Goal: Task Accomplishment & Management: Manage account settings

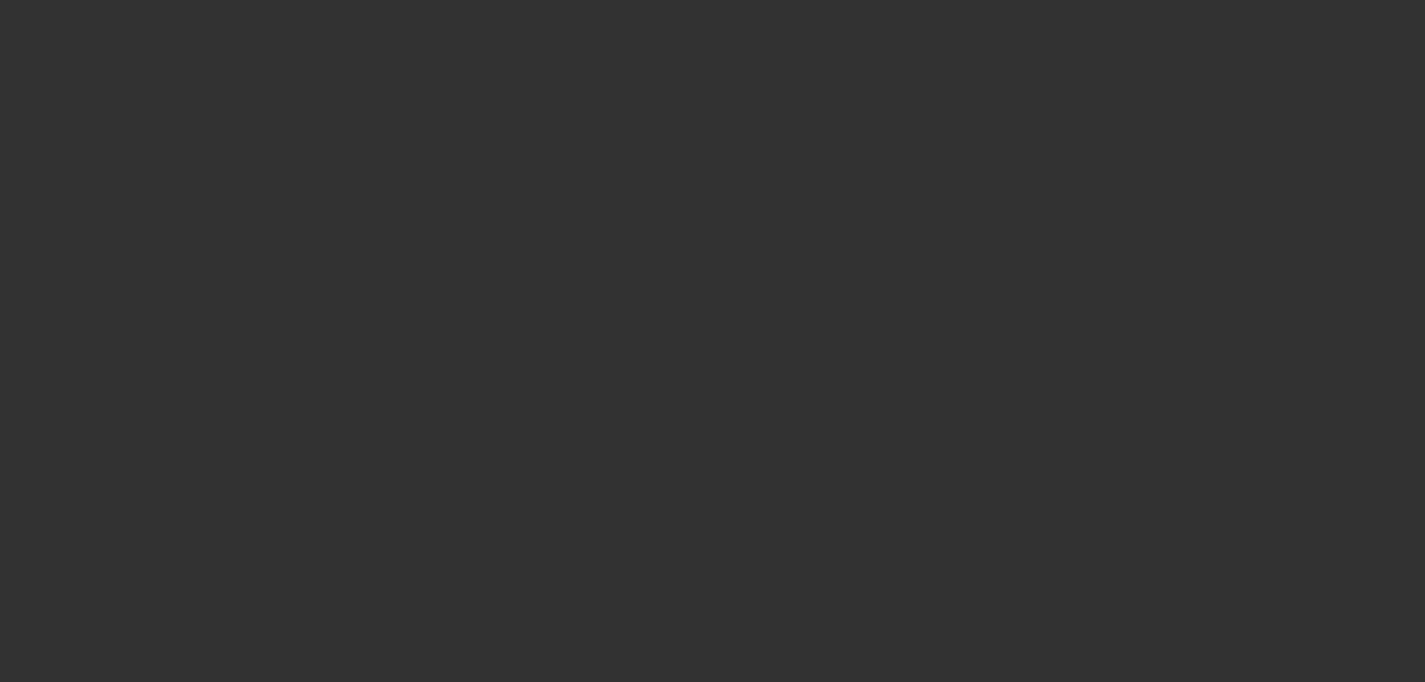
select select "3"
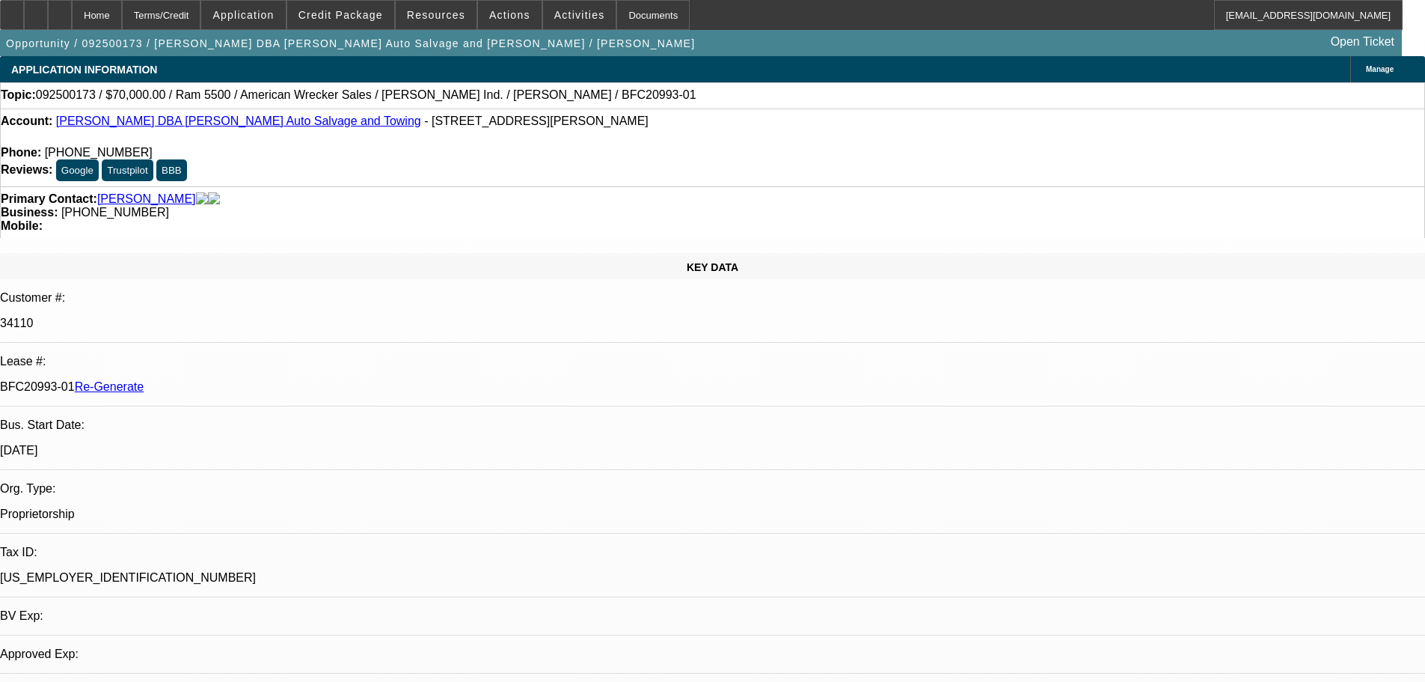
select select "0"
select select "2"
select select "0"
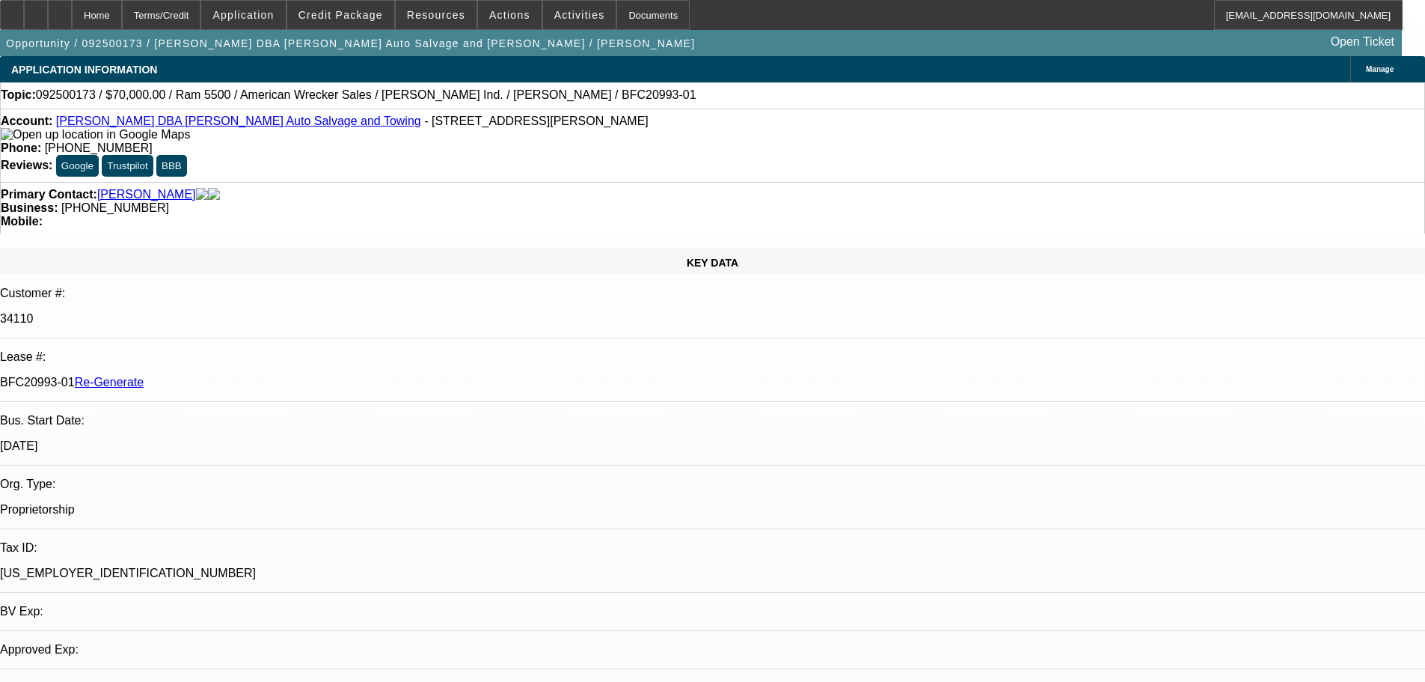
select select "2"
click at [560, 19] on span "Activities" at bounding box center [579, 15] width 51 height 12
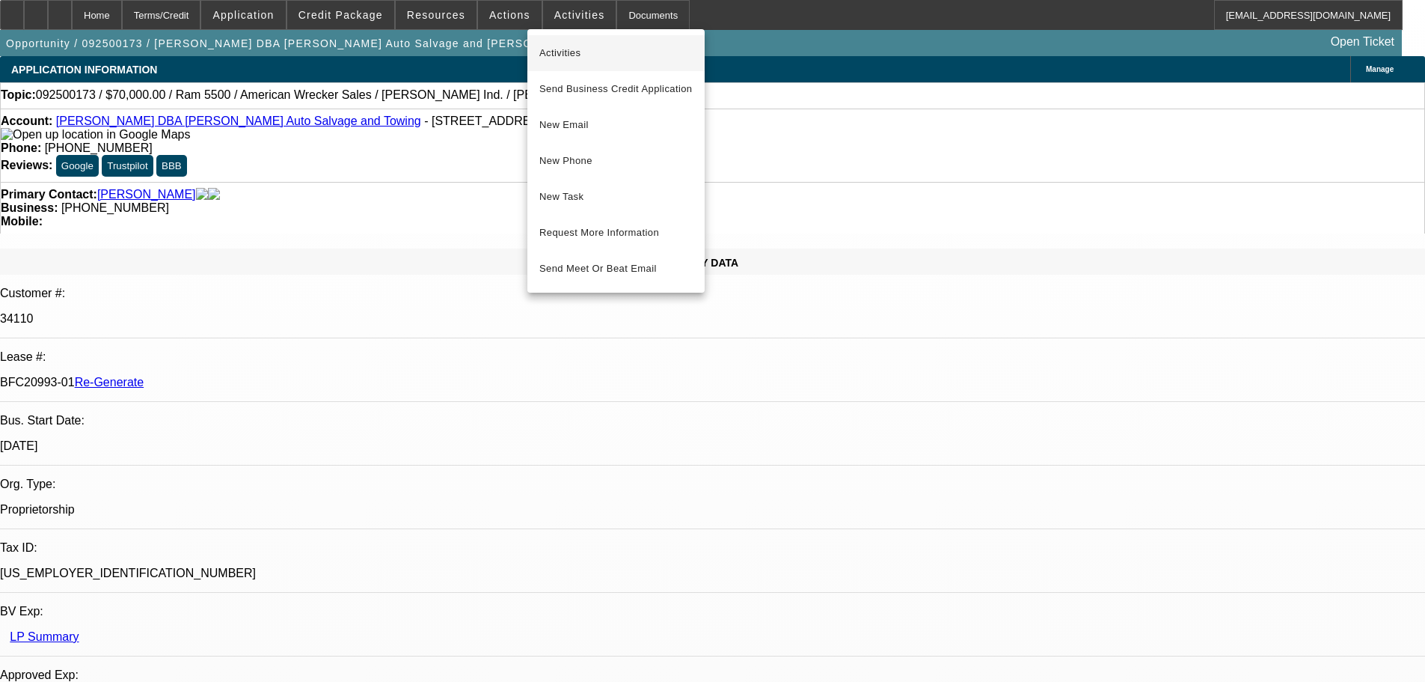
click at [560, 49] on span "Activities" at bounding box center [615, 53] width 153 height 18
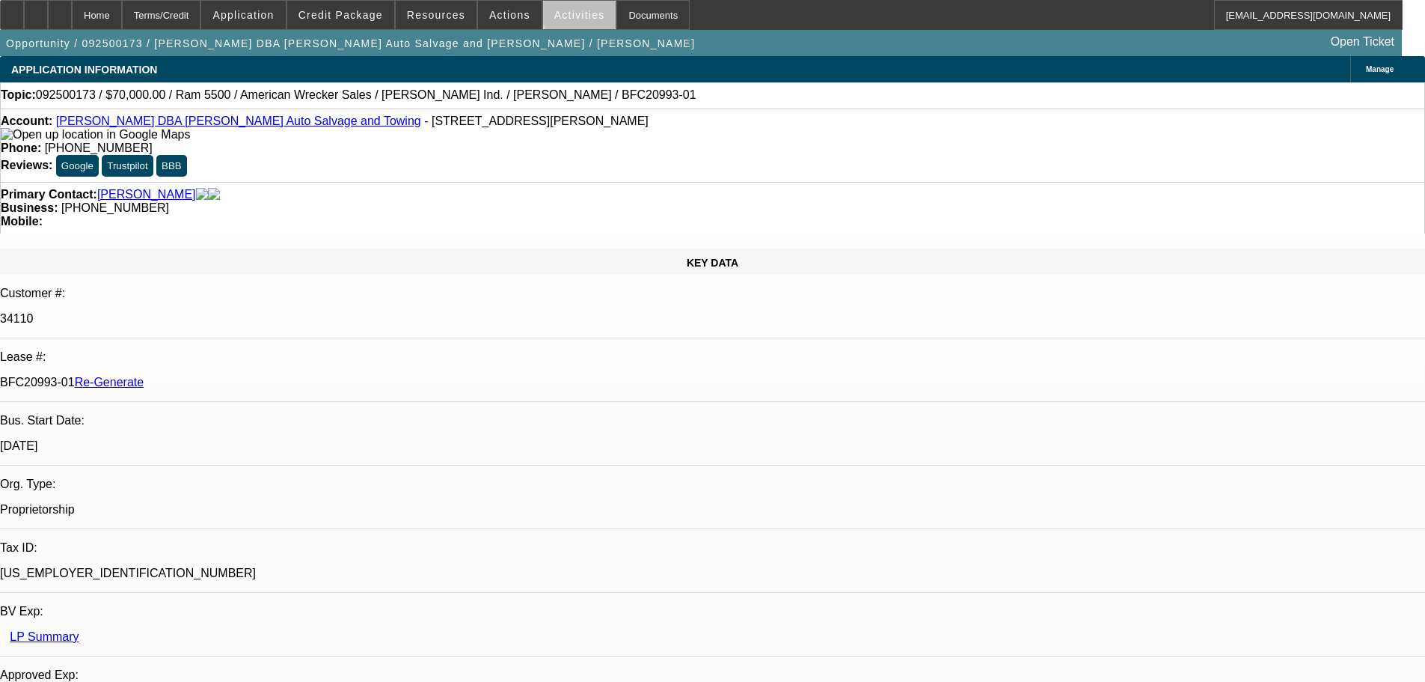
click at [580, 13] on span at bounding box center [579, 15] width 73 height 36
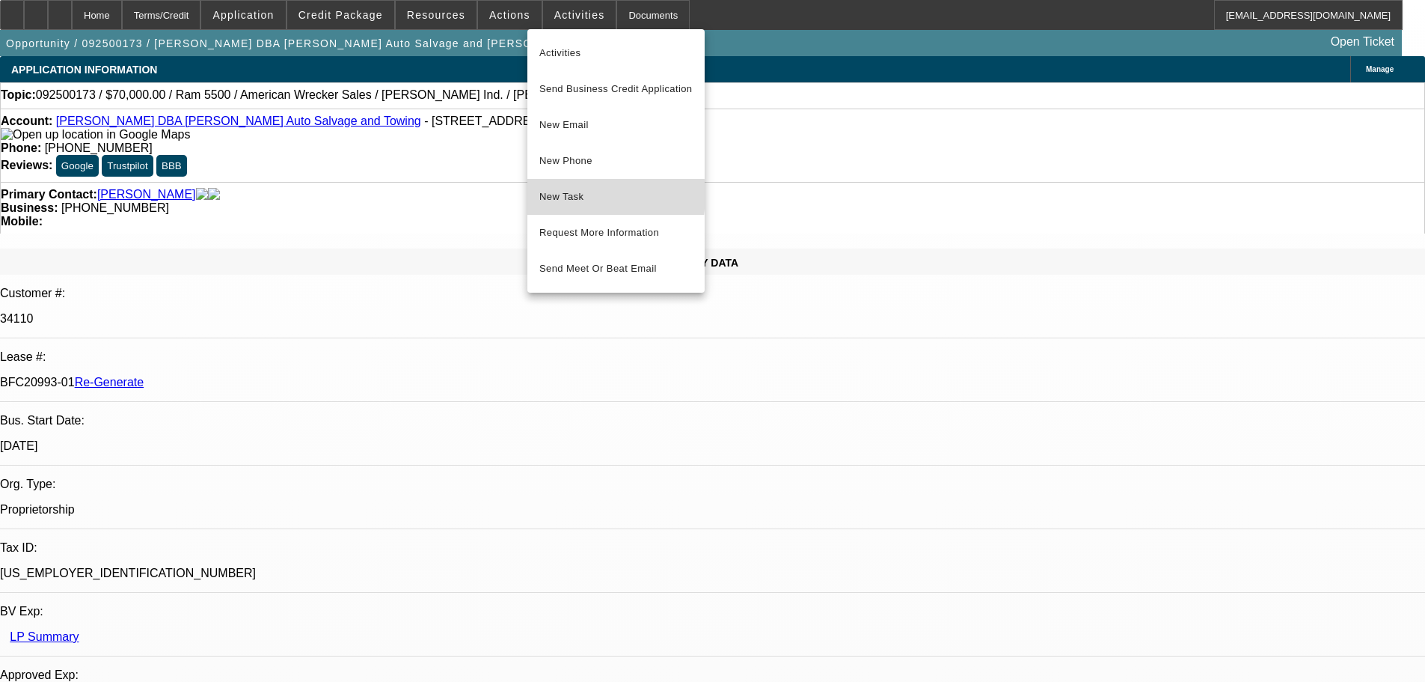
click at [563, 195] on span "New Task" at bounding box center [615, 197] width 153 height 18
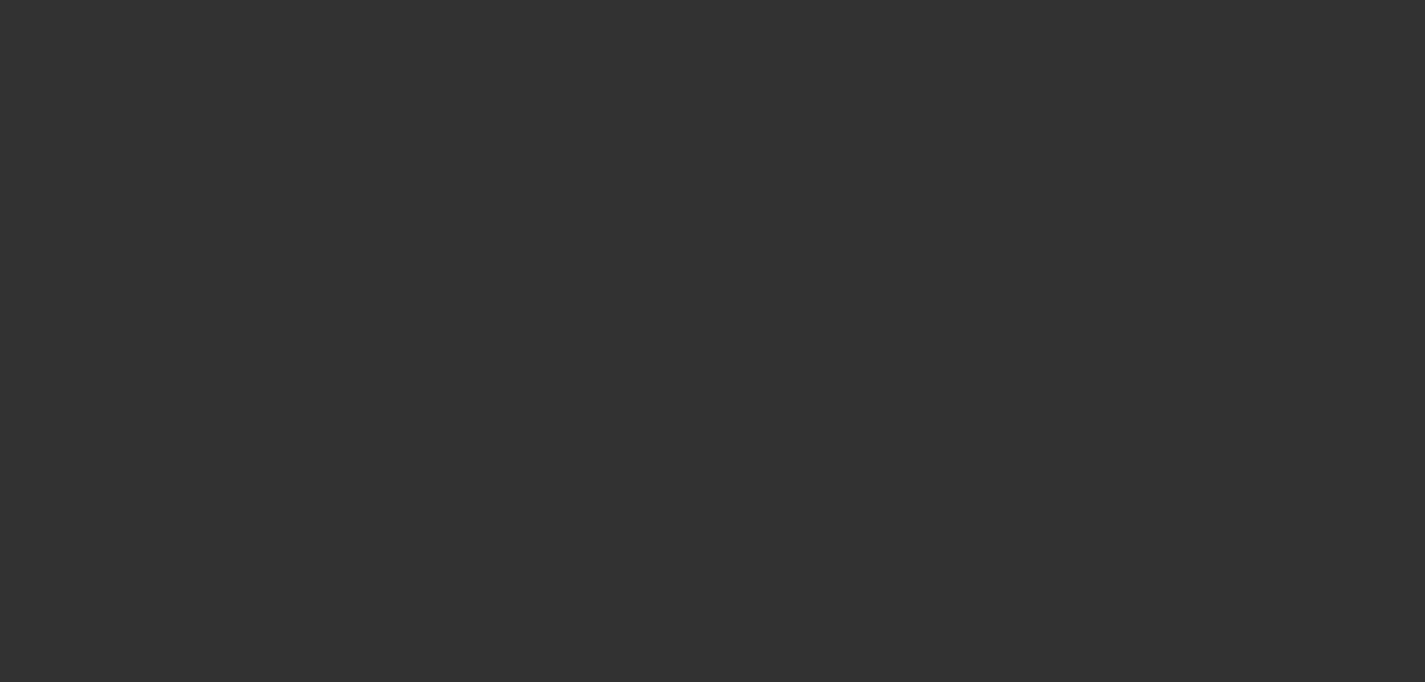
select select "3"
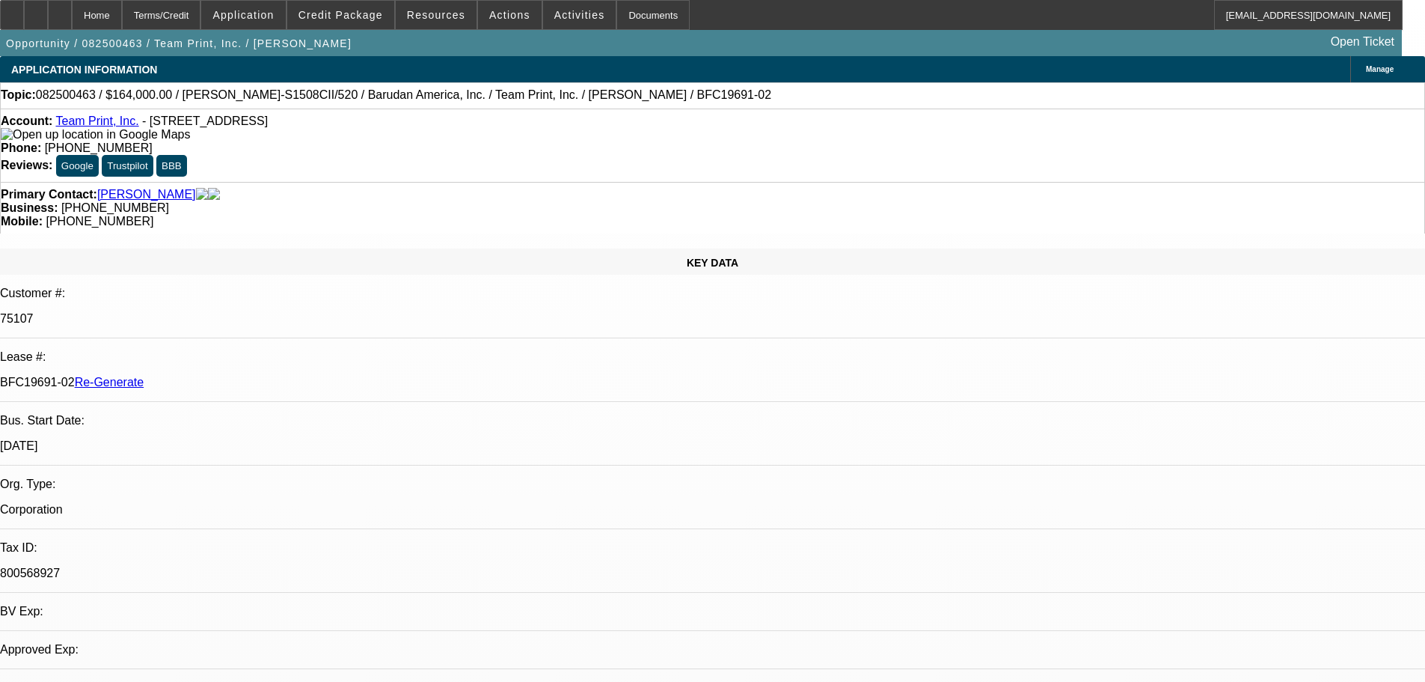
select select "0"
select select "1"
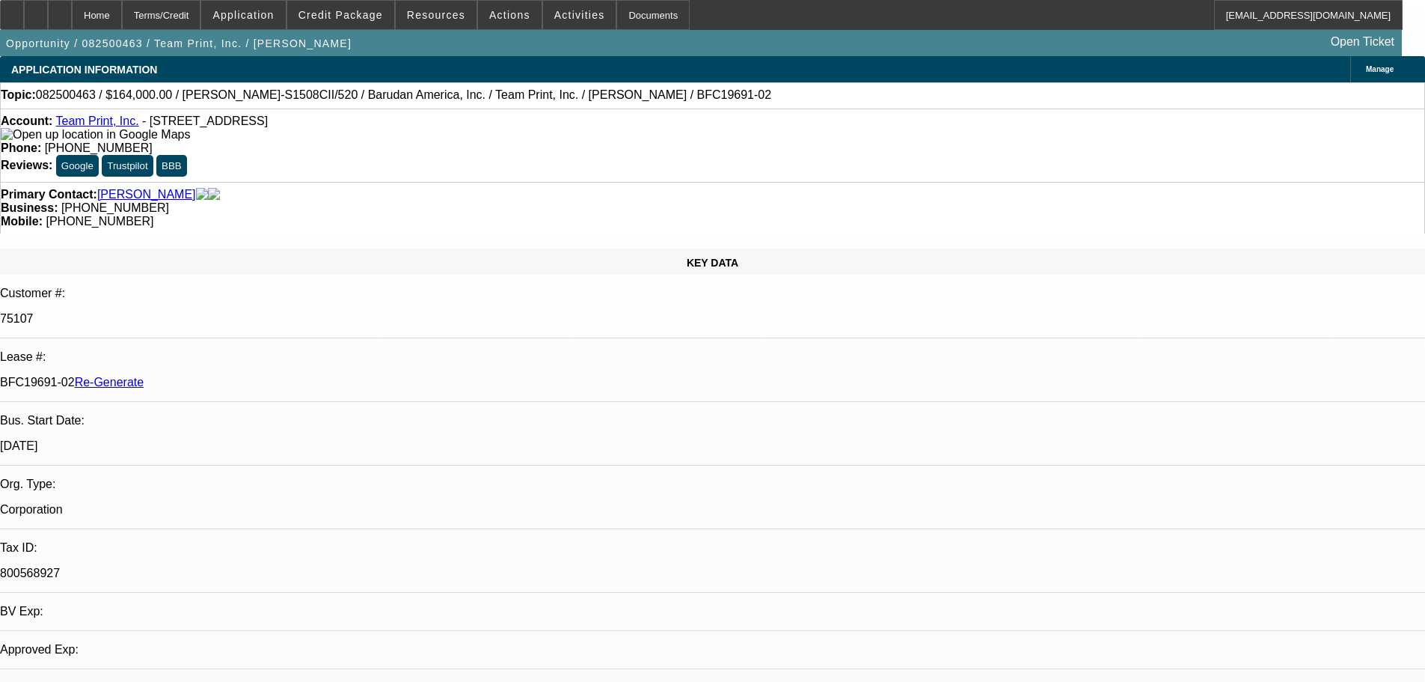
select select "2"
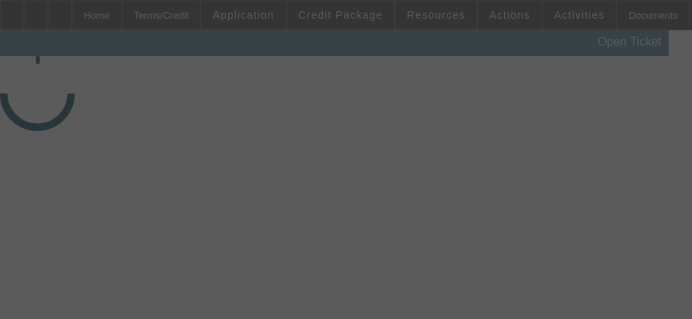
select select "3"
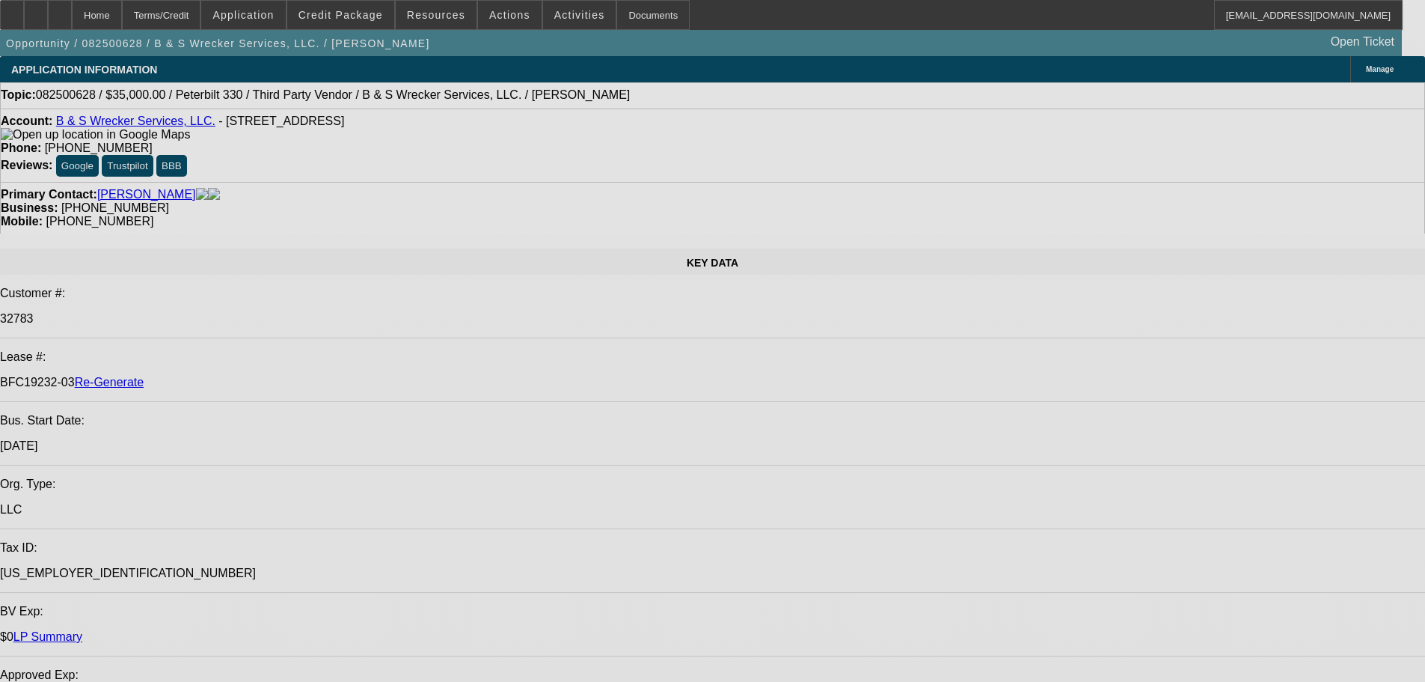
select select "0"
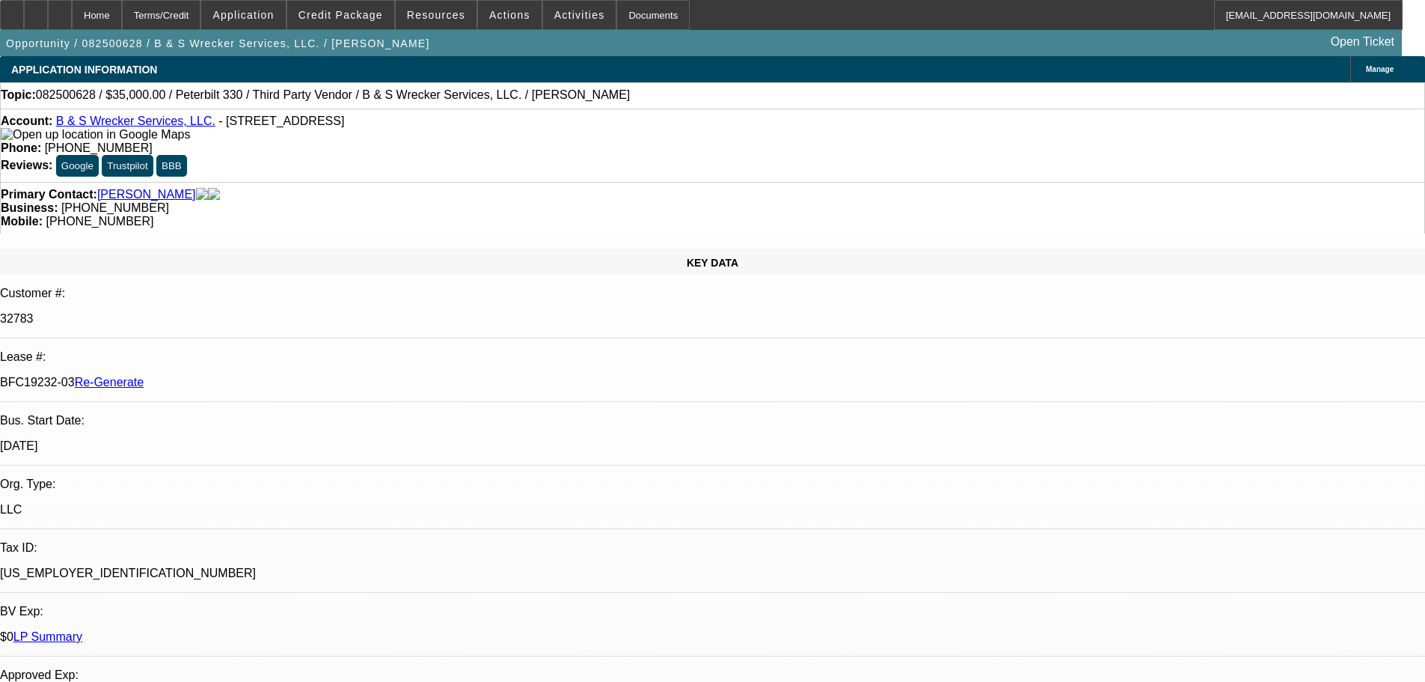
select select "0"
select select "6"
click at [543, 16] on span at bounding box center [579, 15] width 73 height 36
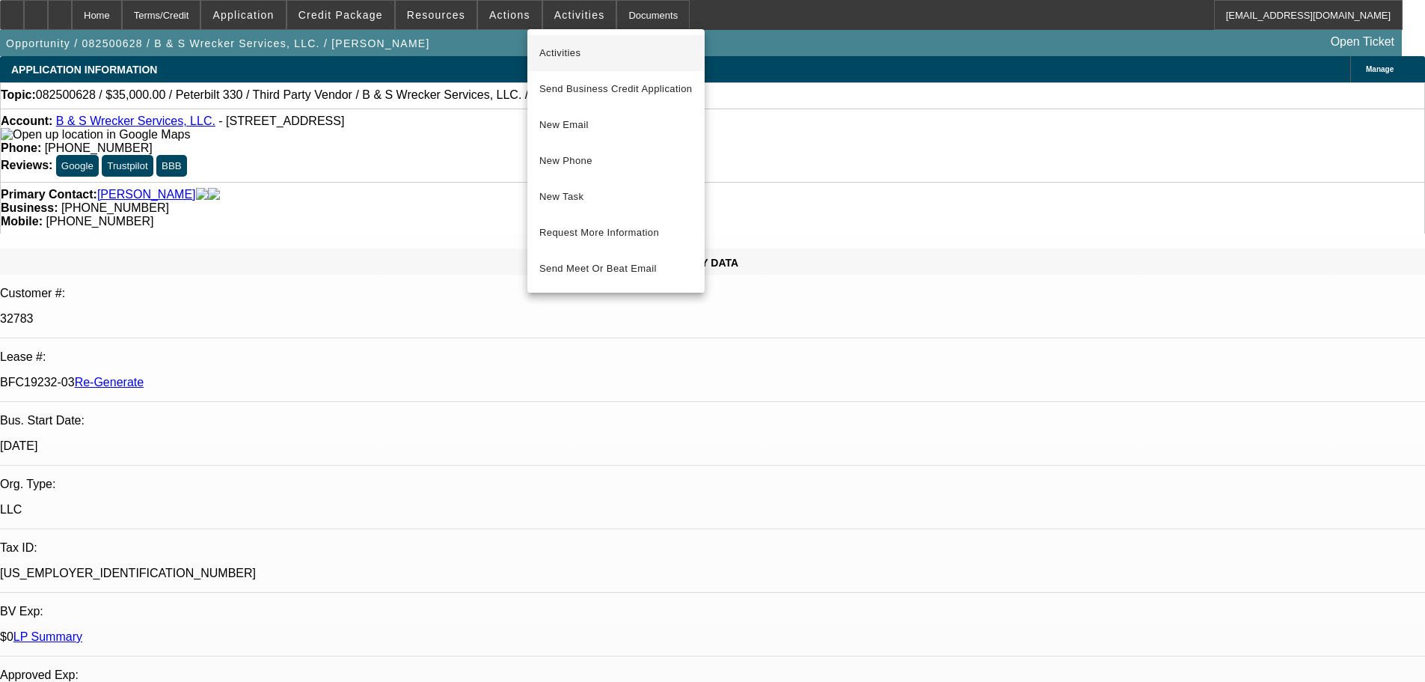
click at [572, 61] on span "Activities" at bounding box center [615, 53] width 153 height 18
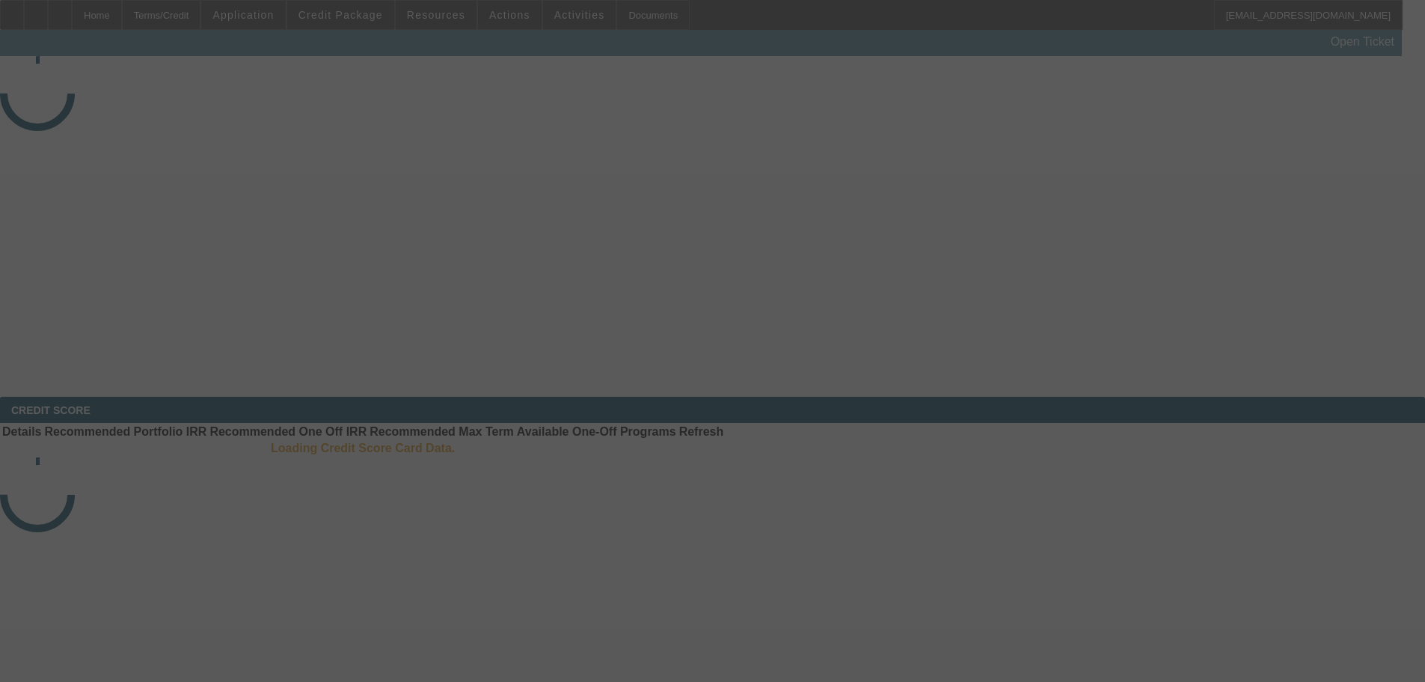
select select "3"
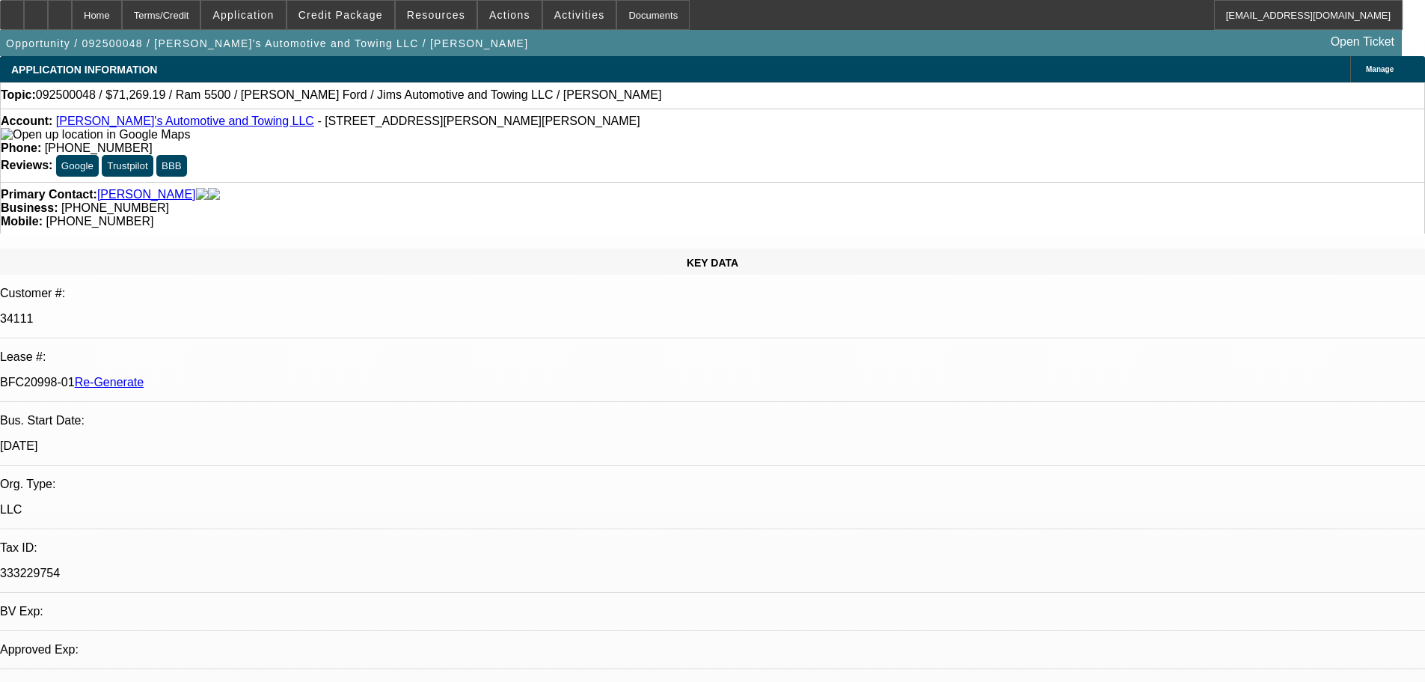
select select "0"
select select "3"
select select "0.1"
select select "4"
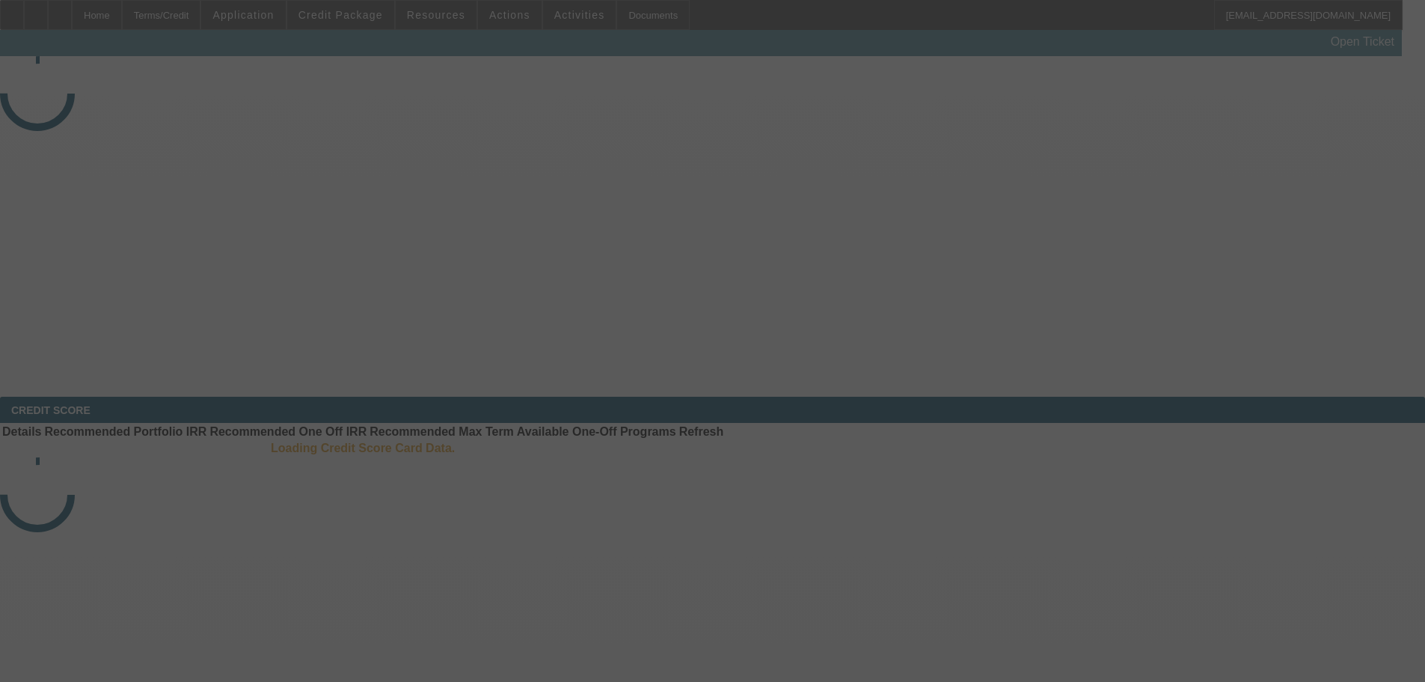
select select "3"
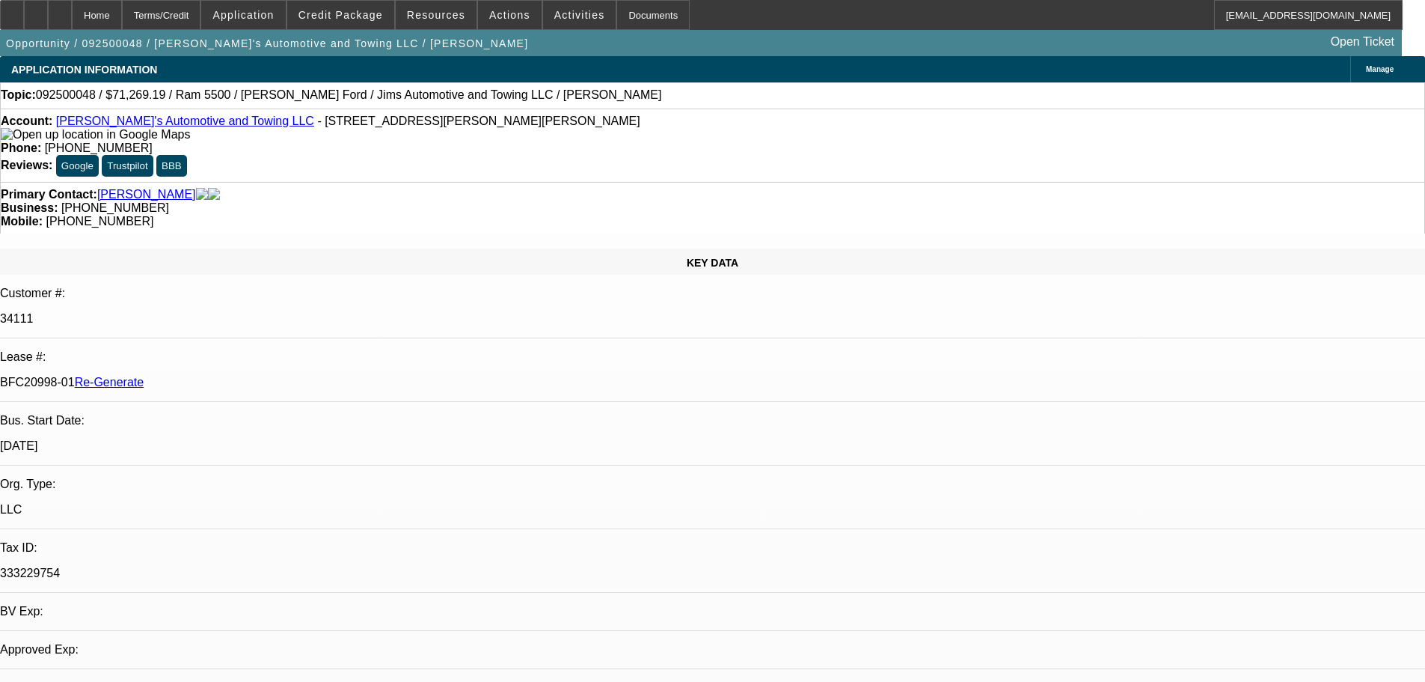
select select "0"
select select "3"
select select "0.1"
select select "4"
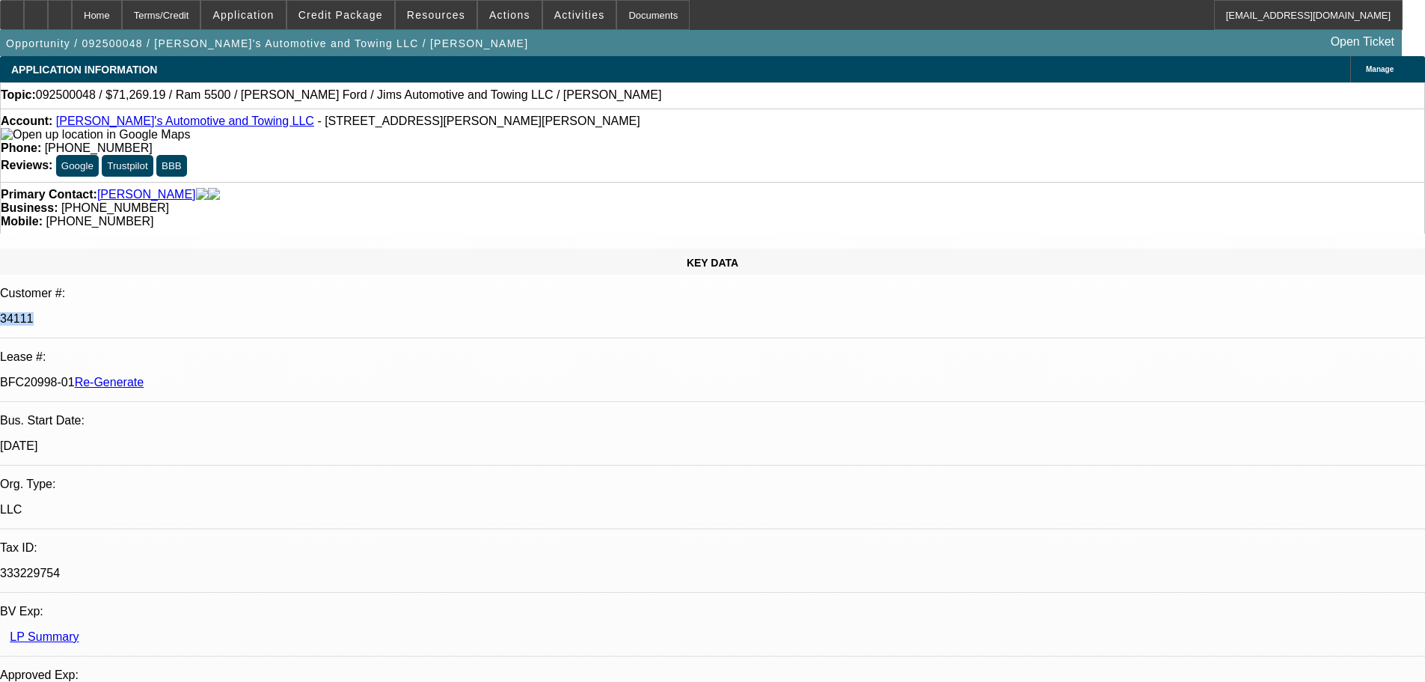
drag, startPoint x: 209, startPoint y: 236, endPoint x: 176, endPoint y: 242, distance: 33.6
click at [176, 312] on div "34111" at bounding box center [712, 318] width 1425 height 13
copy p "34111"
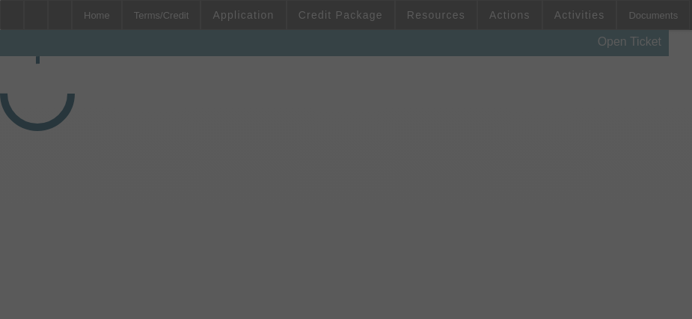
select select "3"
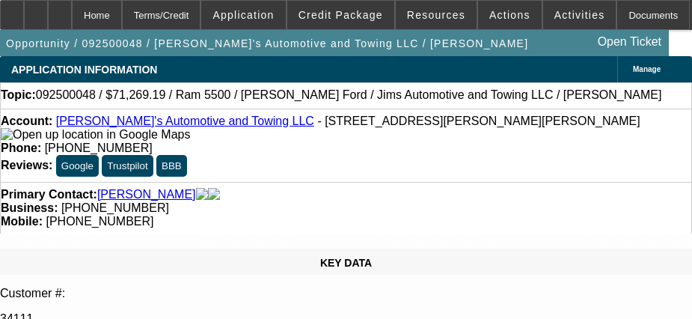
select select "0"
select select "3"
select select "0.1"
select select "4"
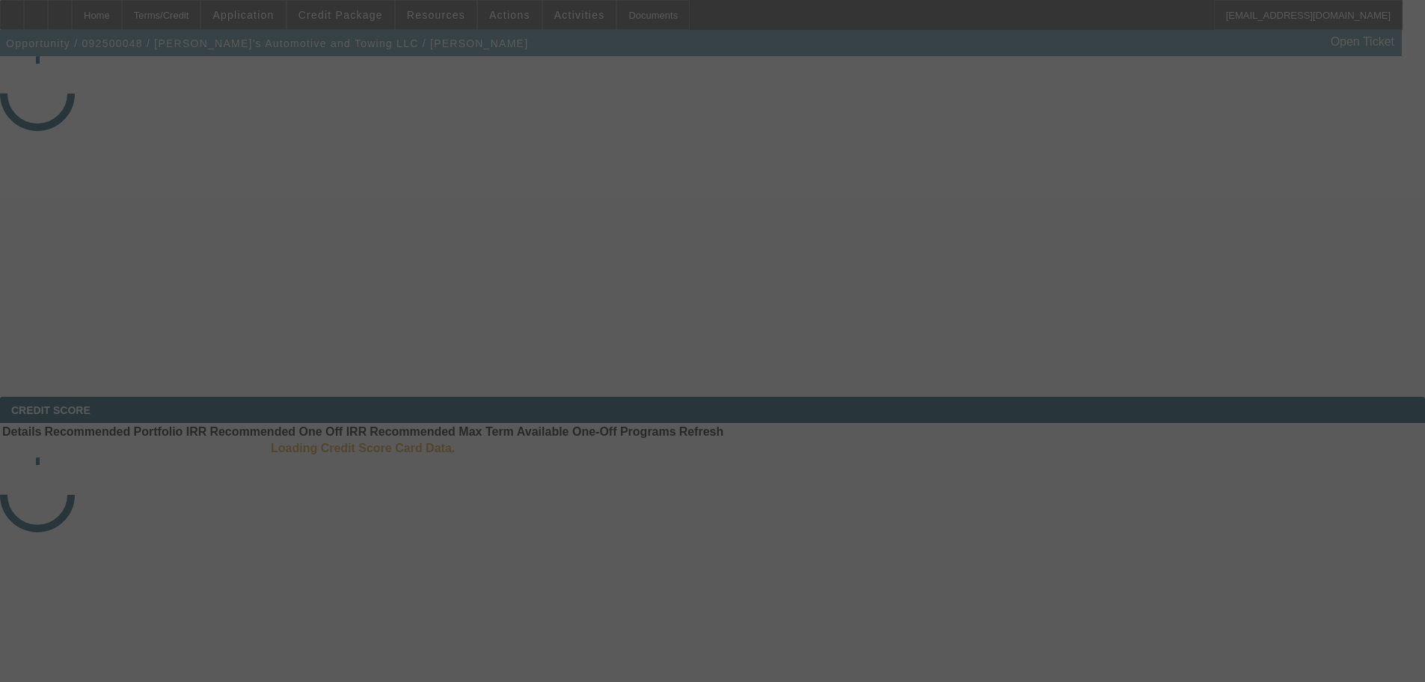
select select "3"
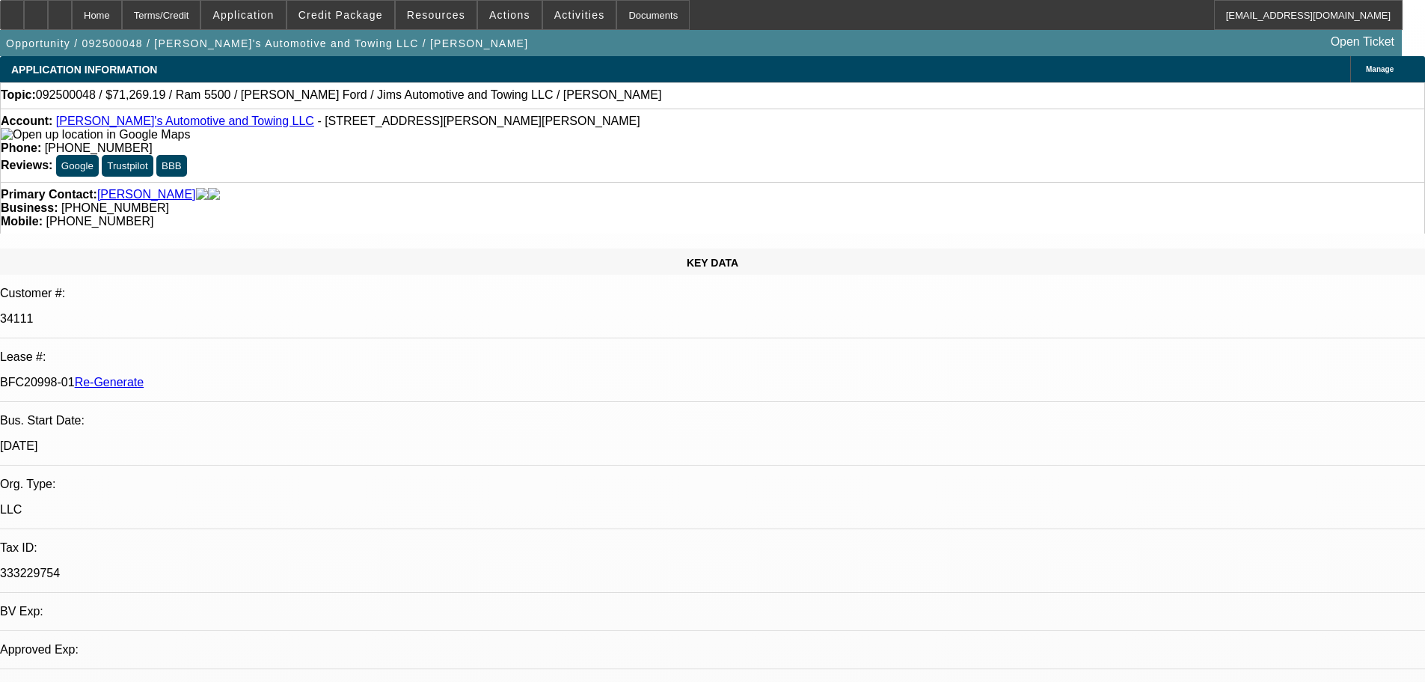
select select "0"
select select "3"
select select "0.1"
select select "4"
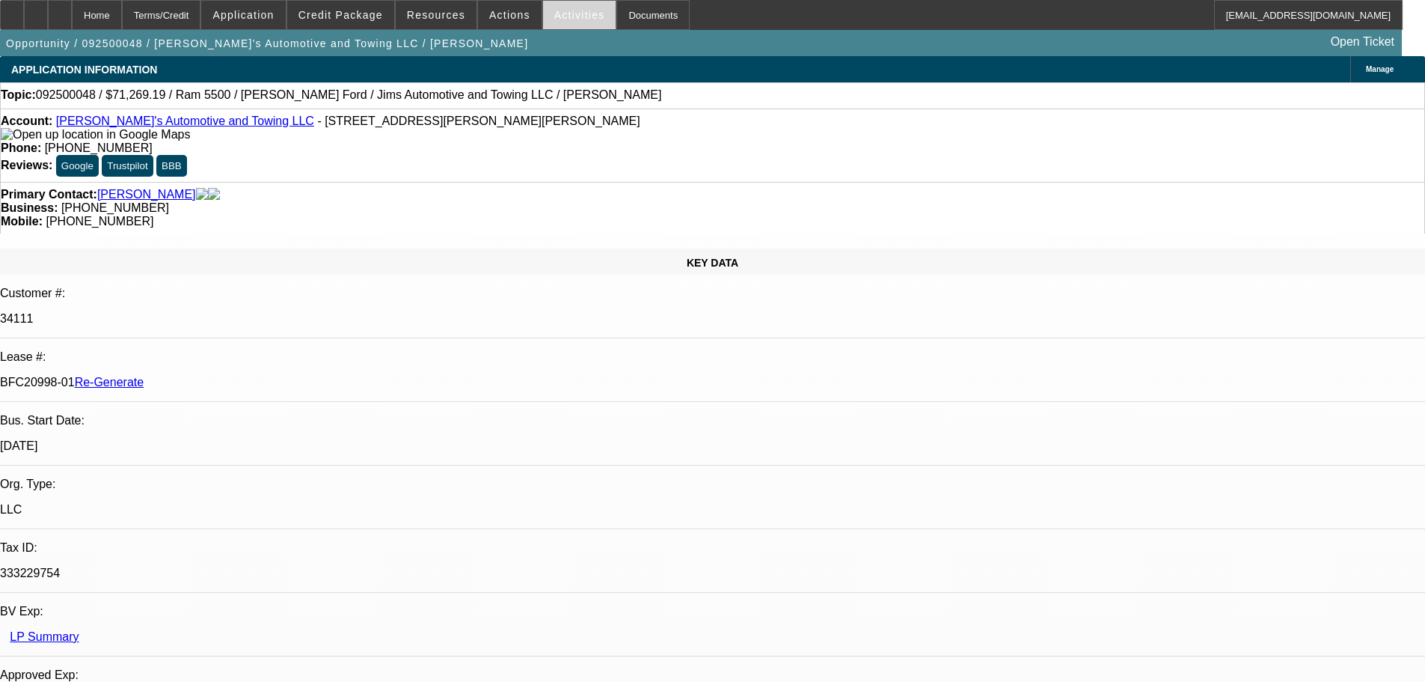
click at [564, 12] on span "Activities" at bounding box center [579, 15] width 51 height 12
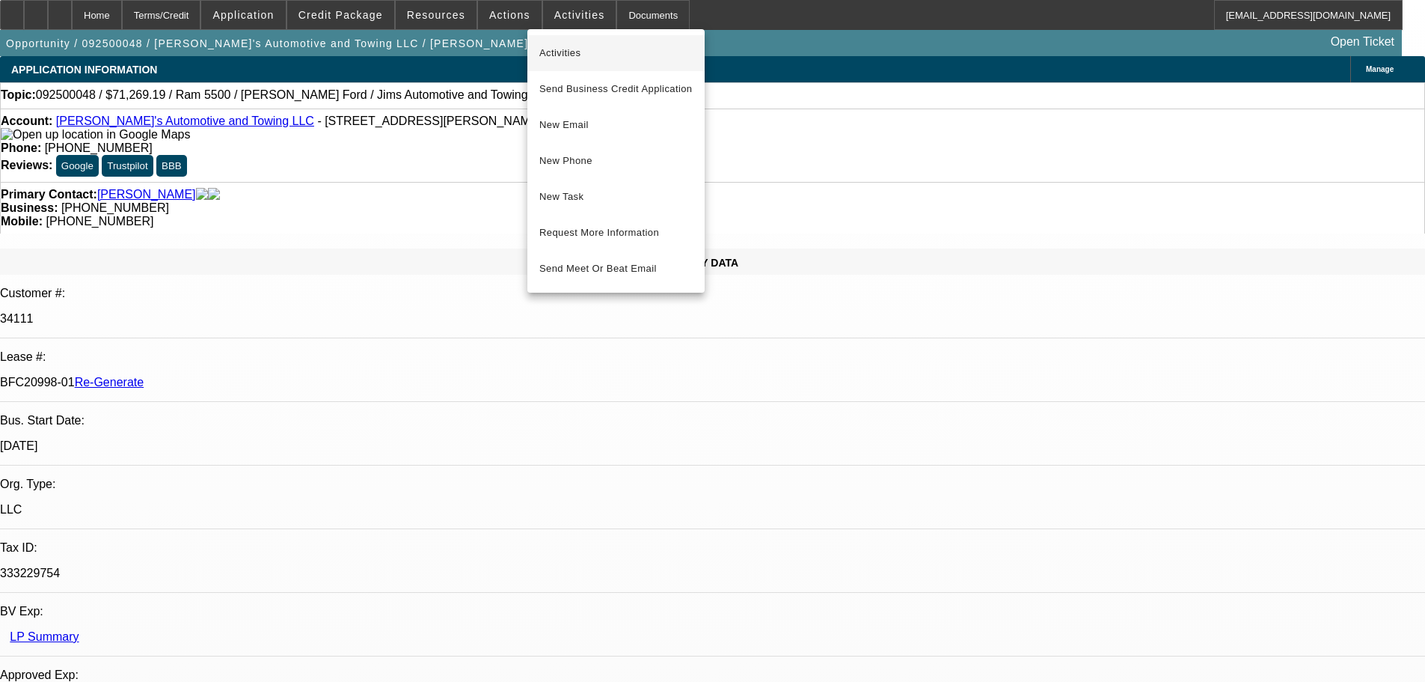
click at [560, 45] on span "Activities" at bounding box center [615, 53] width 153 height 18
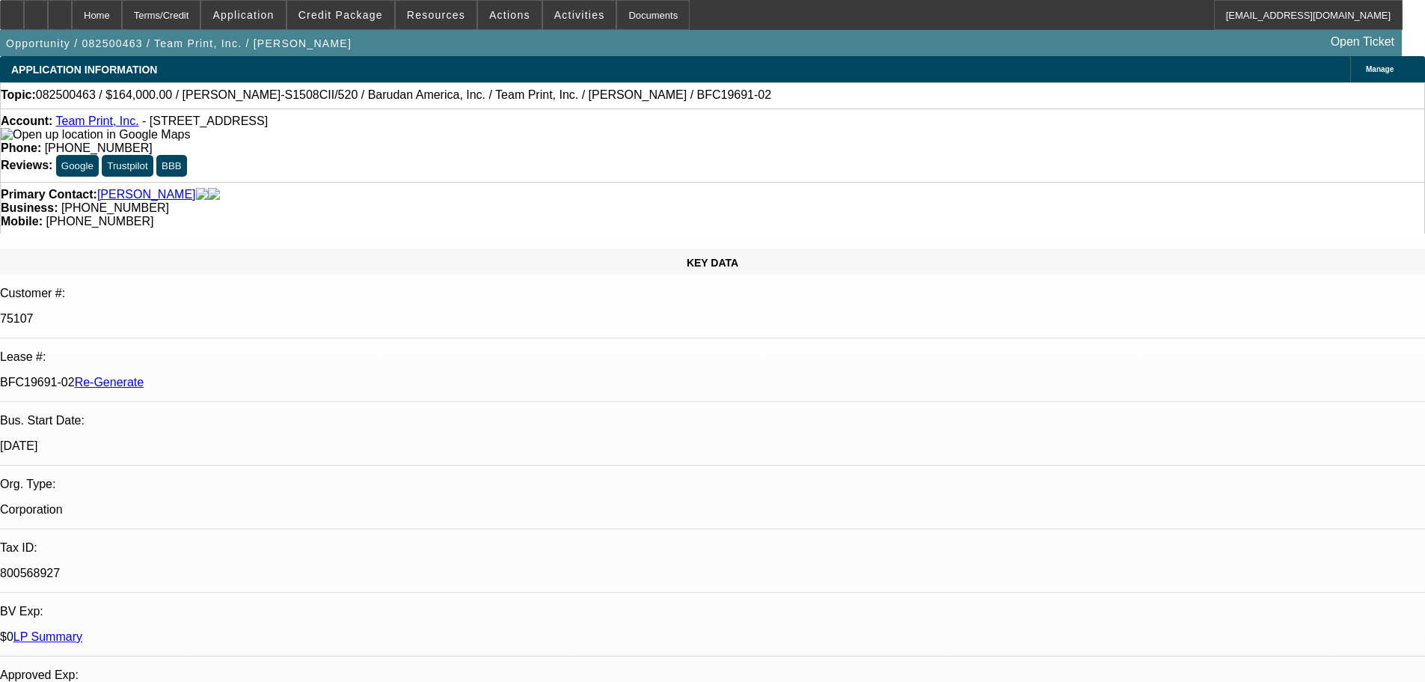
select select "3"
select select "0"
select select "2"
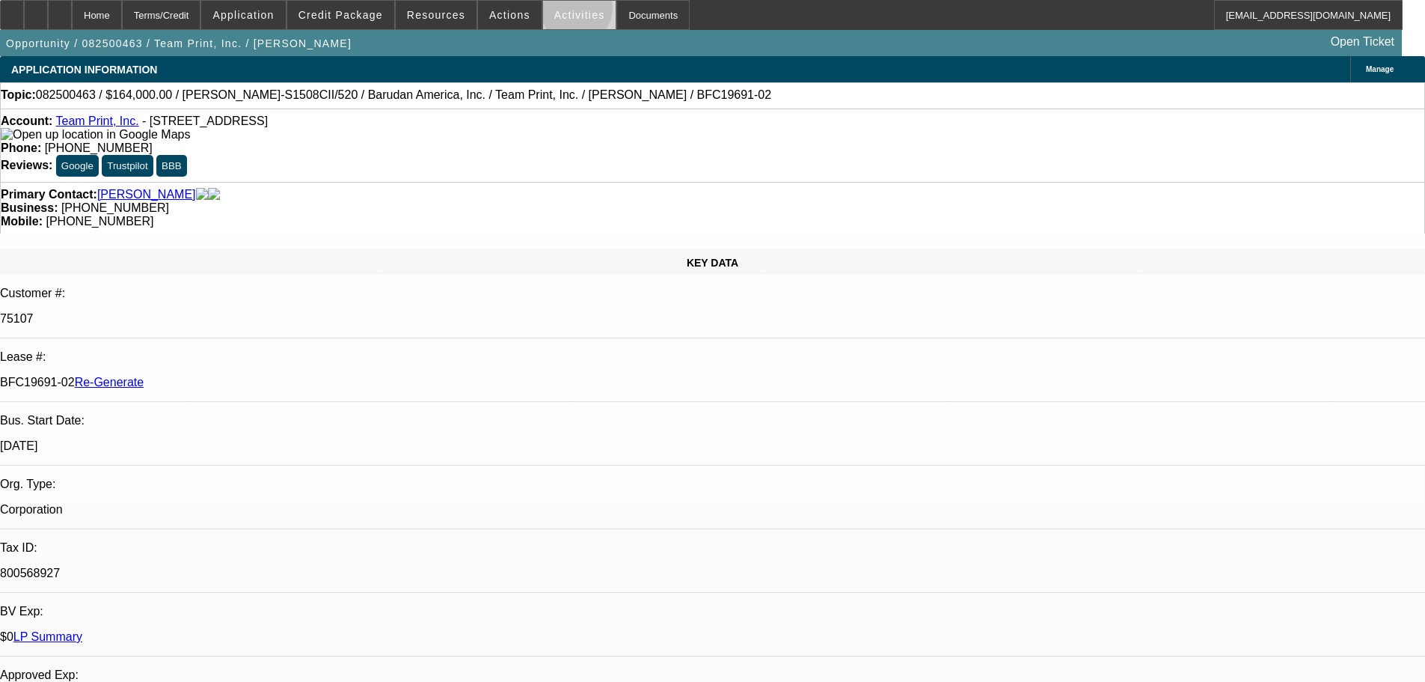
click at [561, 12] on span "Activities" at bounding box center [579, 15] width 51 height 12
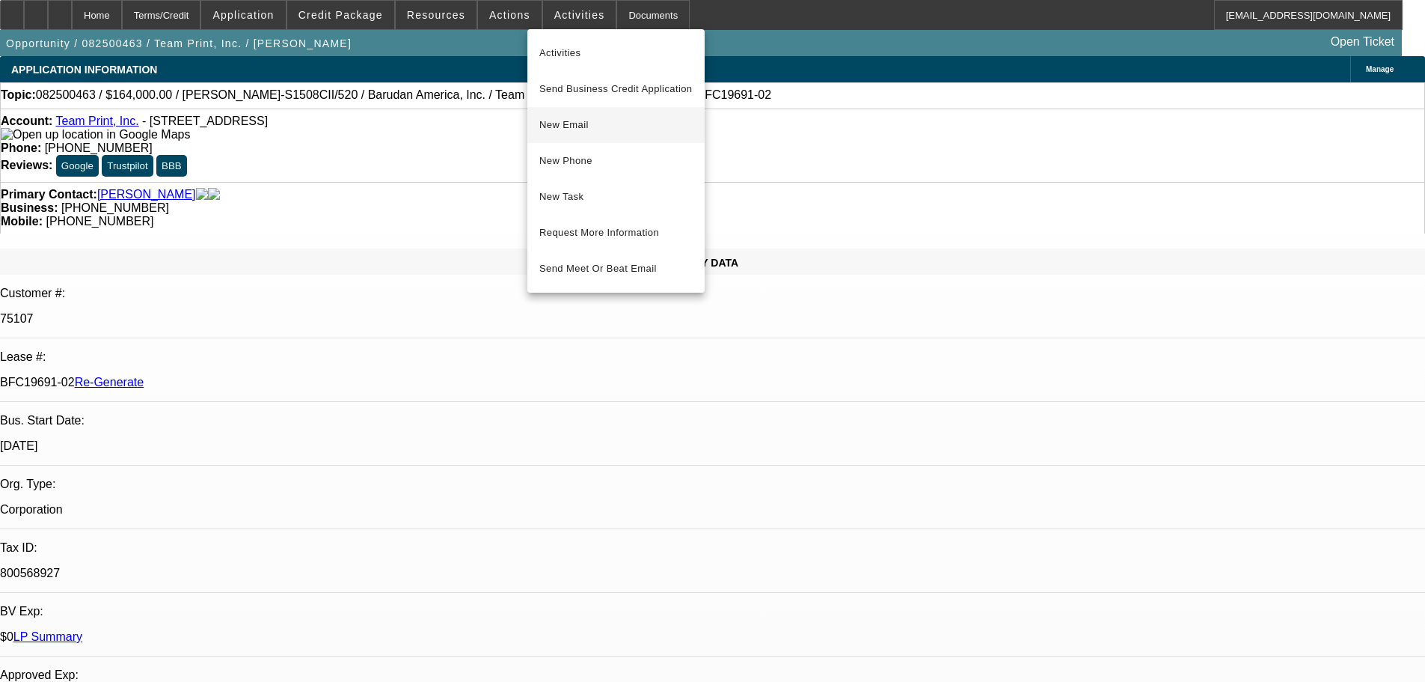
click at [600, 140] on button "New Email" at bounding box center [615, 125] width 177 height 36
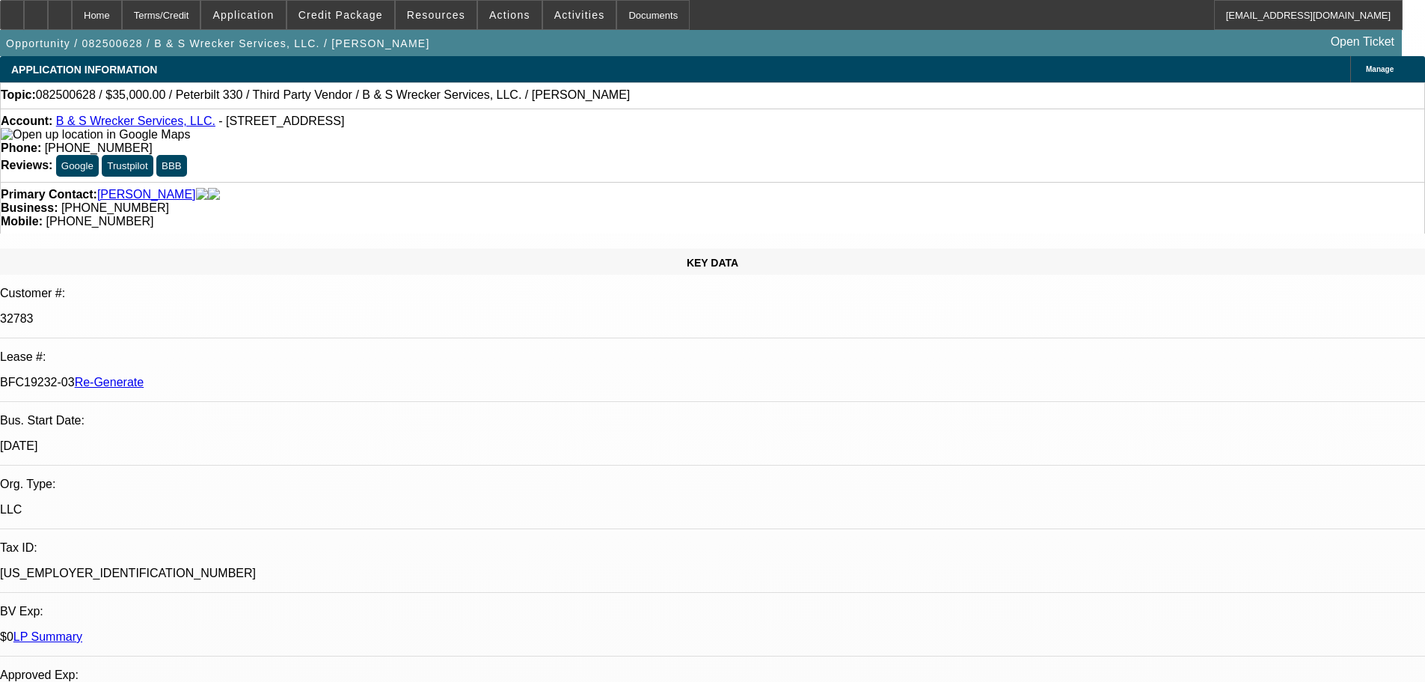
select select "3"
select select "0"
select select "6"
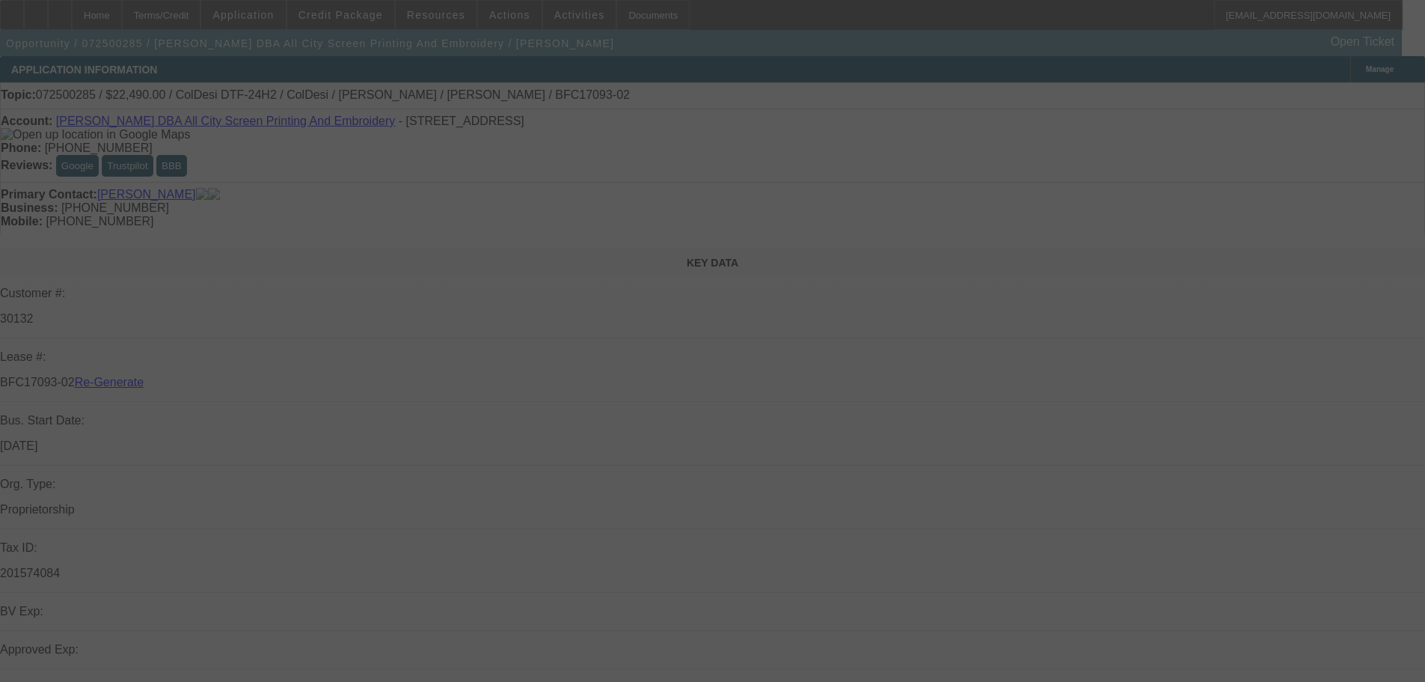
select select "3"
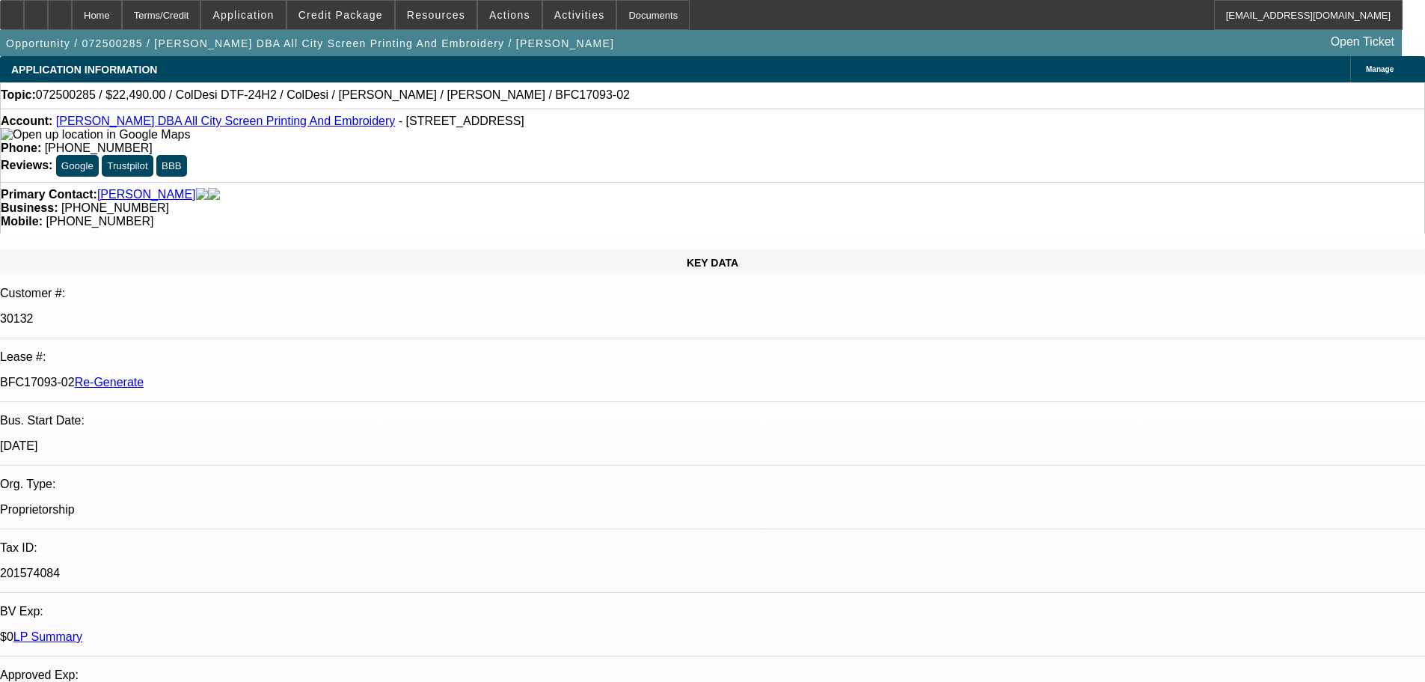
select select "0"
select select "0.1"
select select "4"
click at [617, 10] on div "Documents" at bounding box center [652, 15] width 73 height 30
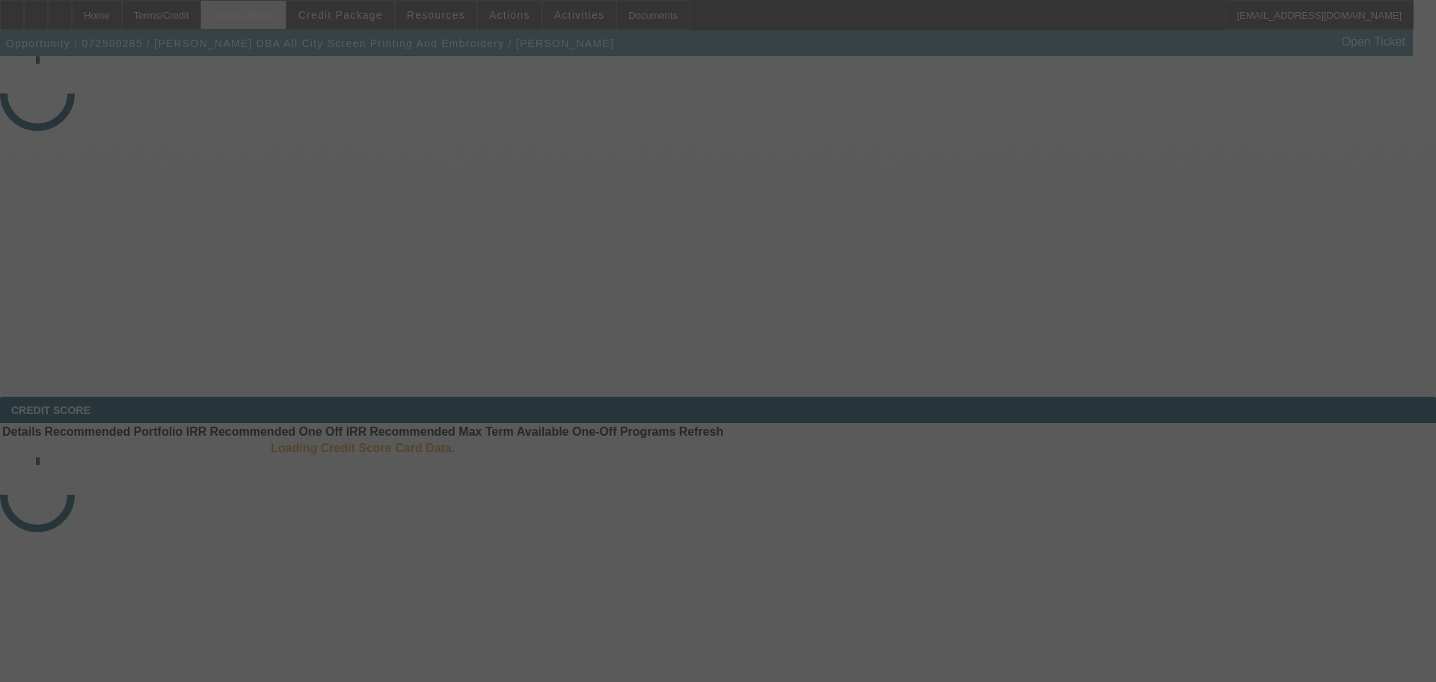
select select "3"
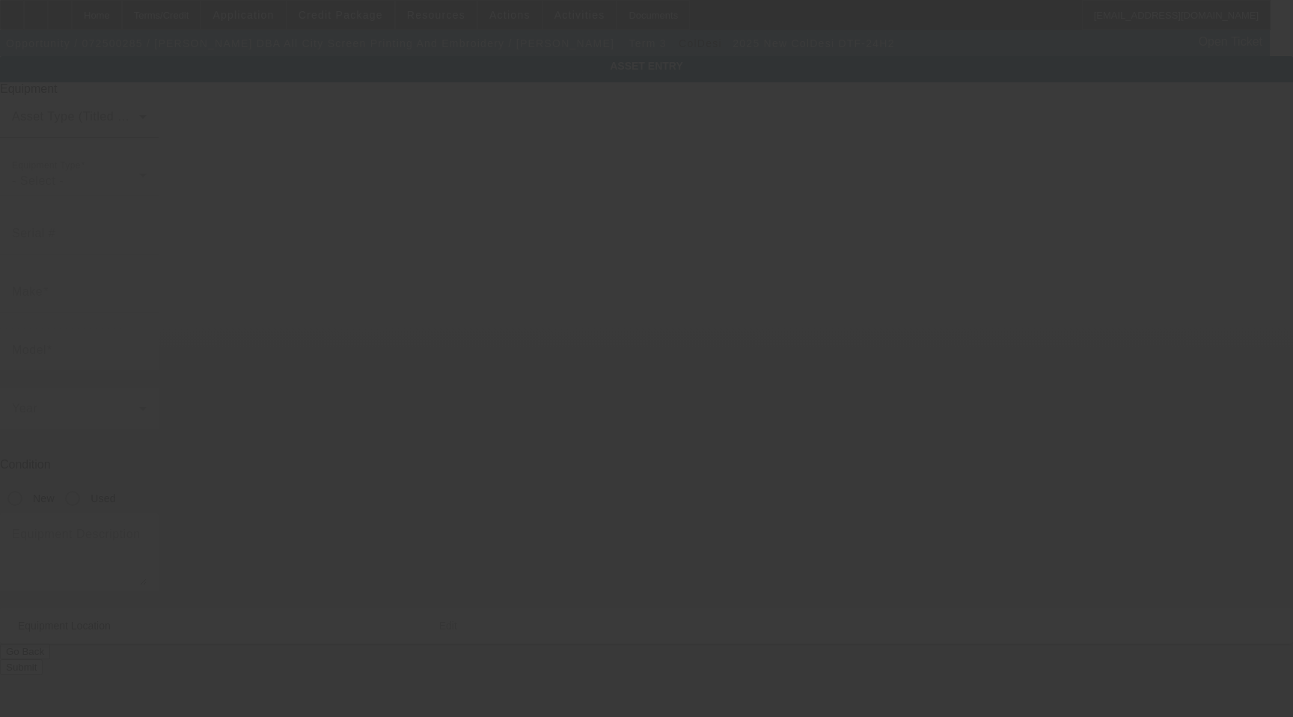
type input "ColDesi"
type input "DTF-24H2"
radio input "true"
type input "[STREET_ADDRESS]"
type input "Ste 121"
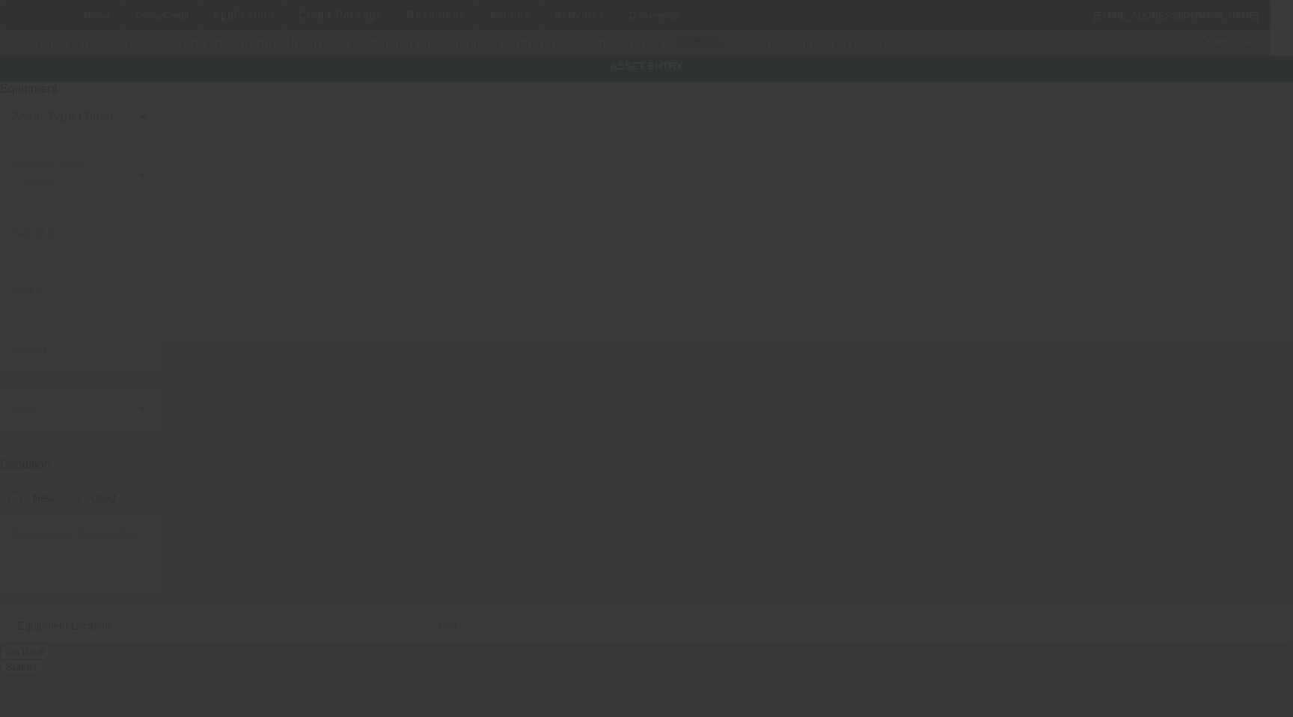
type input "[GEOGRAPHIC_DATA]"
type input "76115"
type input "Tarrant"
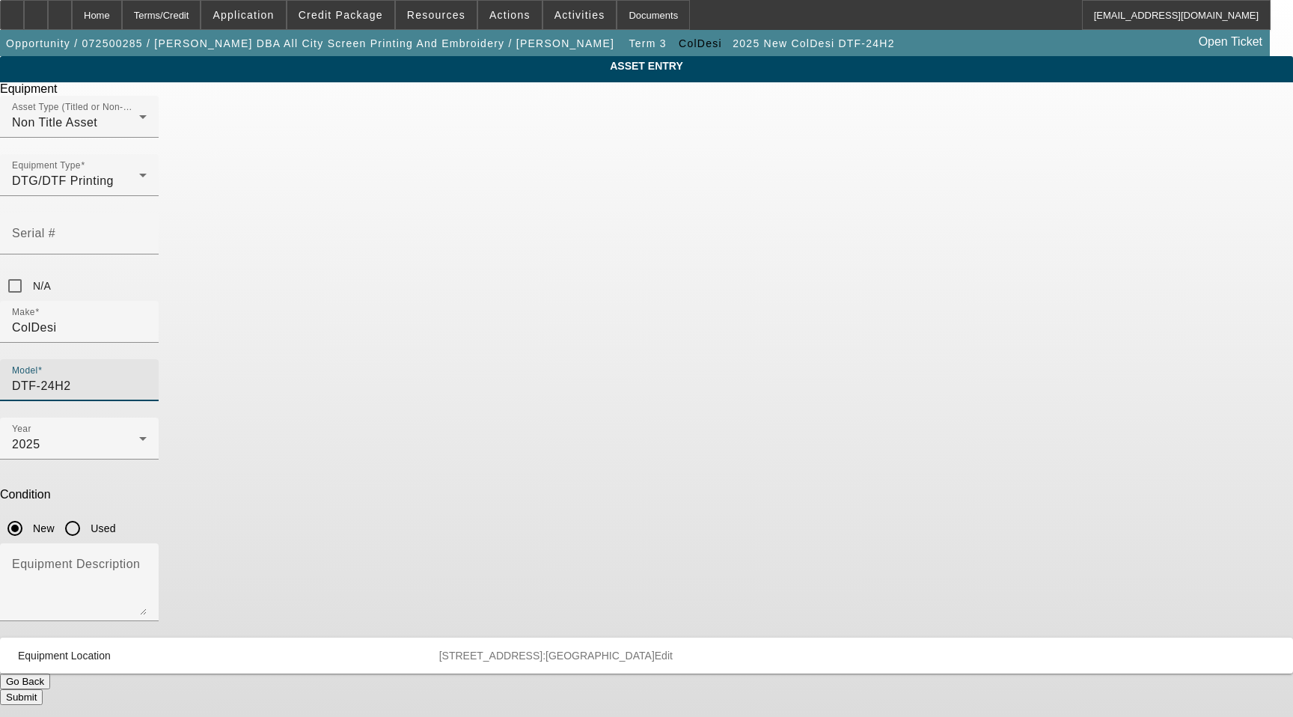
click at [147, 377] on input "DTF-24H2" at bounding box center [79, 386] width 135 height 18
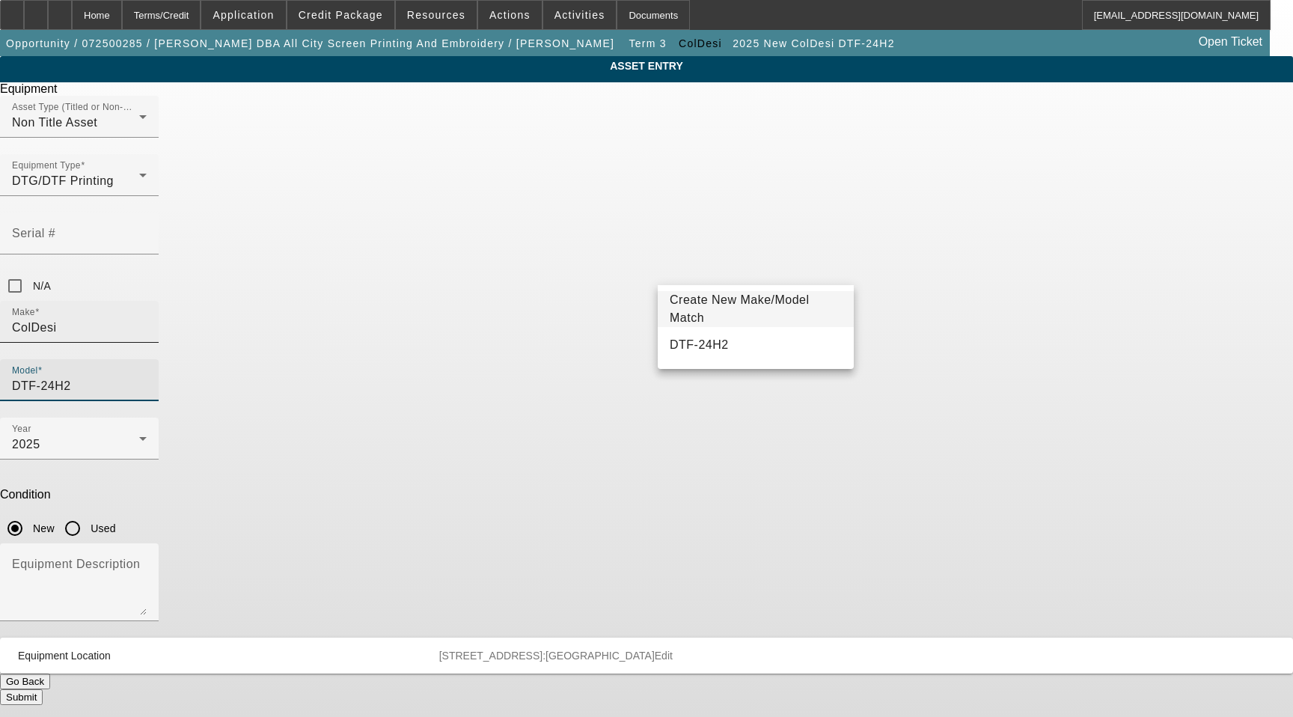
drag, startPoint x: 726, startPoint y: 269, endPoint x: 565, endPoint y: 263, distance: 161.7
click at [565, 301] on div "Make ColDesi Model DTF-24H2" at bounding box center [646, 359] width 1293 height 117
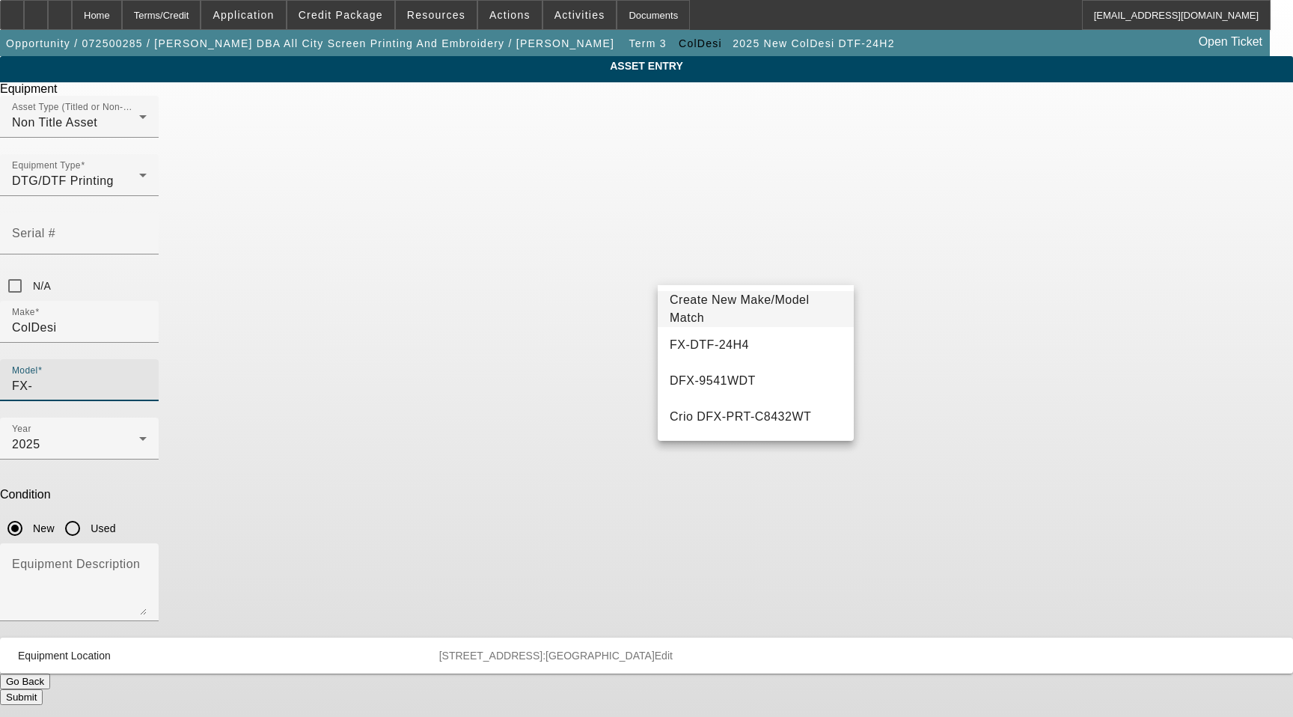
paste input "DTF-24H2"
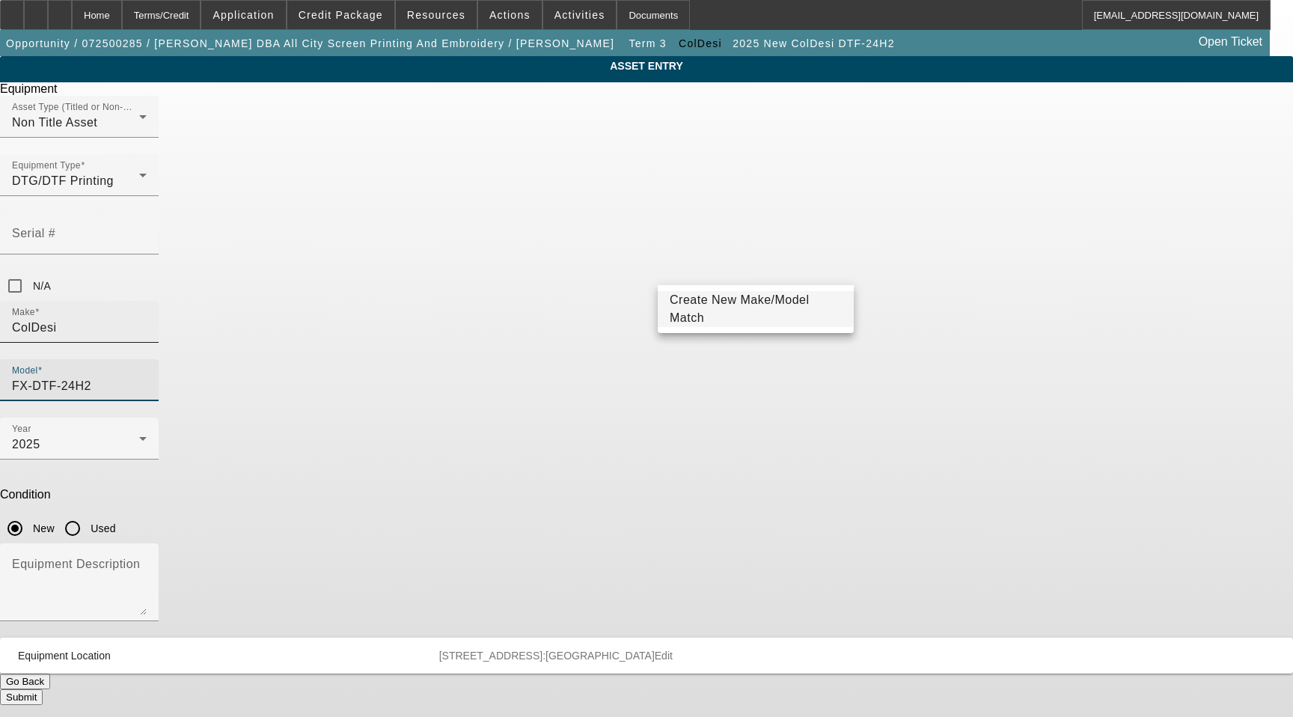
drag, startPoint x: 749, startPoint y: 267, endPoint x: 479, endPoint y: 268, distance: 270.1
click at [479, 301] on div "Make ColDesi Model FX-DTF-24H2" at bounding box center [646, 359] width 1293 height 117
type input "FX-DTF-24H2"
click at [777, 321] on mat-option "Create New Make/Model Match" at bounding box center [756, 309] width 196 height 36
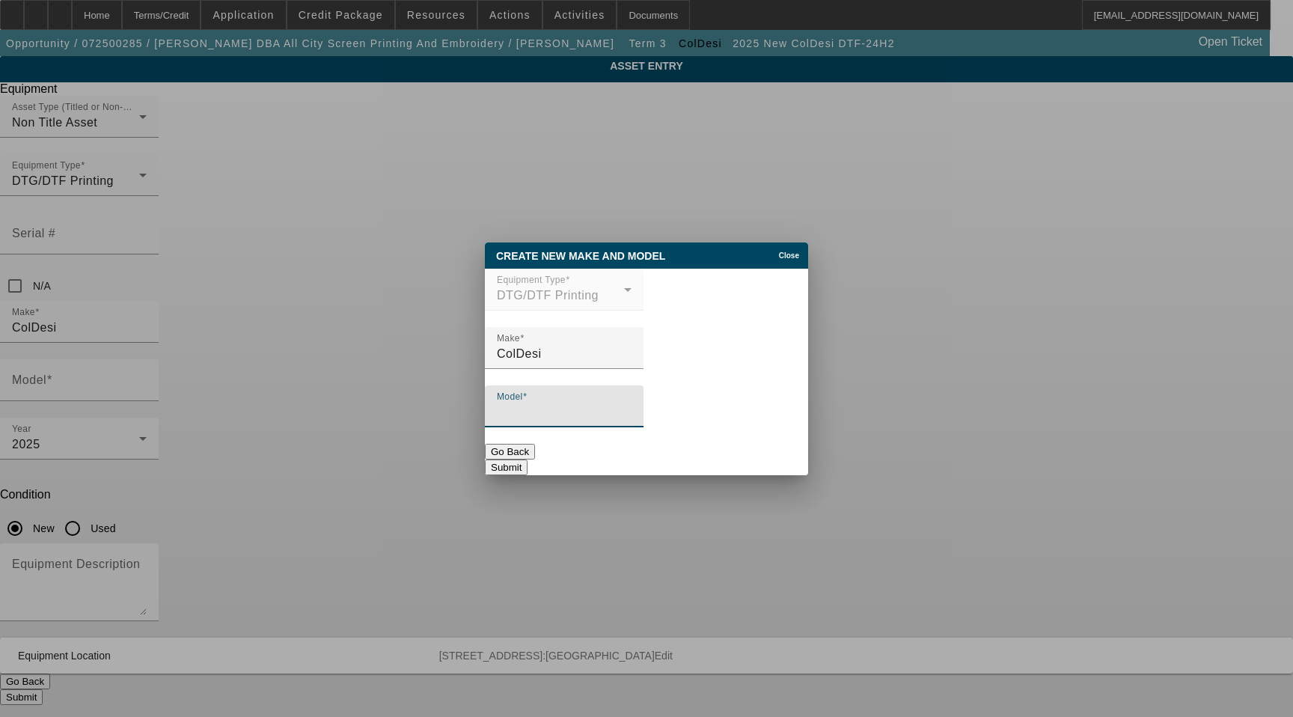
click at [604, 421] on input "Model" at bounding box center [564, 412] width 135 height 18
paste input "FX-DTF-24H2"
type input "FX-DTF-24H2-2"
click at [527, 459] on button "Submit" at bounding box center [506, 467] width 43 height 16
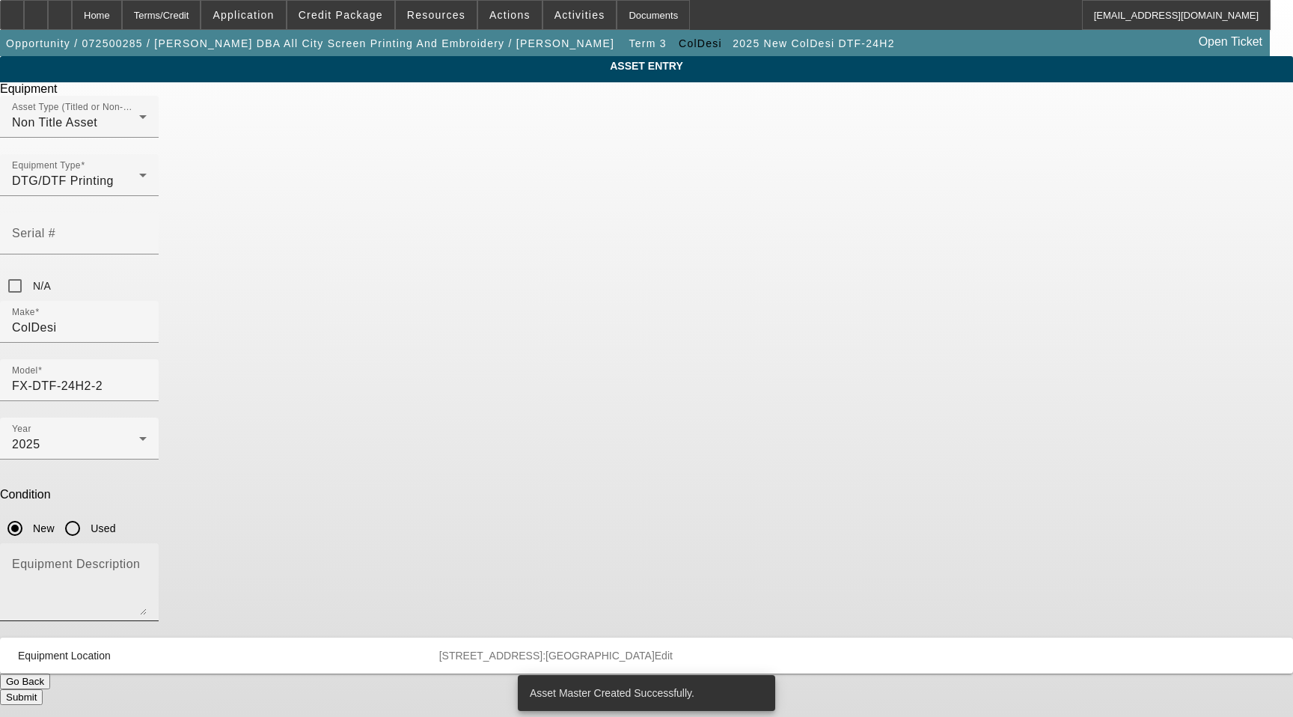
click at [140, 557] on mat-label "Equipment Description" at bounding box center [76, 563] width 128 height 13
click at [147, 561] on textarea "Equipment Description" at bounding box center [79, 588] width 135 height 54
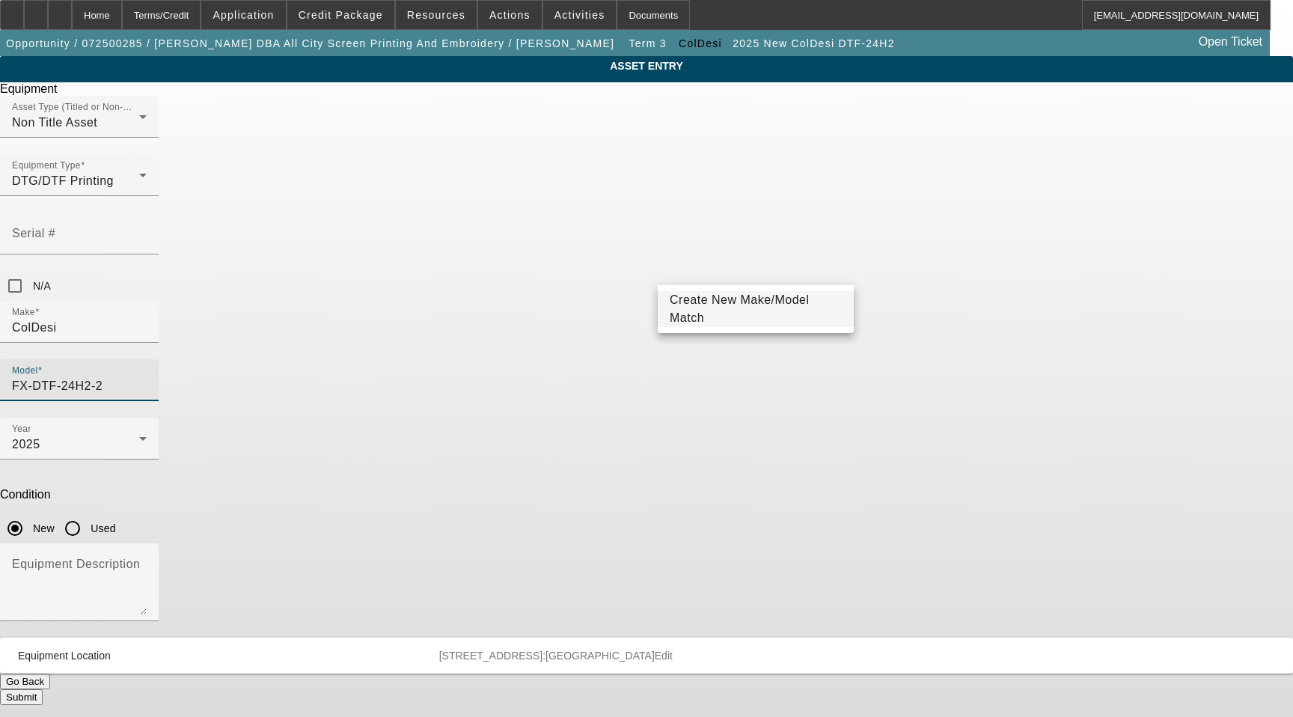
click at [147, 377] on input "FX-DTF-24H2-2" at bounding box center [79, 386] width 135 height 18
drag, startPoint x: 765, startPoint y: 272, endPoint x: 406, endPoint y: 261, distance: 359.3
click at [406, 261] on div "ASSET ENTRY Delete asset Equipment Asset Type (Titled or Non-Titled) Non Title …" at bounding box center [646, 380] width 1293 height 649
type input "FX-DTF-24H2"
click at [735, 313] on span "Create New Make/Model Match" at bounding box center [740, 308] width 140 height 31
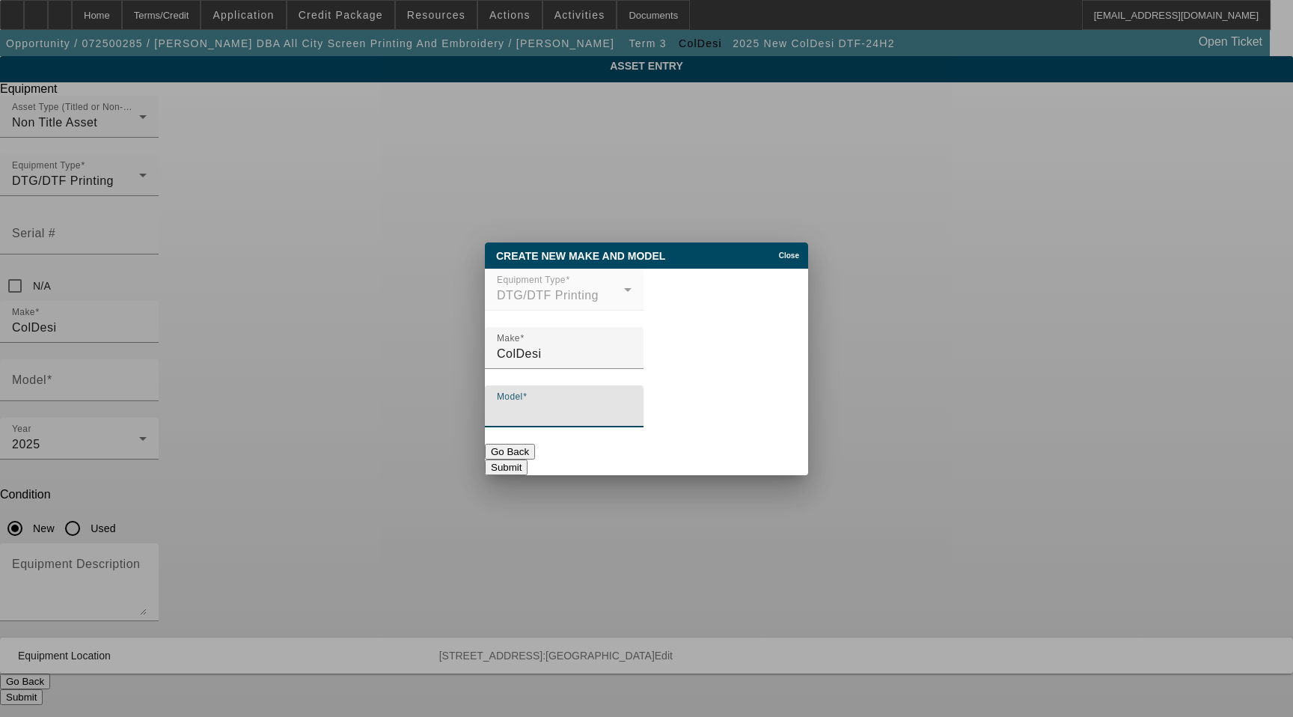
click at [631, 415] on input "Model" at bounding box center [564, 412] width 135 height 18
paste input "FX-DTF-24H2"
type input "FX-DTF-24H2"
click at [527, 459] on button "Submit" at bounding box center [506, 467] width 43 height 16
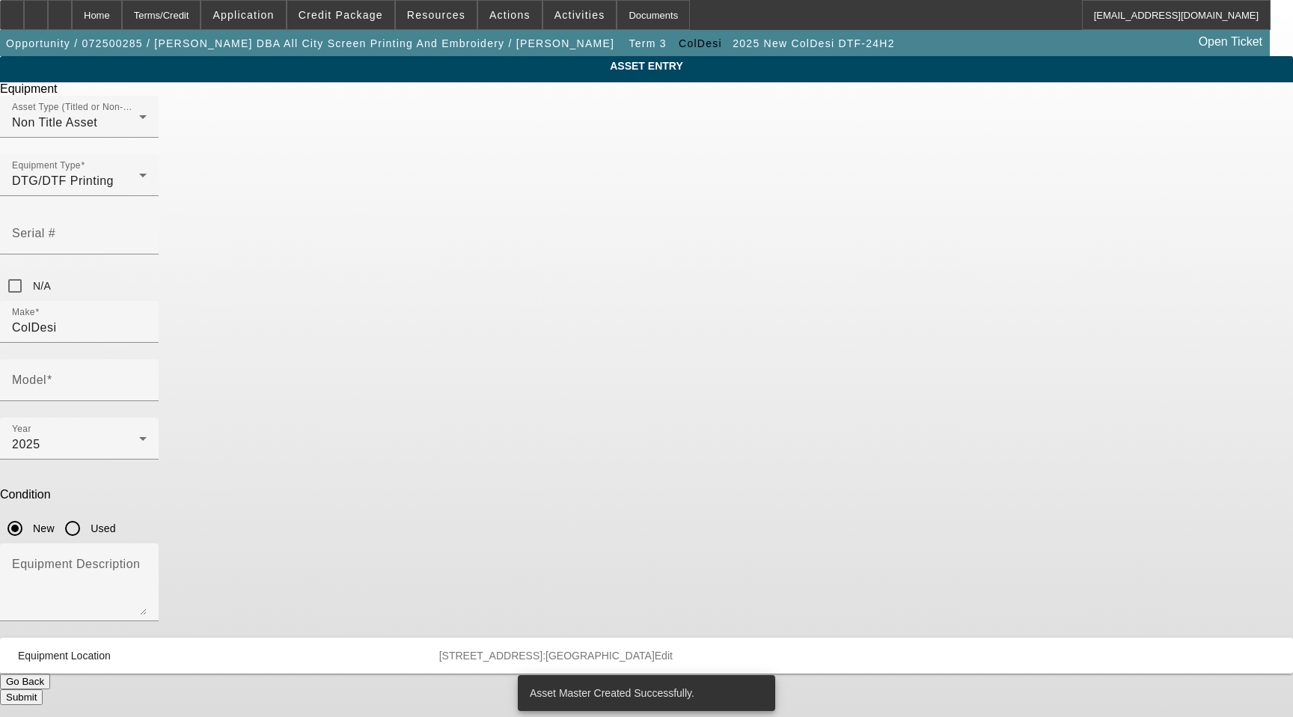
type input "FX-DTF-24H2"
click at [147, 561] on textarea "Equipment Description" at bounding box center [79, 588] width 135 height 54
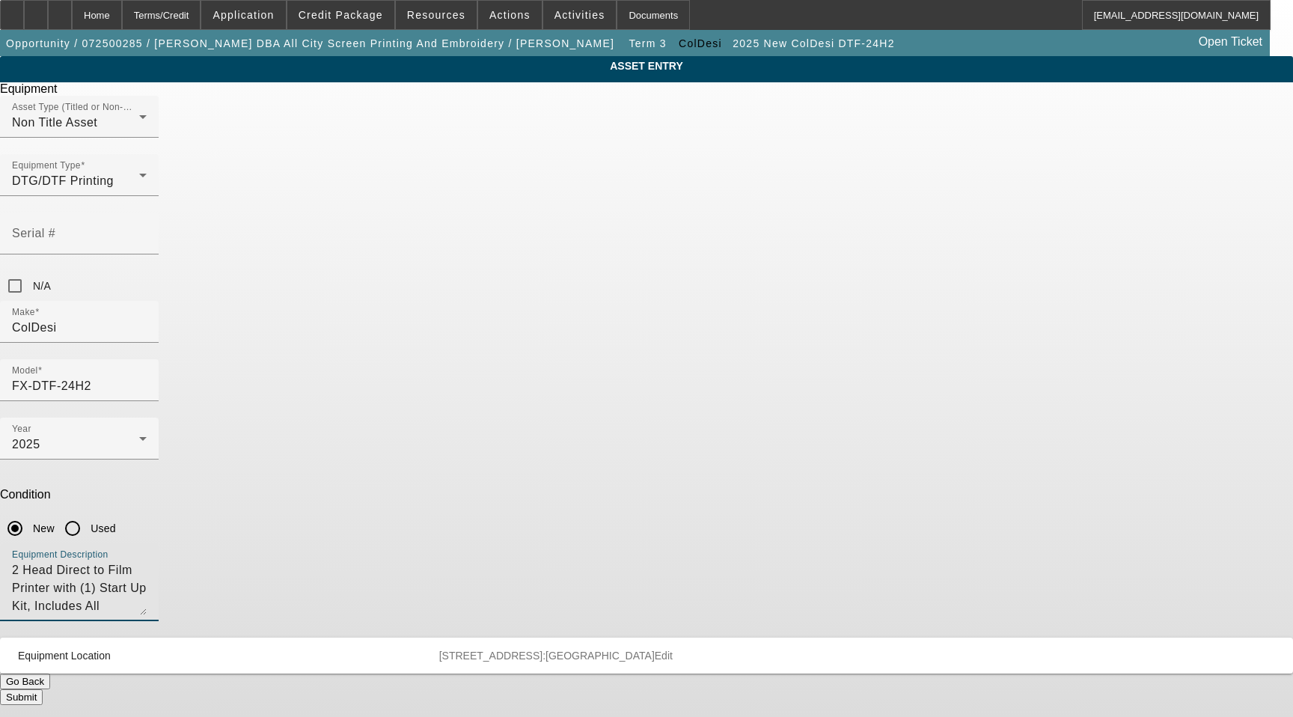
type textarea "2 Head Direct to Film Printer with (1) Start Up Kit, Includes All Options, Atta…"
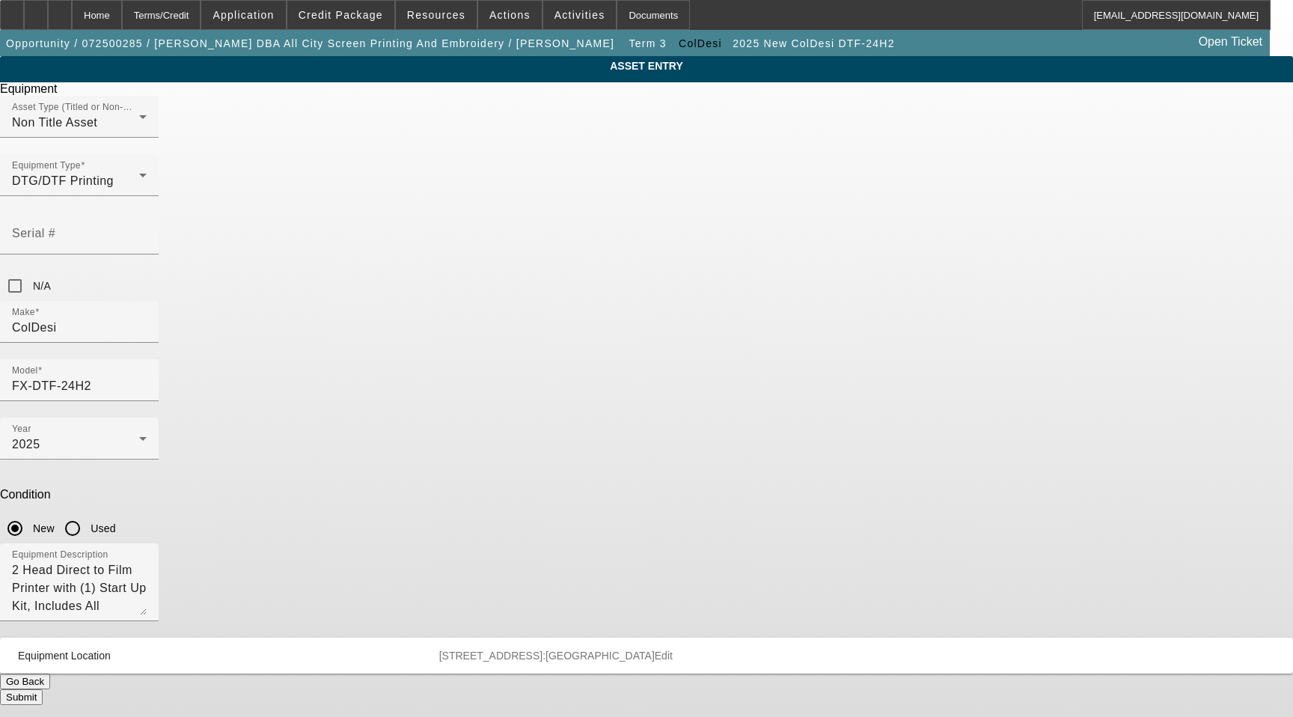
click at [43, 689] on button "Submit" at bounding box center [21, 697] width 43 height 16
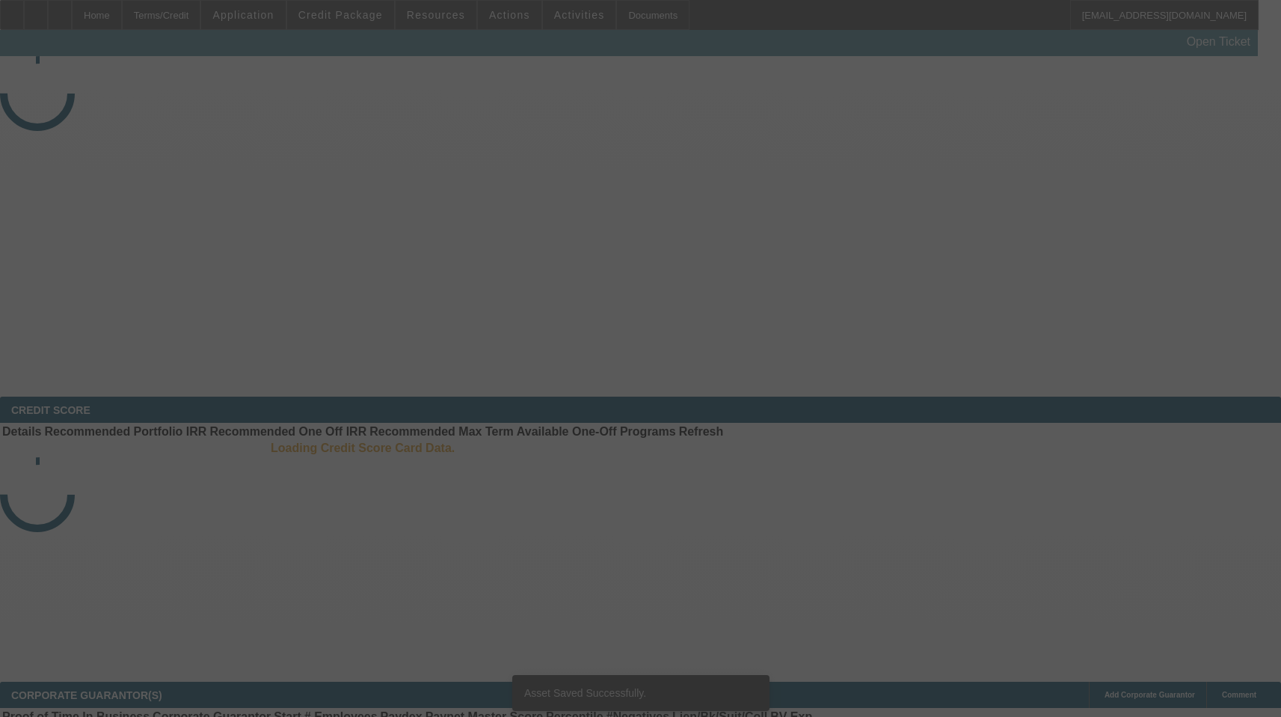
select select "3"
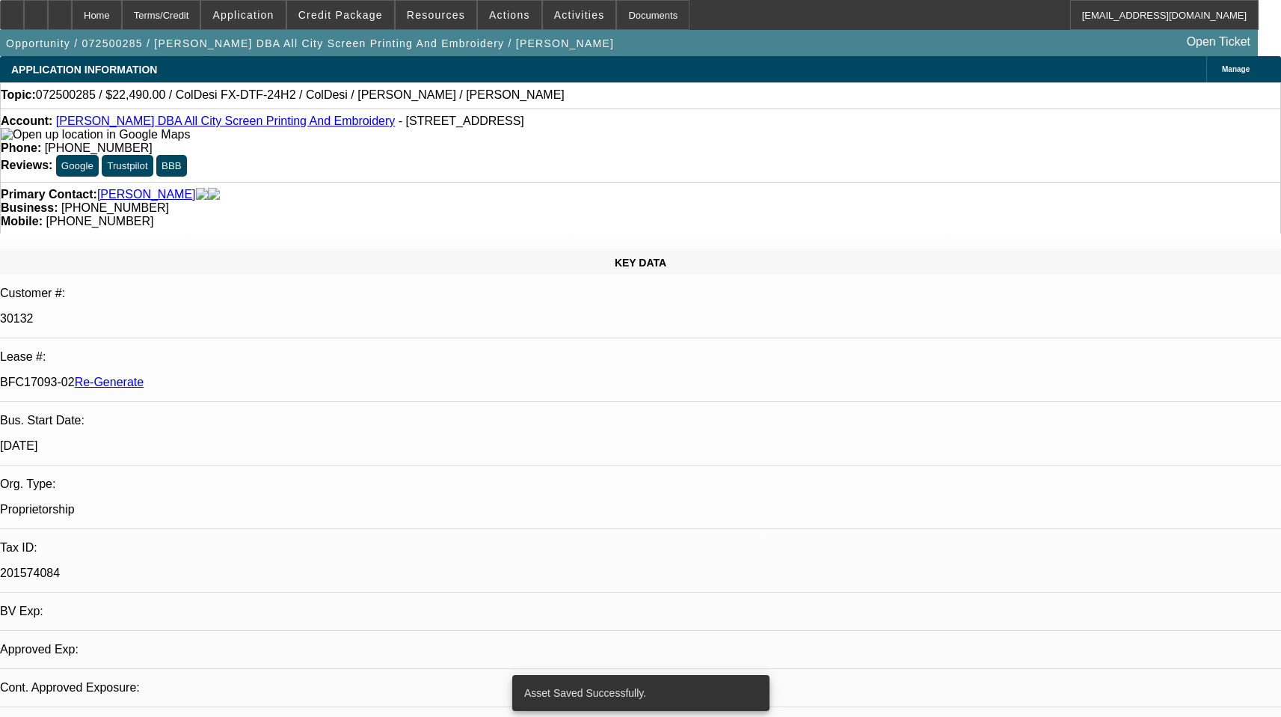
select select "0"
select select "0.1"
select select "4"
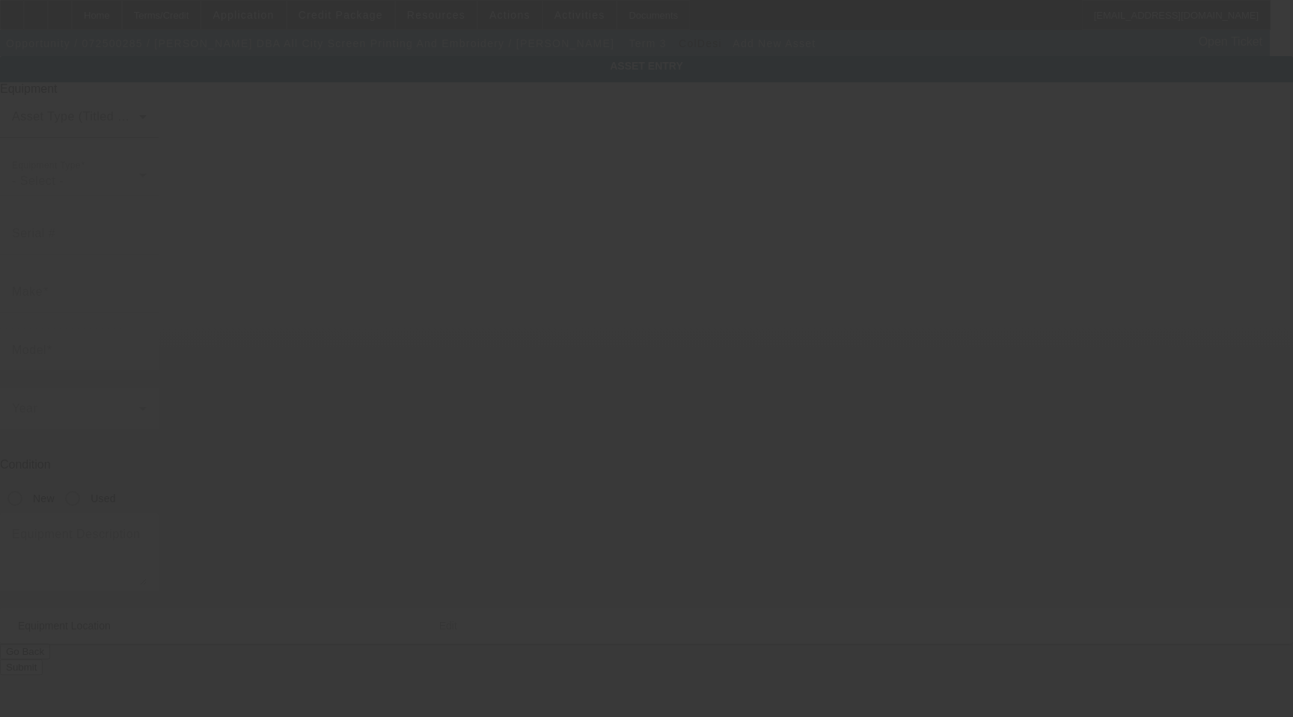
type input "[STREET_ADDRESS]"
type input "Ste 121"
type input "[GEOGRAPHIC_DATA]"
type input "76115"
type input "Tarrant"
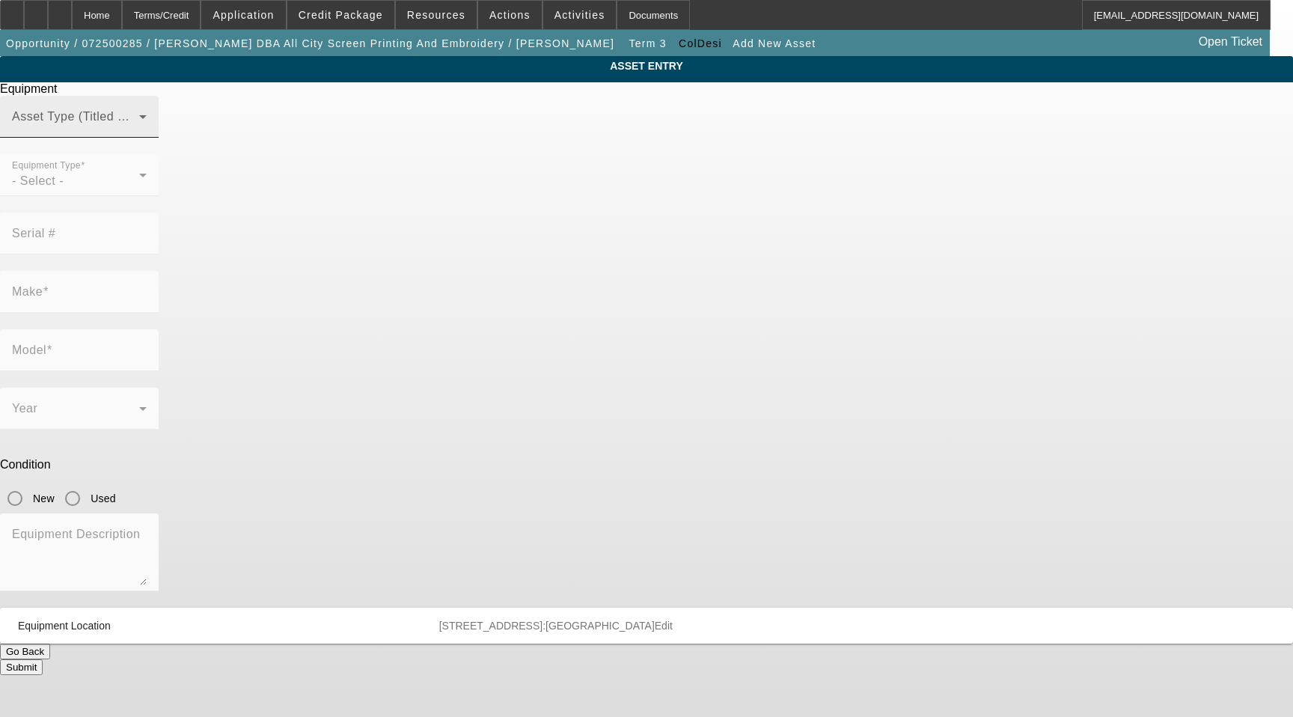
click at [147, 128] on div "Asset Type (Titled or Non-Titled)" at bounding box center [79, 117] width 135 height 42
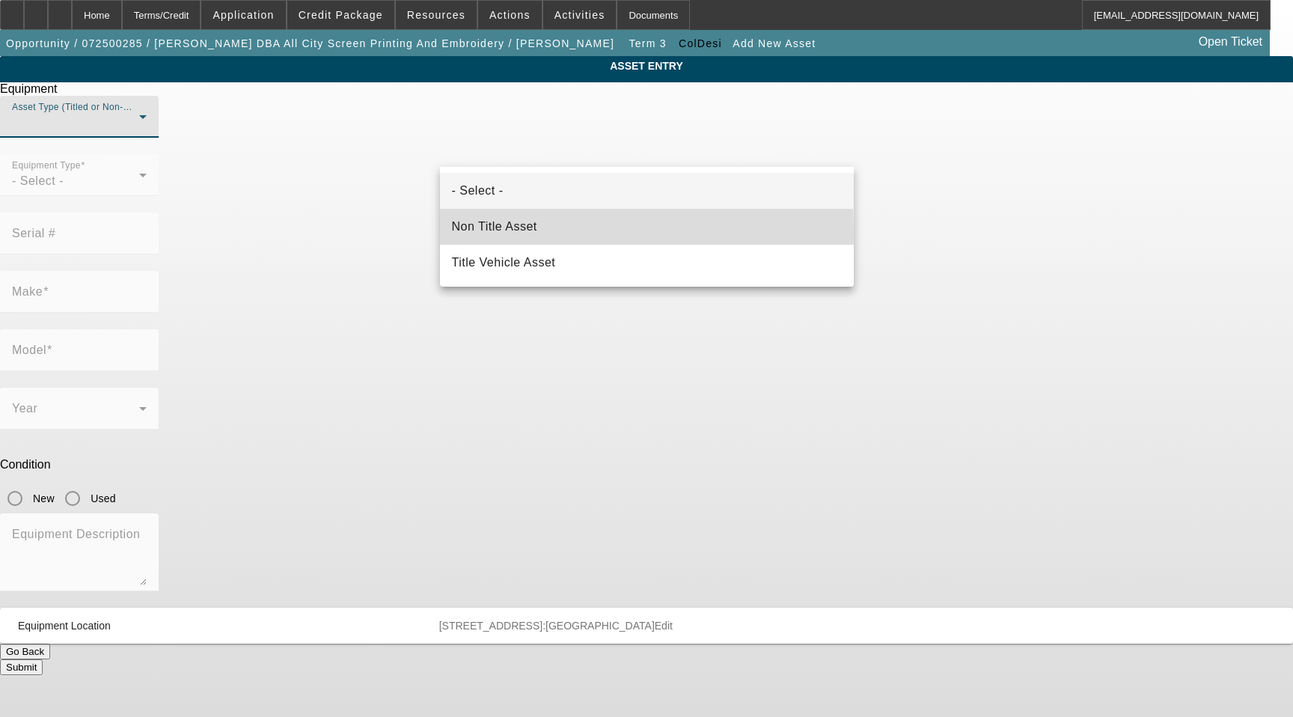
click at [503, 231] on span "Non Title Asset" at bounding box center [494, 227] width 85 height 18
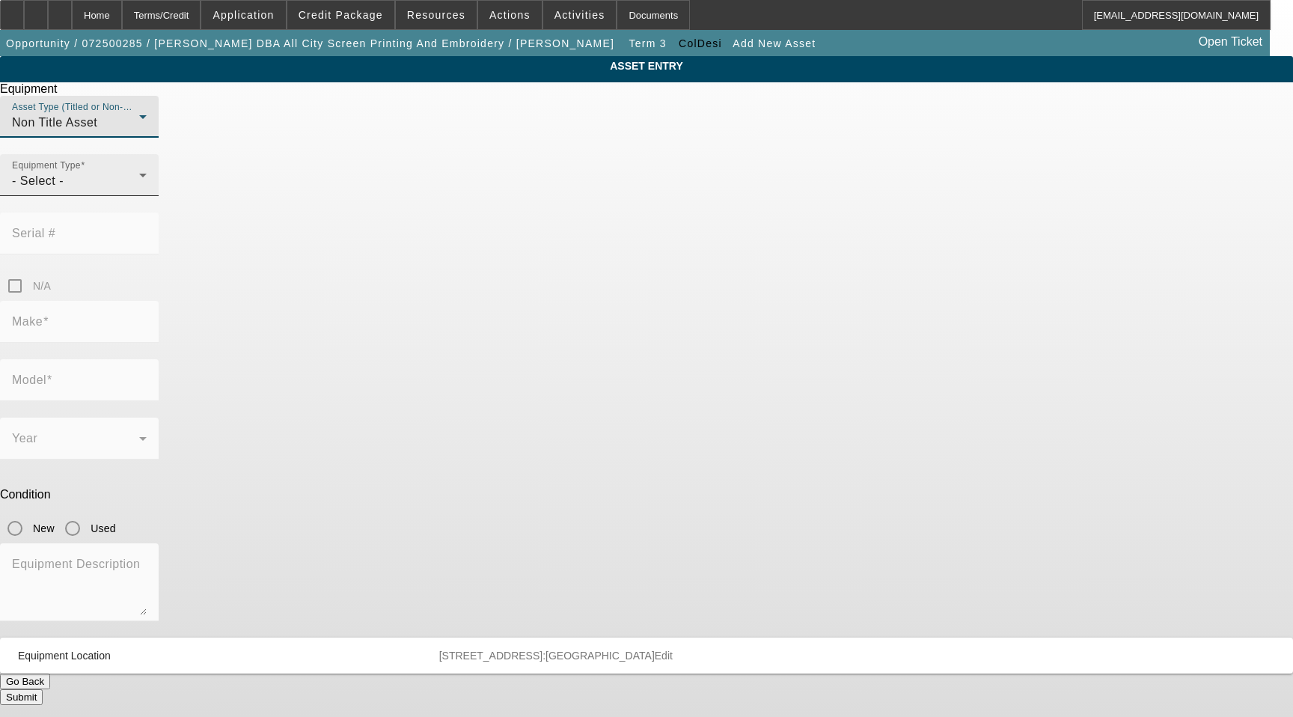
click at [147, 196] on div "Equipment Type - Select -" at bounding box center [79, 175] width 135 height 42
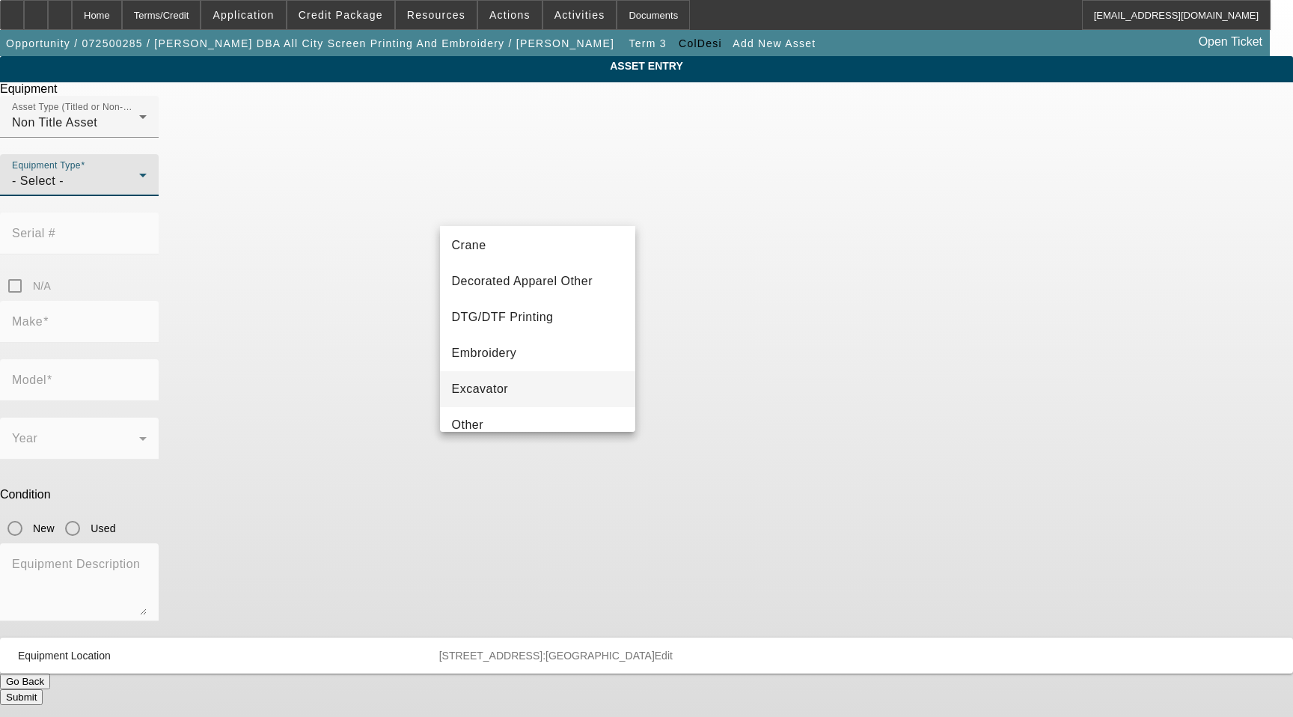
scroll to position [150, 0]
click at [565, 325] on mat-option "DTG/DTF Printing" at bounding box center [538, 316] width 196 height 36
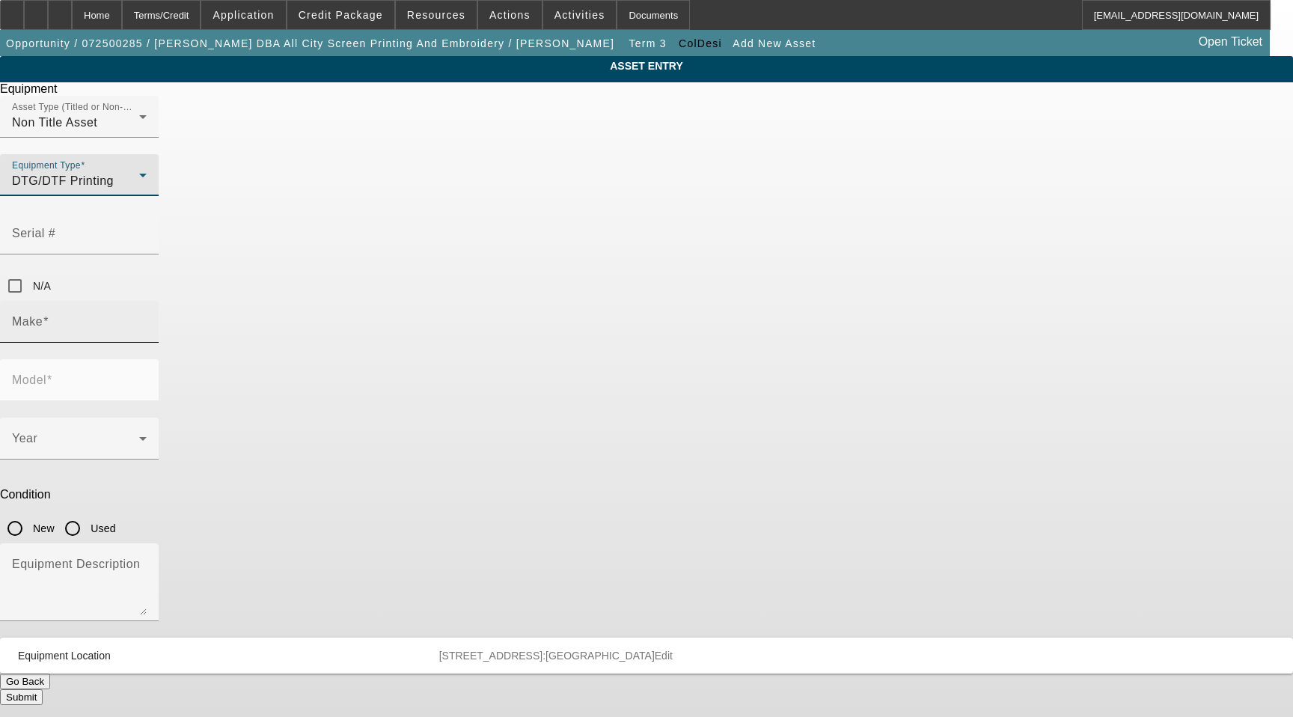
click at [49, 315] on label "Make" at bounding box center [30, 321] width 37 height 13
click at [147, 319] on input "Make" at bounding box center [79, 328] width 135 height 18
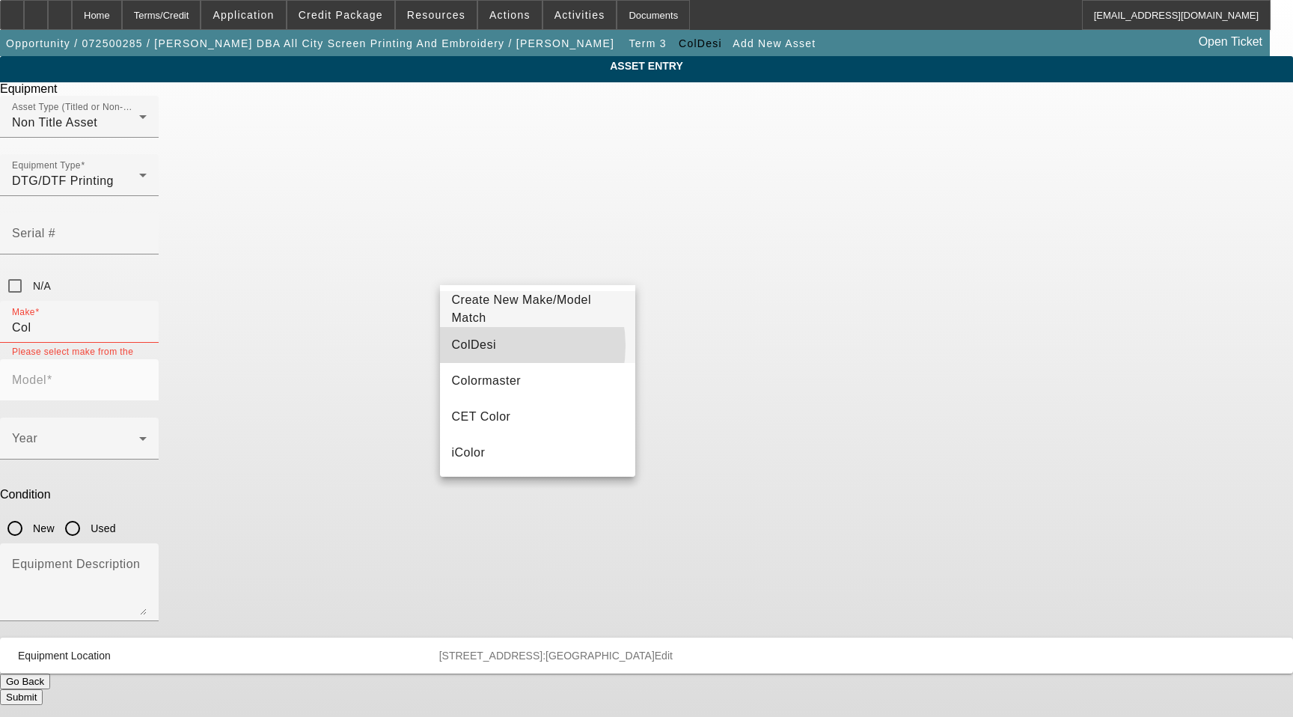
click at [490, 346] on mat-option "ColDesi" at bounding box center [538, 345] width 196 height 36
type input "ColDesi"
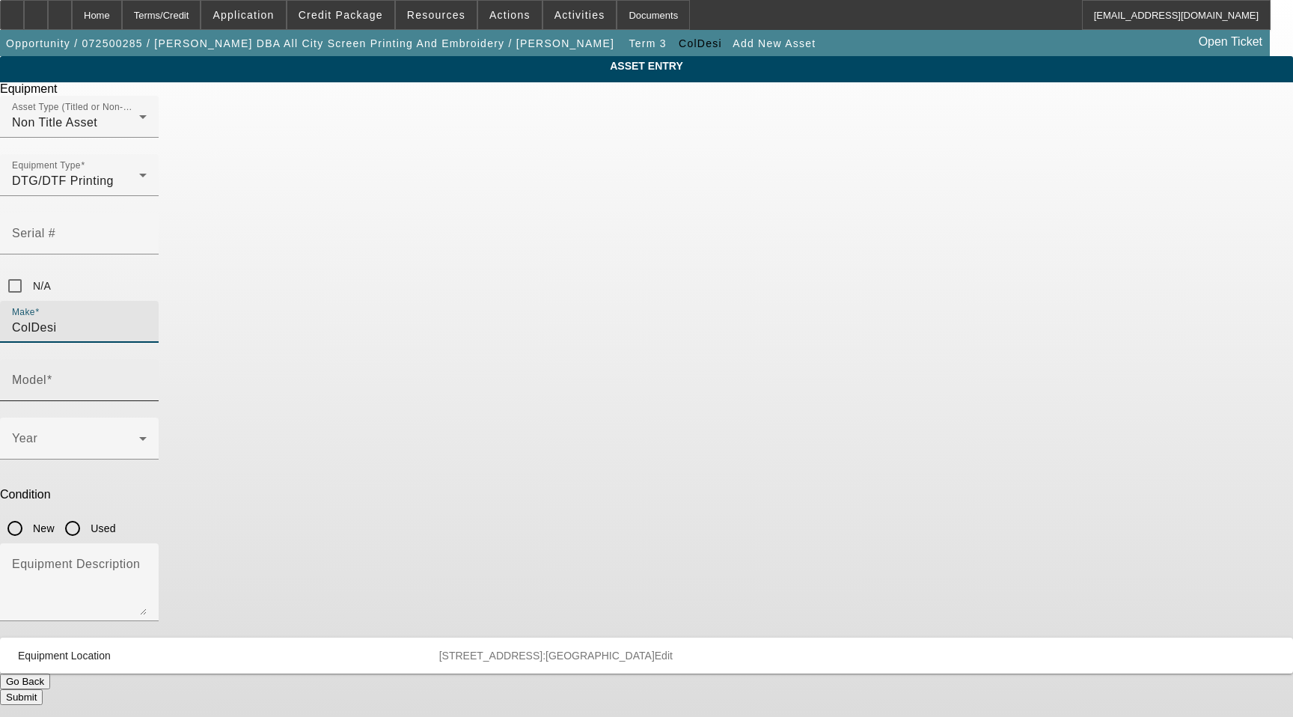
click at [147, 377] on input "Model" at bounding box center [79, 386] width 135 height 18
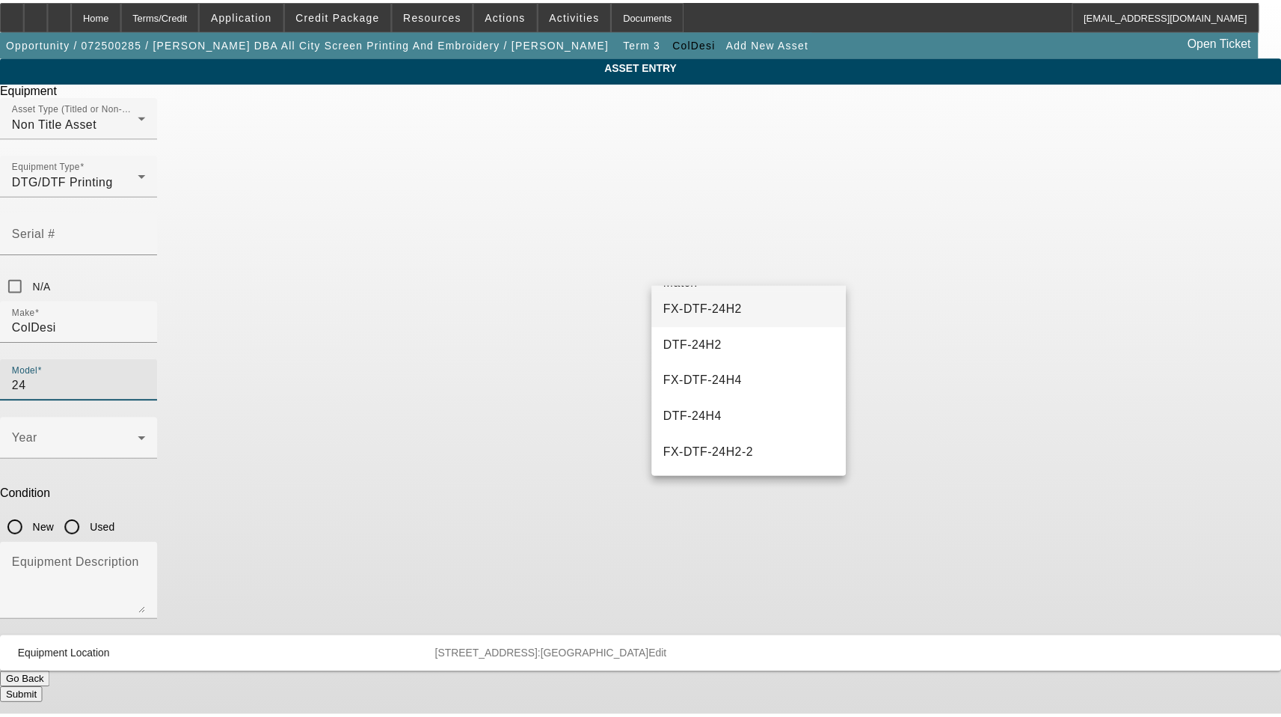
scroll to position [0, 0]
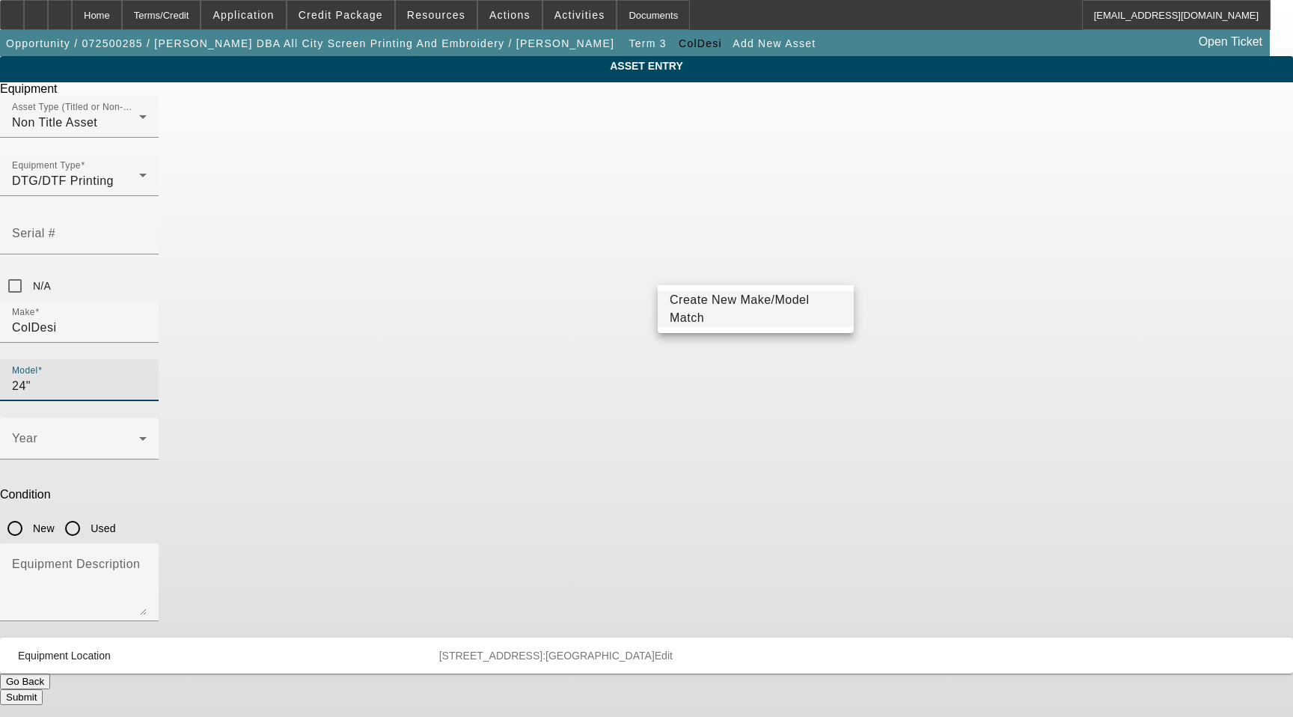
type input "24""
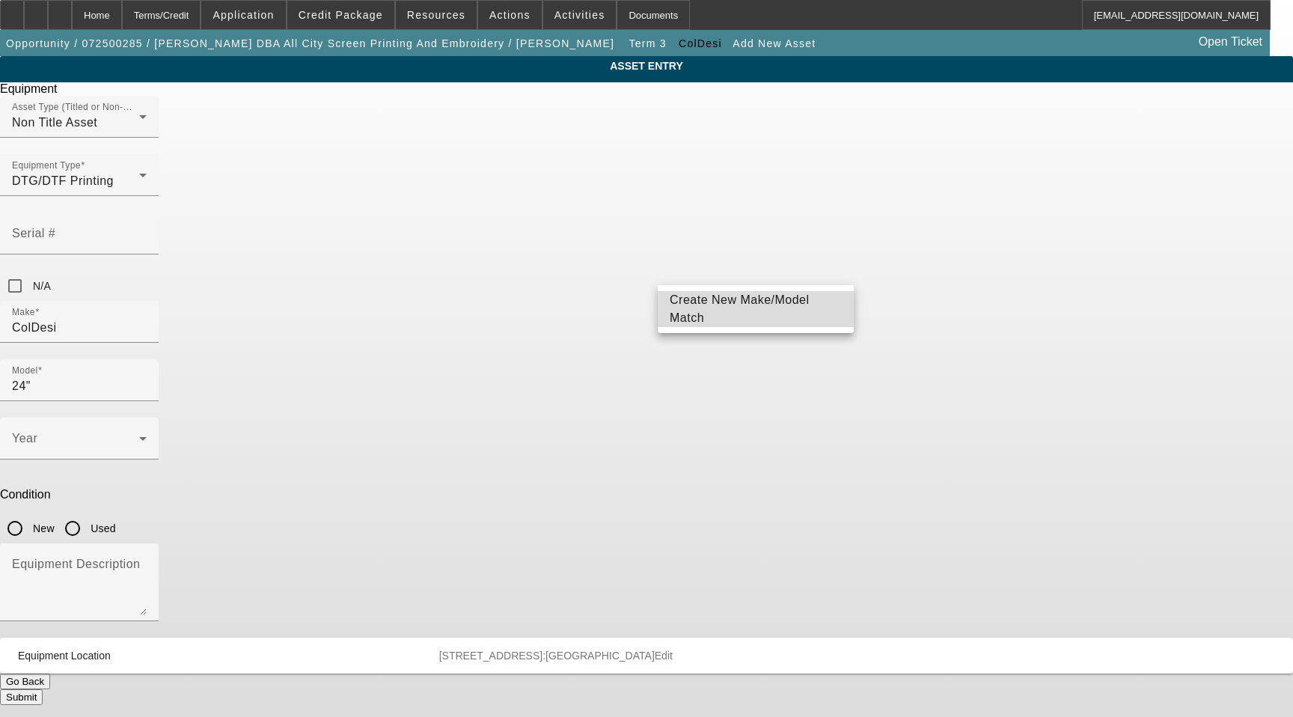
click at [741, 326] on mat-option "Create New Make/Model Match" at bounding box center [756, 309] width 196 height 36
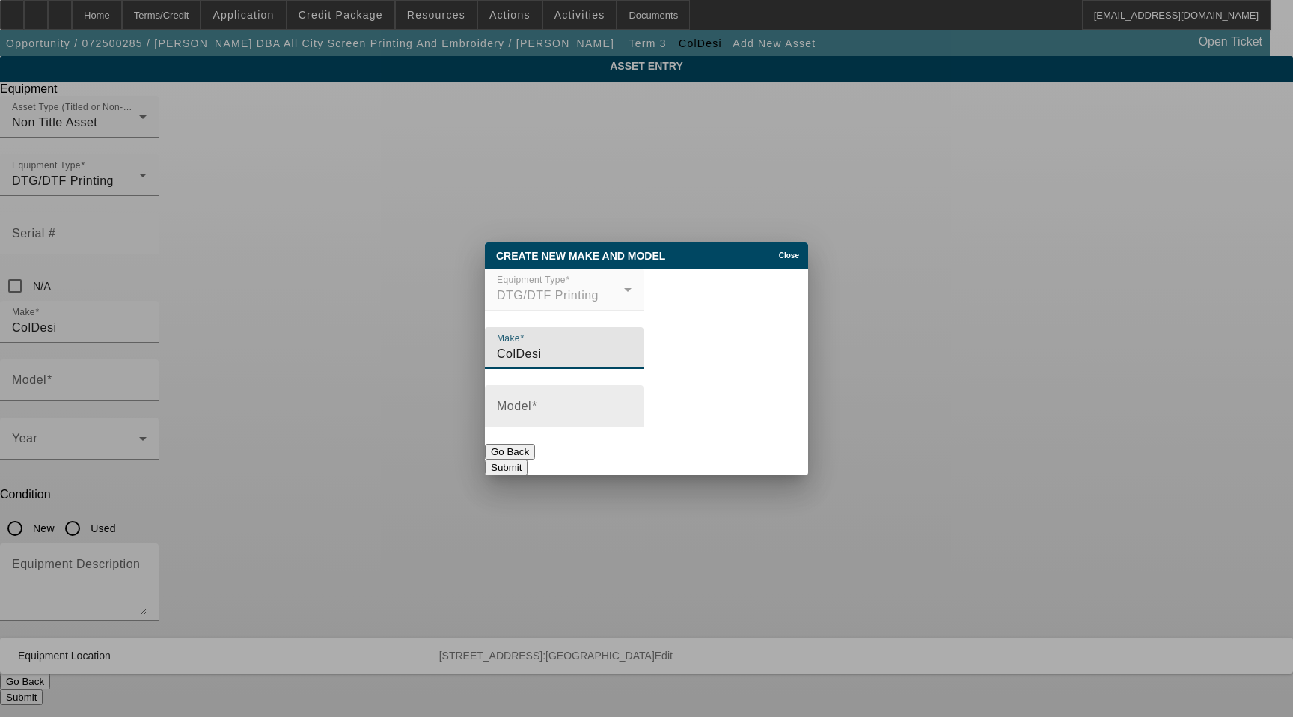
click at [588, 414] on input "Model" at bounding box center [564, 412] width 135 height 18
click at [546, 414] on input "Model" at bounding box center [564, 412] width 135 height 18
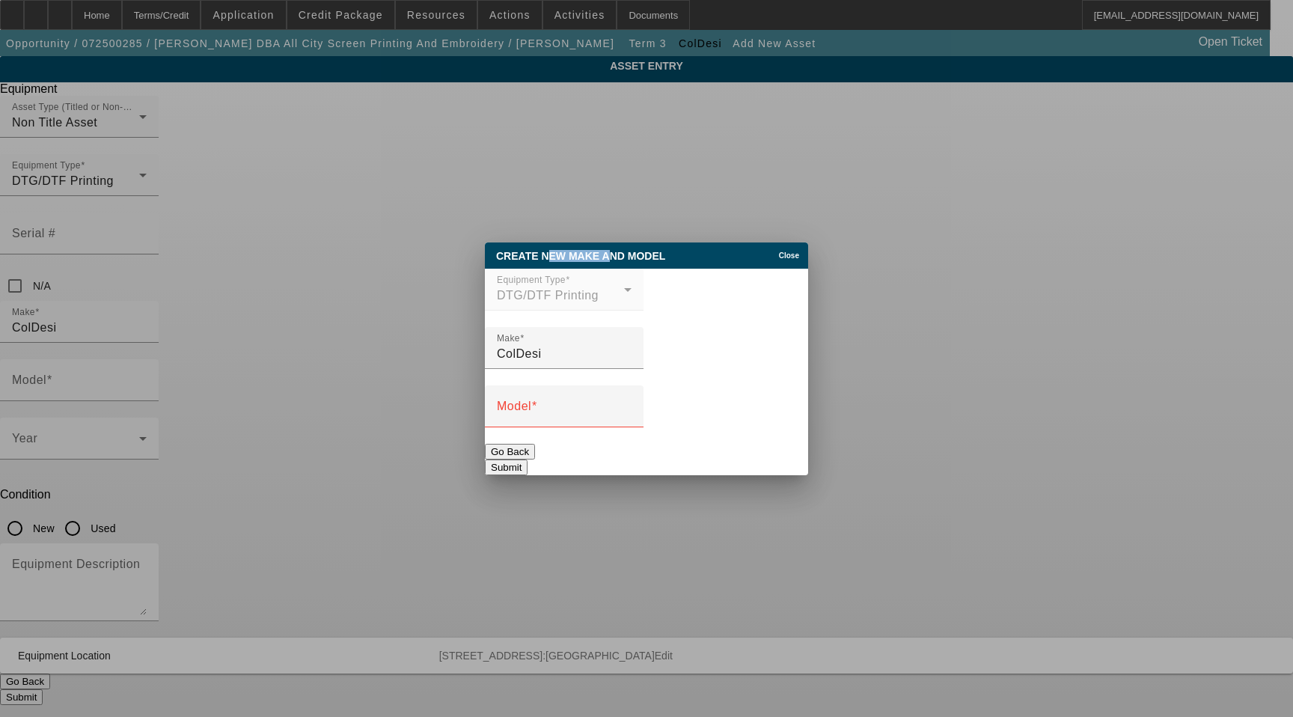
drag, startPoint x: 604, startPoint y: 243, endPoint x: 545, endPoint y: 242, distance: 59.1
click at [545, 250] on span "Create New Make and Model" at bounding box center [580, 256] width 169 height 12
click at [521, 250] on span "Create New Make and Model" at bounding box center [580, 256] width 169 height 12
drag, startPoint x: 498, startPoint y: 241, endPoint x: 664, endPoint y: 242, distance: 165.3
click at [664, 242] on div "Create New Make and Model" at bounding box center [581, 255] width 192 height 27
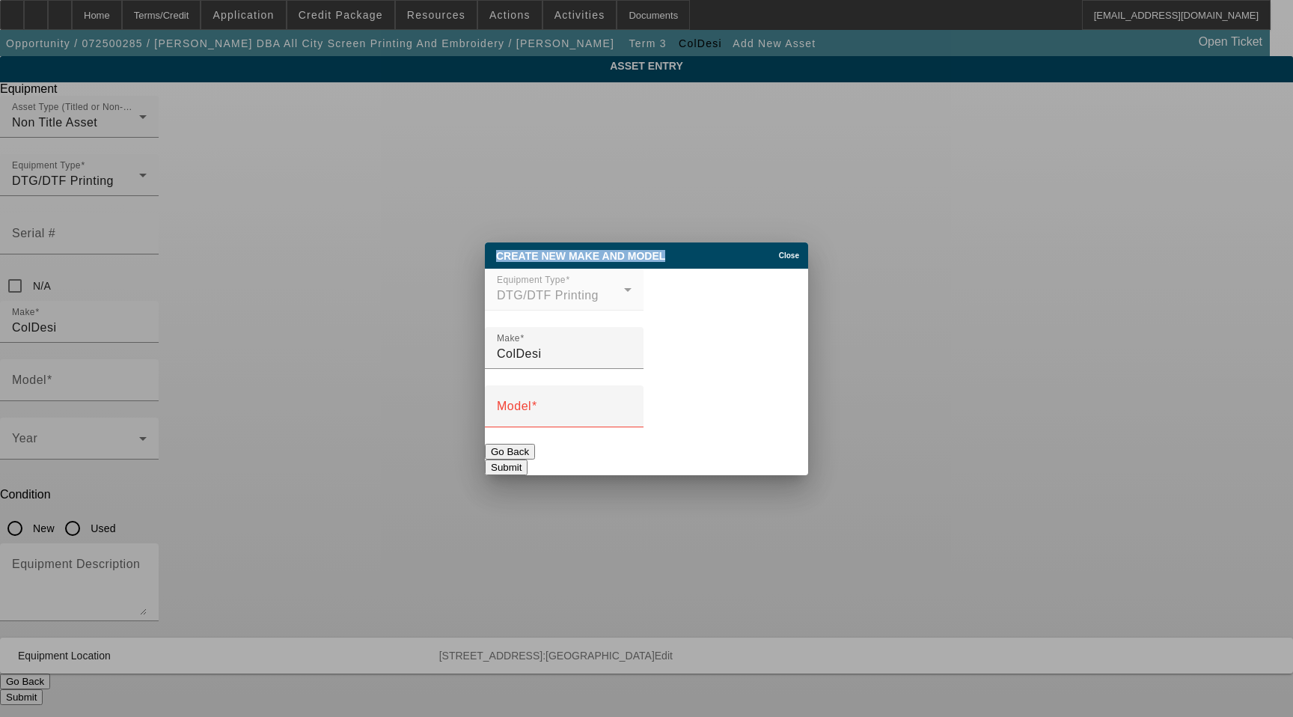
click at [647, 250] on span "Create New Make and Model" at bounding box center [580, 256] width 169 height 12
drag, startPoint x: 663, startPoint y: 244, endPoint x: 477, endPoint y: 241, distance: 185.6
click at [477, 241] on div "Create New Make and Model Close Equipment Type DTG/DTF Printing Make ColDesi Mo…" at bounding box center [646, 358] width 1293 height 717
click at [545, 424] on div "Model" at bounding box center [564, 406] width 135 height 42
click at [545, 416] on input "Model" at bounding box center [564, 412] width 135 height 18
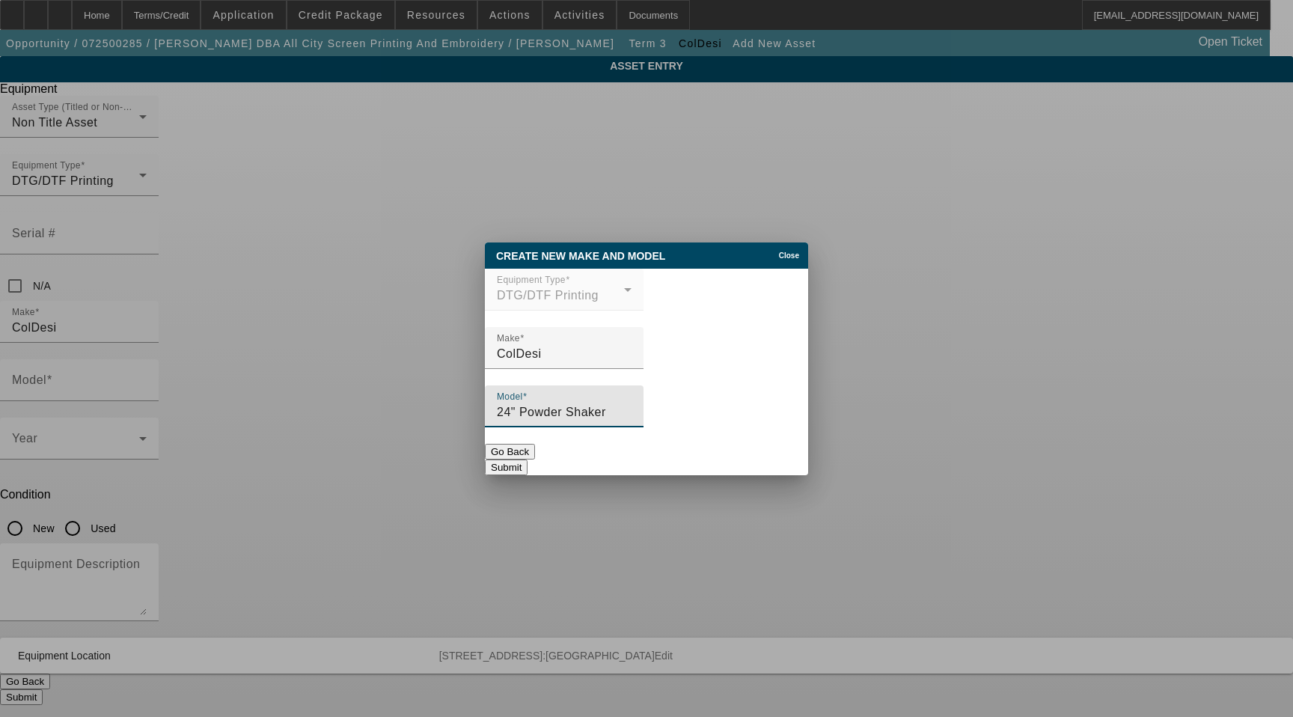
type input "24" Powder Shaker"
click at [527, 459] on button "Submit" at bounding box center [506, 467] width 43 height 16
type input "24" Powder Shaker"
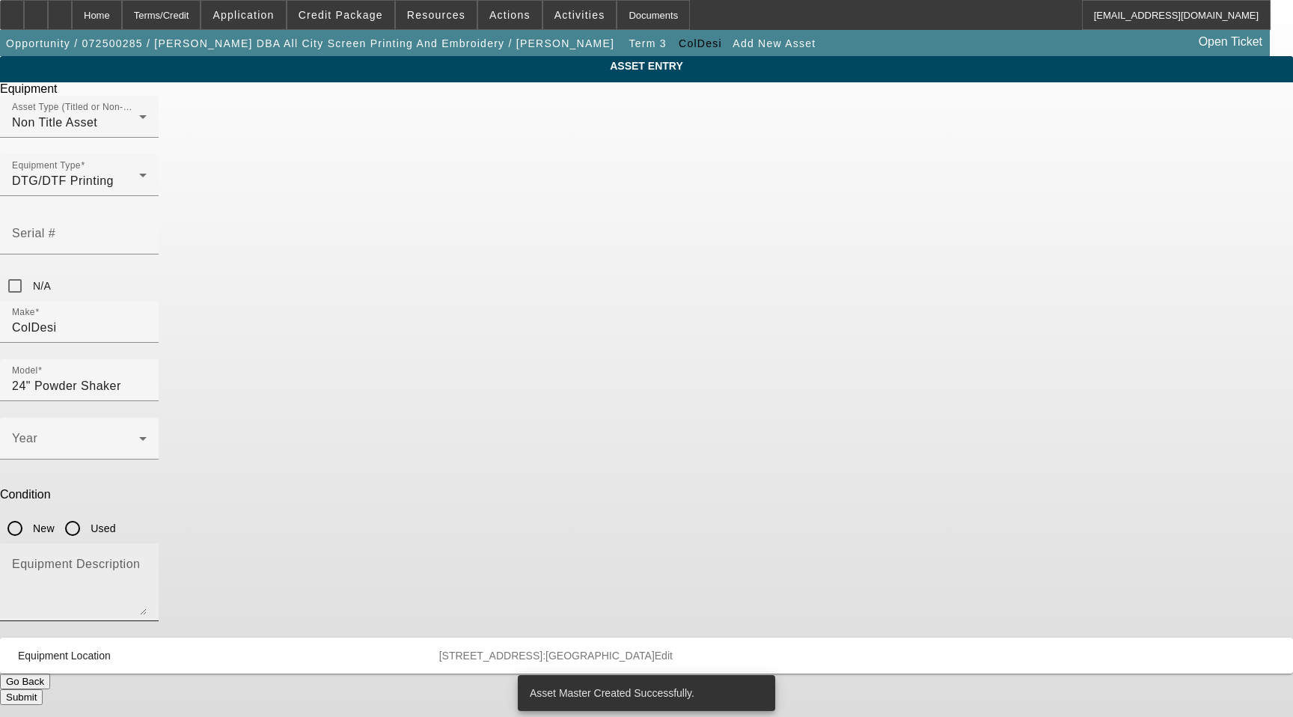
click at [147, 561] on textarea "Equipment Description" at bounding box center [79, 588] width 135 height 54
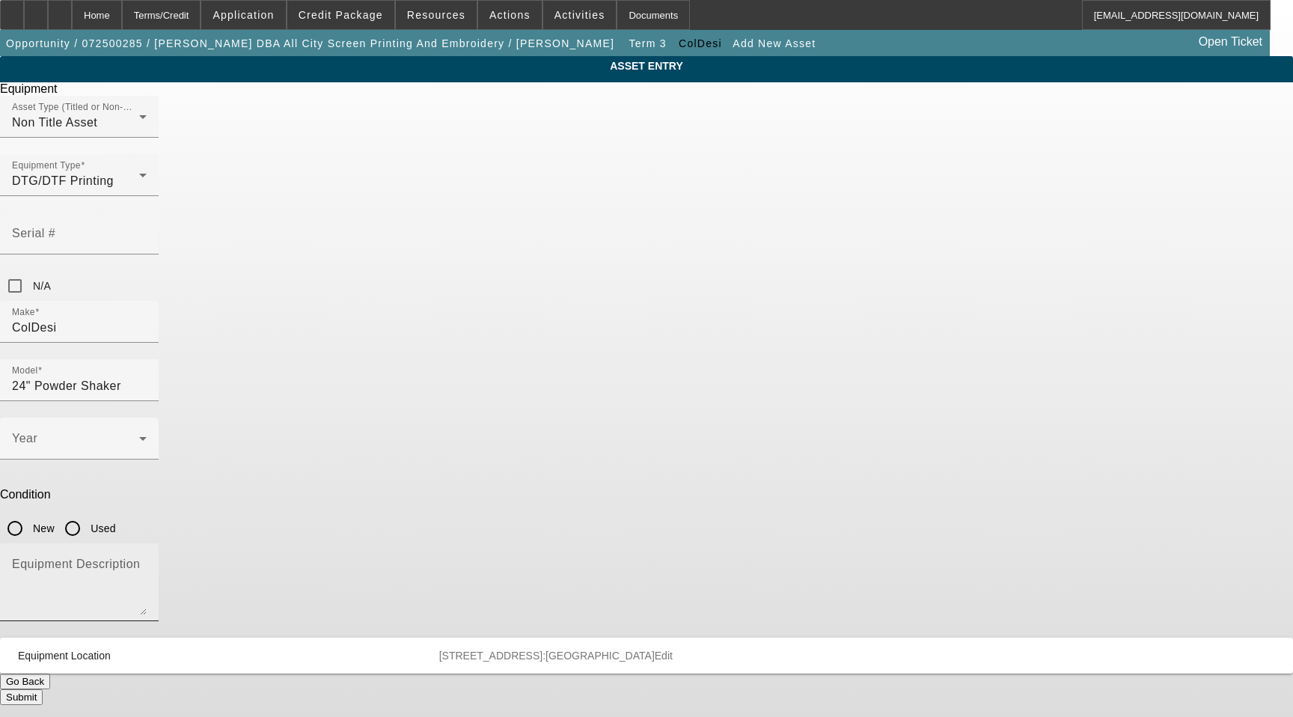
click at [147, 561] on textarea "Equipment Description" at bounding box center [79, 588] width 135 height 54
paste textarea "Oven with Integrated Extractor, and LCD Panel"
click at [147, 561] on textarea "Oven with Integrated Extractor, and LCD Panel" at bounding box center [79, 588] width 135 height 54
type textarea "Oven with Integrated Extractor, and LCD Panel"
click at [30, 513] on input "New" at bounding box center [15, 528] width 30 height 30
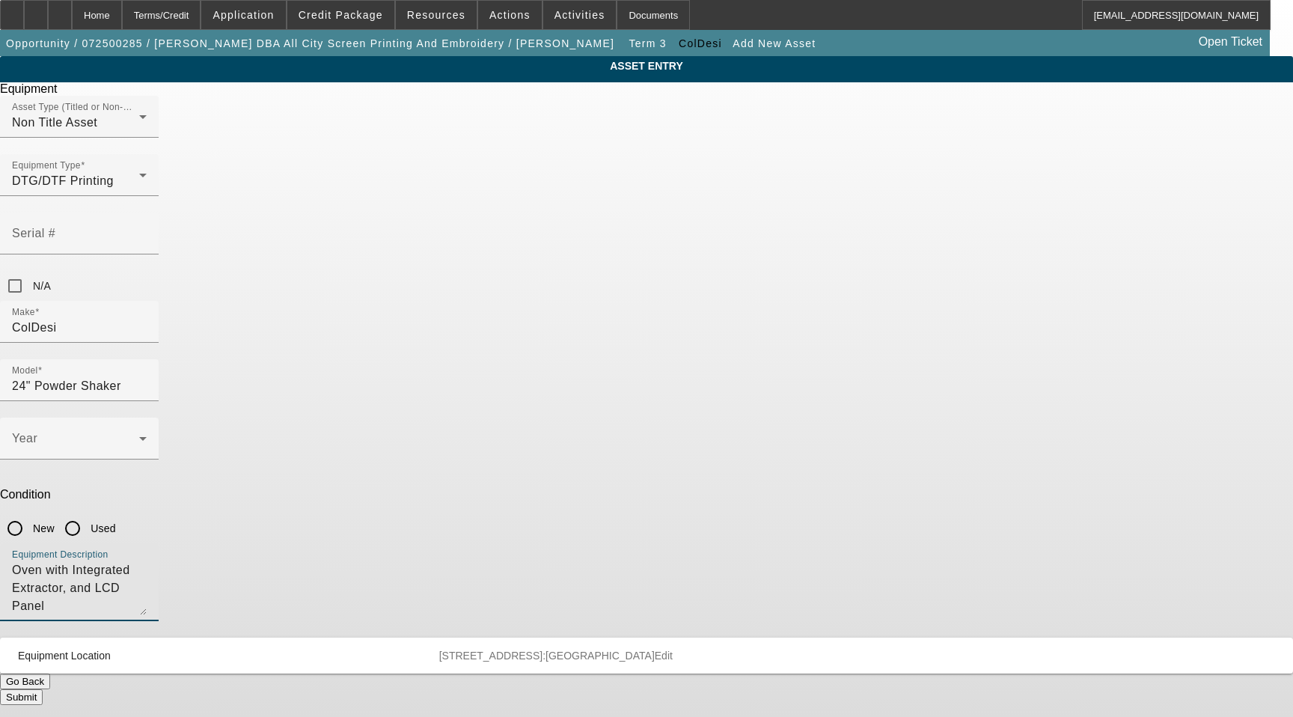
radio input "true"
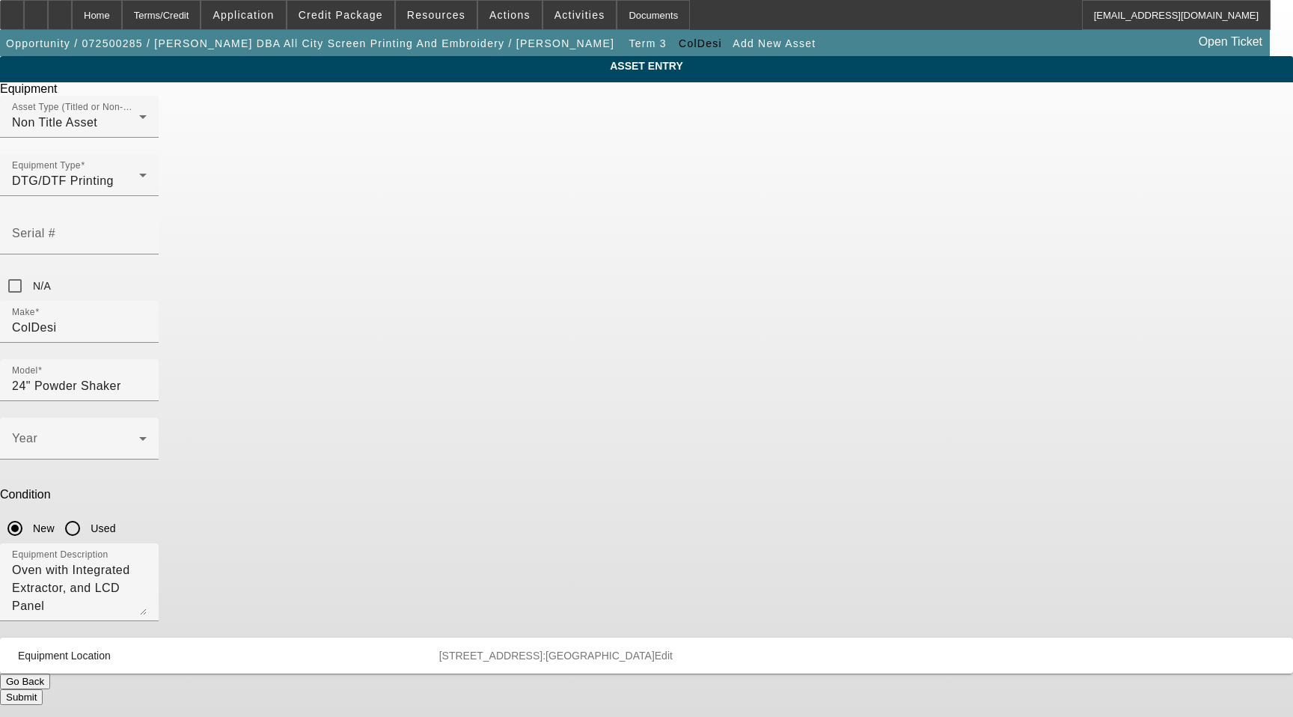
click at [43, 689] on button "Submit" at bounding box center [21, 697] width 43 height 16
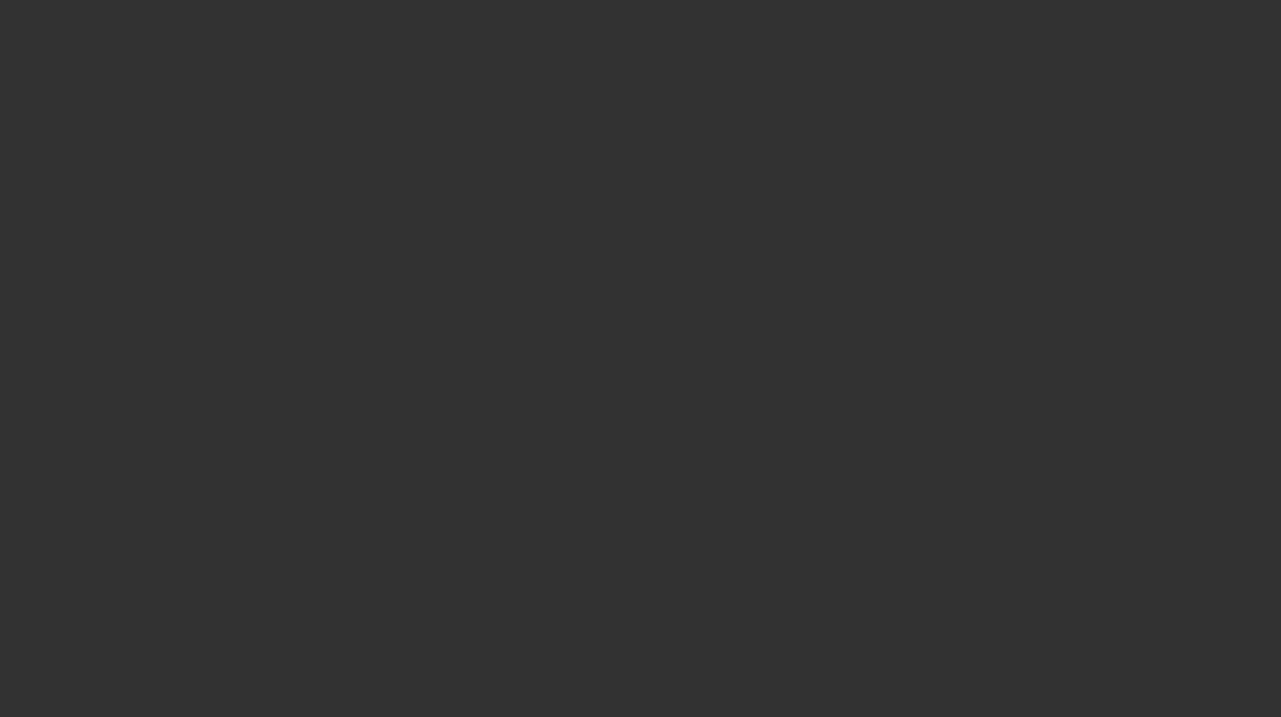
select select "3"
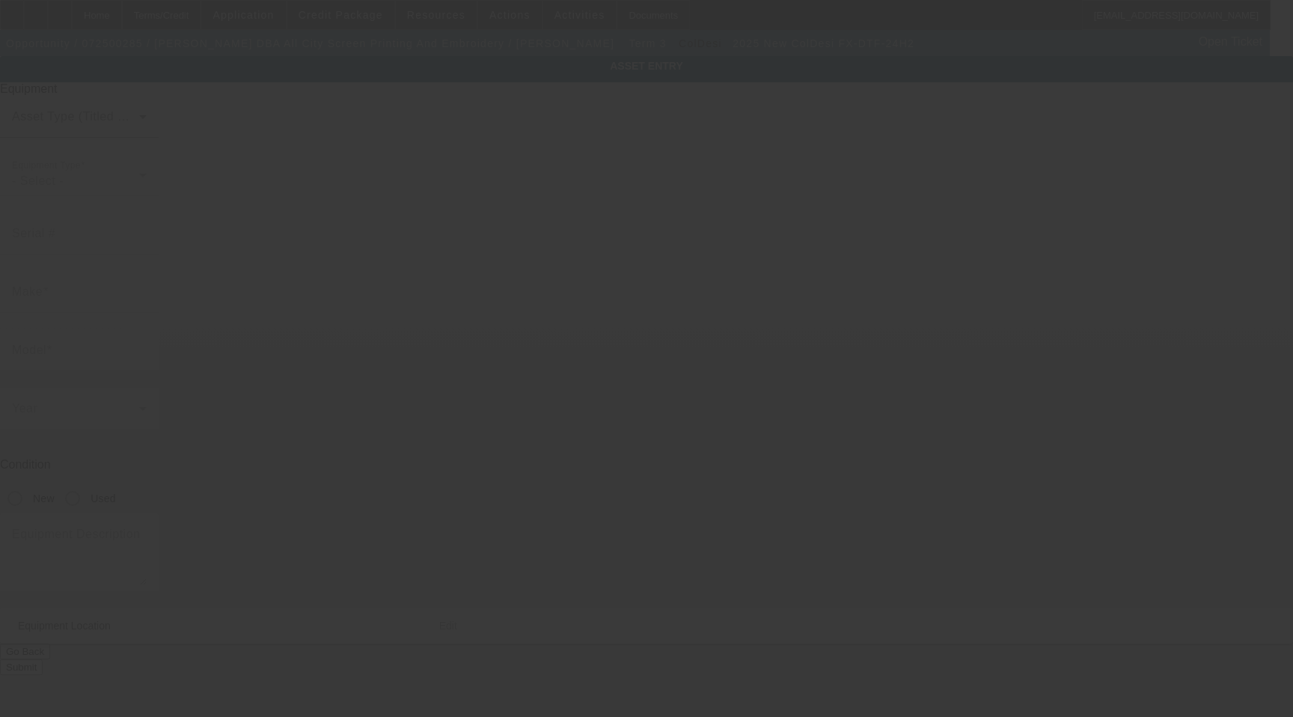
type input "ColDesi"
type input "FX-DTF-24H2"
radio input "true"
type textarea "2 Head Direct to Film Printer with (1) Start Up Kit, Includes All Options, Atta…"
type input "[STREET_ADDRESS]"
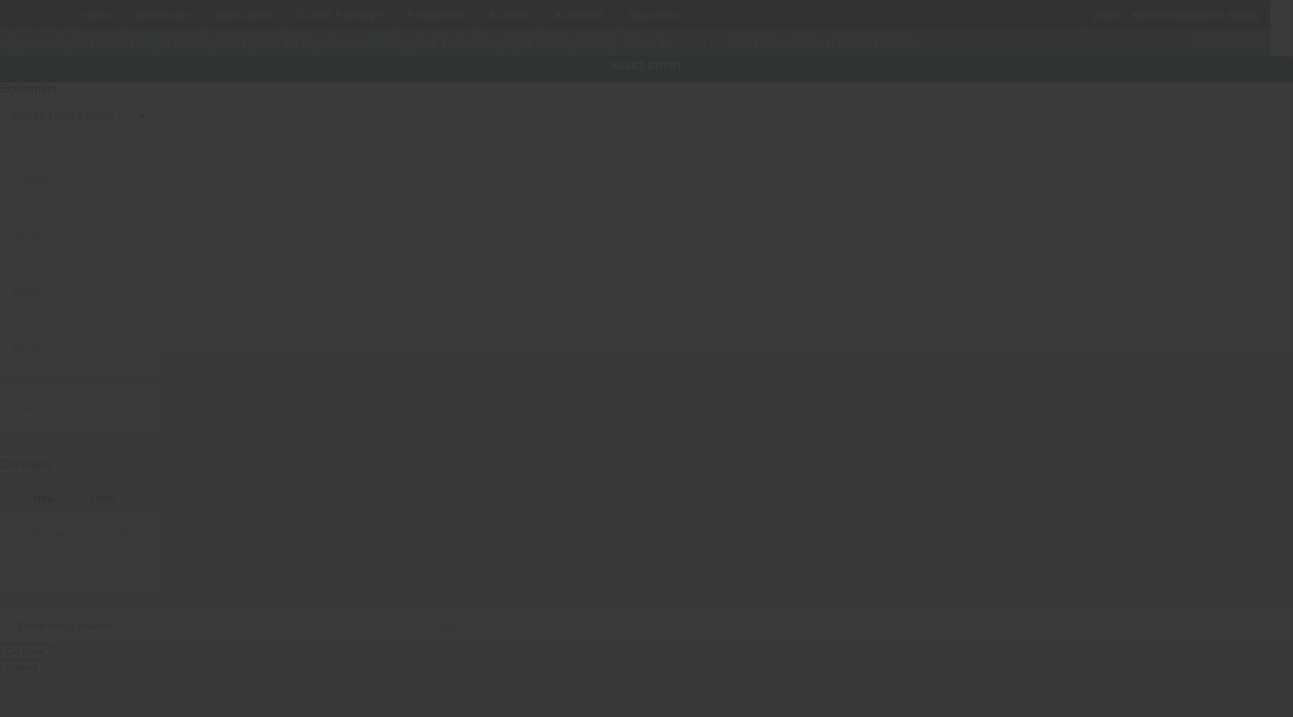
type input "Ste 121"
type input "[GEOGRAPHIC_DATA]"
type input "76115"
type input "Tarrant"
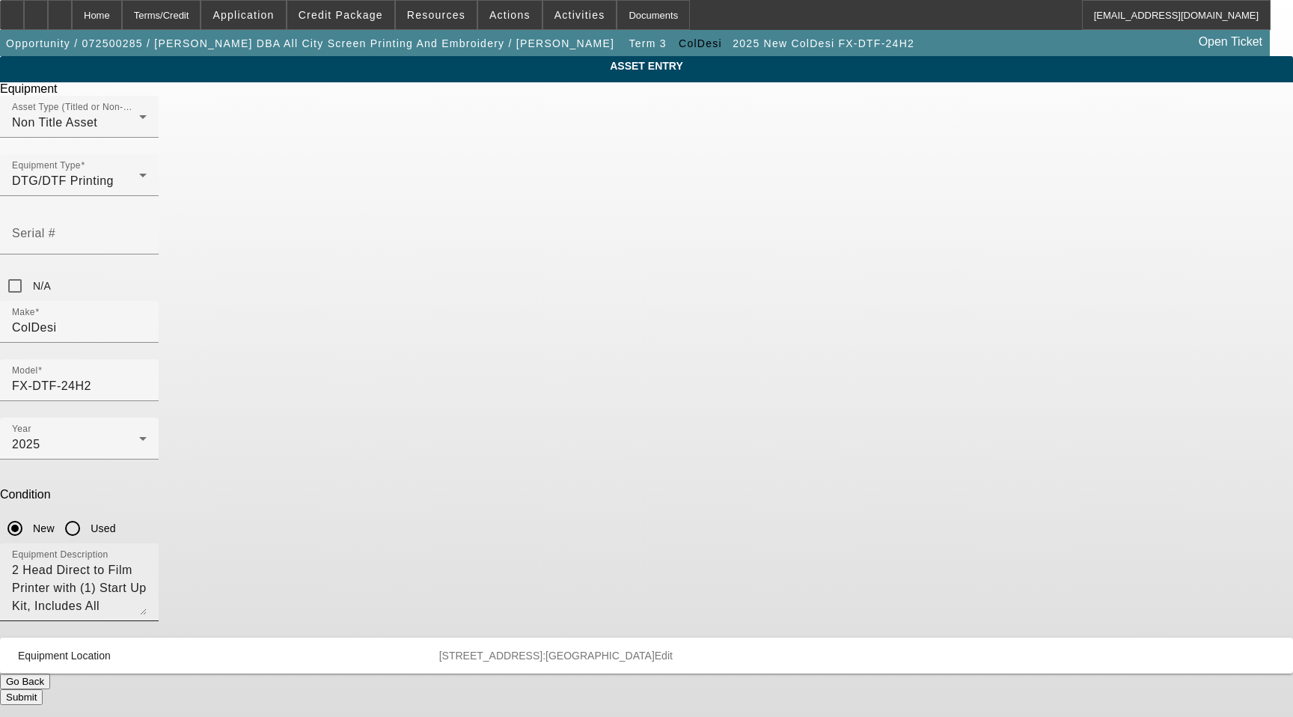
click at [147, 561] on textarea "2 Head Direct to Film Printer with (1) Start Up Kit, Includes All Options, Atta…" at bounding box center [79, 588] width 135 height 54
type textarea "2 Head Direct to Film Printer with (1) Start Up Kit, (1) DTF Print Optimizer V2…"
click at [43, 689] on button "Submit" at bounding box center [21, 697] width 43 height 16
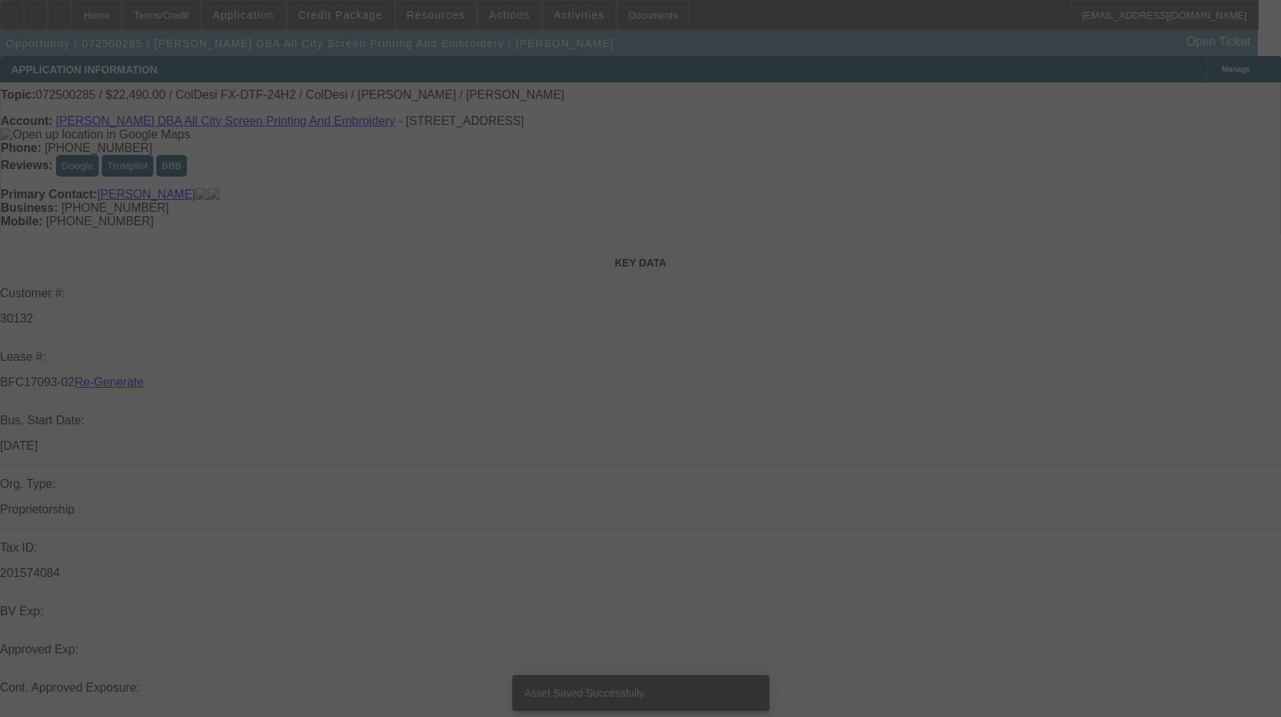
select select "3"
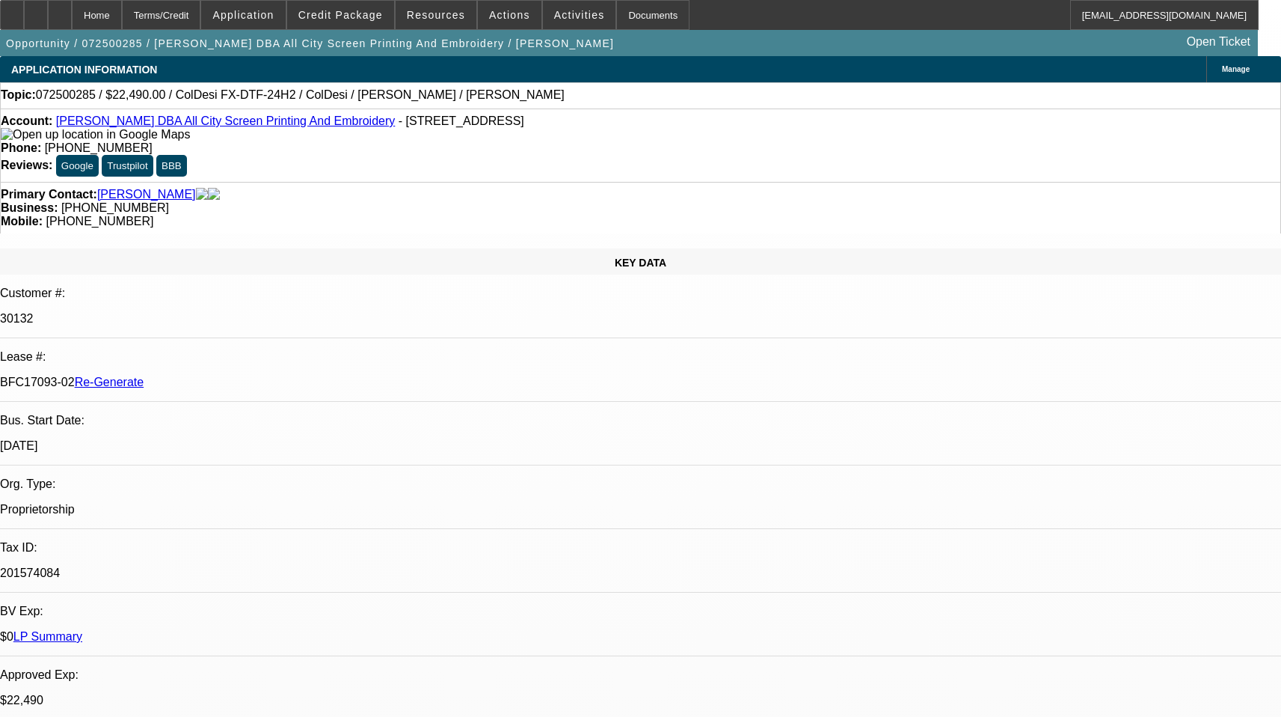
select select "0"
select select "0.1"
select select "4"
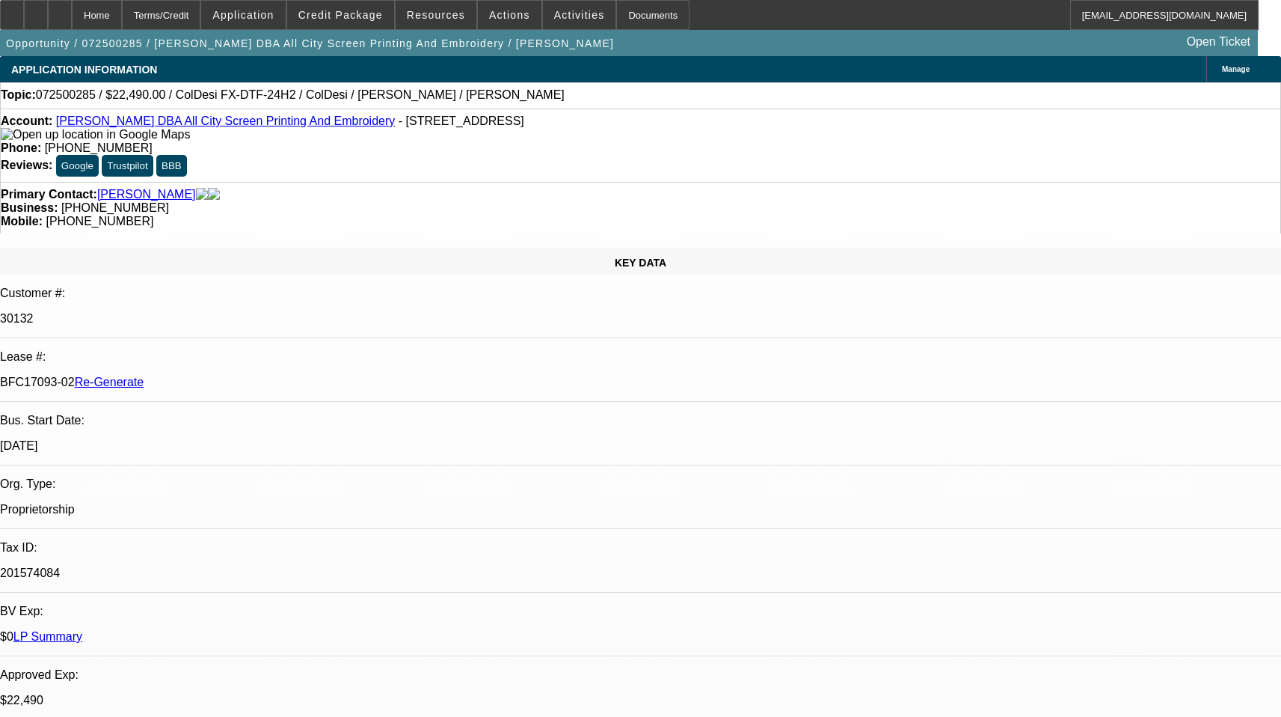
drag, startPoint x: 1032, startPoint y: 519, endPoint x: 1209, endPoint y: 515, distance: 177.4
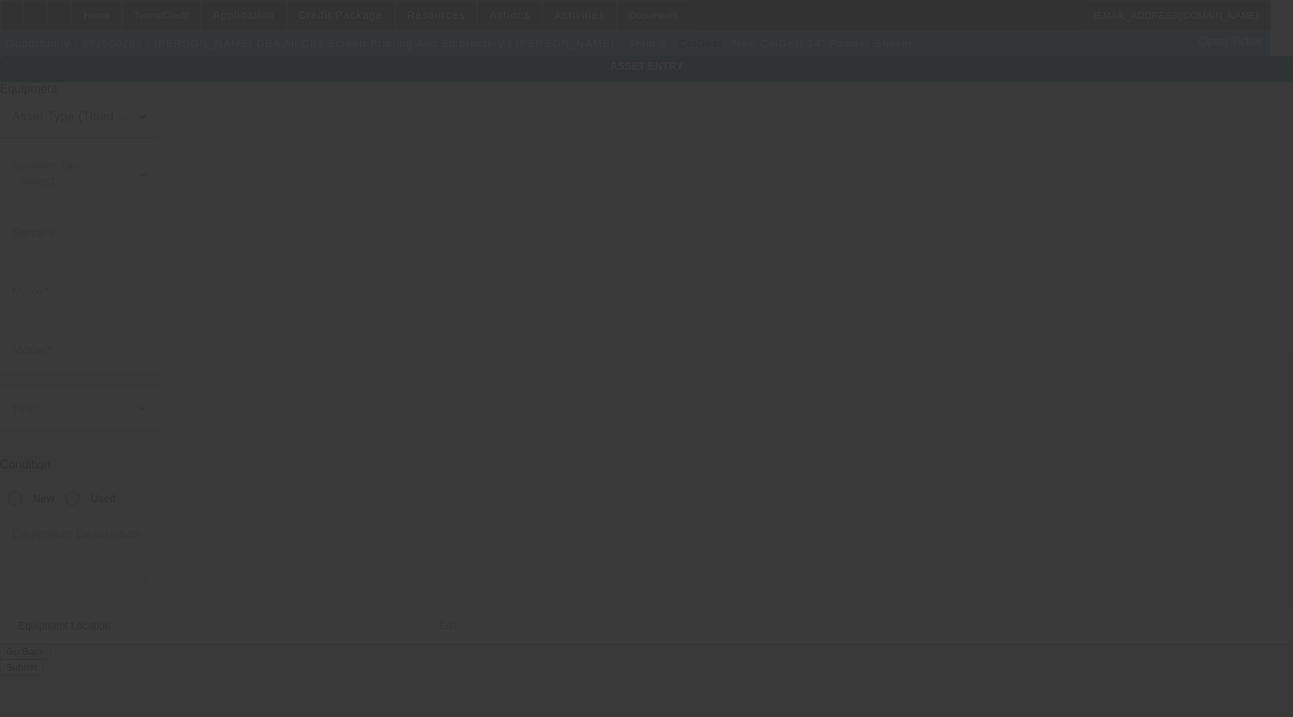
type input "ColDesi"
type input "24" Powder Shaker"
radio input "true"
type textarea "Oven with Integrated Extractor, and LCD Panel"
type input "[STREET_ADDRESS]"
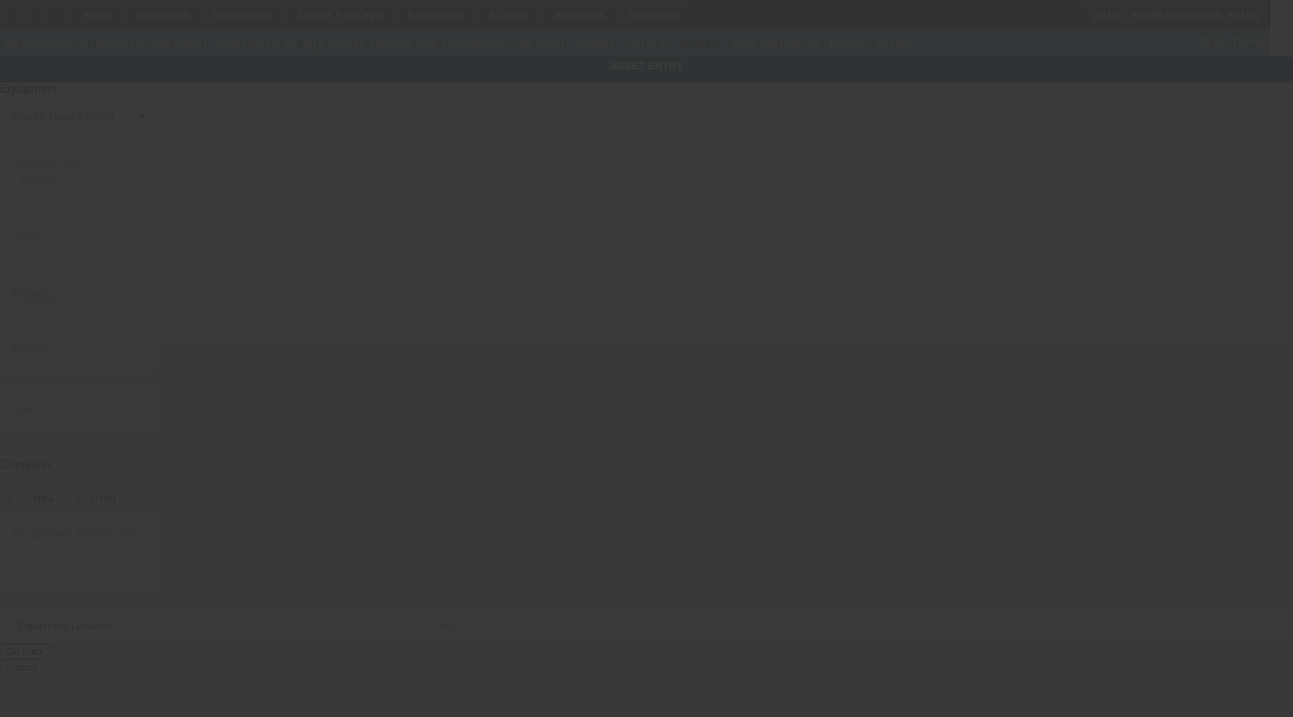
type input "Ste 121"
type input "[GEOGRAPHIC_DATA]"
type input "76115"
type input "Tarrant"
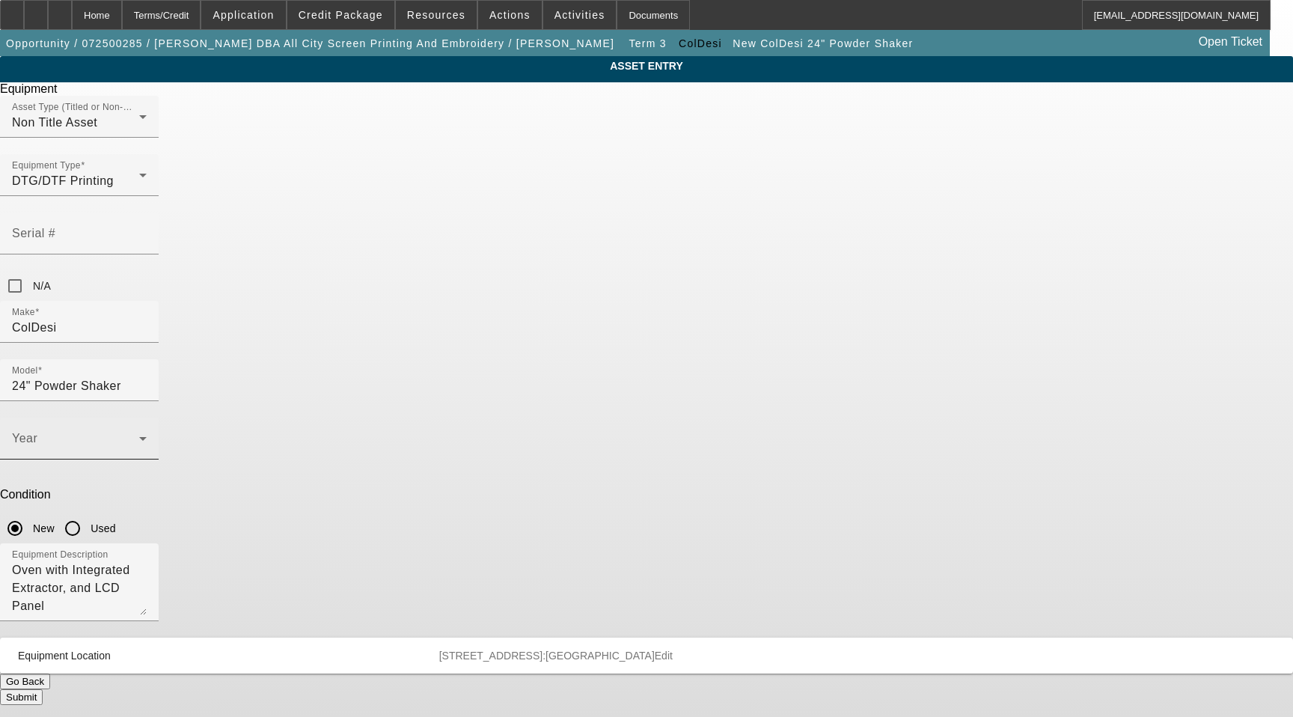
click at [139, 435] on span at bounding box center [75, 444] width 127 height 18
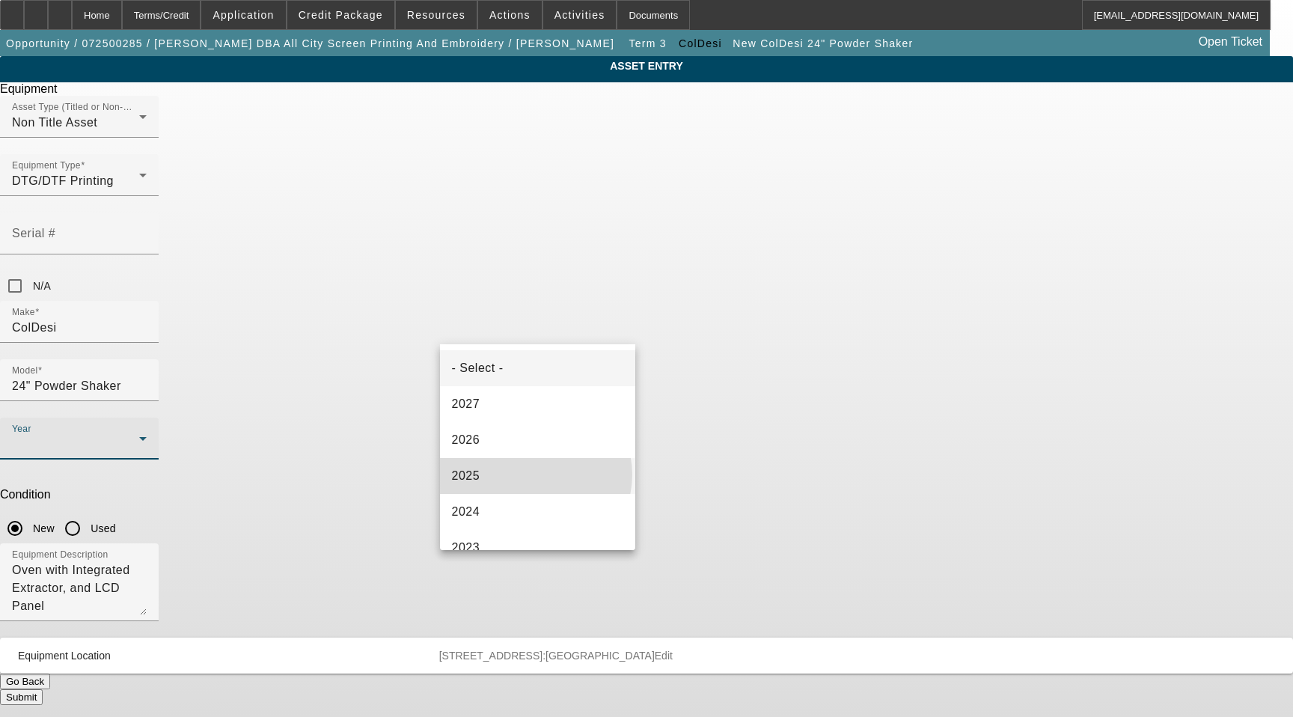
click at [535, 474] on mat-option "2025" at bounding box center [538, 476] width 196 height 36
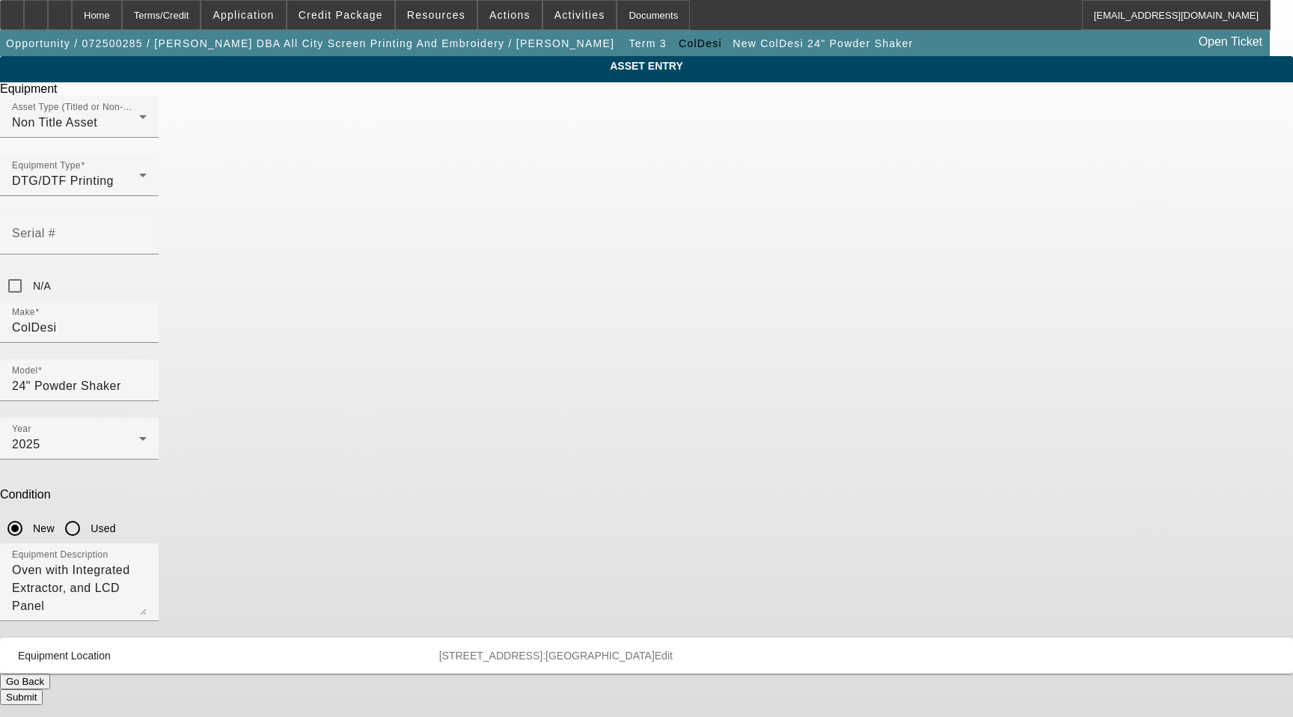
click at [43, 689] on button "Submit" at bounding box center [21, 697] width 43 height 16
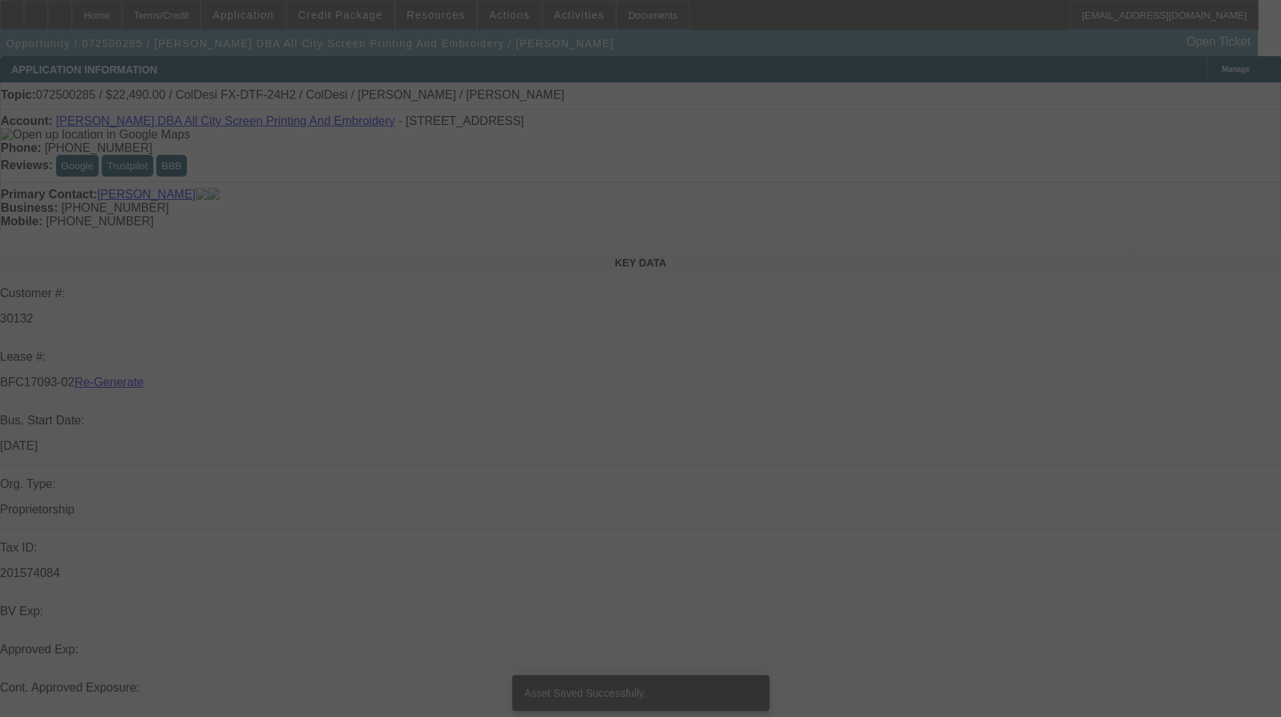
select select "3"
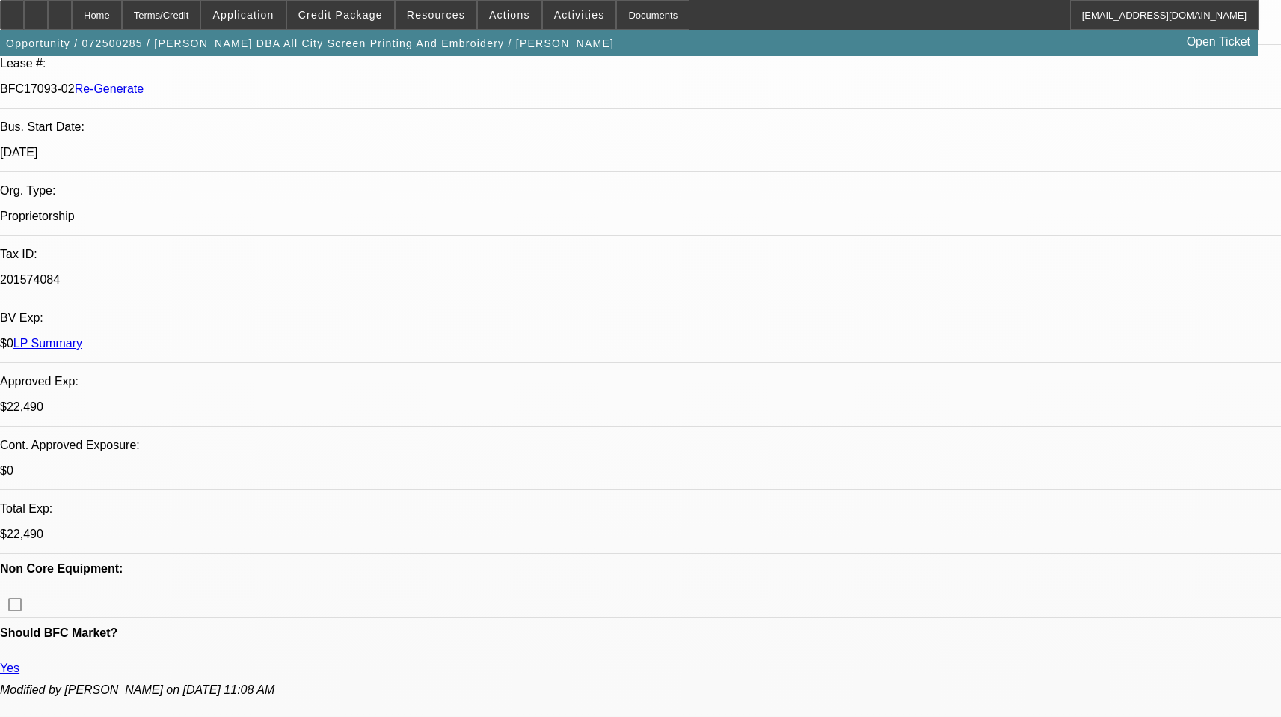
select select "0"
select select "0.1"
select select "4"
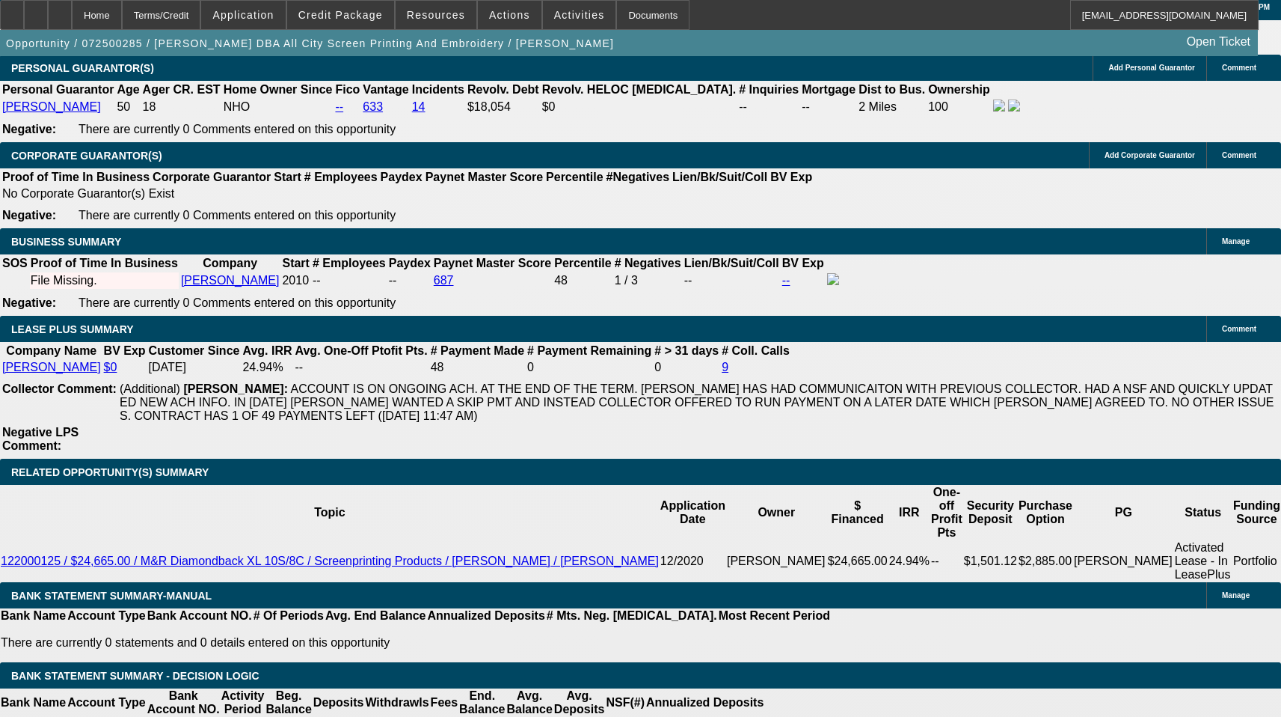
scroll to position [2586, 0]
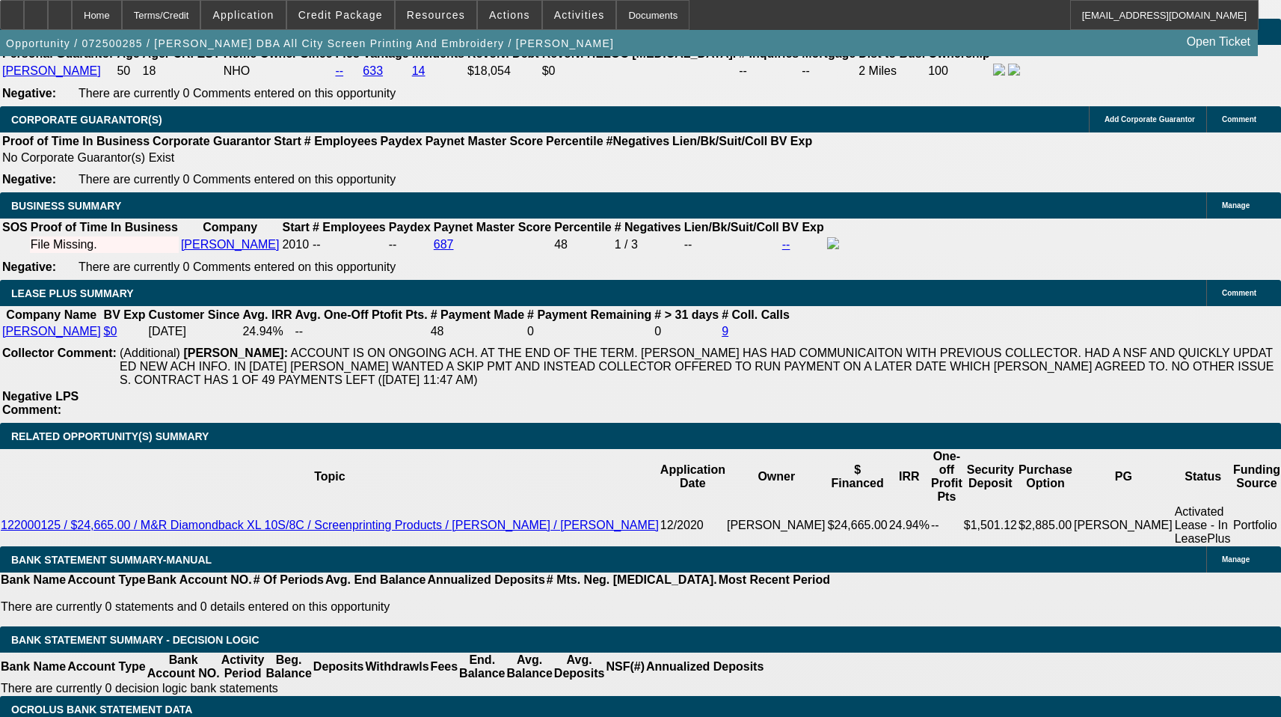
drag, startPoint x: 1139, startPoint y: 498, endPoint x: 1070, endPoint y: 526, distance: 74.9
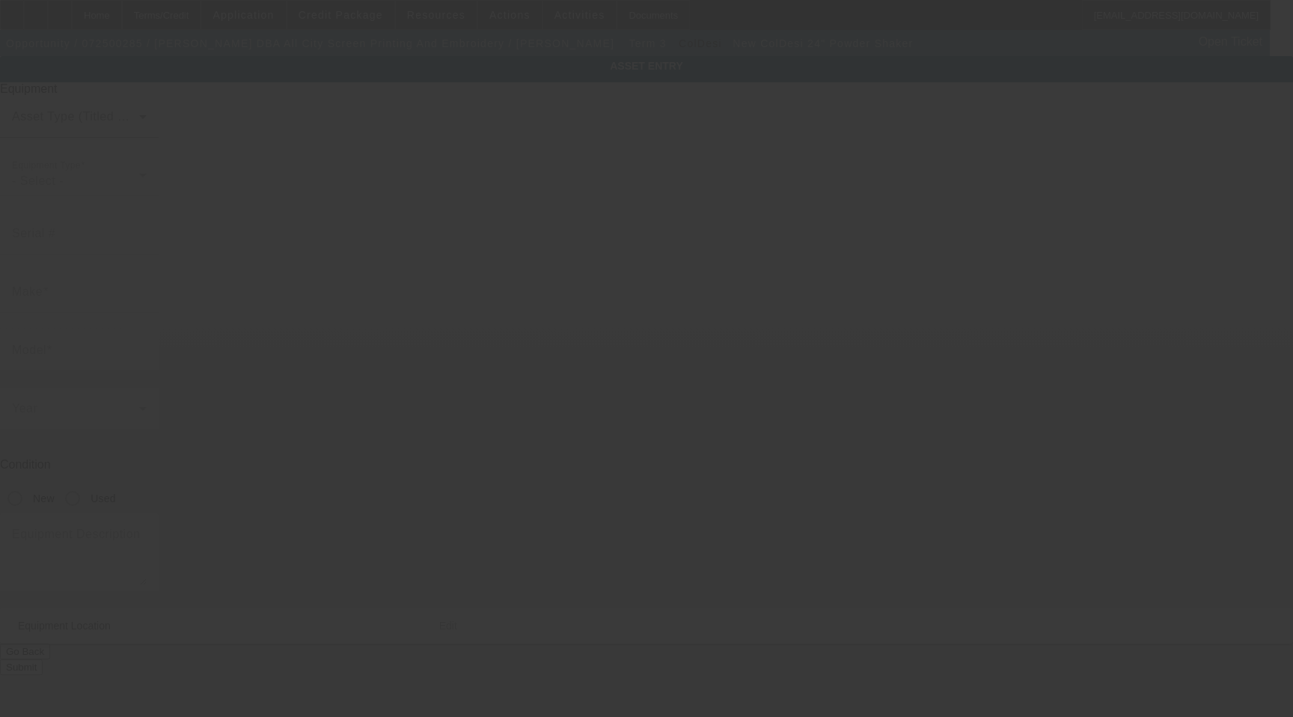
type input "ColDesi"
type input "24" Powder Shaker"
radio input "true"
type textarea "Oven with Integrated Extractor, and LCD Panel"
type input "[STREET_ADDRESS]"
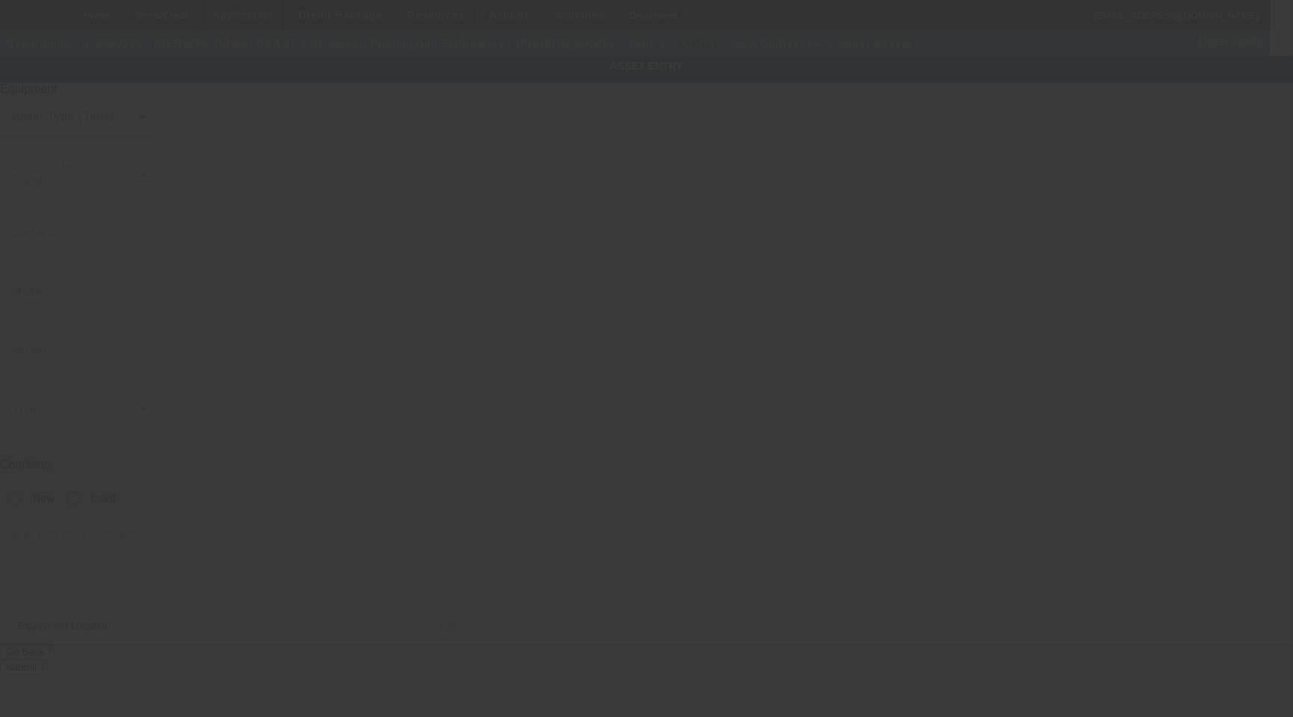
type input "Ste 121"
type input "[GEOGRAPHIC_DATA]"
type input "76115"
type input "Tarrant"
type input "ColDesi"
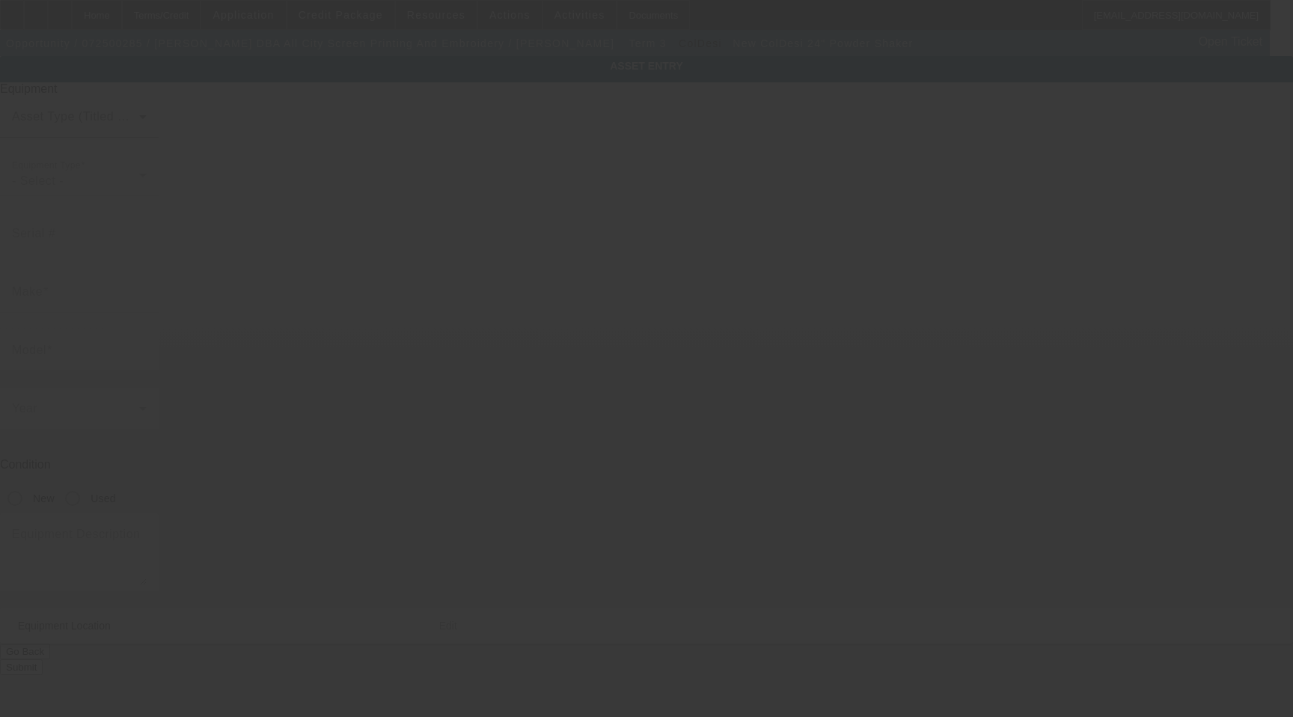
type input "24" Powder Shaker"
radio input "true"
type textarea "Oven with Integrated Extractor, and LCD Panel"
type input "[STREET_ADDRESS]"
type input "Ste 121"
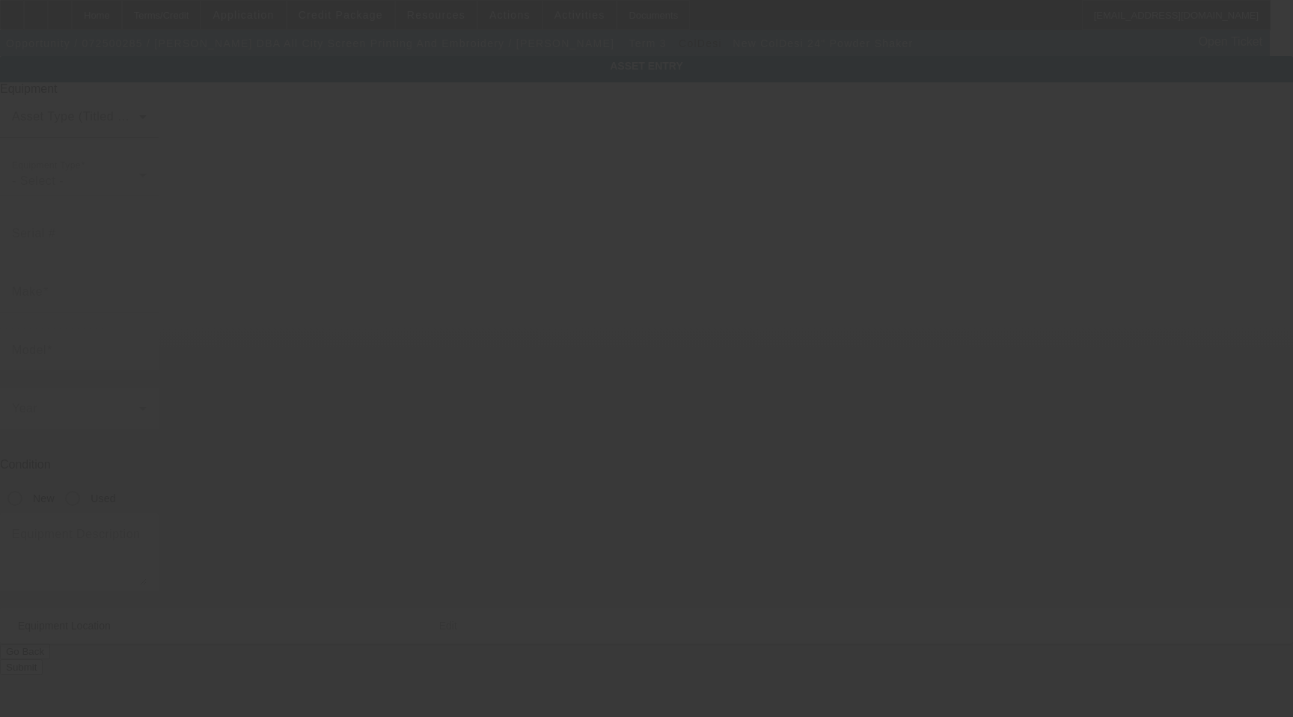
type input "Fort Worth"
type input "76115"
type input "Tarrant"
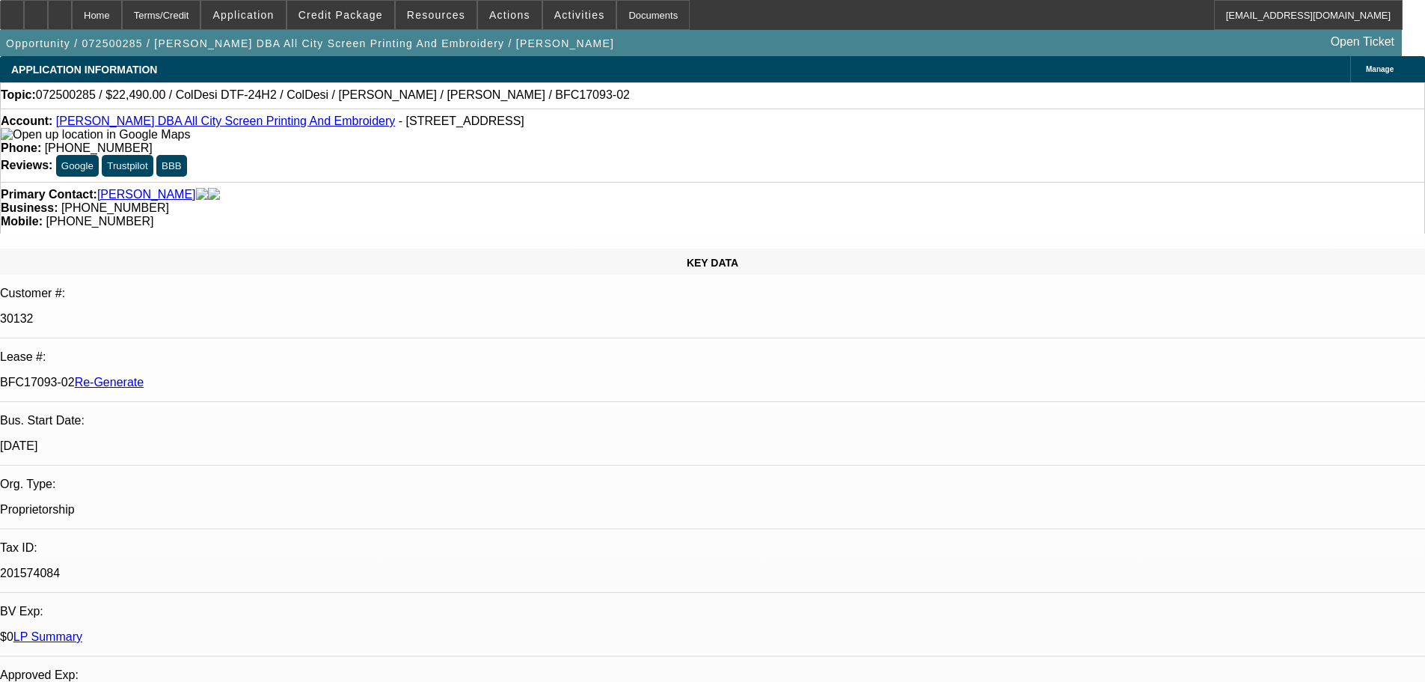
select select "3"
select select "0"
select select "0.1"
select select "4"
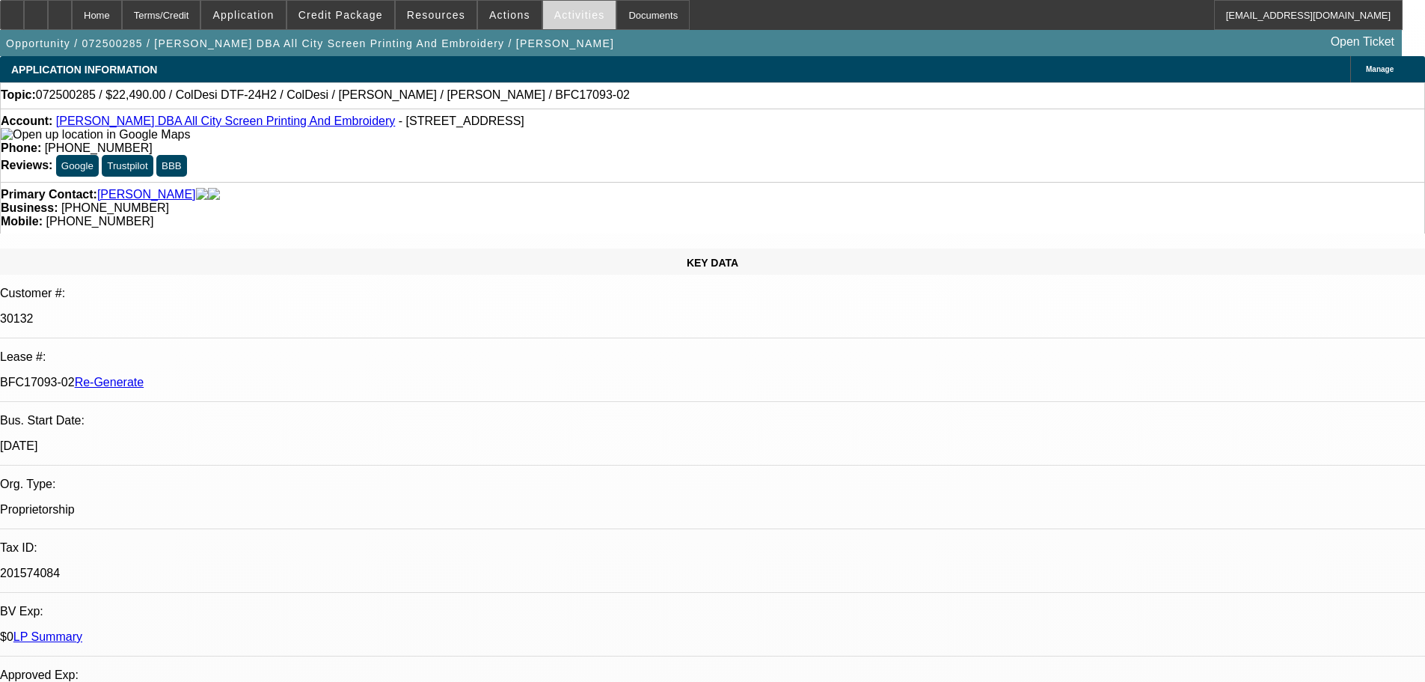
click at [560, 7] on span at bounding box center [579, 15] width 73 height 36
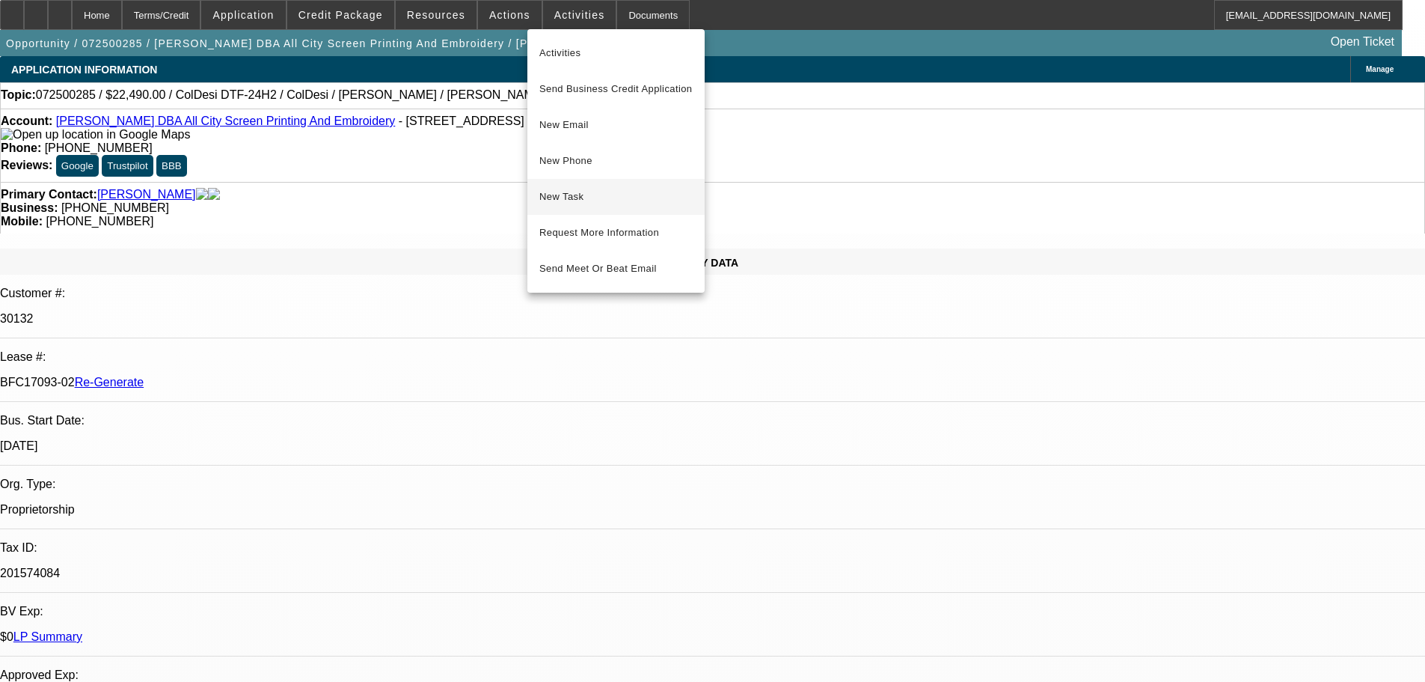
click at [589, 184] on button "New Task" at bounding box center [615, 197] width 177 height 36
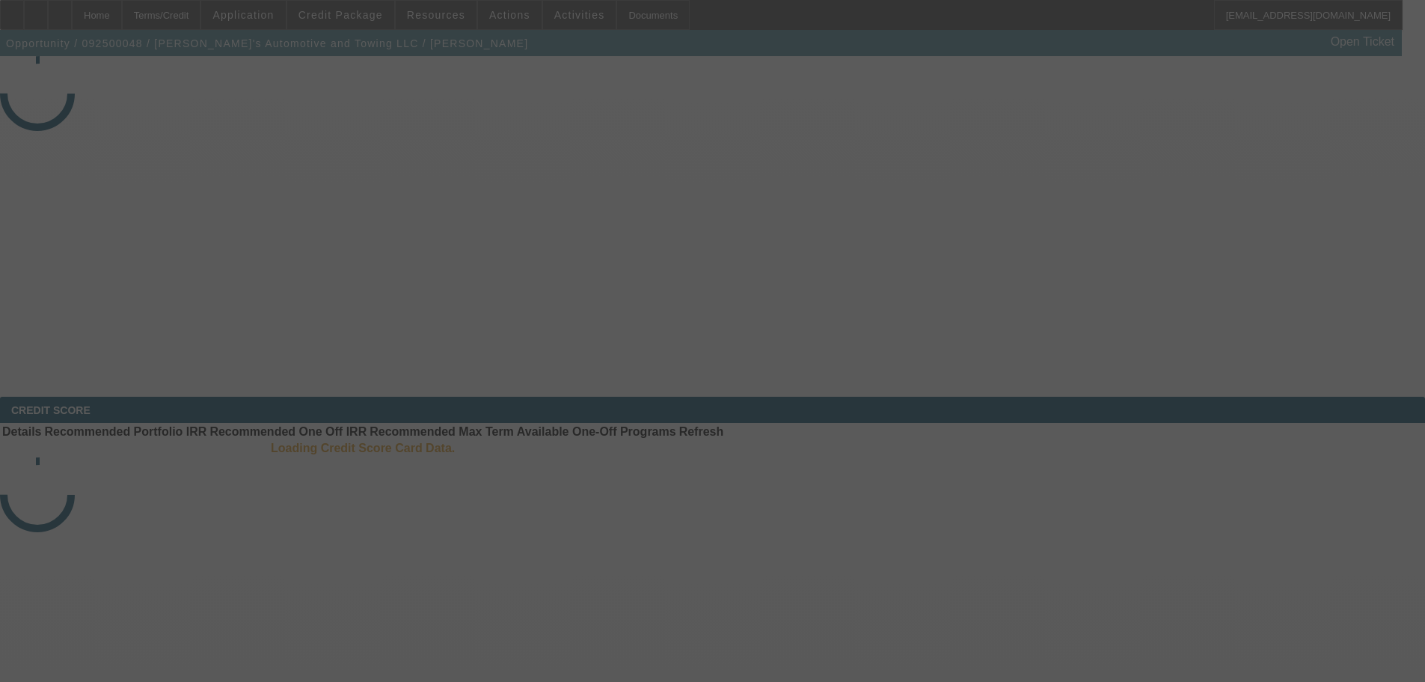
select select "3"
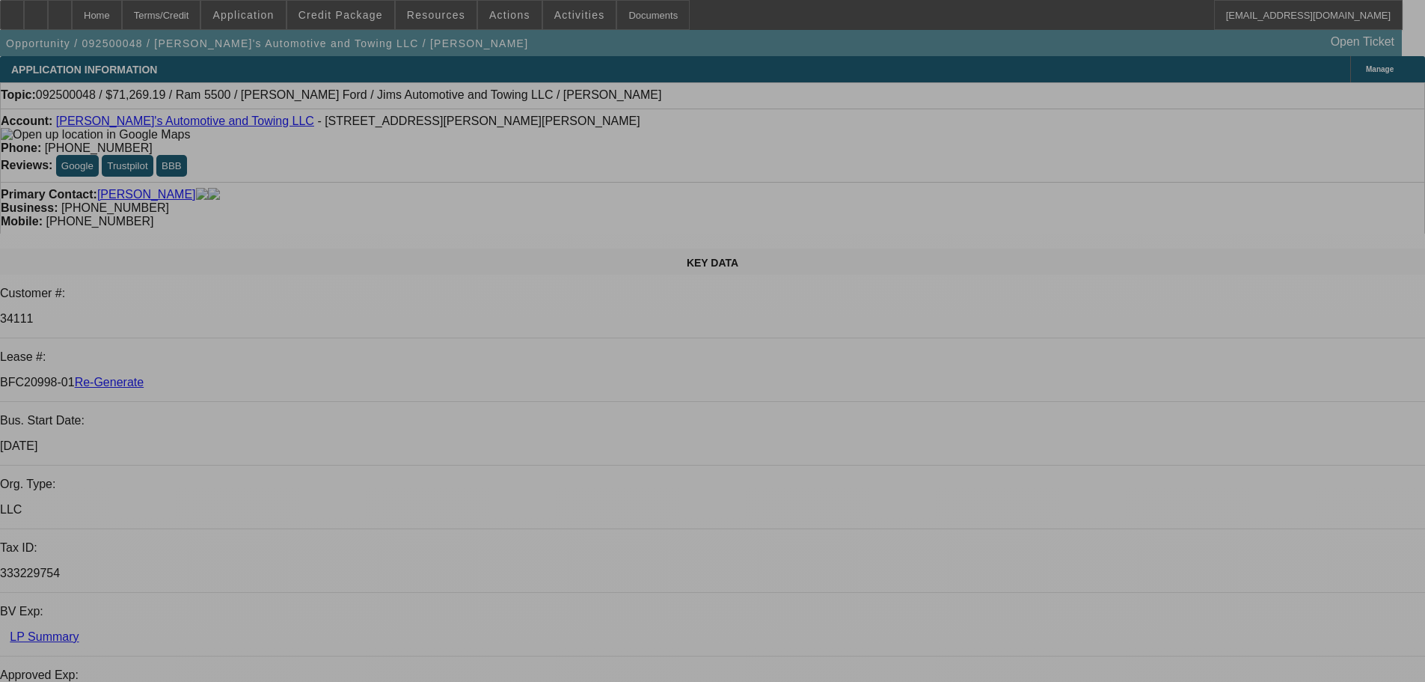
select select "0"
select select "3"
select select "0.1"
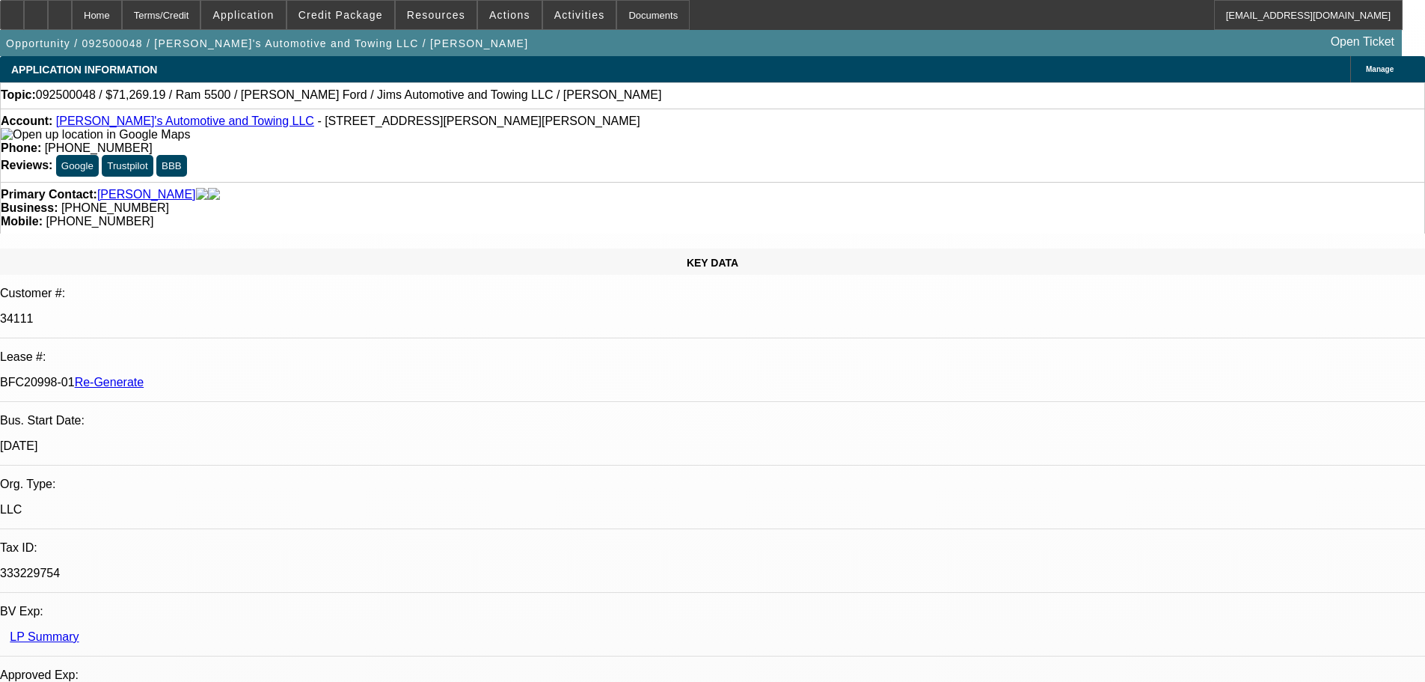
select select "4"
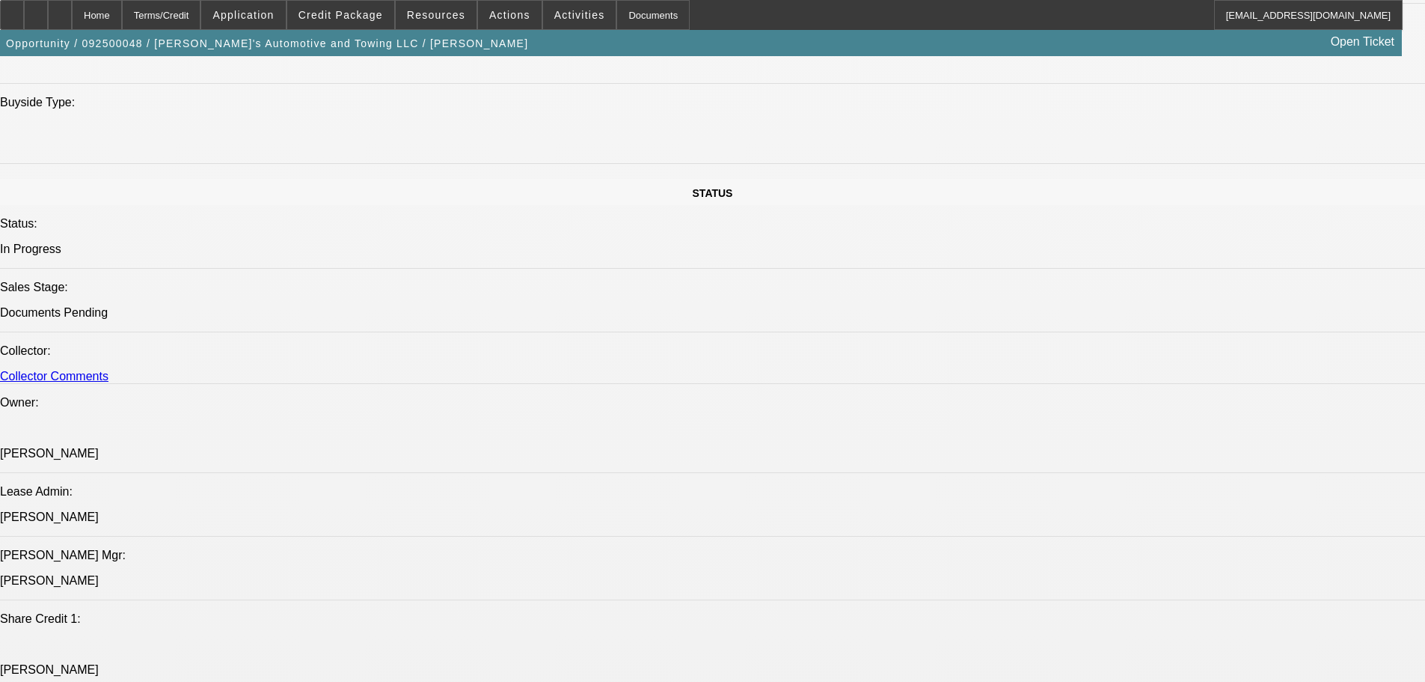
scroll to position [1795, 0]
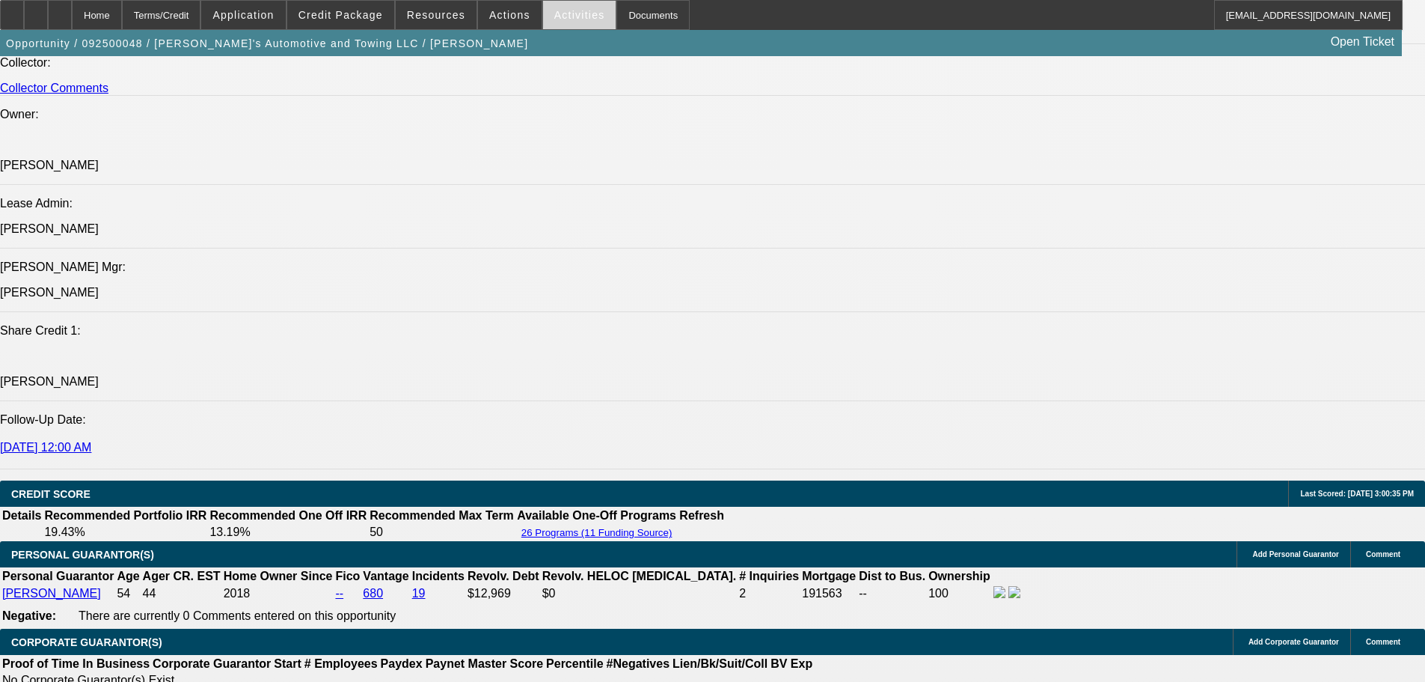
click at [561, 3] on span at bounding box center [579, 15] width 73 height 36
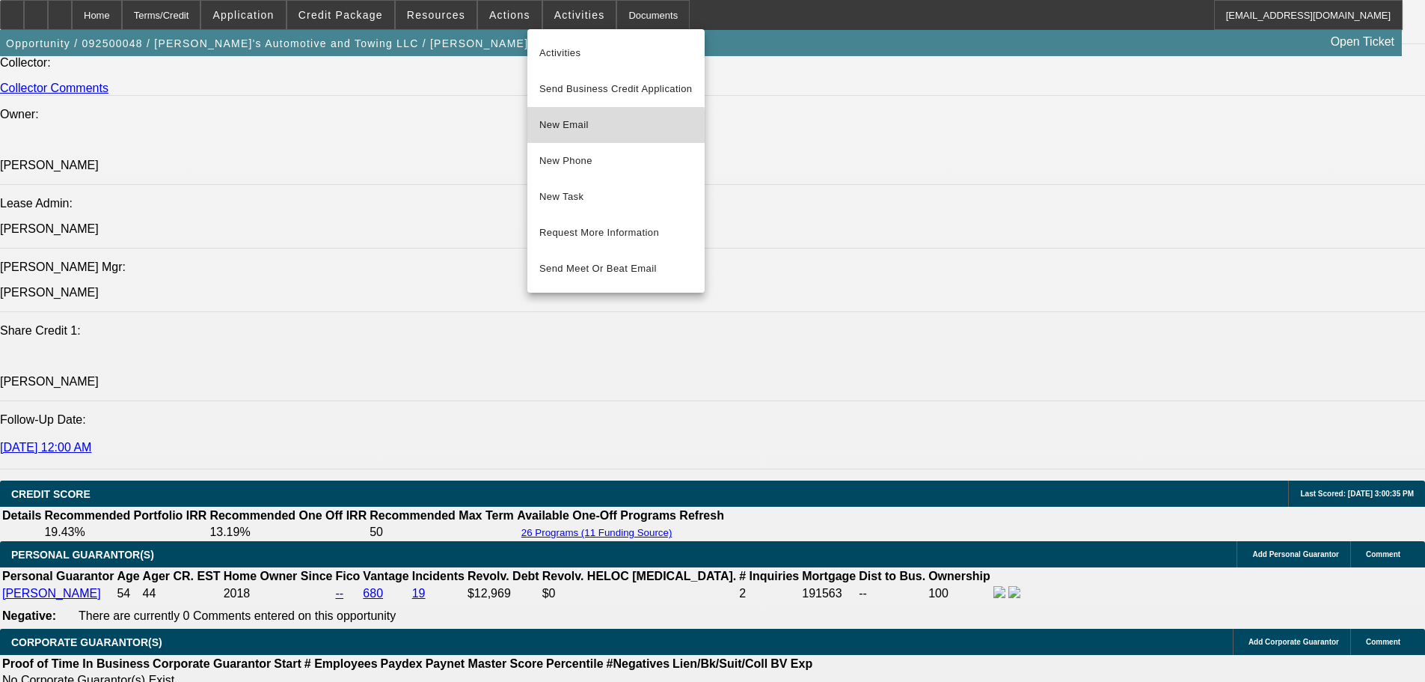
click at [545, 141] on button "New Email" at bounding box center [615, 125] width 177 height 36
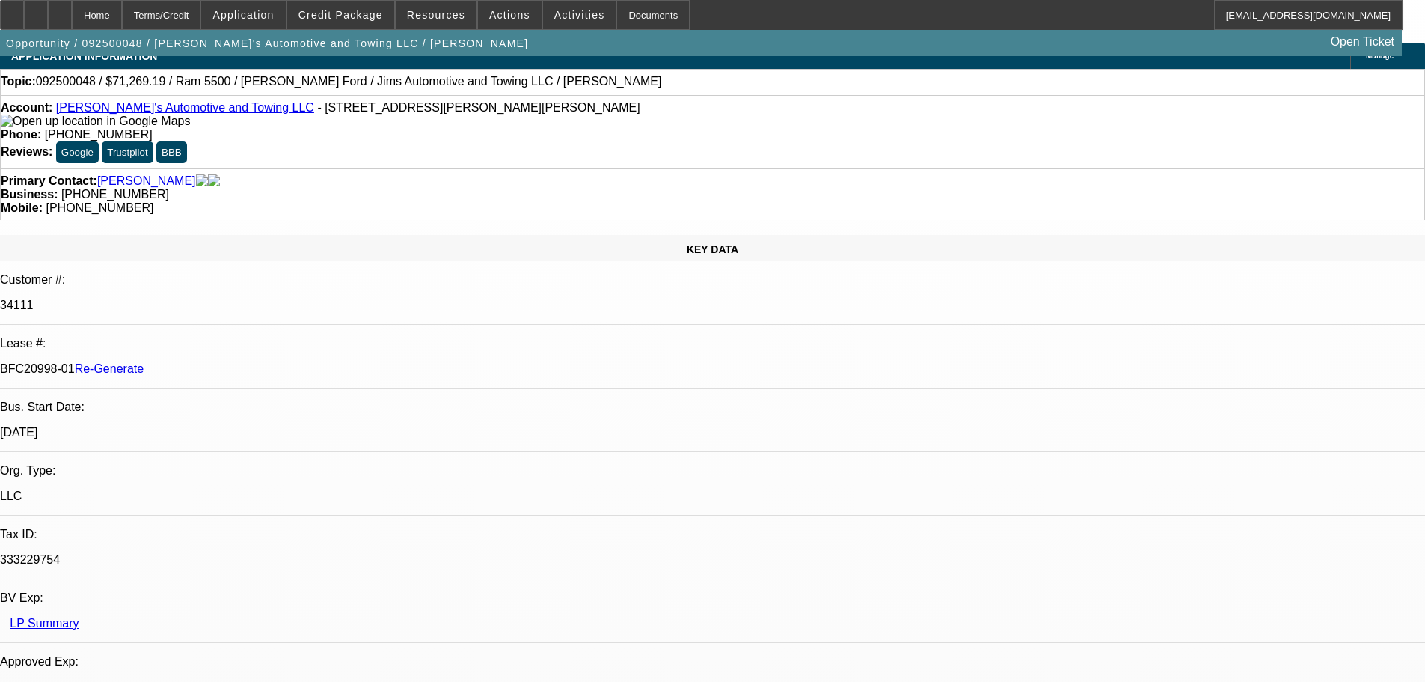
scroll to position [0, 0]
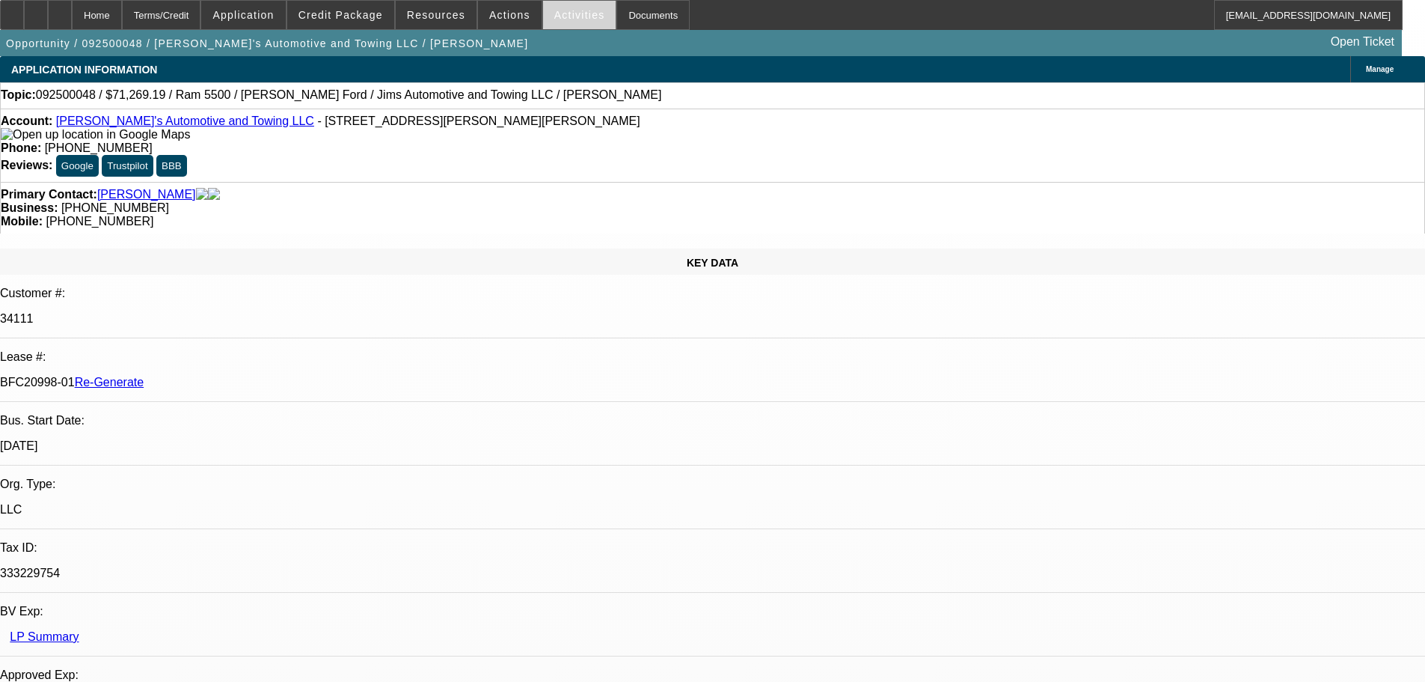
click at [554, 16] on span "Activities" at bounding box center [579, 15] width 51 height 12
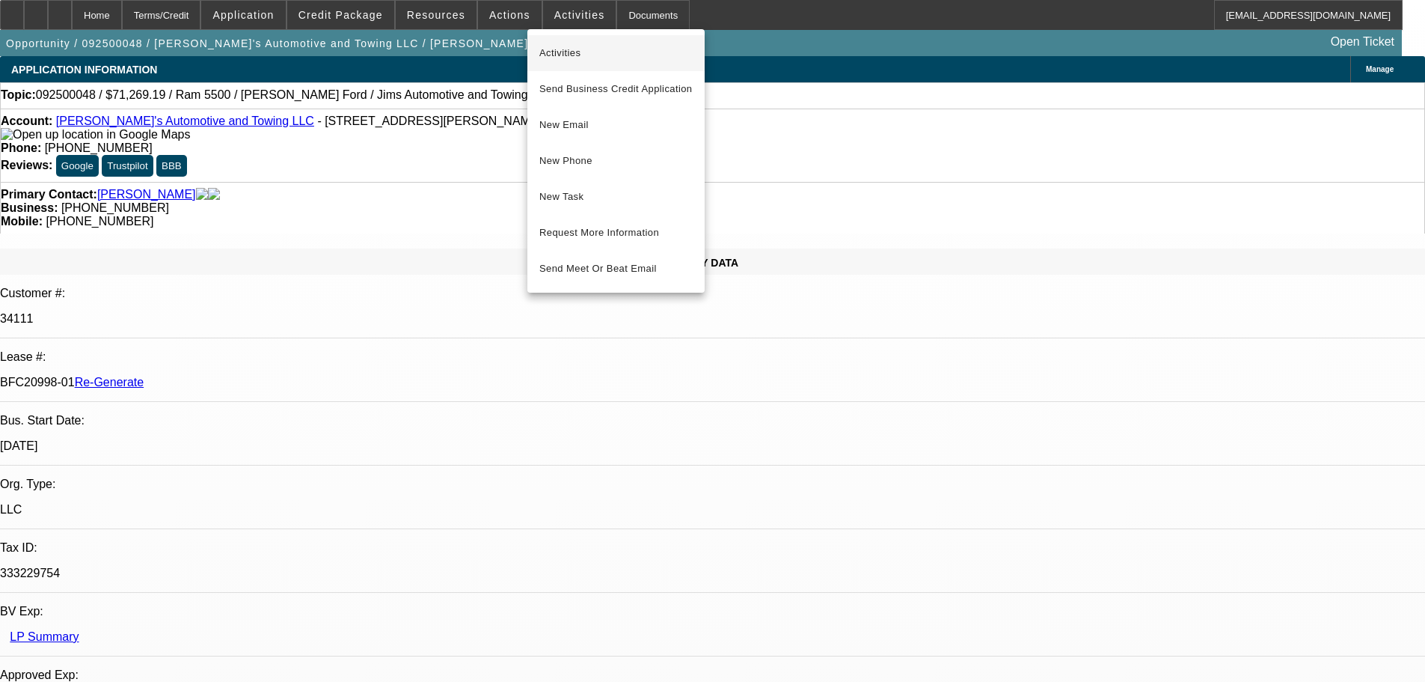
click at [592, 50] on span "Activities" at bounding box center [615, 53] width 153 height 18
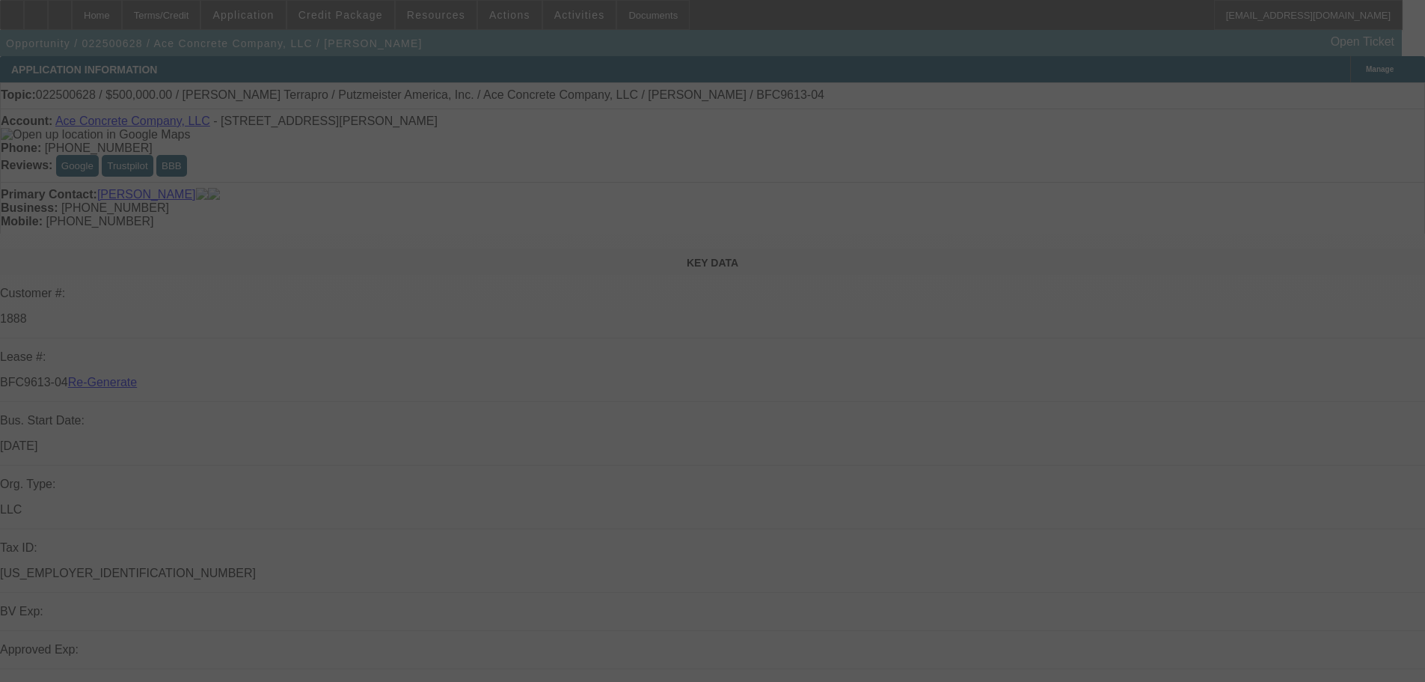
select select "4"
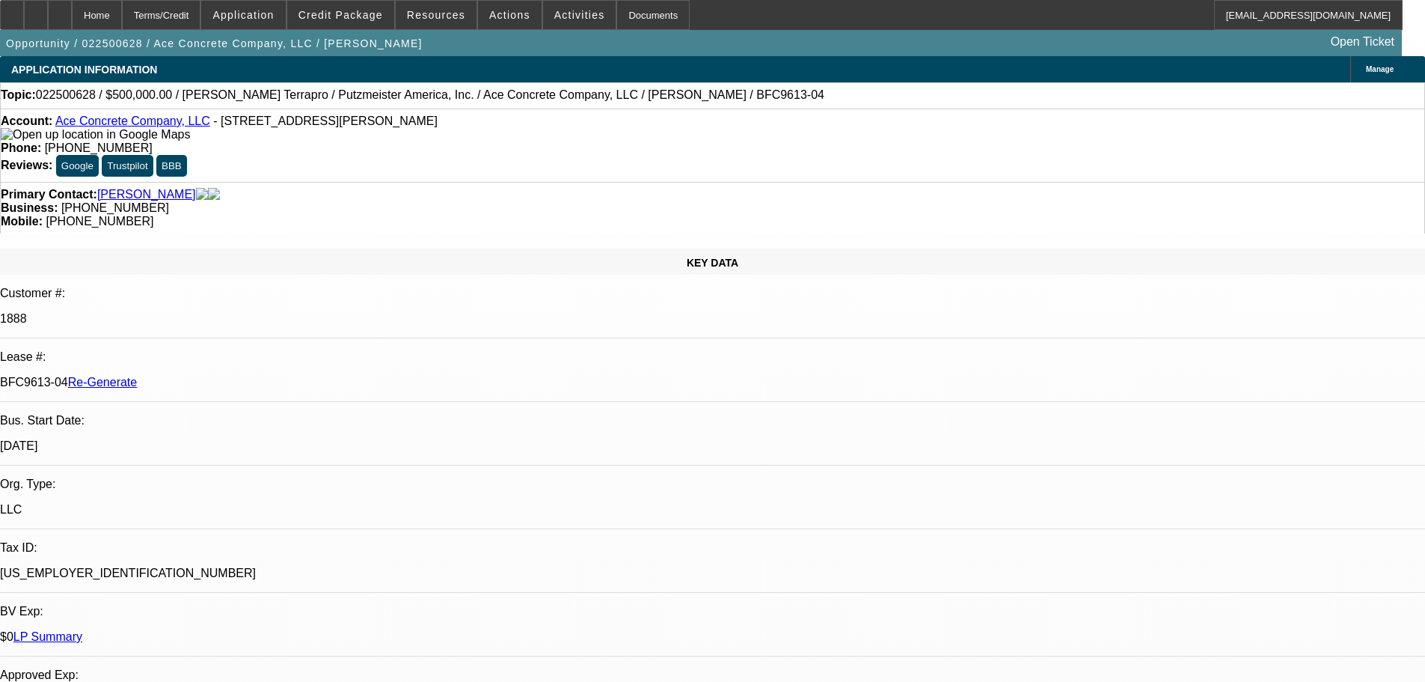
select select "0"
select select "3"
select select "0"
select select "6"
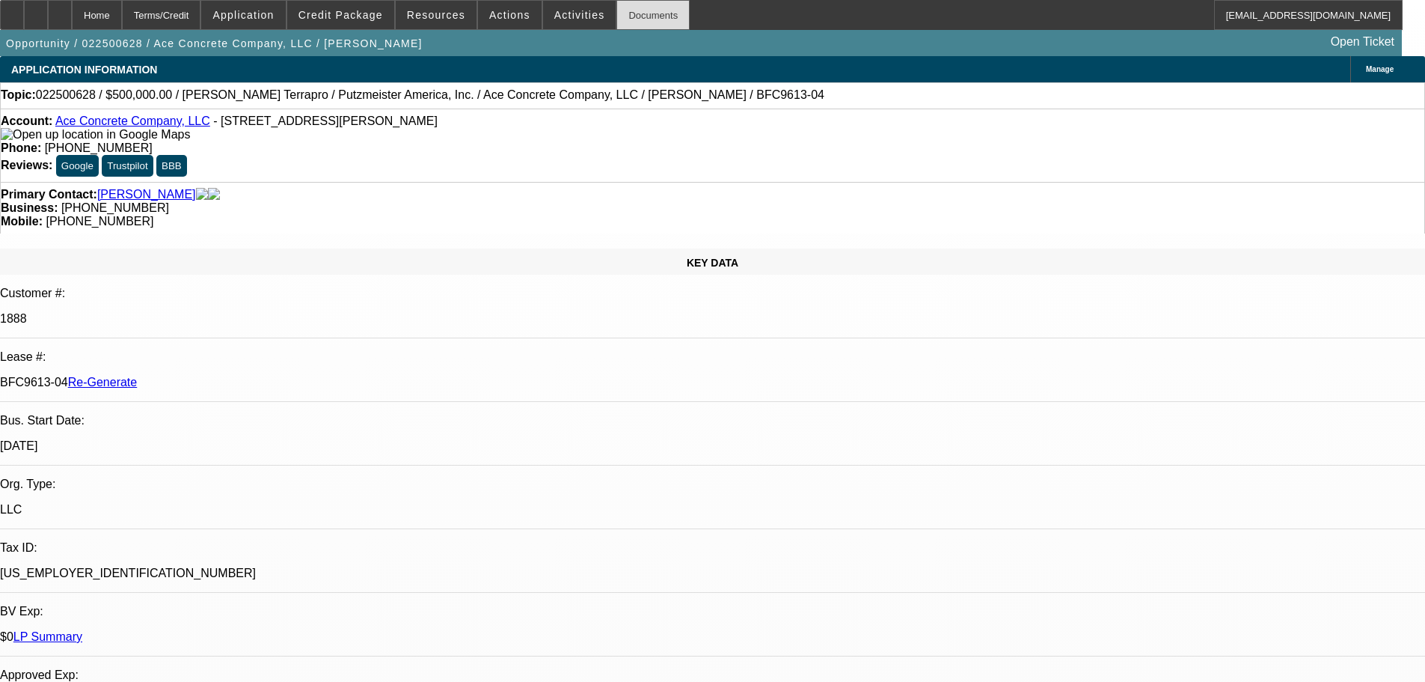
click at [631, 4] on div "Documents" at bounding box center [652, 15] width 73 height 30
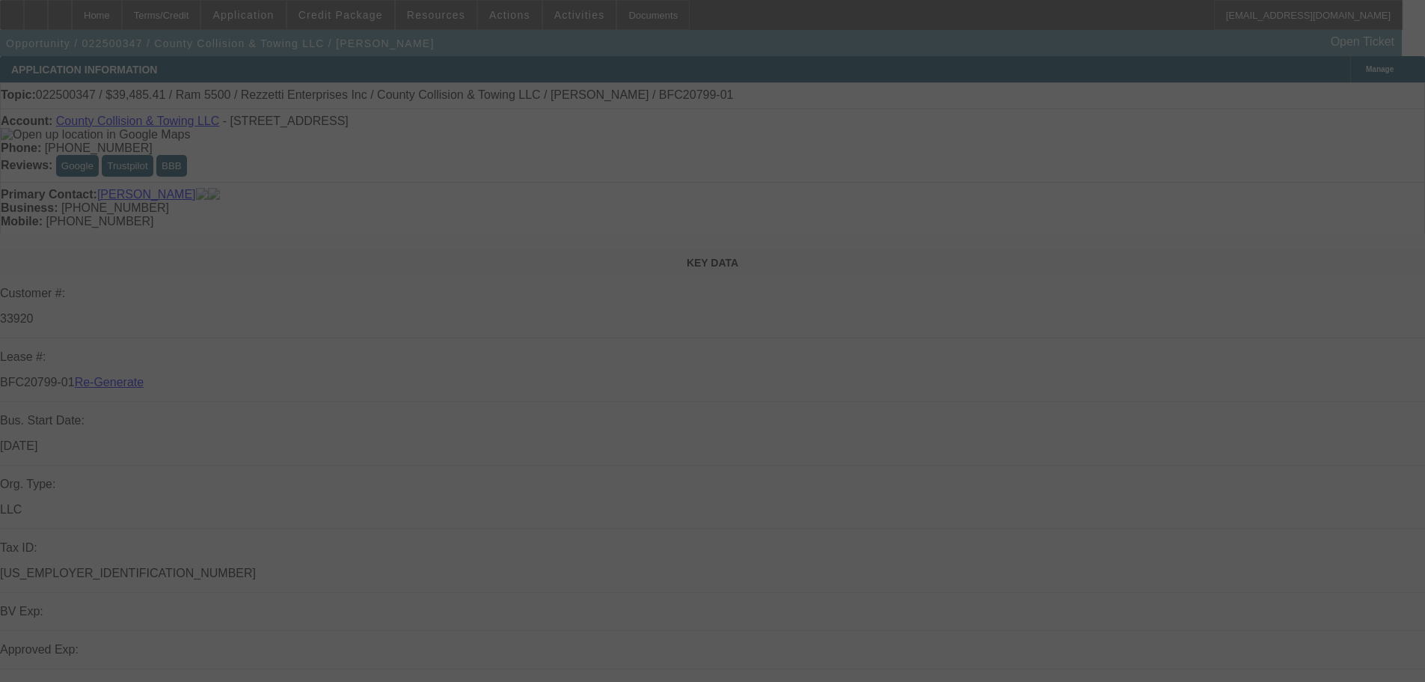
select select "4"
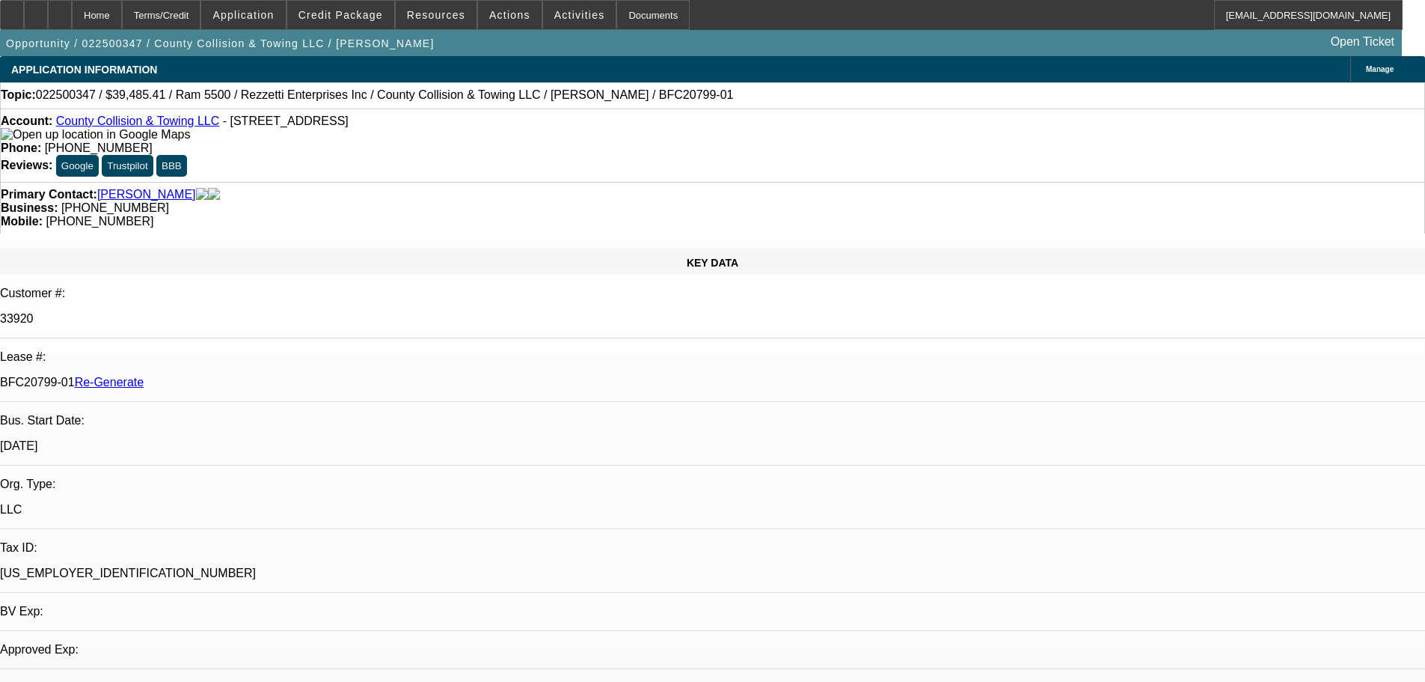
select select "0"
select select "0.1"
select select "4"
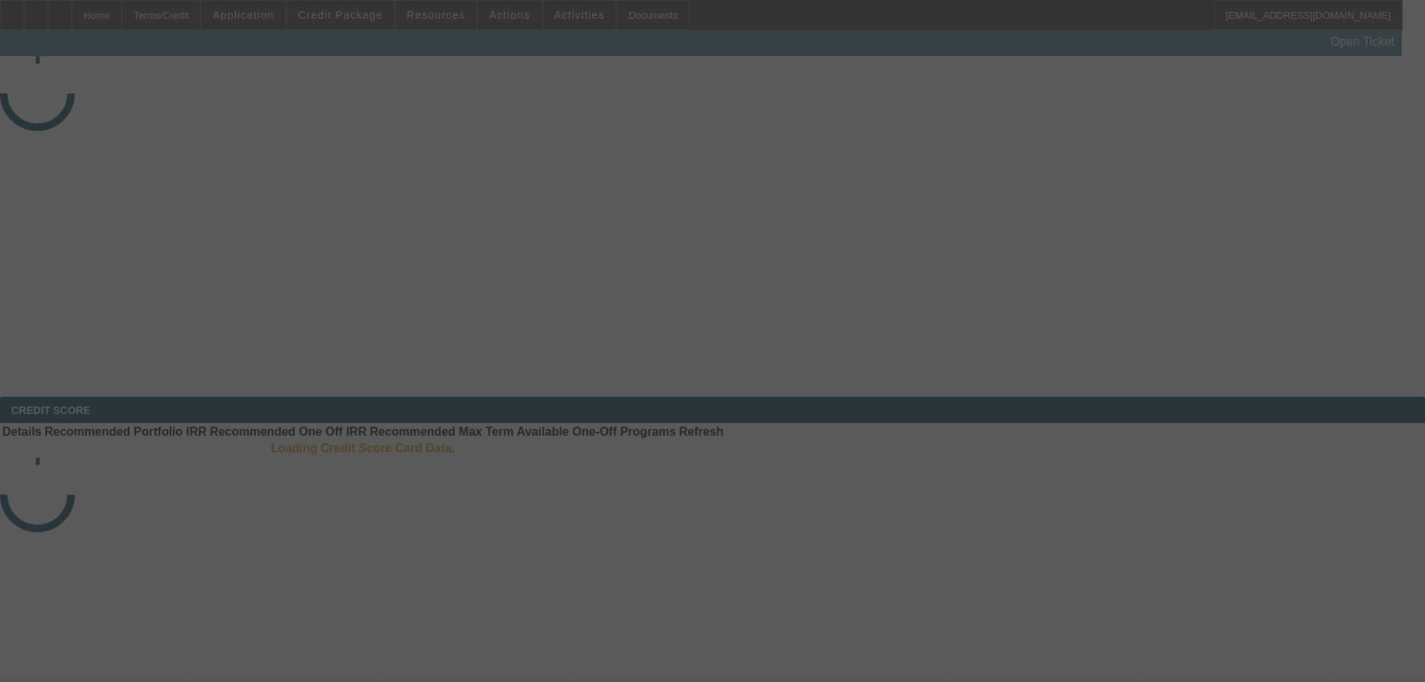
select select "4"
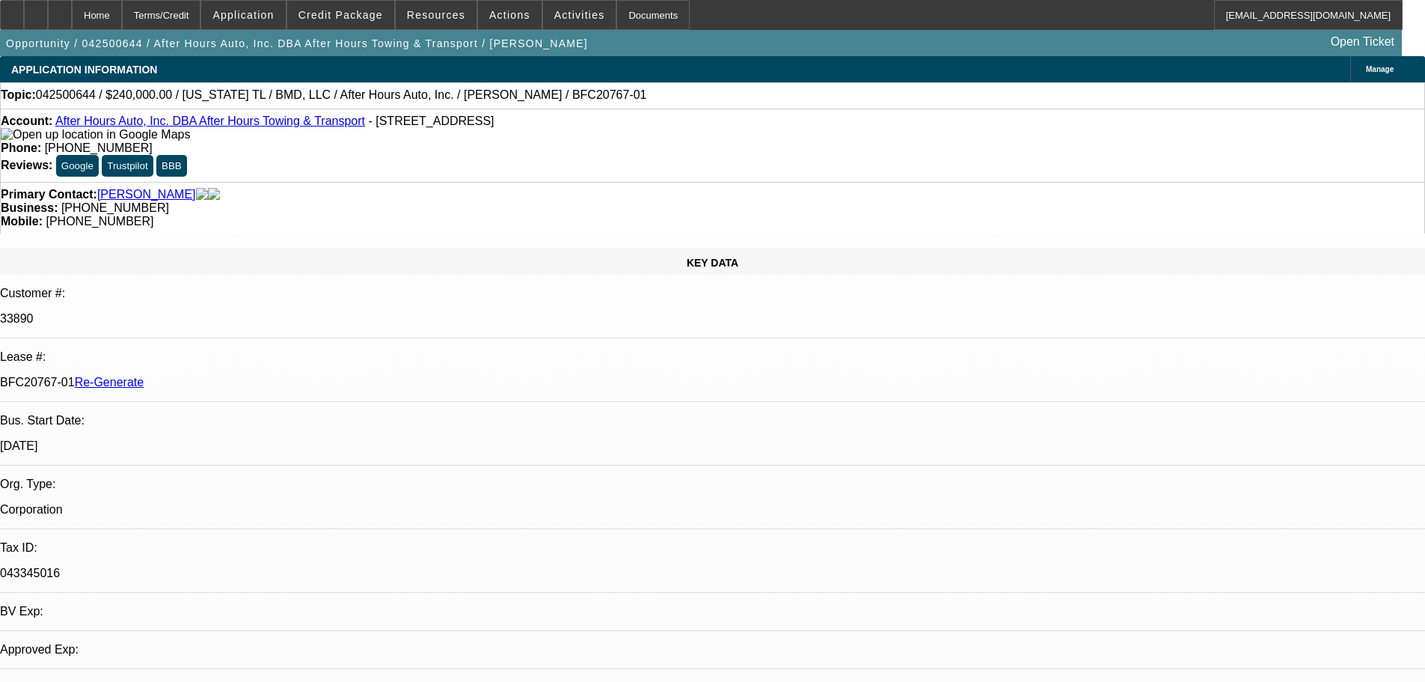
select select "0"
select select "0.1"
select select "1"
select select "2"
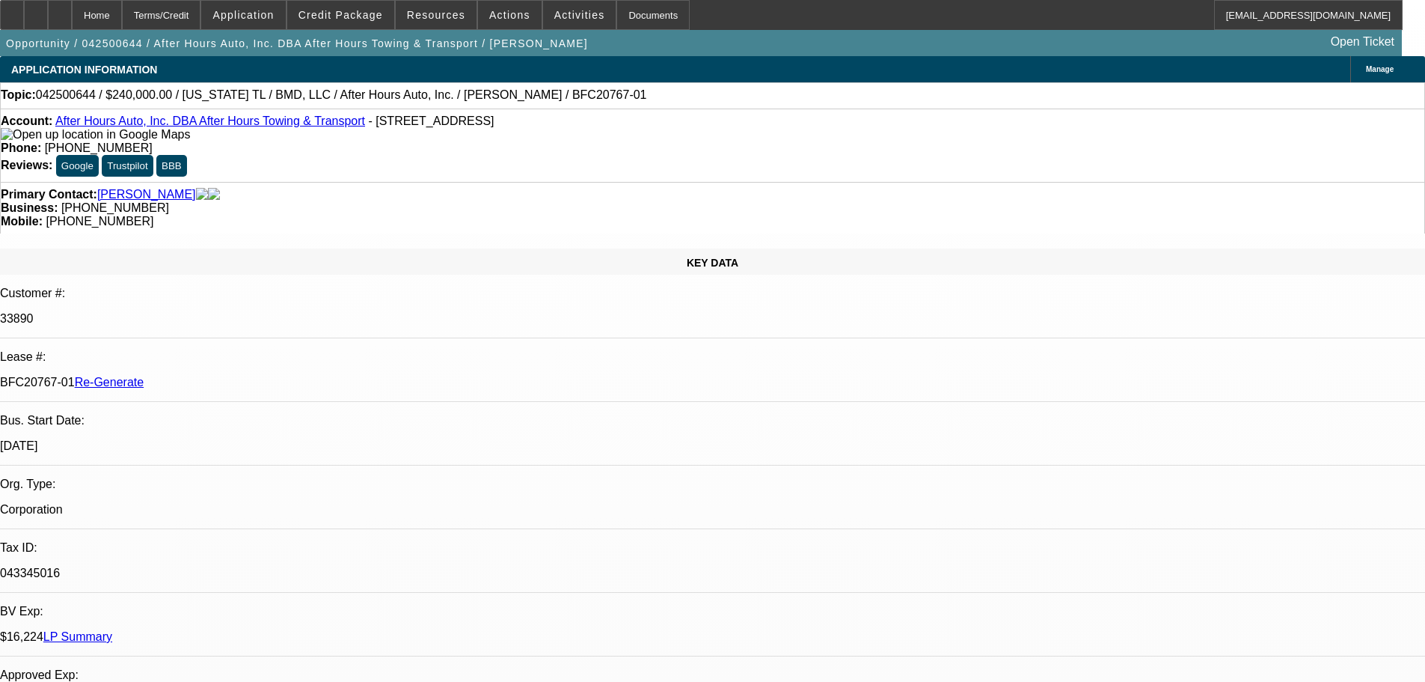
select select "4"
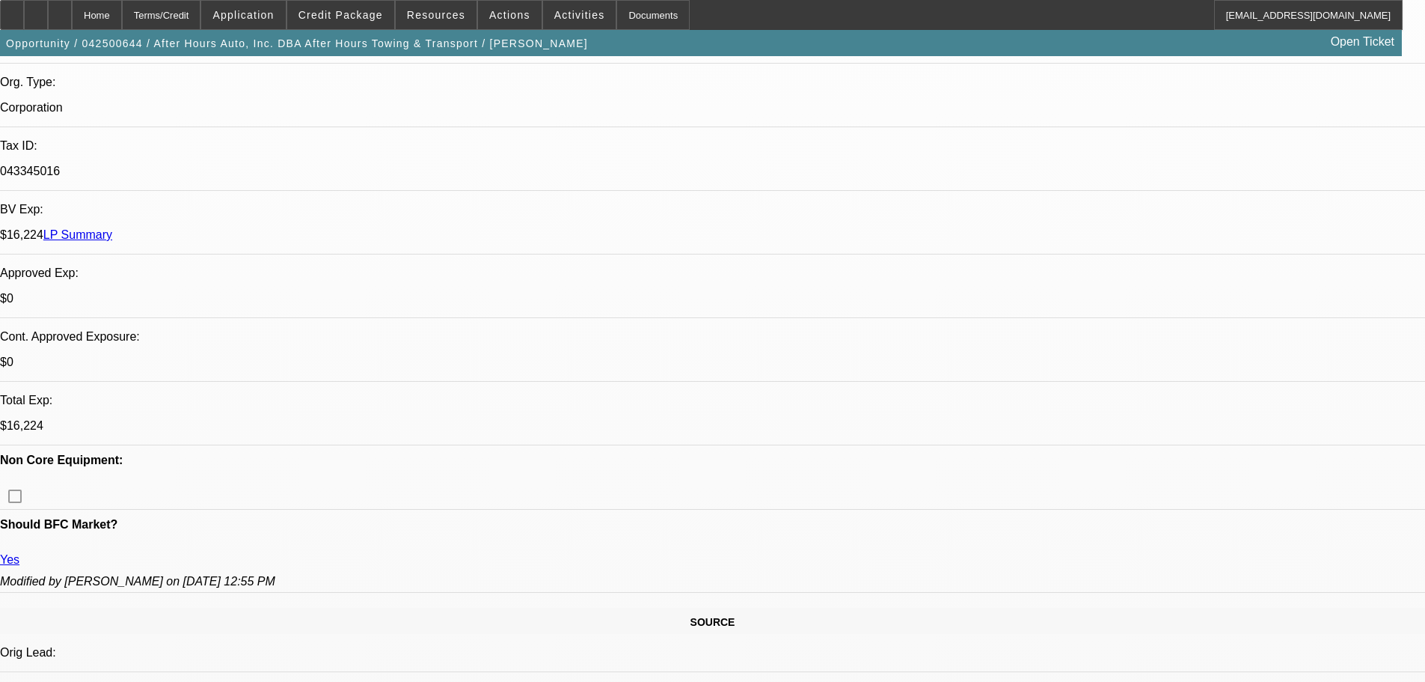
scroll to position [524, 0]
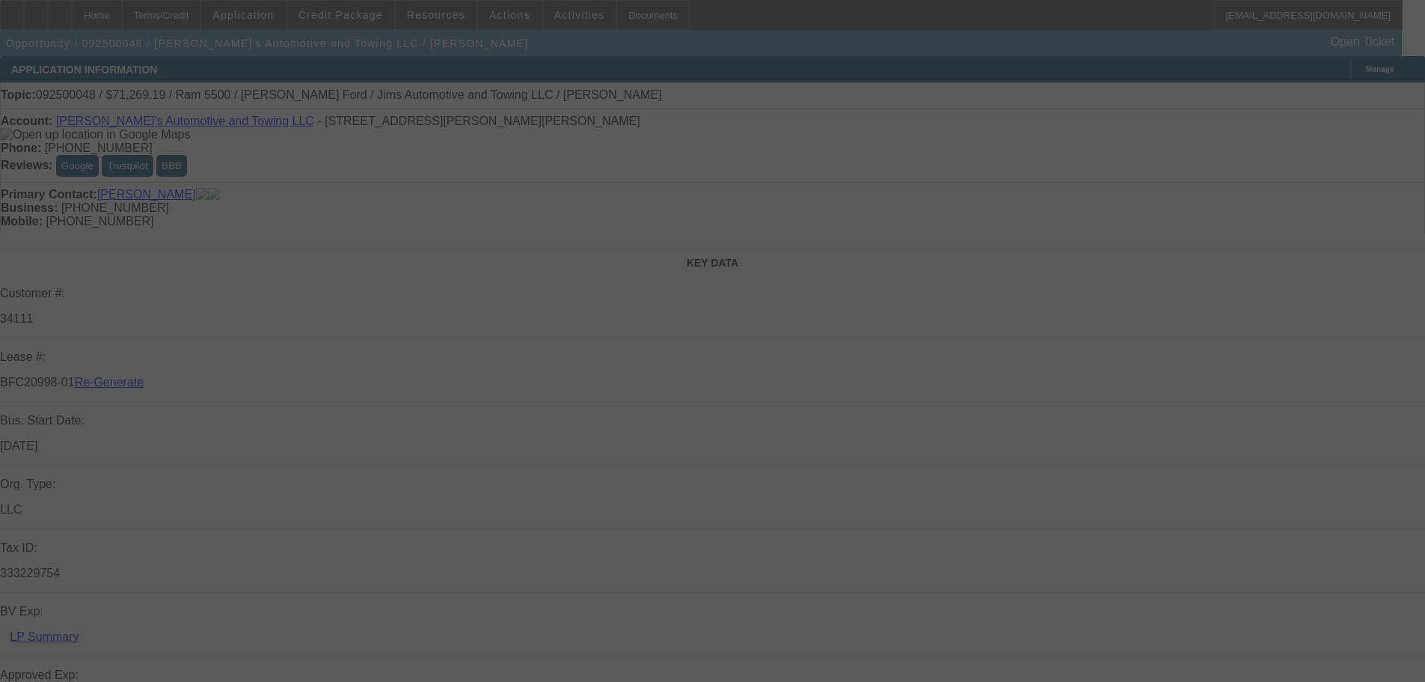
select select "3"
select select "0"
select select "3"
select select "0.1"
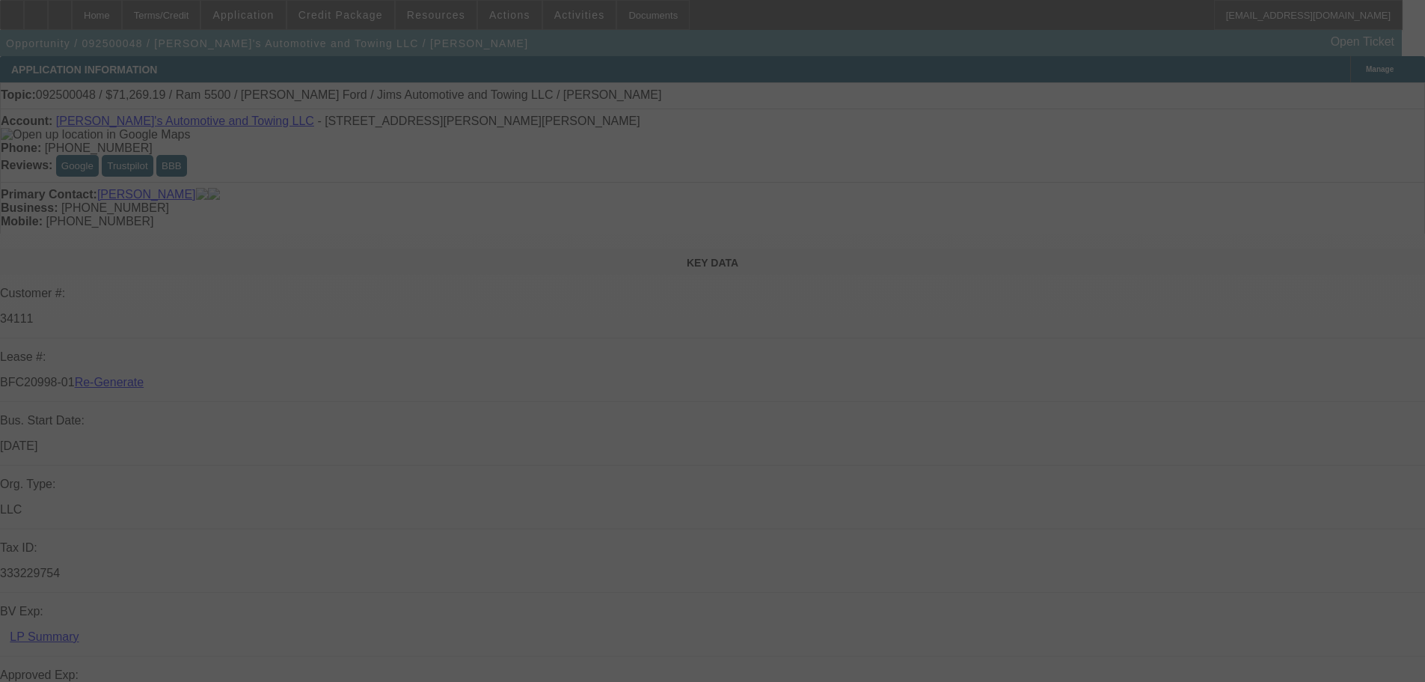
select select "4"
select select "0"
select select "2"
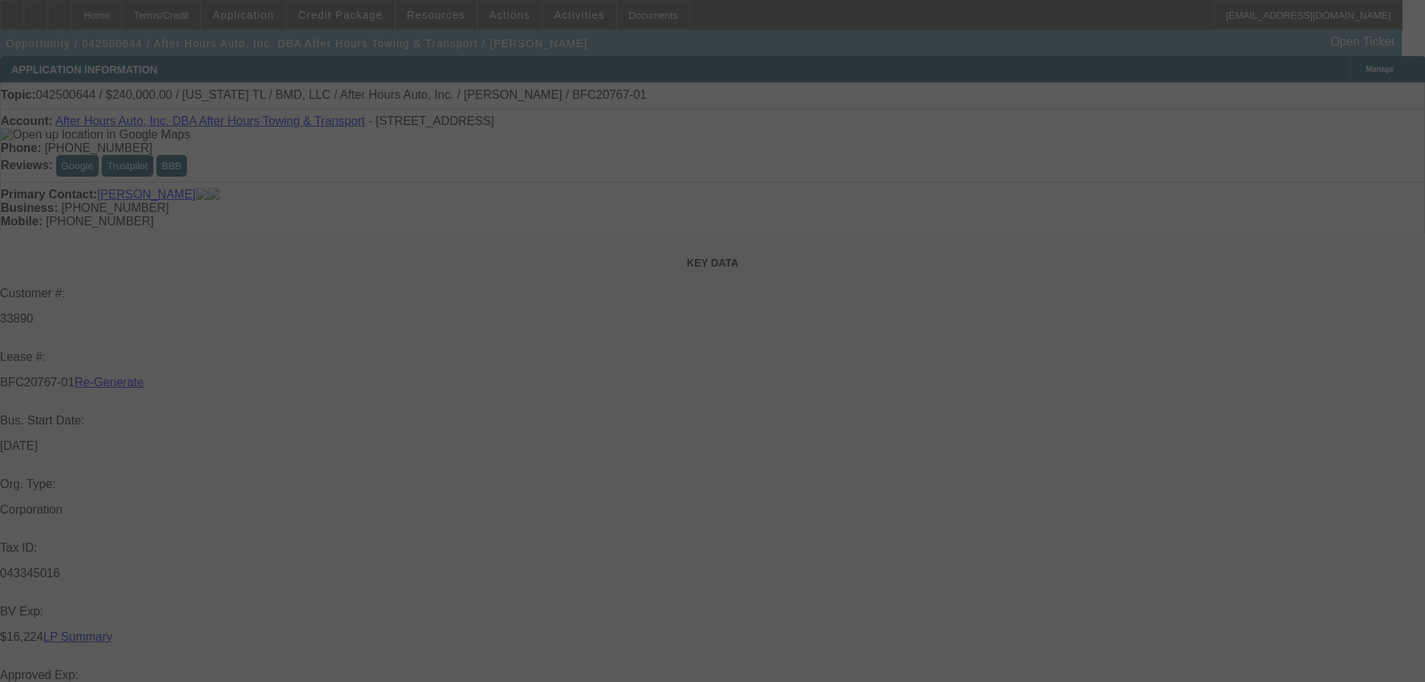
select select "0.1"
select select "4"
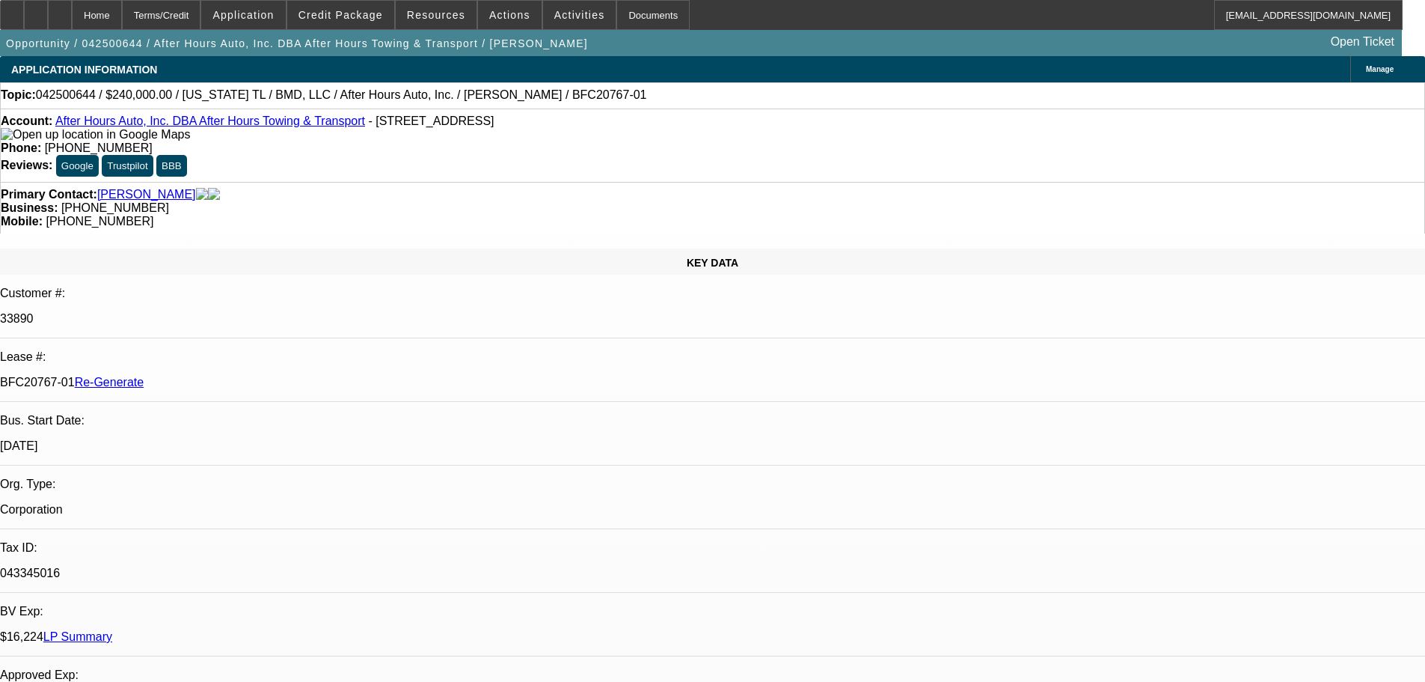
scroll to position [1347, 0]
click at [569, 12] on span "Activities" at bounding box center [579, 15] width 51 height 12
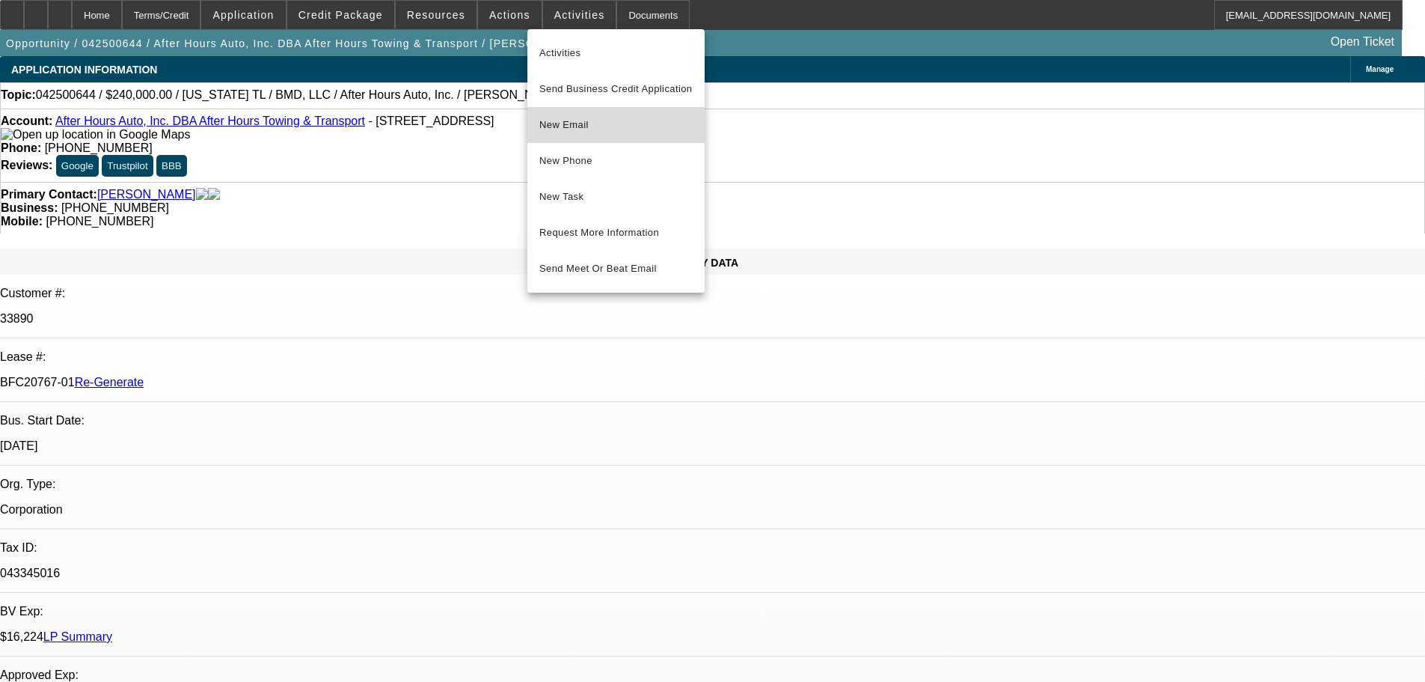
click at [598, 117] on span "New Email" at bounding box center [615, 125] width 153 height 18
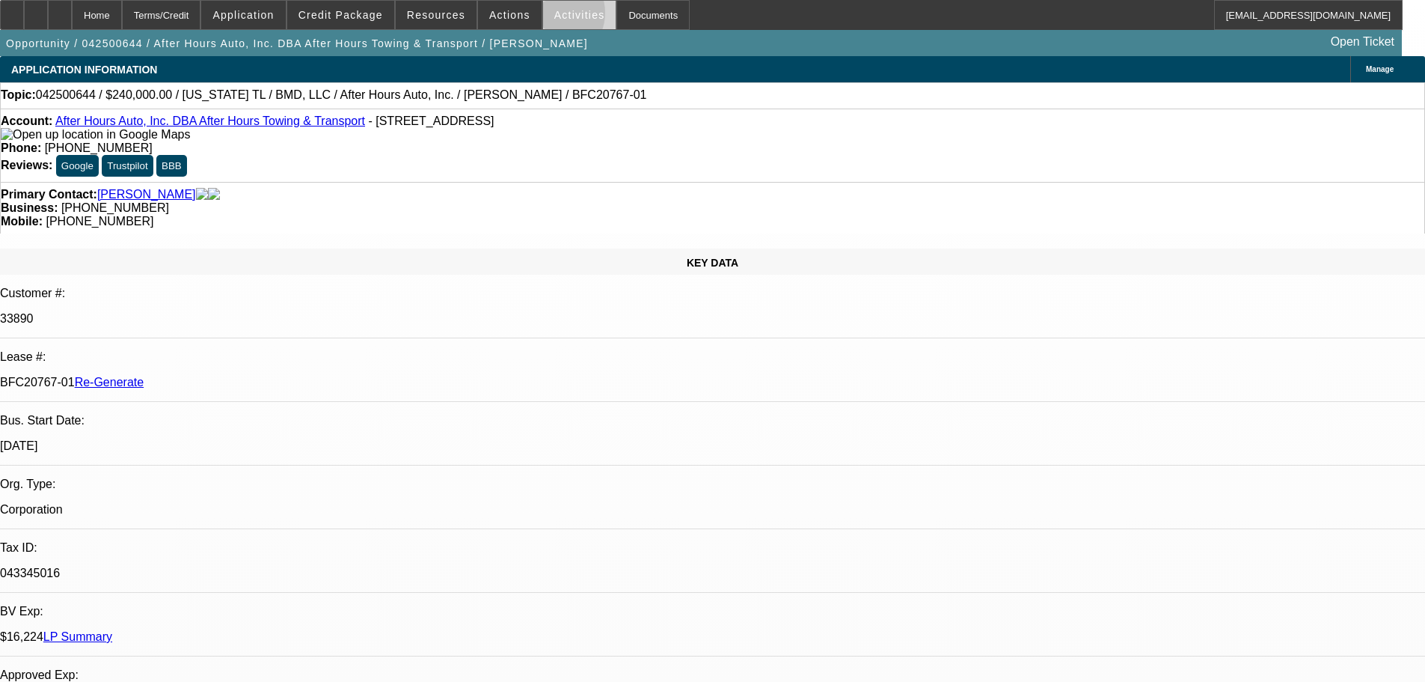
click at [554, 16] on span "Activities" at bounding box center [579, 15] width 51 height 12
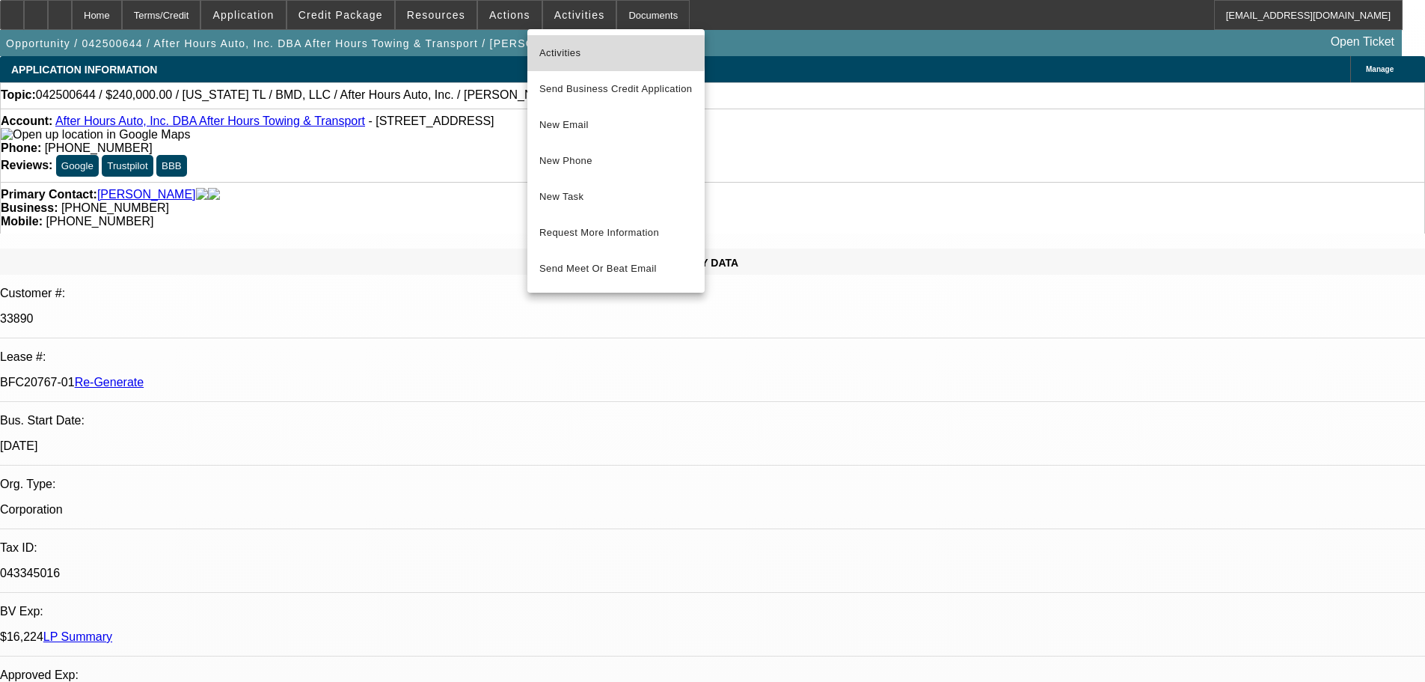
click at [569, 52] on span "Activities" at bounding box center [615, 53] width 153 height 18
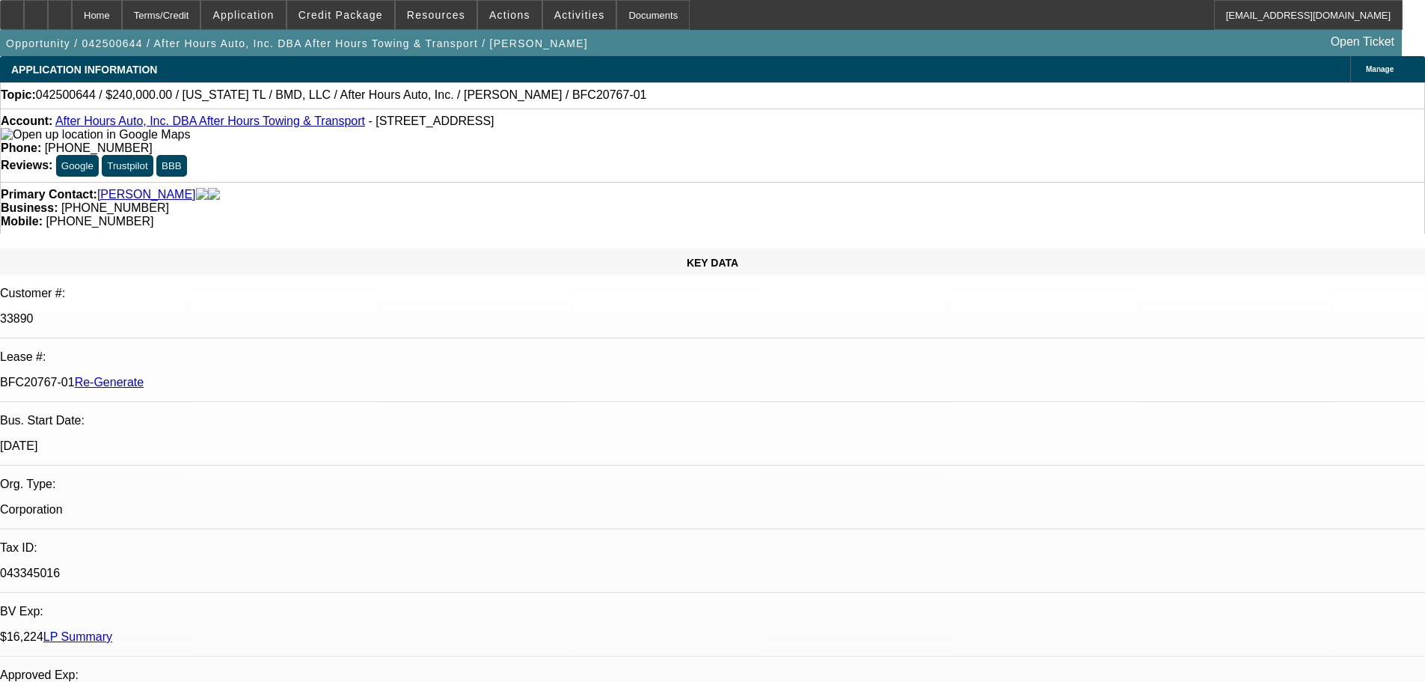
scroll to position [224, 0]
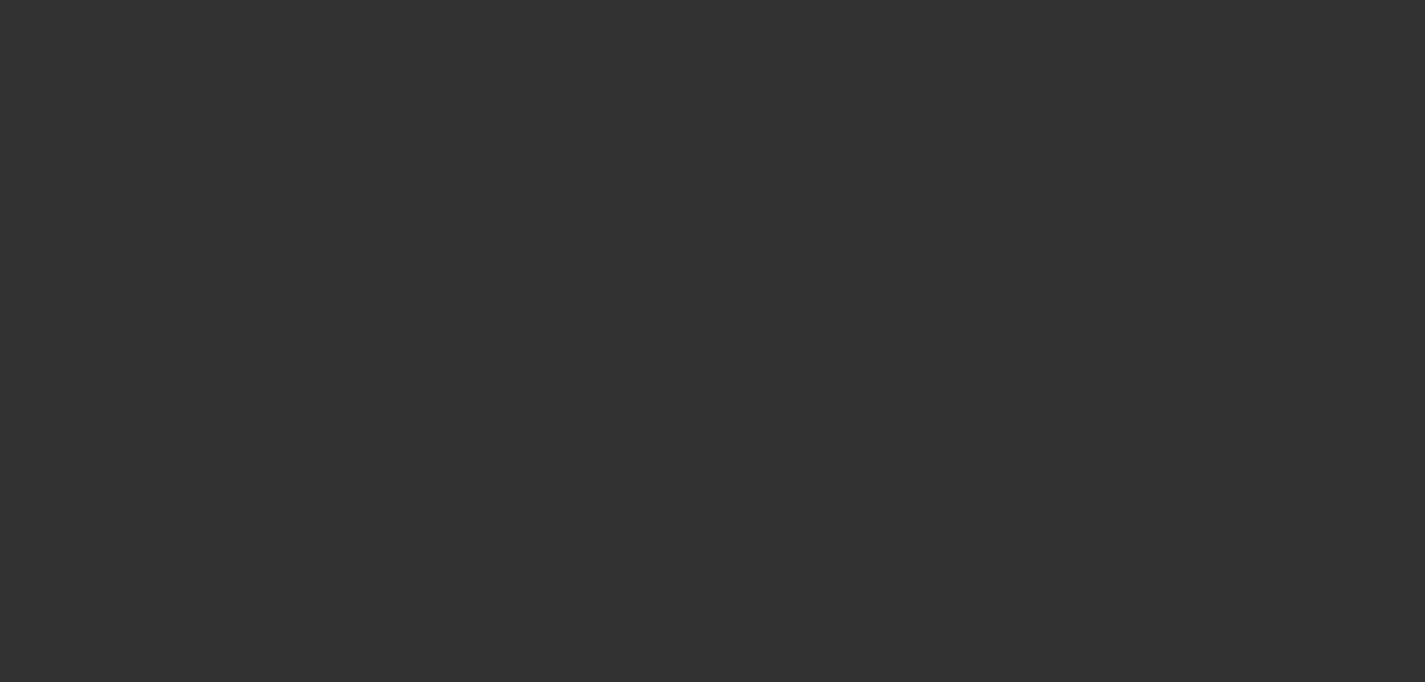
select select "3"
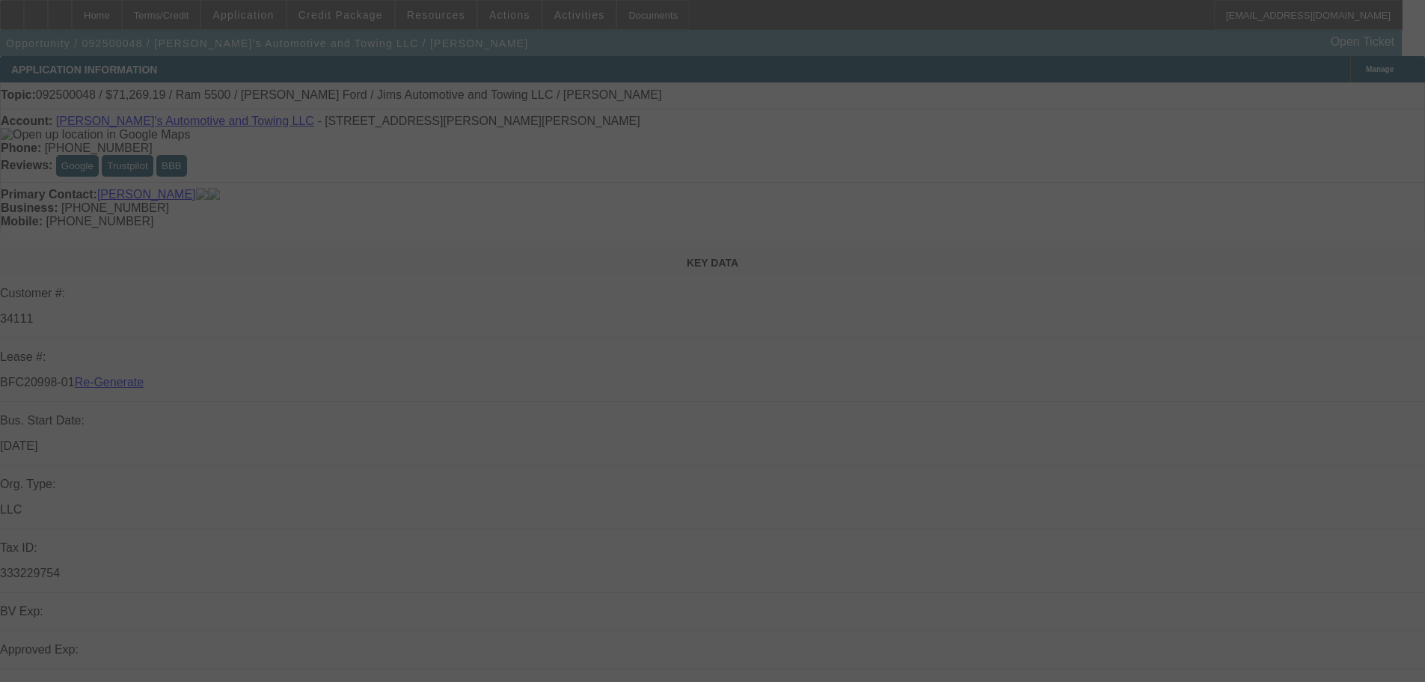
select select "0"
select select "3"
select select "0.1"
select select "4"
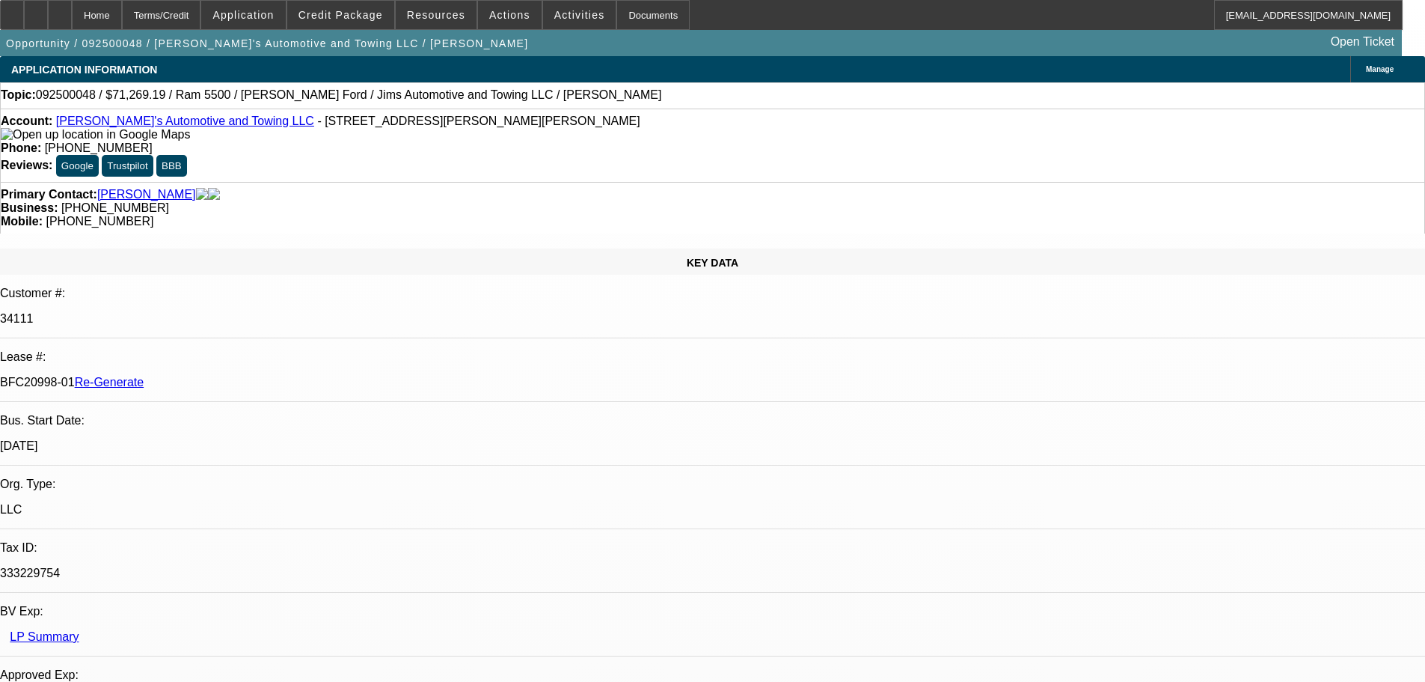
scroll to position [299, 0]
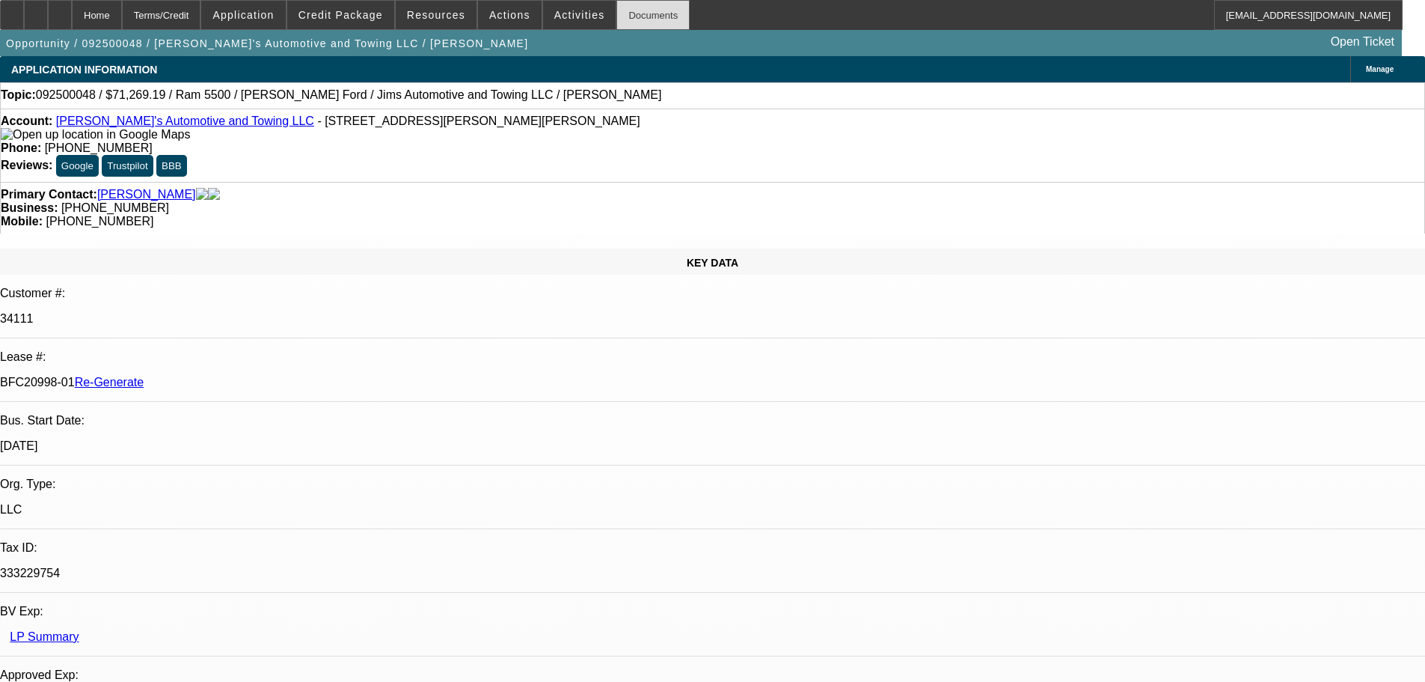
click at [640, 17] on div "Documents" at bounding box center [652, 15] width 73 height 30
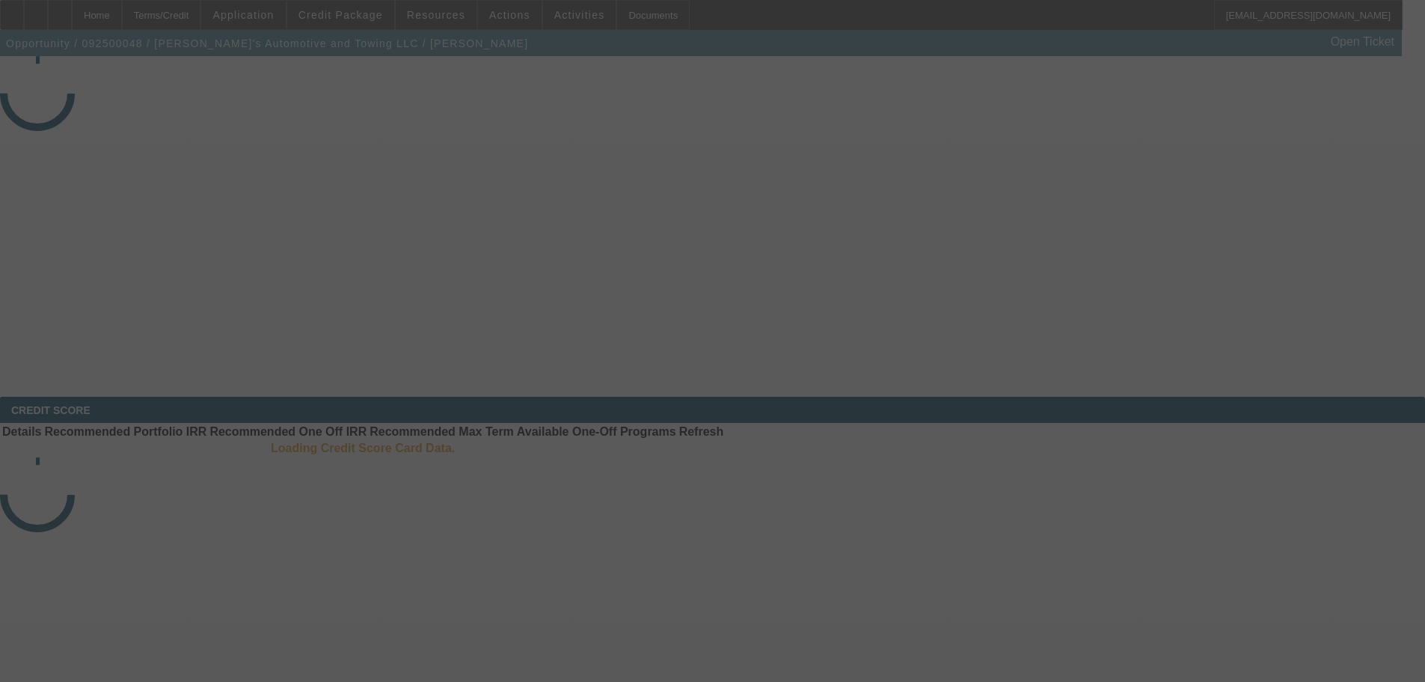
select select "3"
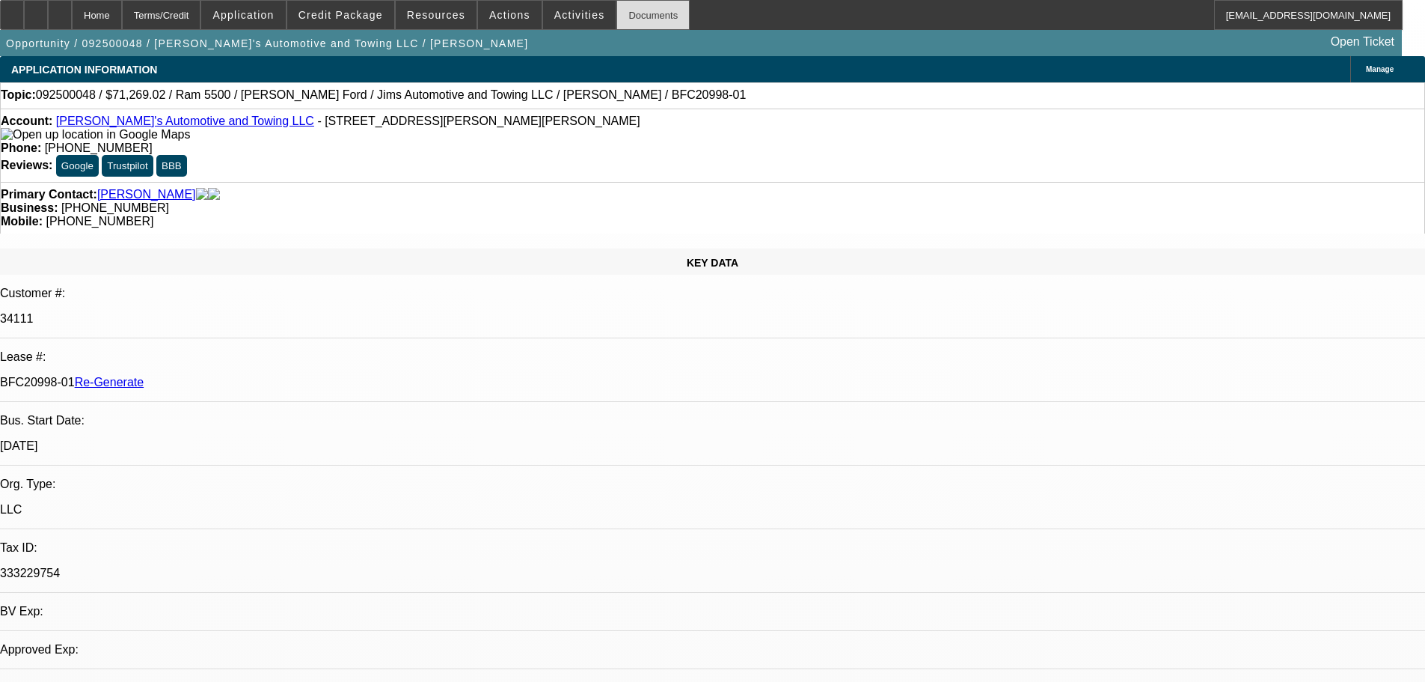
select select "0"
select select "3"
select select "0.1"
select select "4"
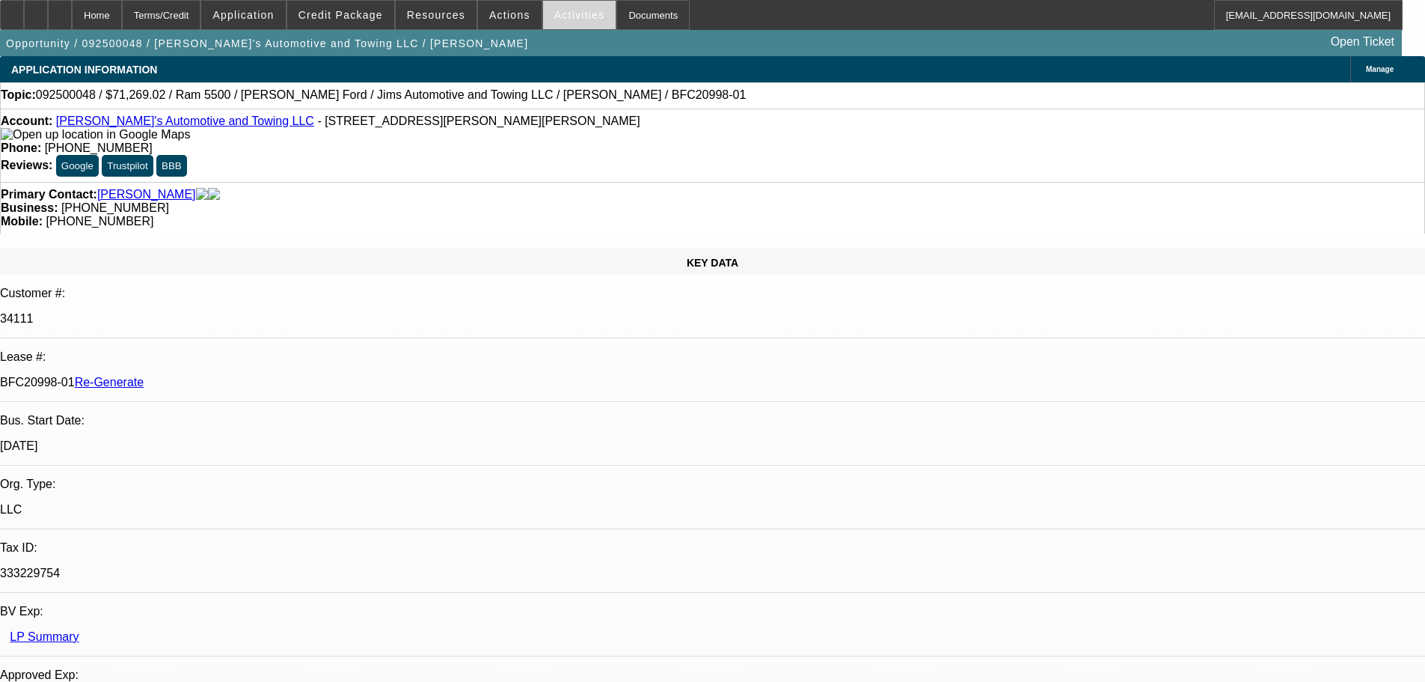
click at [573, 18] on span "Activities" at bounding box center [579, 15] width 51 height 12
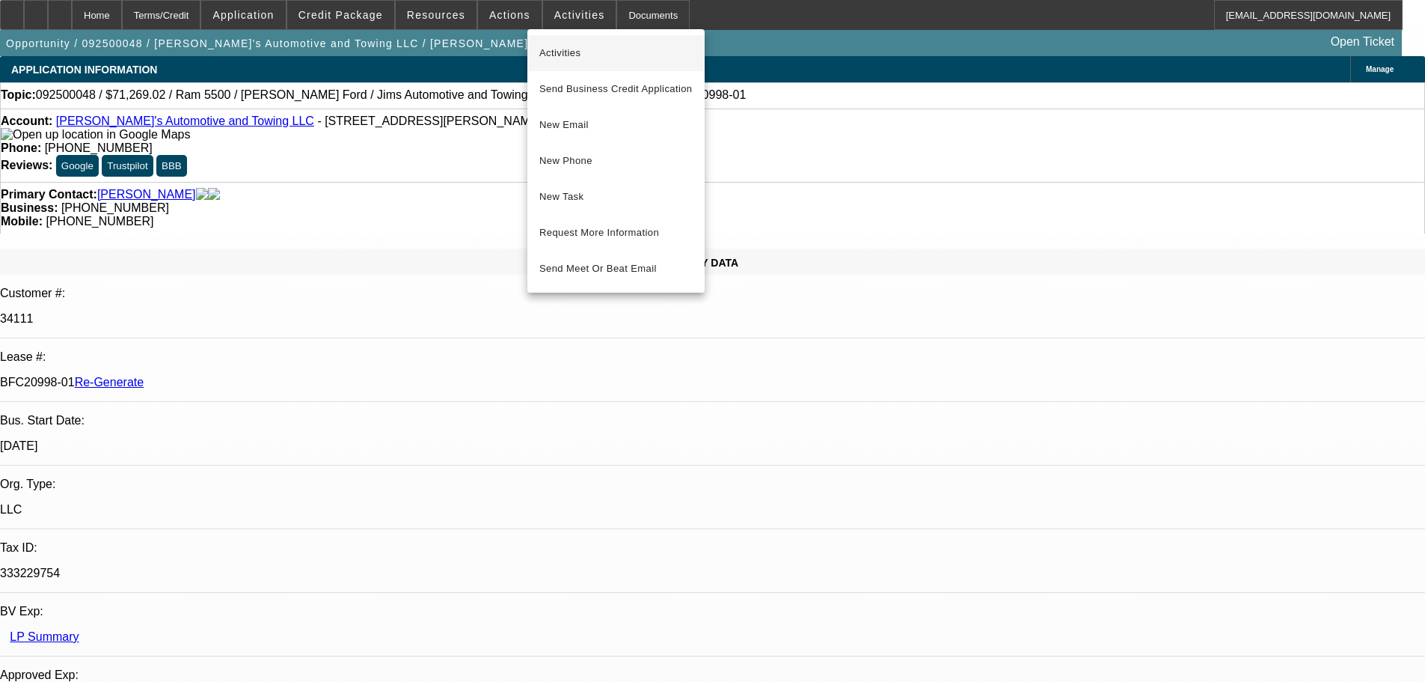
click at [578, 56] on span "Activities" at bounding box center [615, 53] width 153 height 18
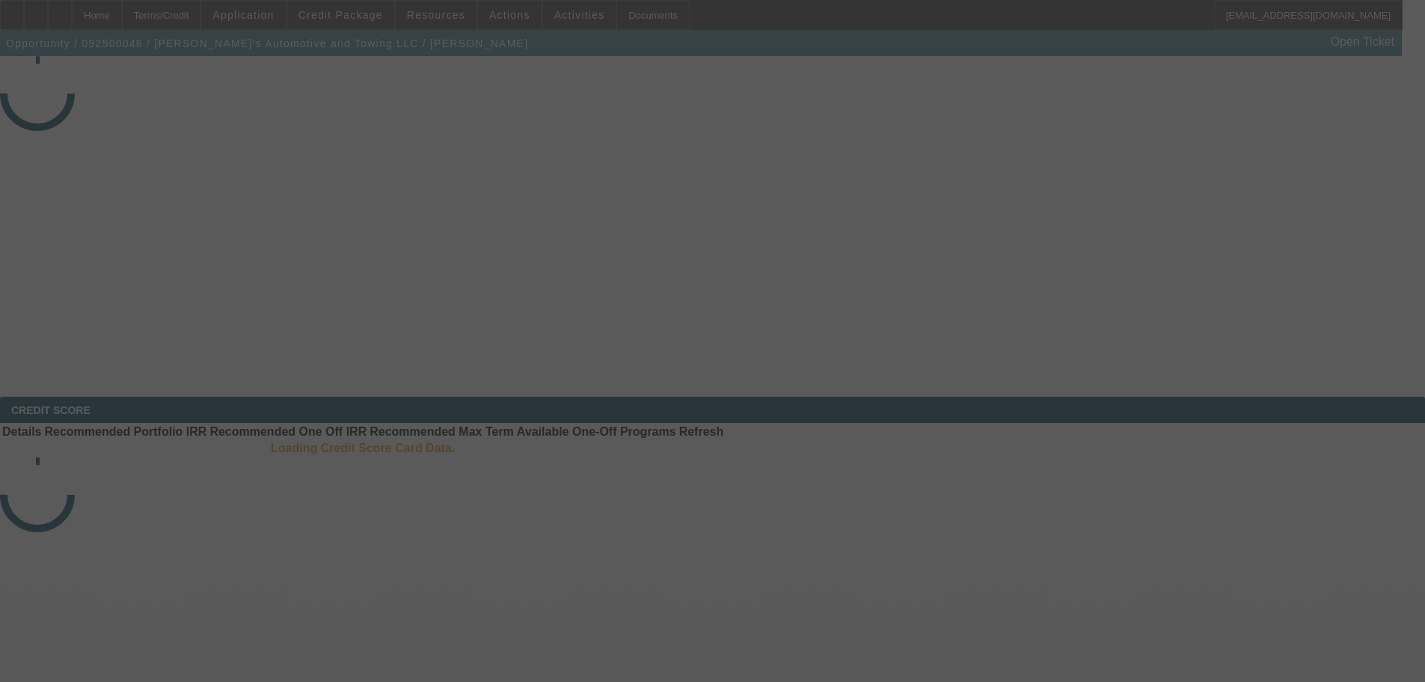
select select "3"
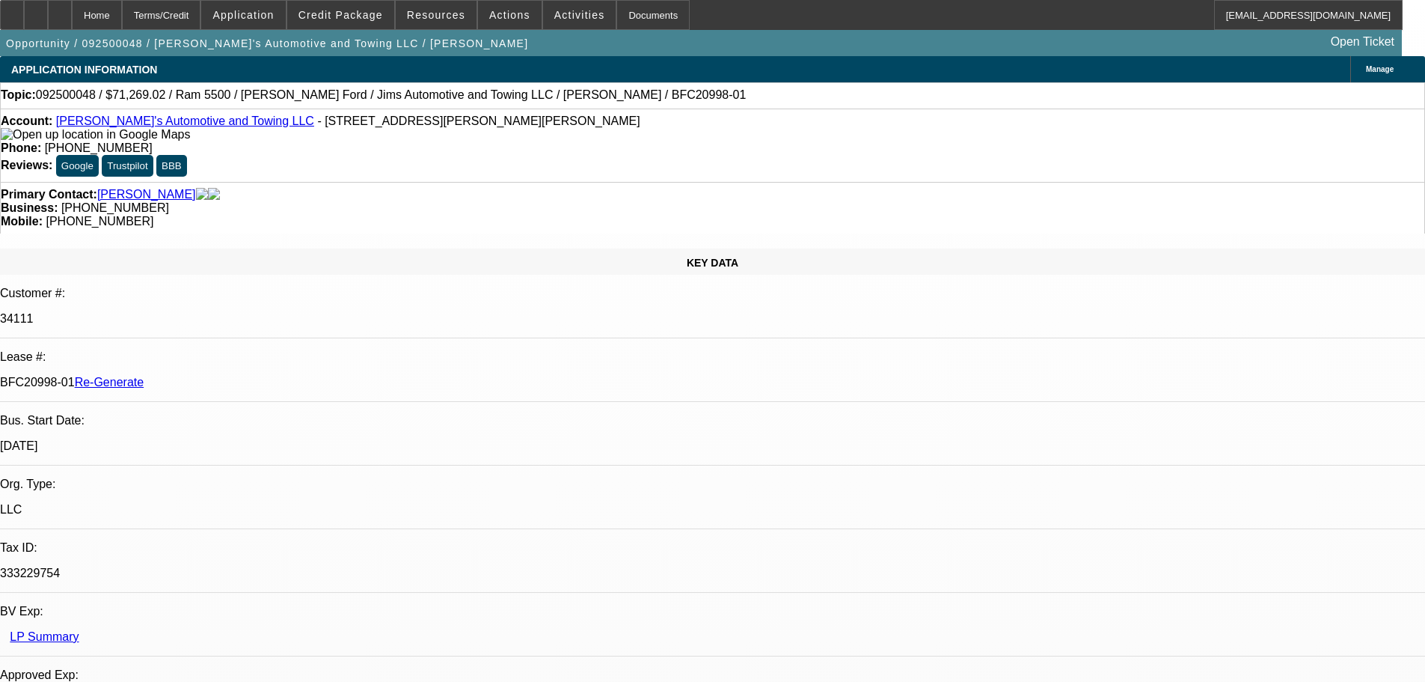
select select "0"
select select "3"
select select "0.1"
select select "4"
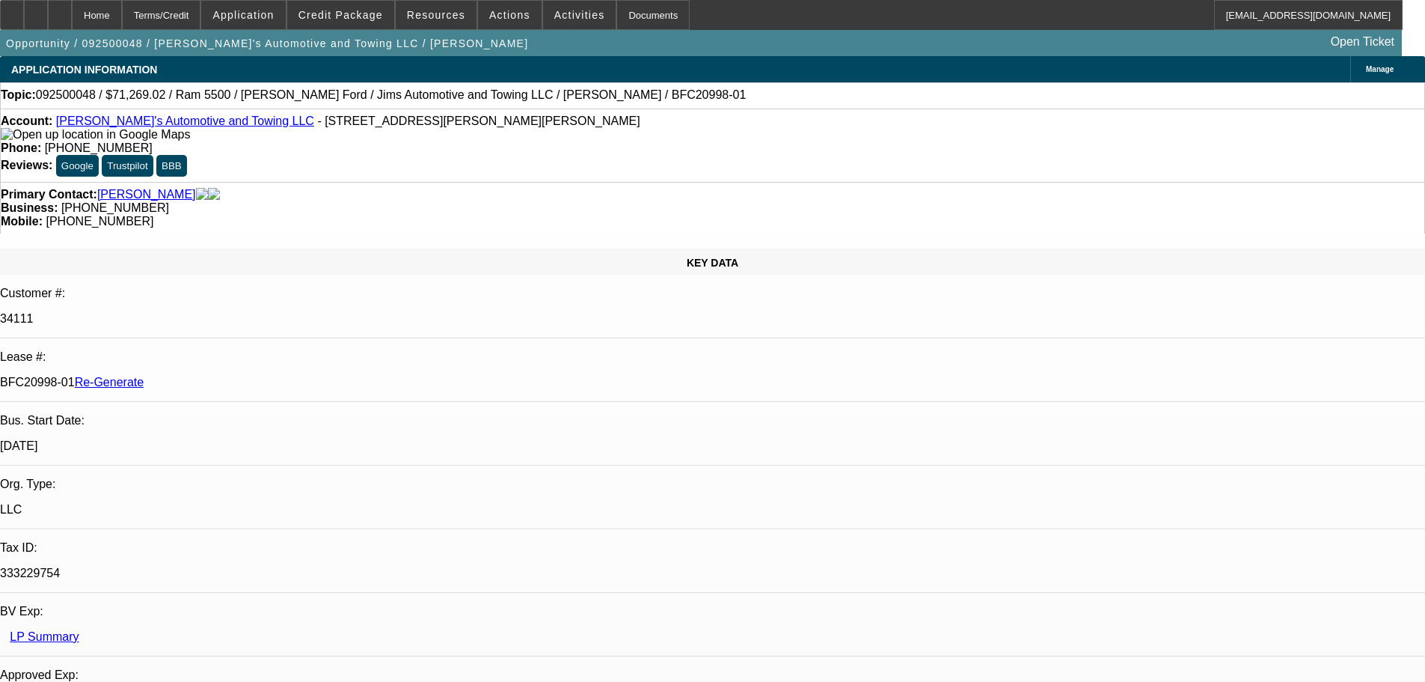
drag, startPoint x: 170, startPoint y: 254, endPoint x: 237, endPoint y: 249, distance: 67.5
click at [237, 376] on div "BFC20998-01 Re-Generate" at bounding box center [712, 382] width 1425 height 13
copy p "BFC20998-01"
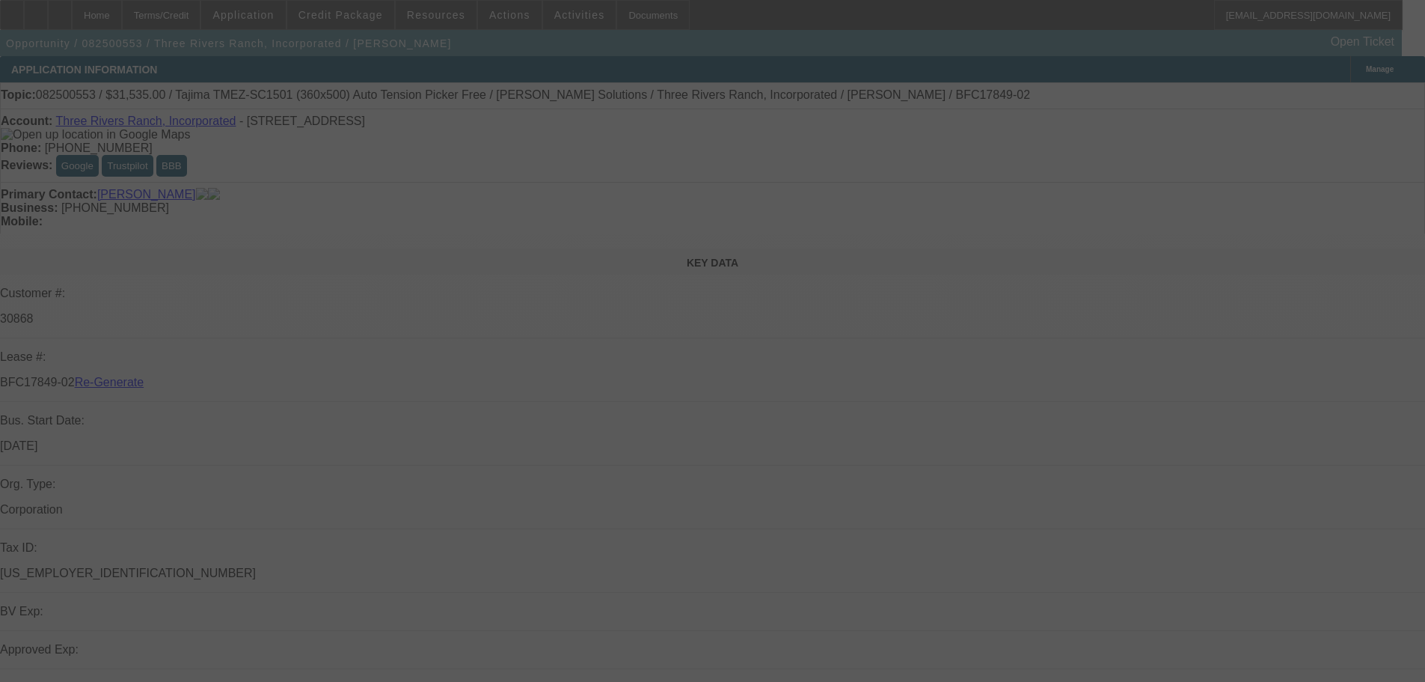
select select "3"
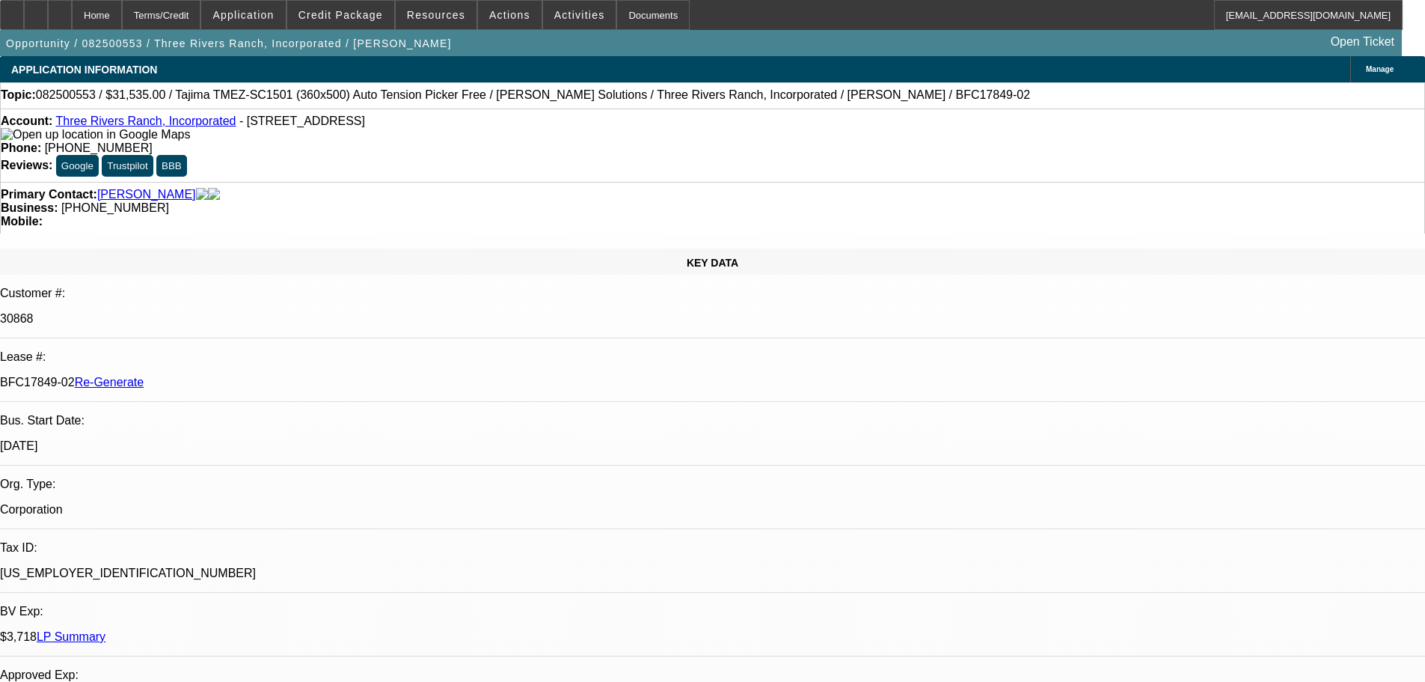
select select "0"
select select "2"
select select "0.1"
select select "4"
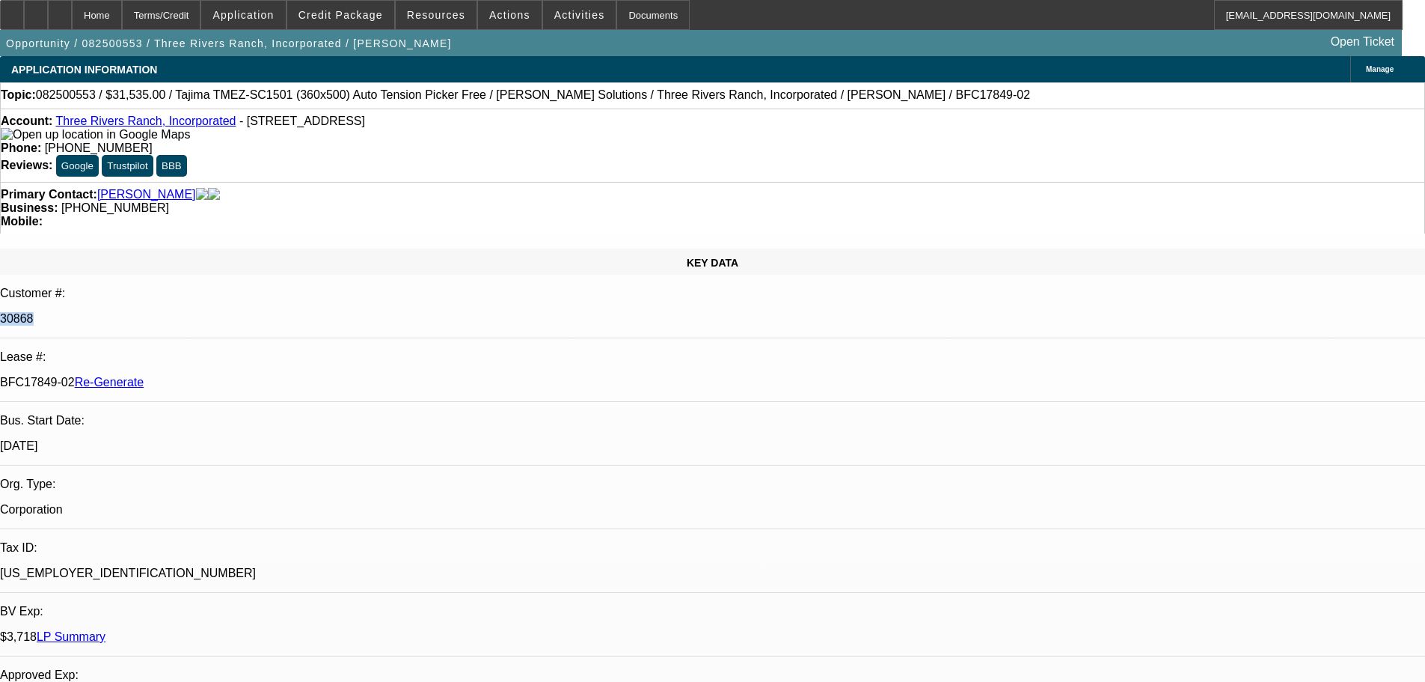
drag, startPoint x: 169, startPoint y: 239, endPoint x: 211, endPoint y: 235, distance: 42.1
click at [211, 312] on div "30868" at bounding box center [712, 318] width 1425 height 13
copy p "30868"
click at [625, 16] on div "Documents" at bounding box center [652, 15] width 73 height 30
click at [581, 33] on div "Opportunity / 082500553 / Three Rivers Ranch, Incorporated / Allen, Lonnie Open…" at bounding box center [701, 43] width 1402 height 26
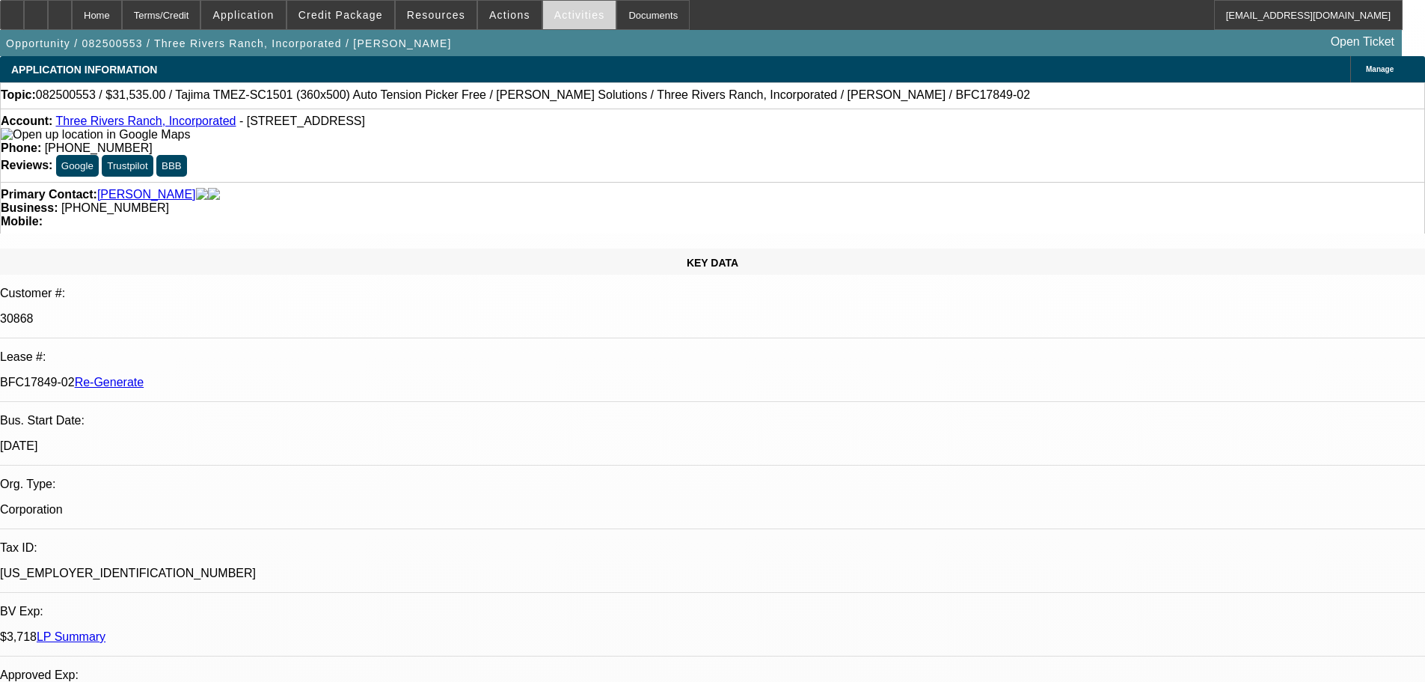
click at [572, 9] on span "Activities" at bounding box center [579, 15] width 51 height 12
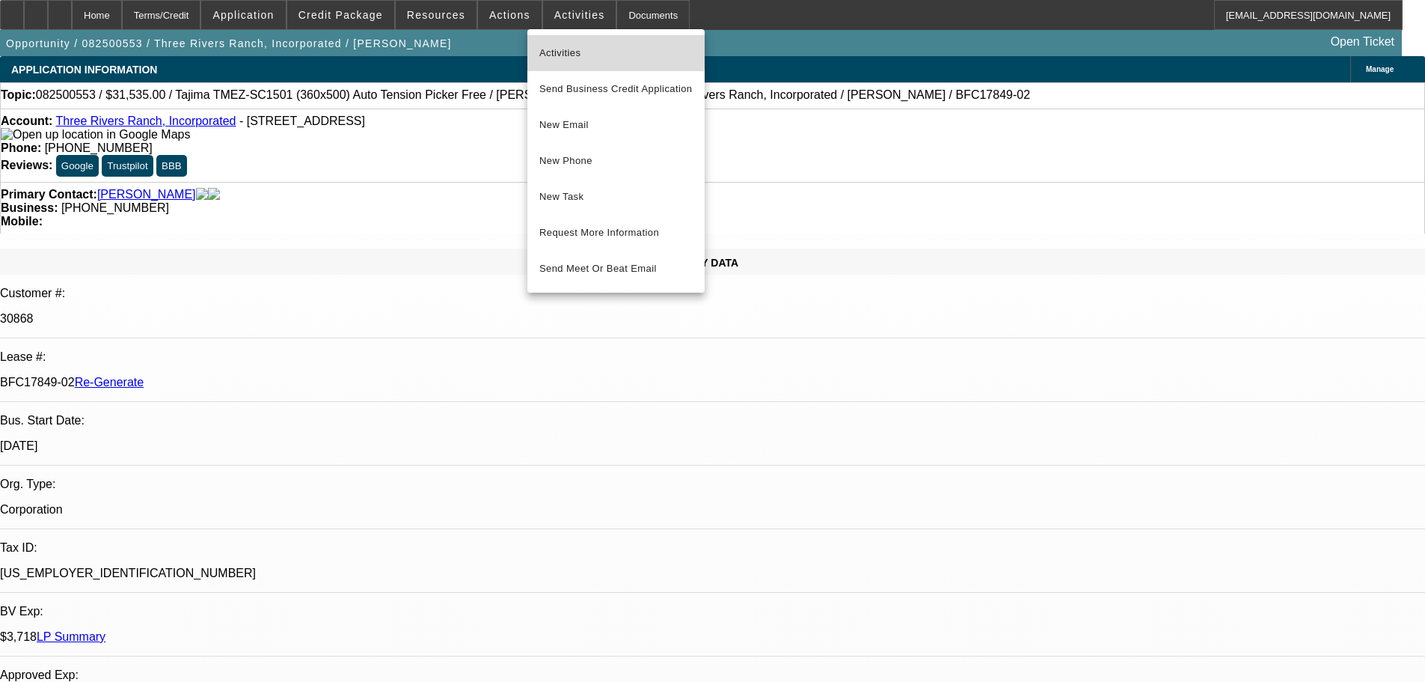
click at [560, 46] on span "Activities" at bounding box center [615, 53] width 153 height 18
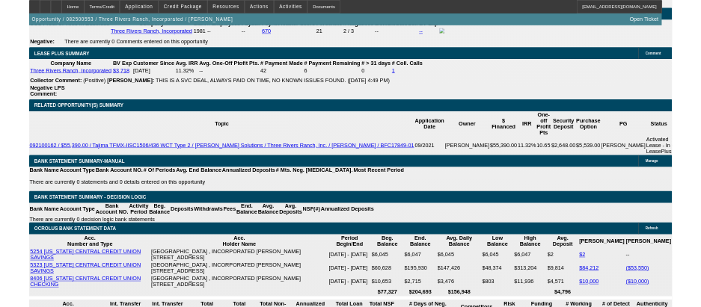
scroll to position [150, 0]
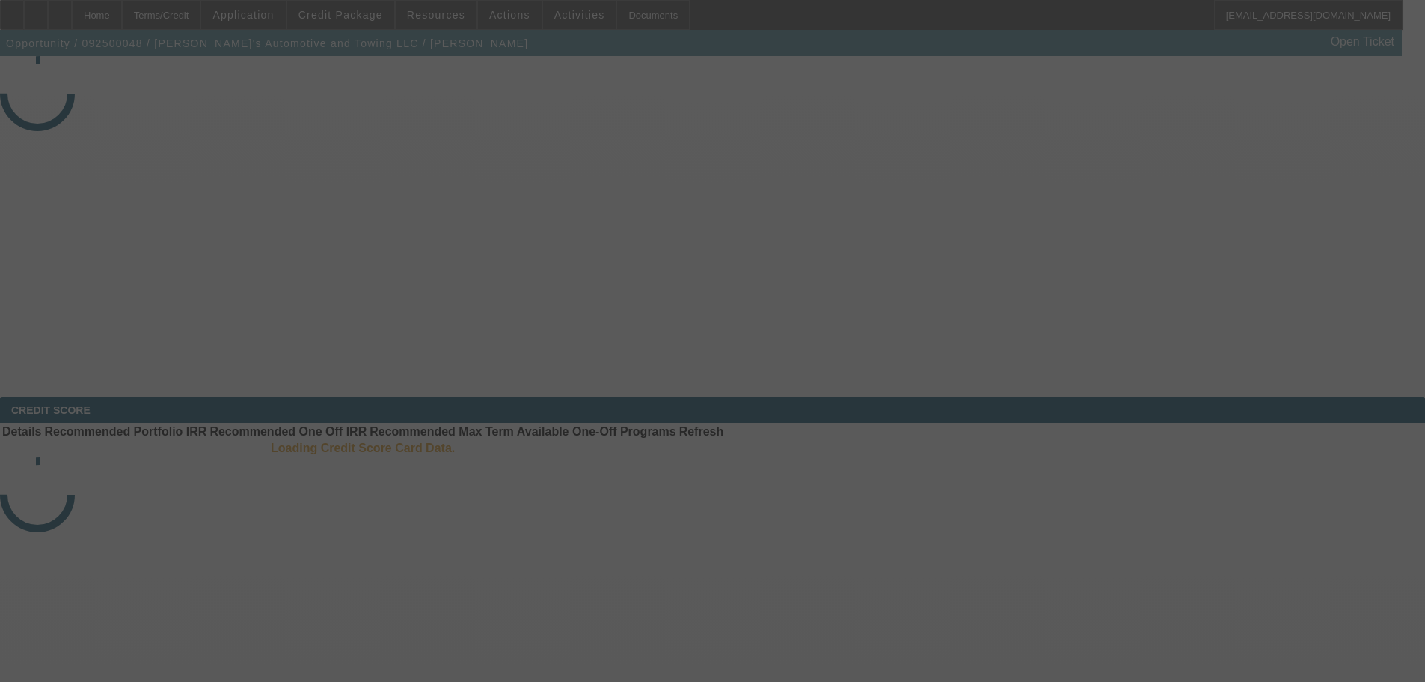
select select "3"
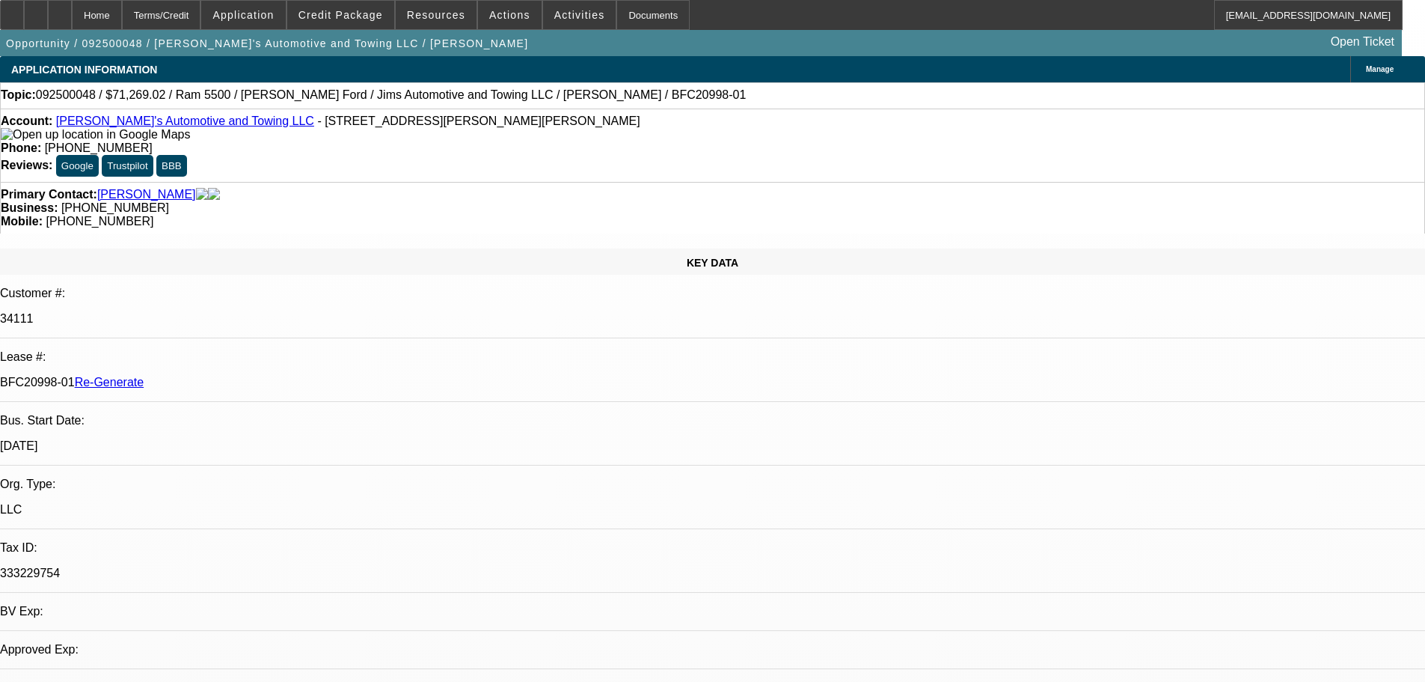
select select "0"
select select "3"
select select "0.1"
select select "4"
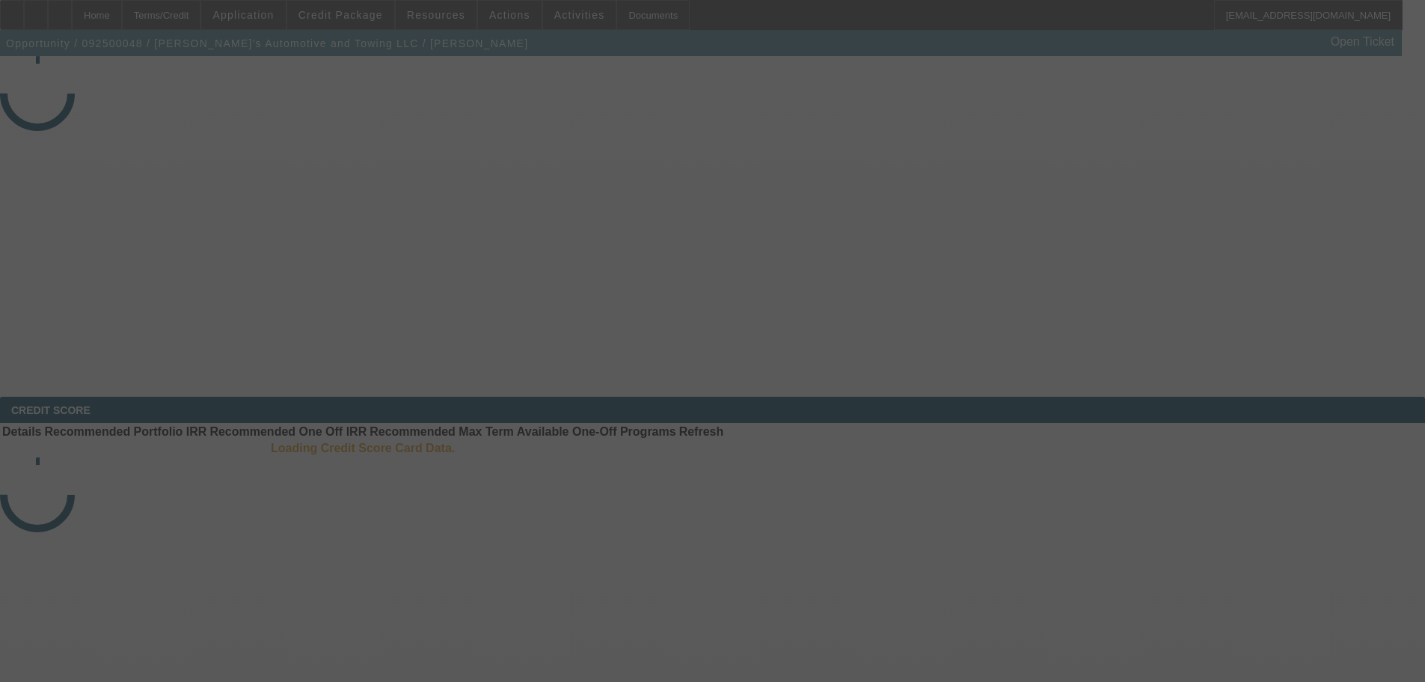
select select "3"
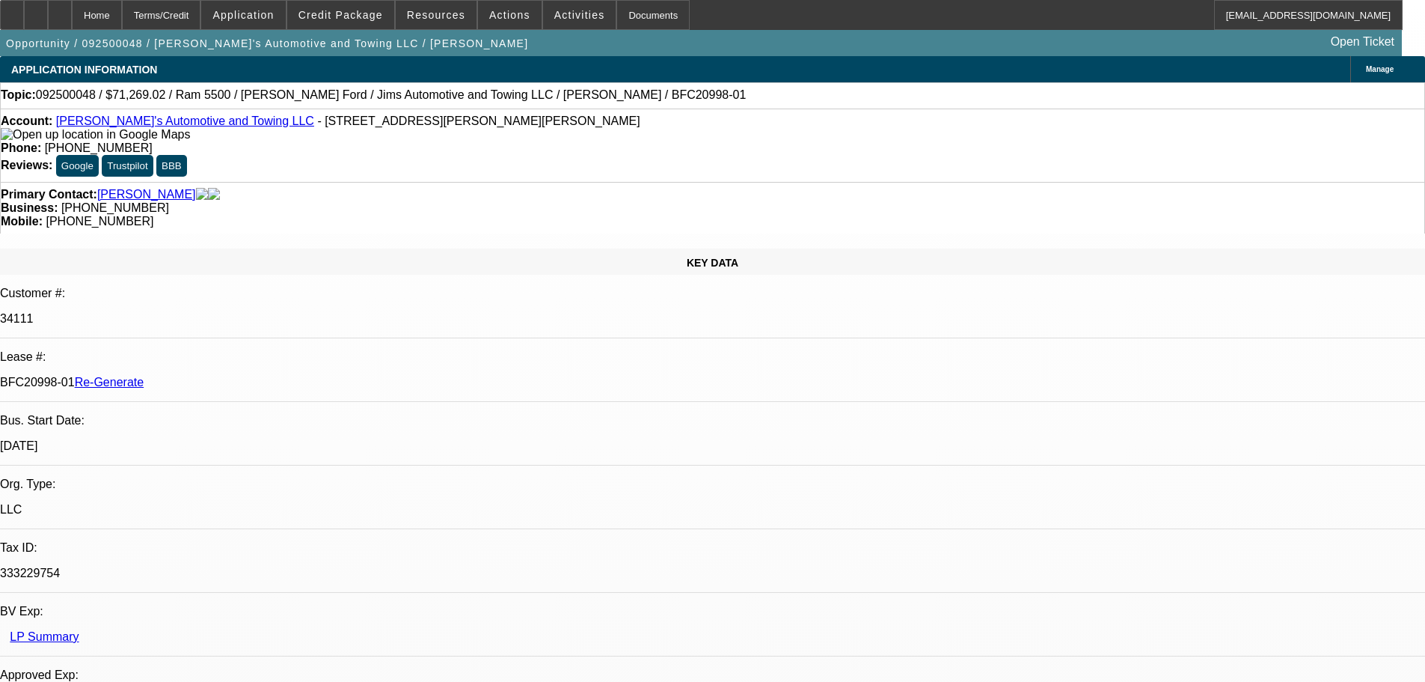
select select "0"
select select "3"
select select "0.1"
select select "4"
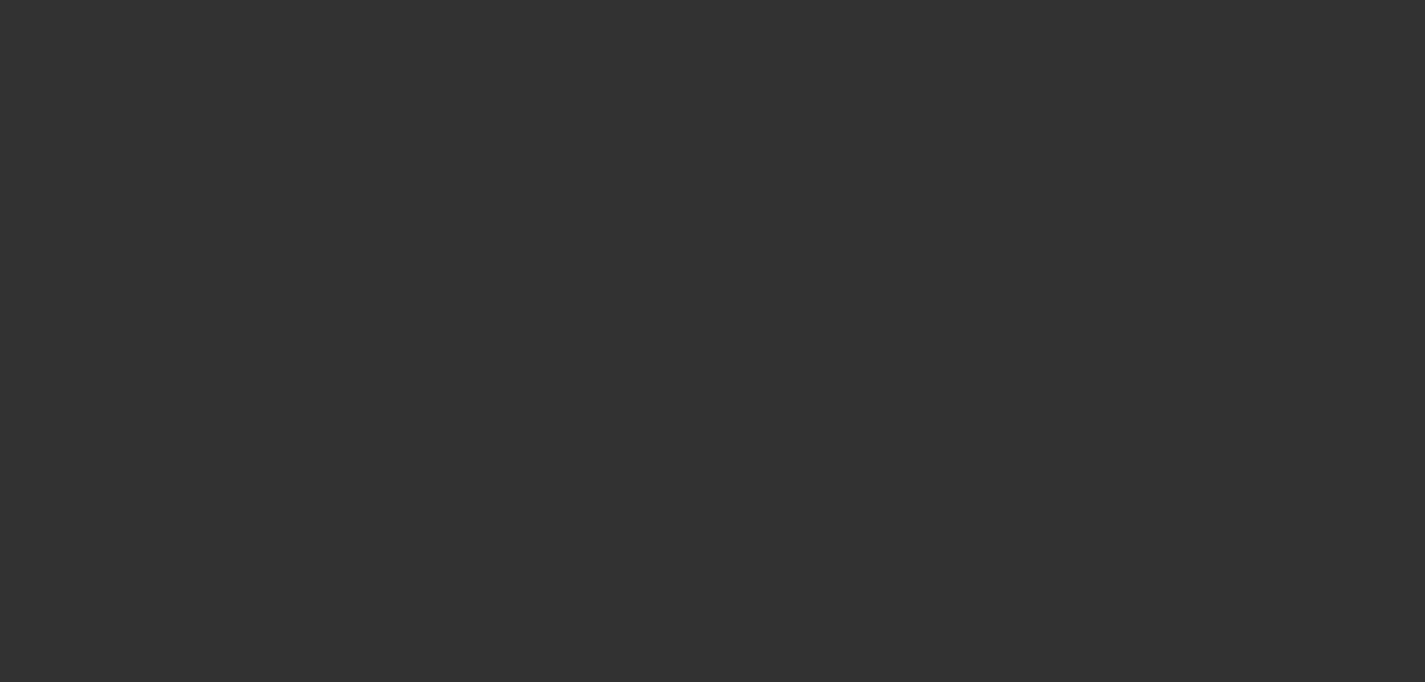
select select "3"
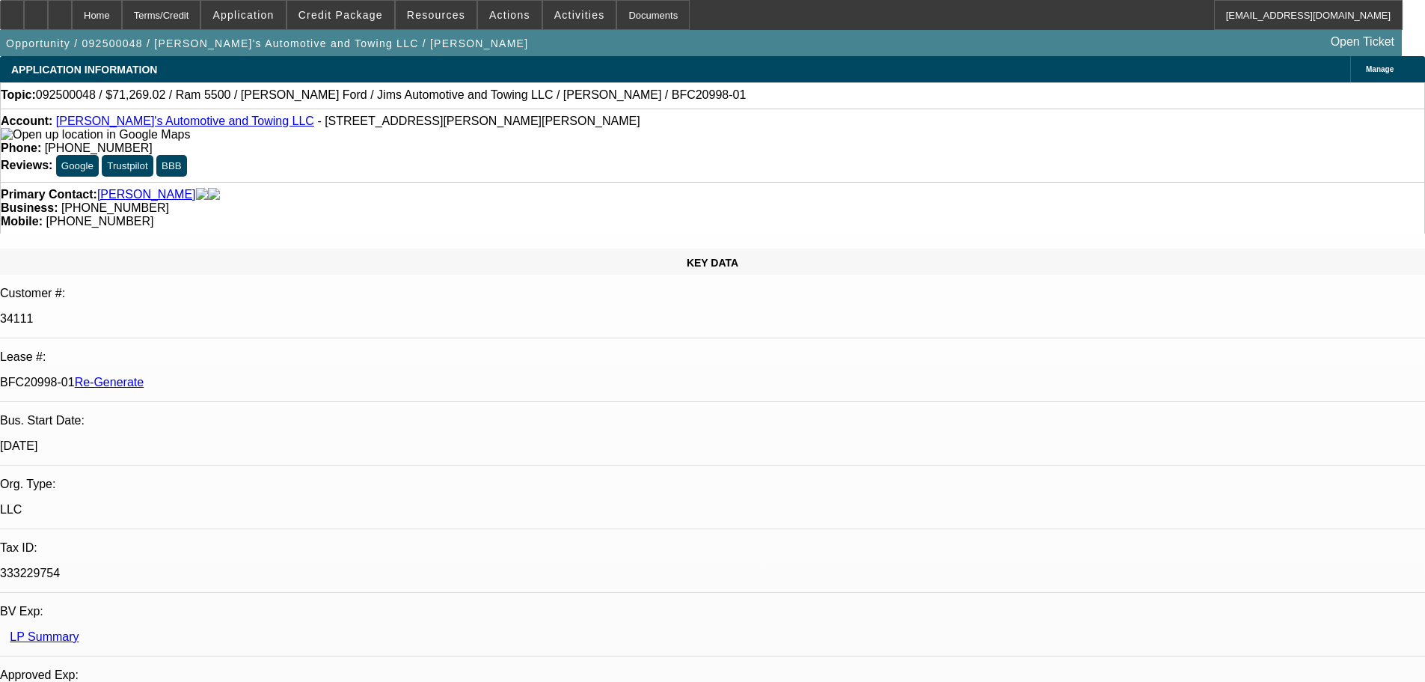
select select "0"
select select "0.1"
select select "1"
select select "3"
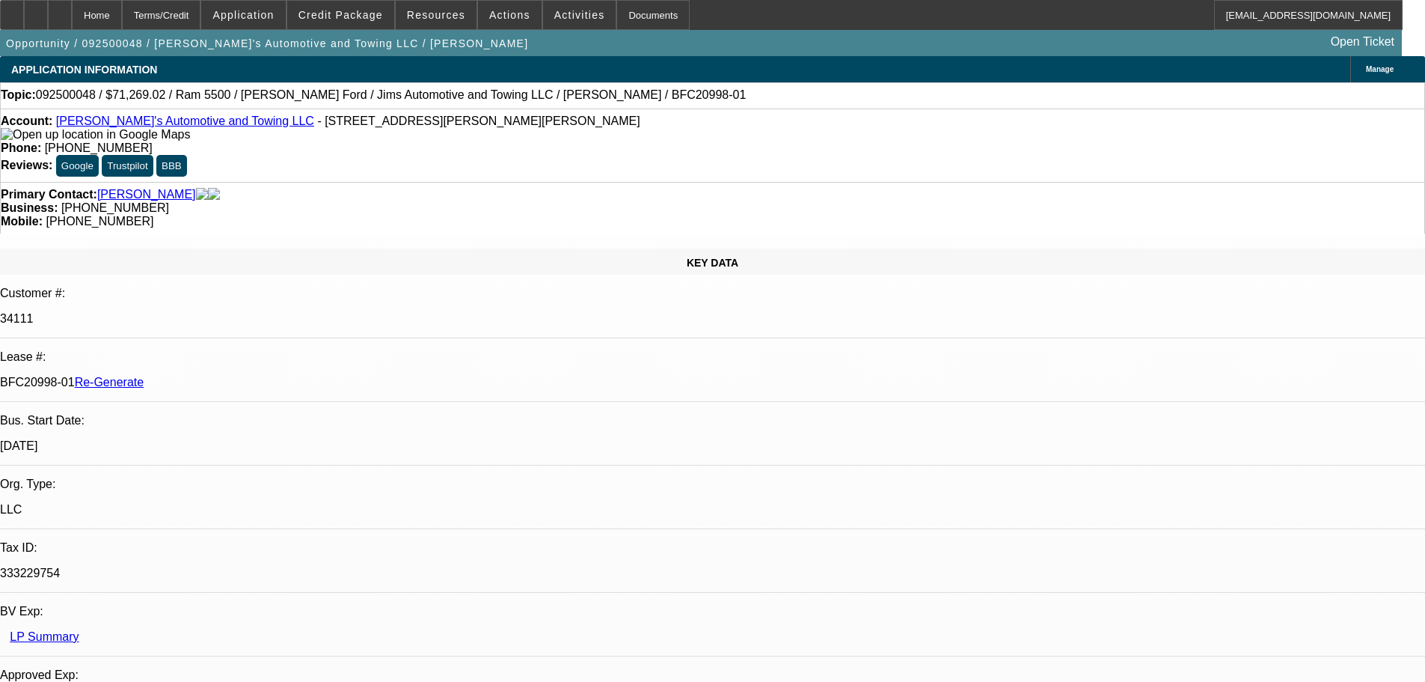
select select "4"
click at [632, 17] on div "Documents" at bounding box center [652, 15] width 73 height 30
select select "3"
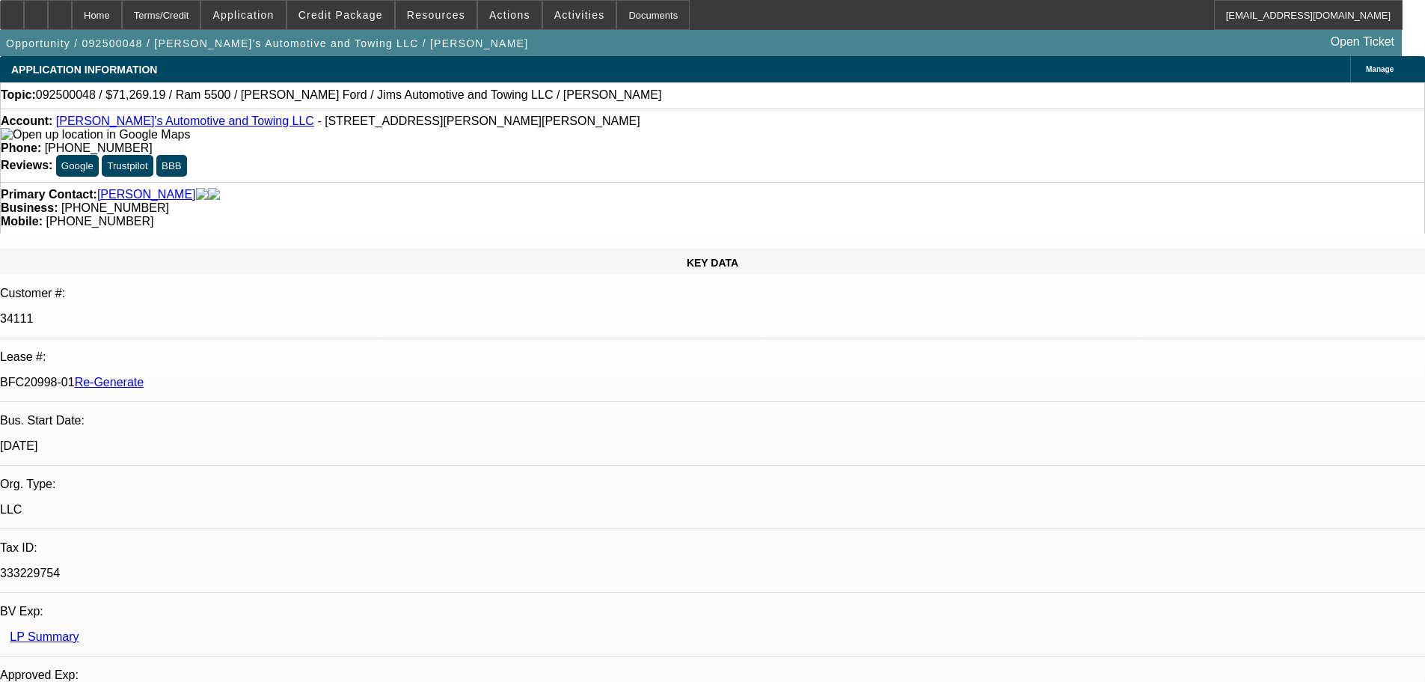
select select "0"
select select "3"
select select "0.1"
select select "4"
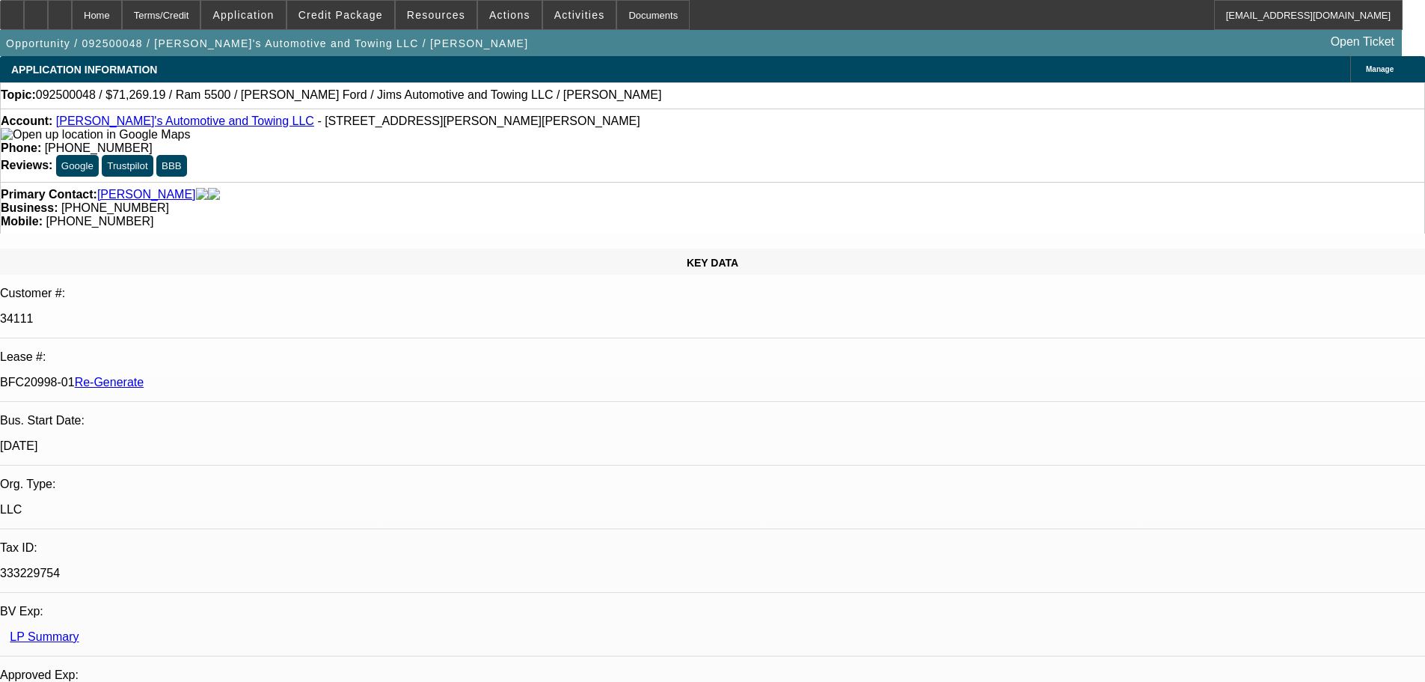
select select "3"
select select "0"
select select "3"
select select "0.1"
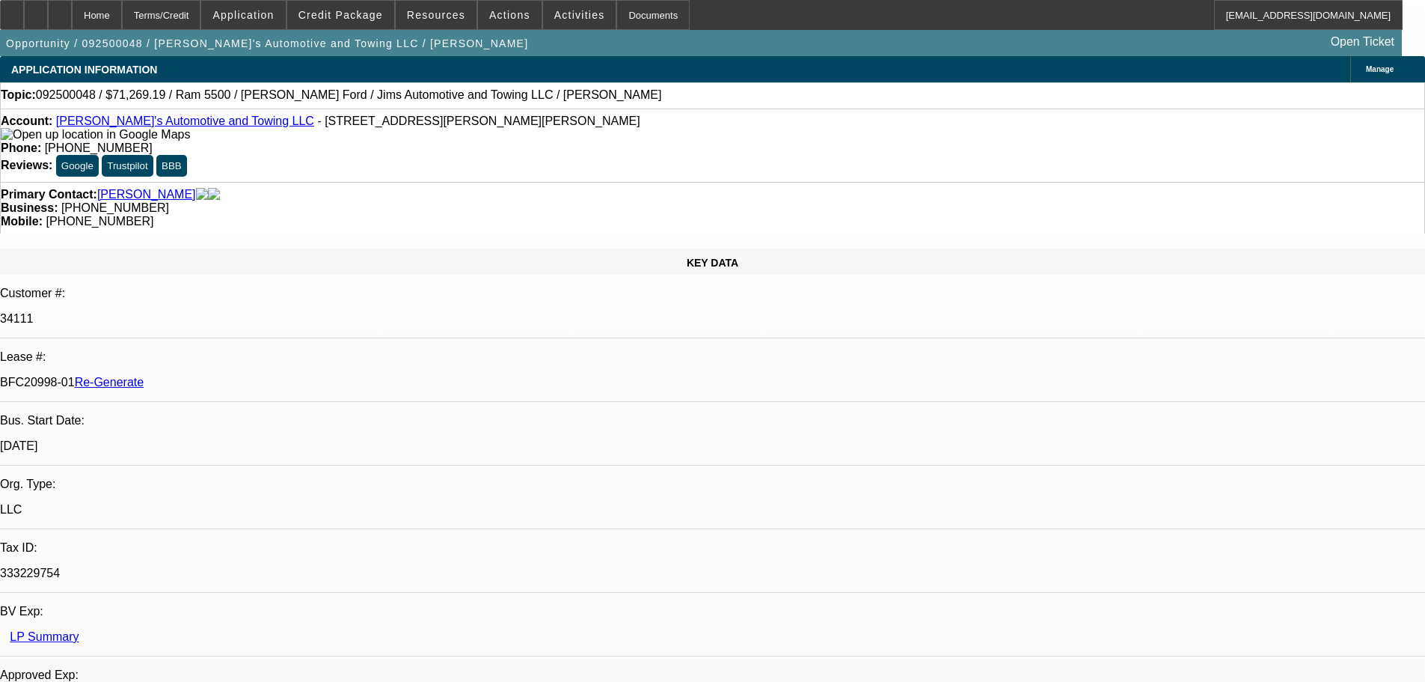
select select "4"
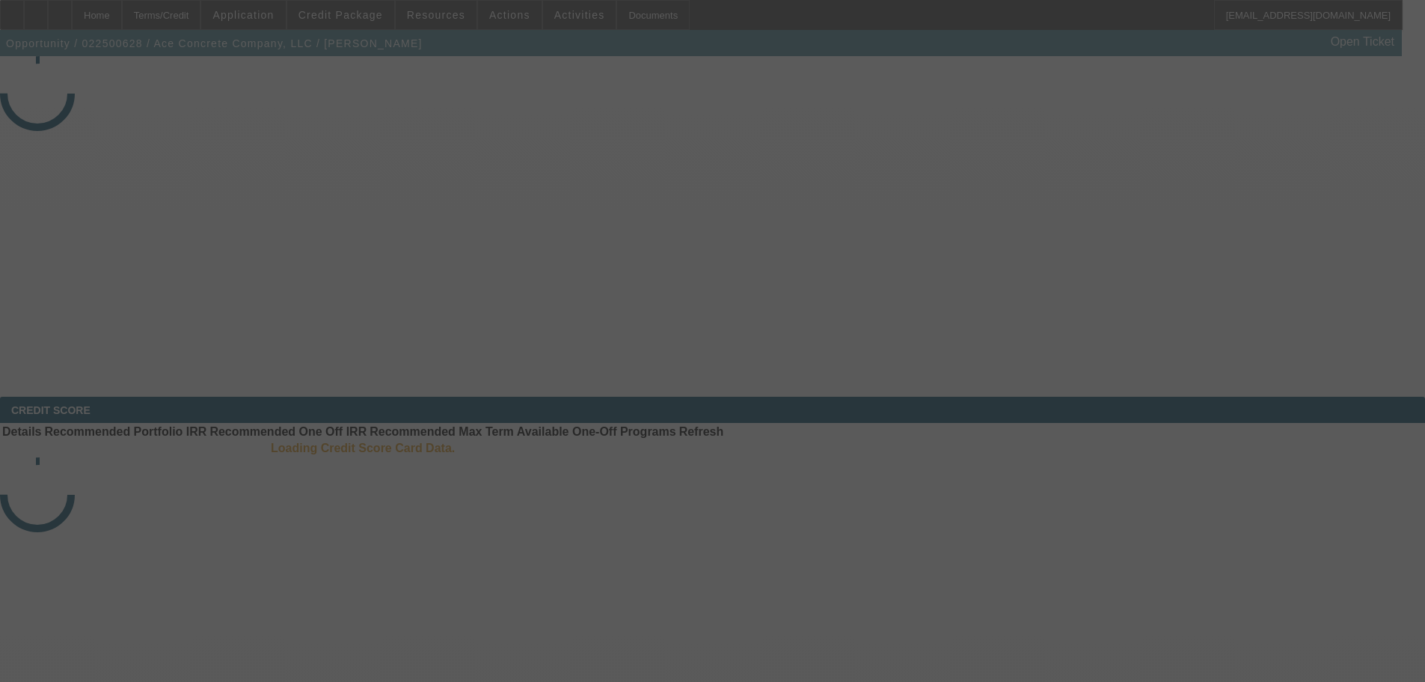
select select "4"
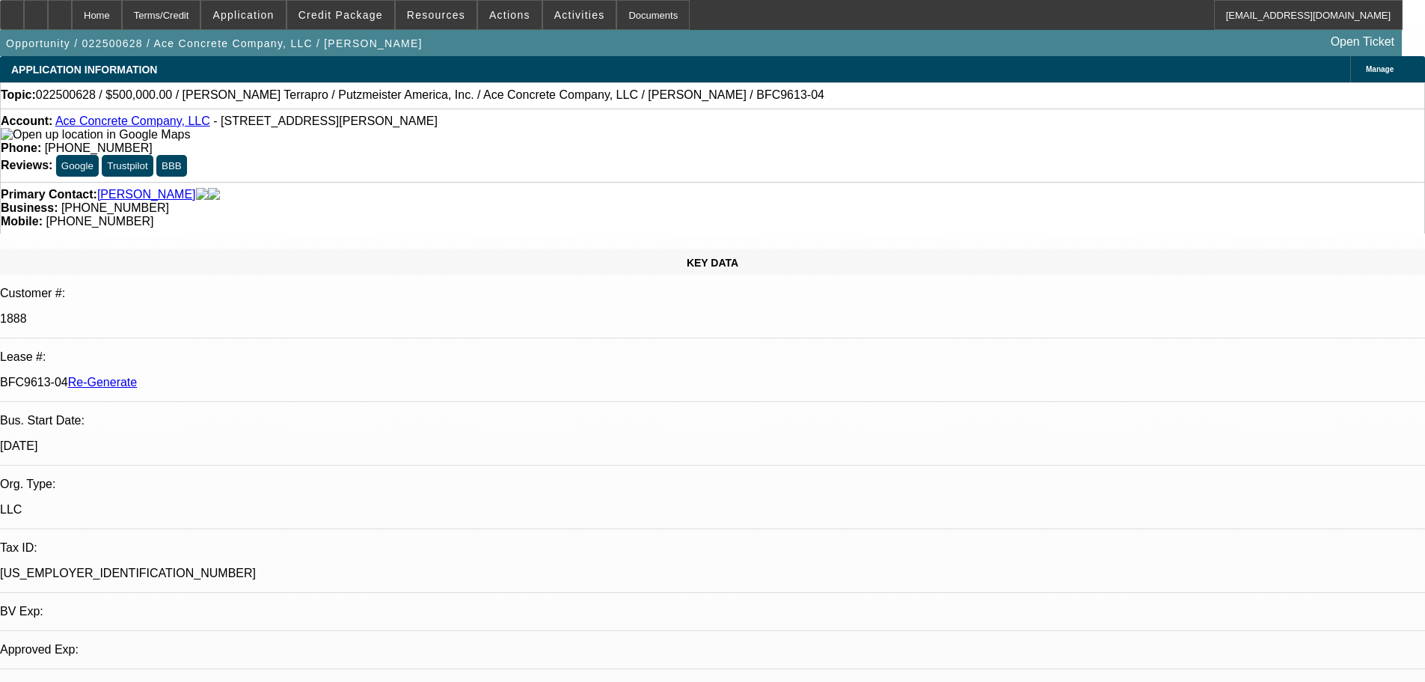
select select "0"
select select "1"
select select "3"
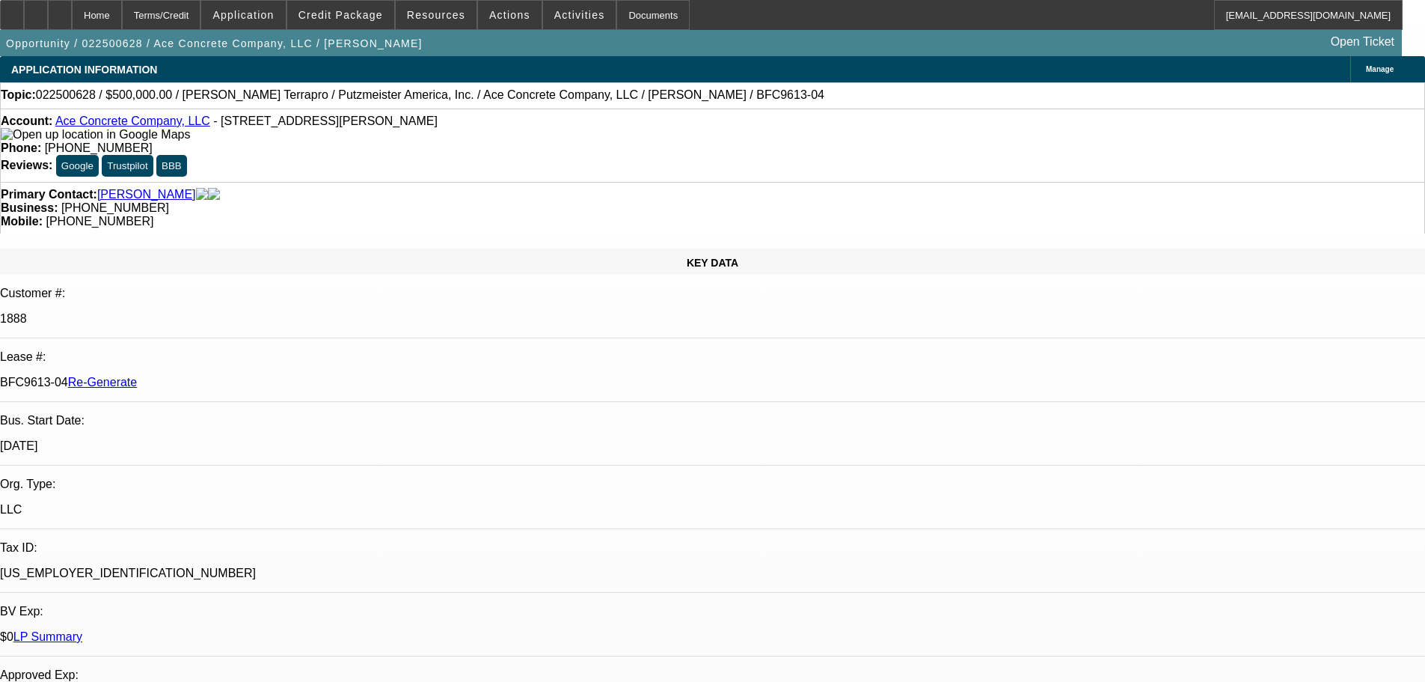
select select "6"
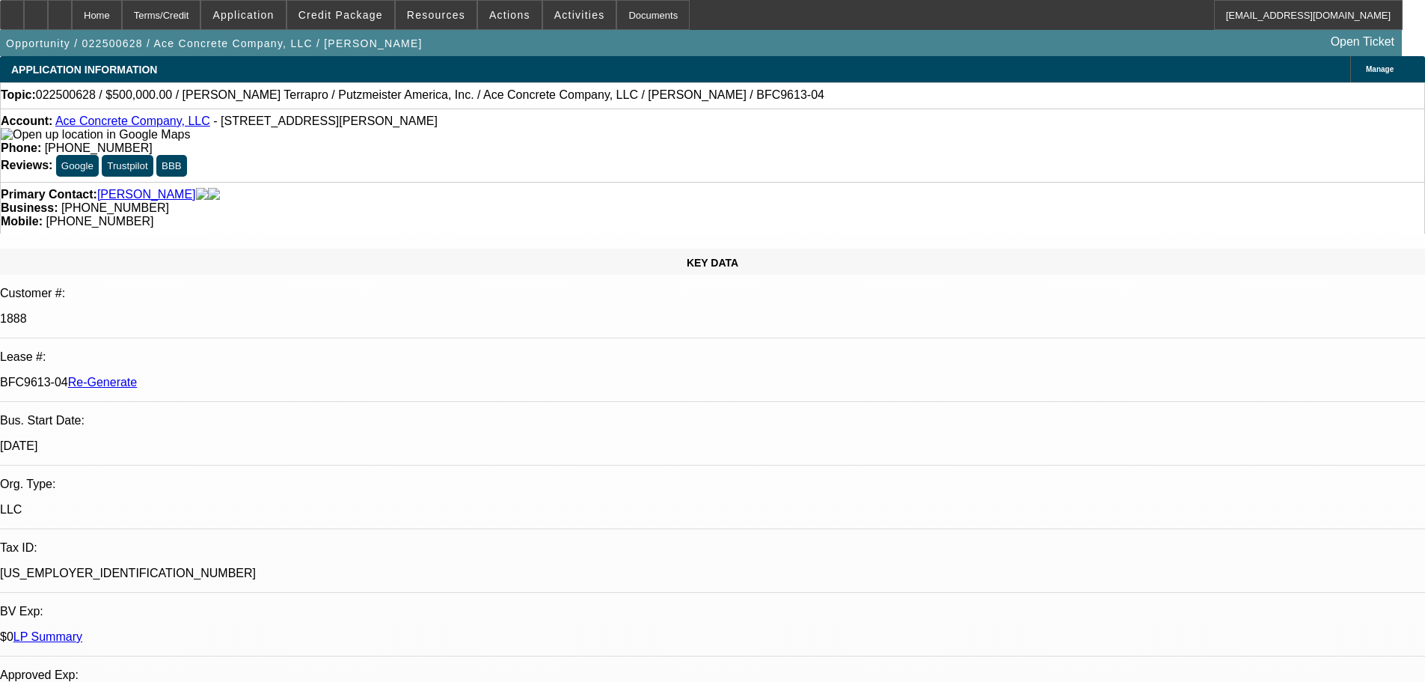
scroll to position [75, 0]
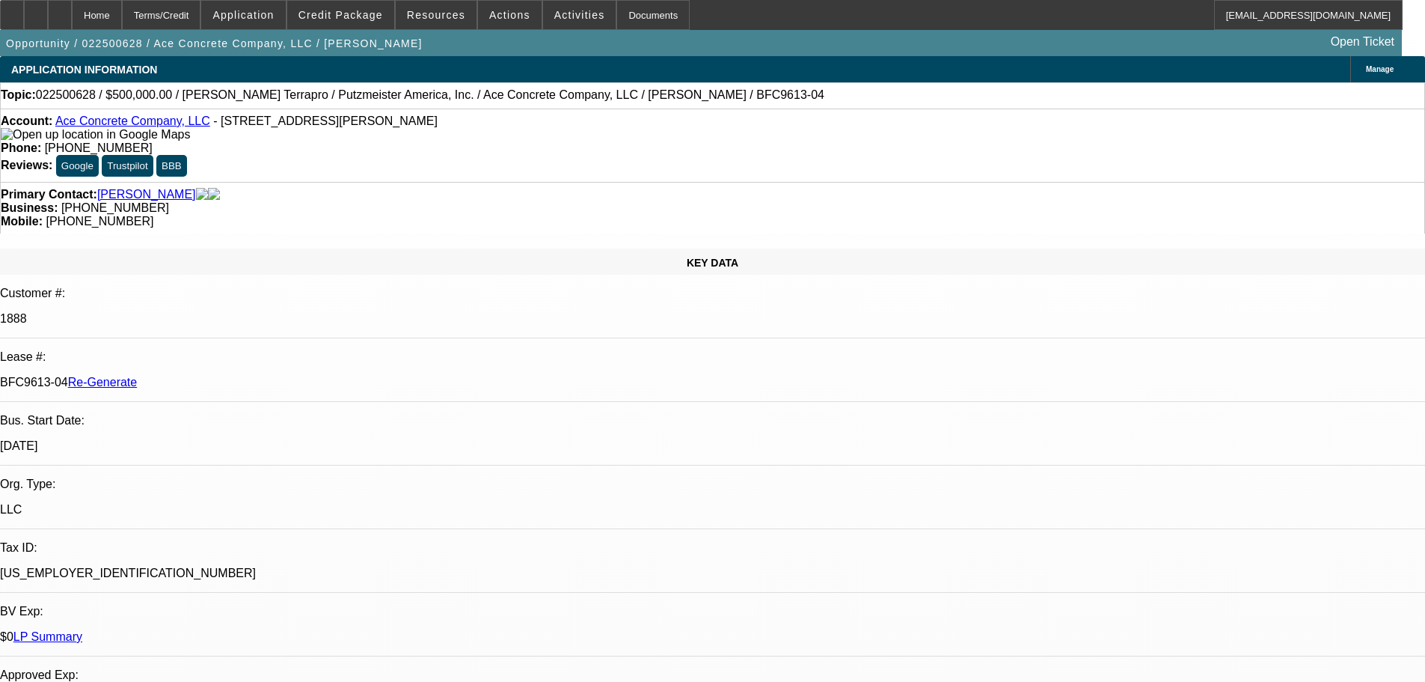
select select "4"
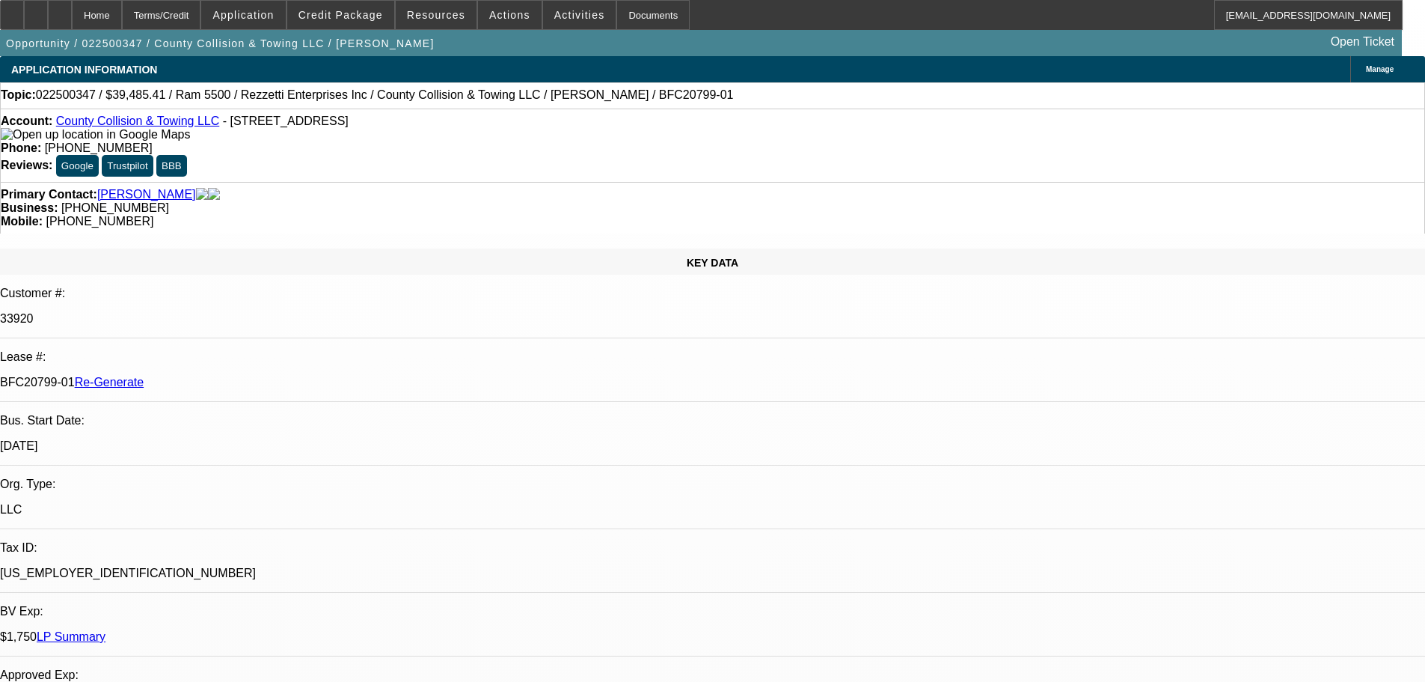
select select "0"
select select "0.1"
select select "4"
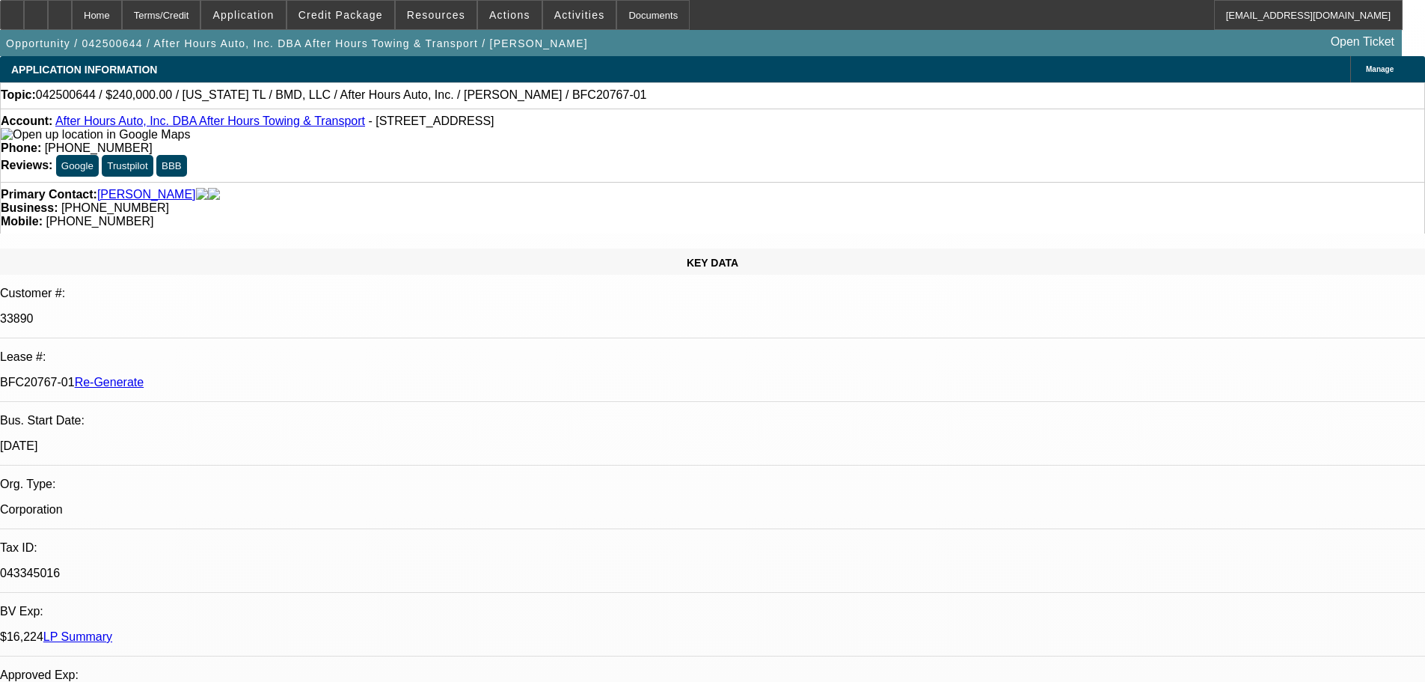
select select "4"
select select "0"
select select "2"
select select "0.1"
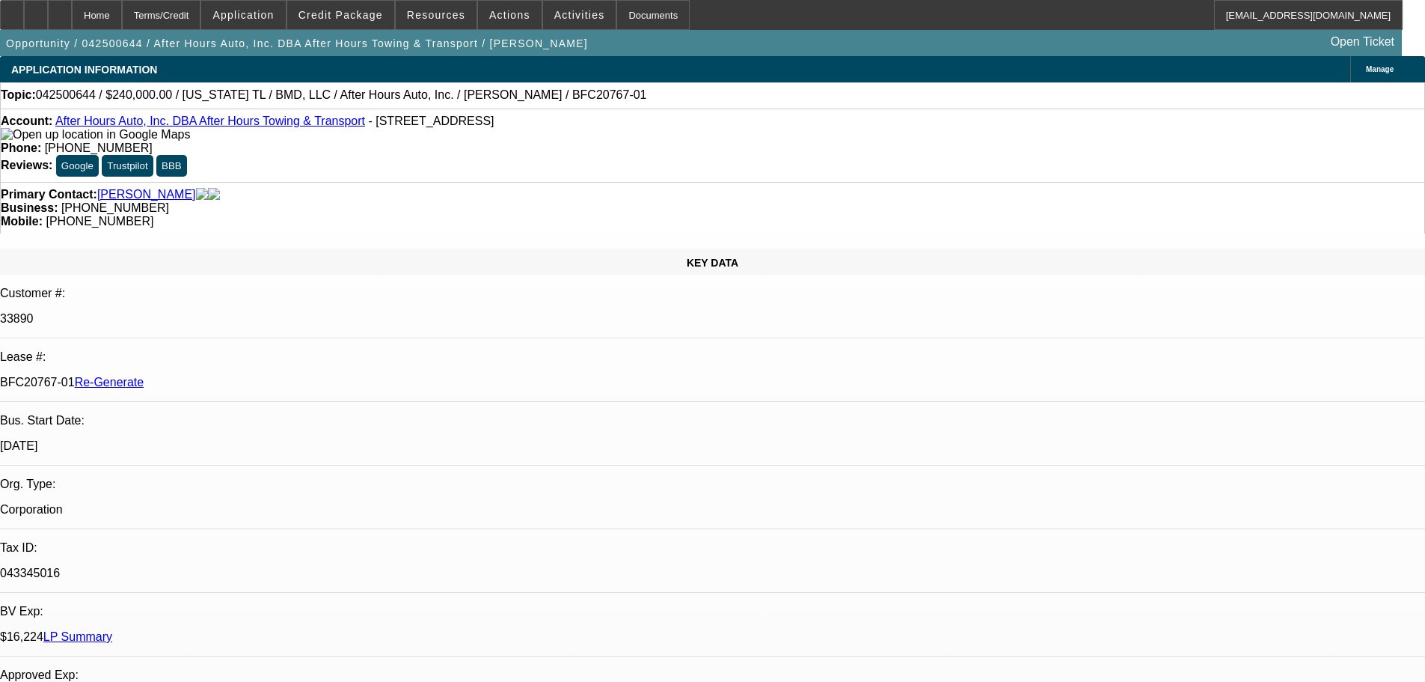
select select "4"
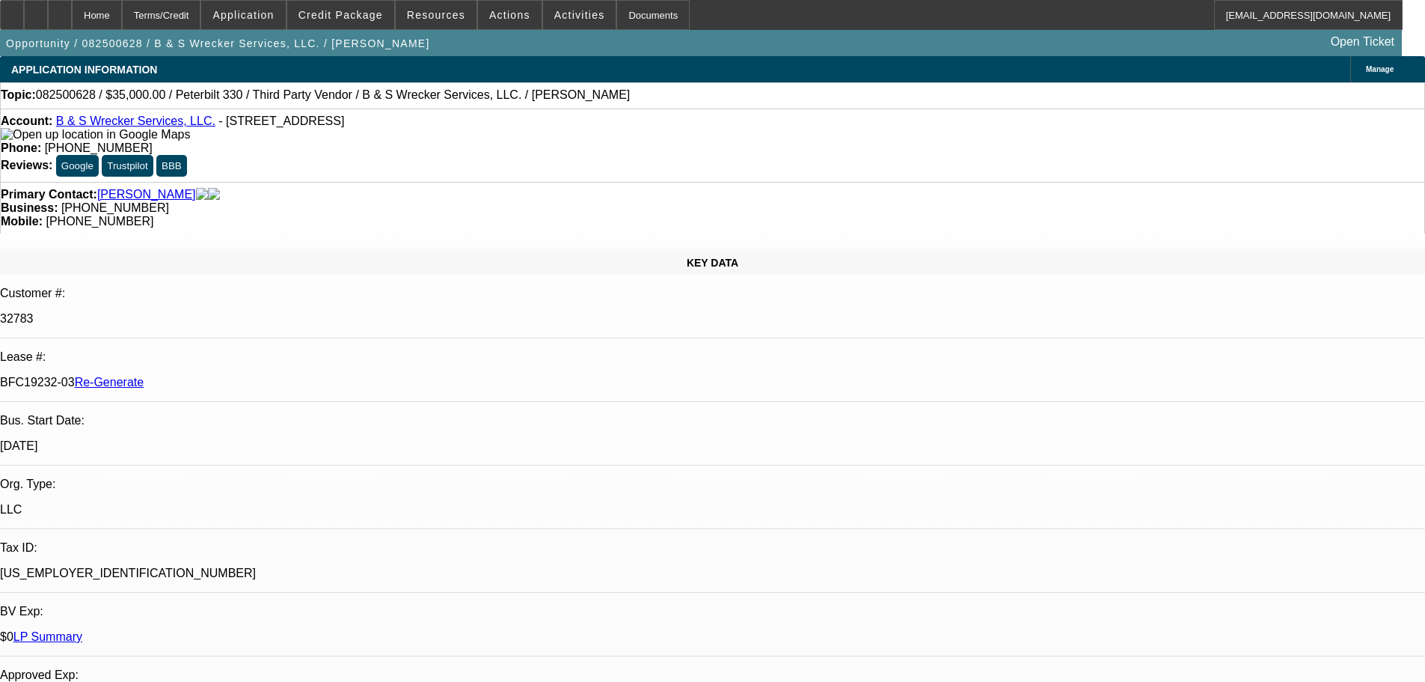
select select "3"
select select "0"
select select "6"
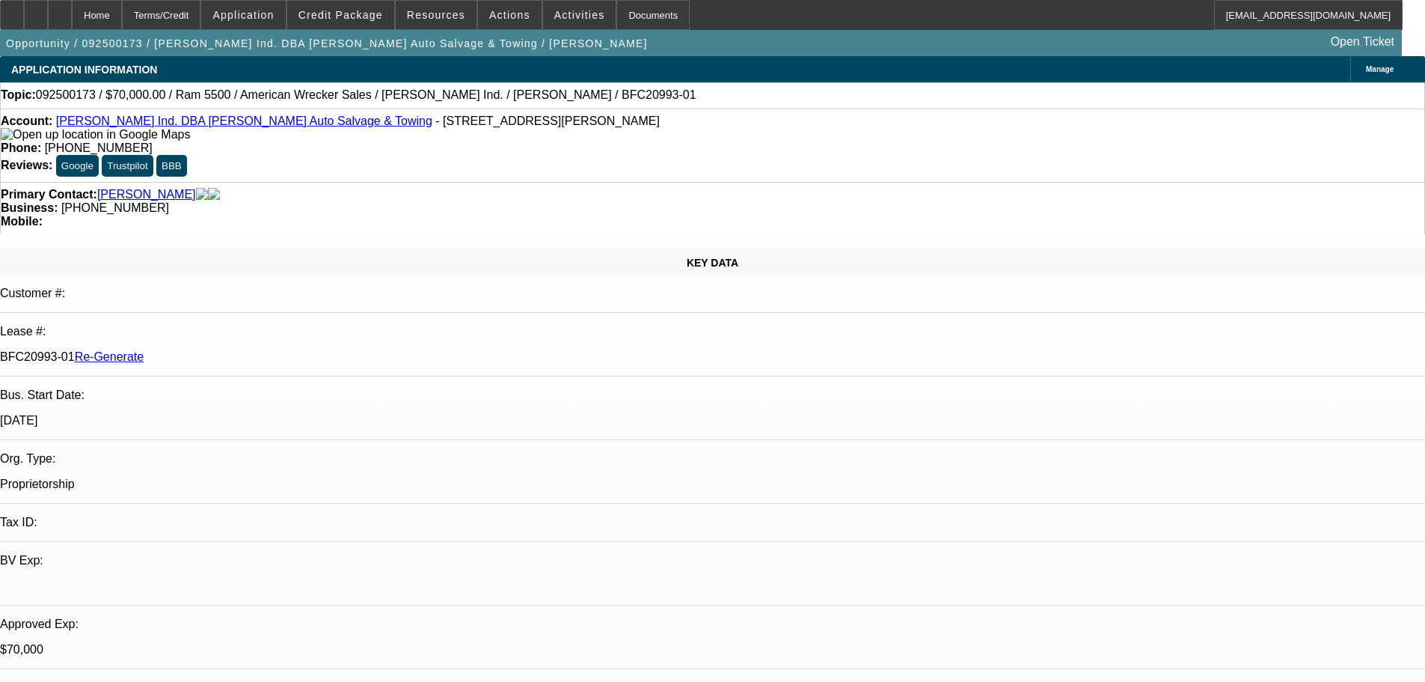
select select "3"
select select "0"
select select "2"
select select "0"
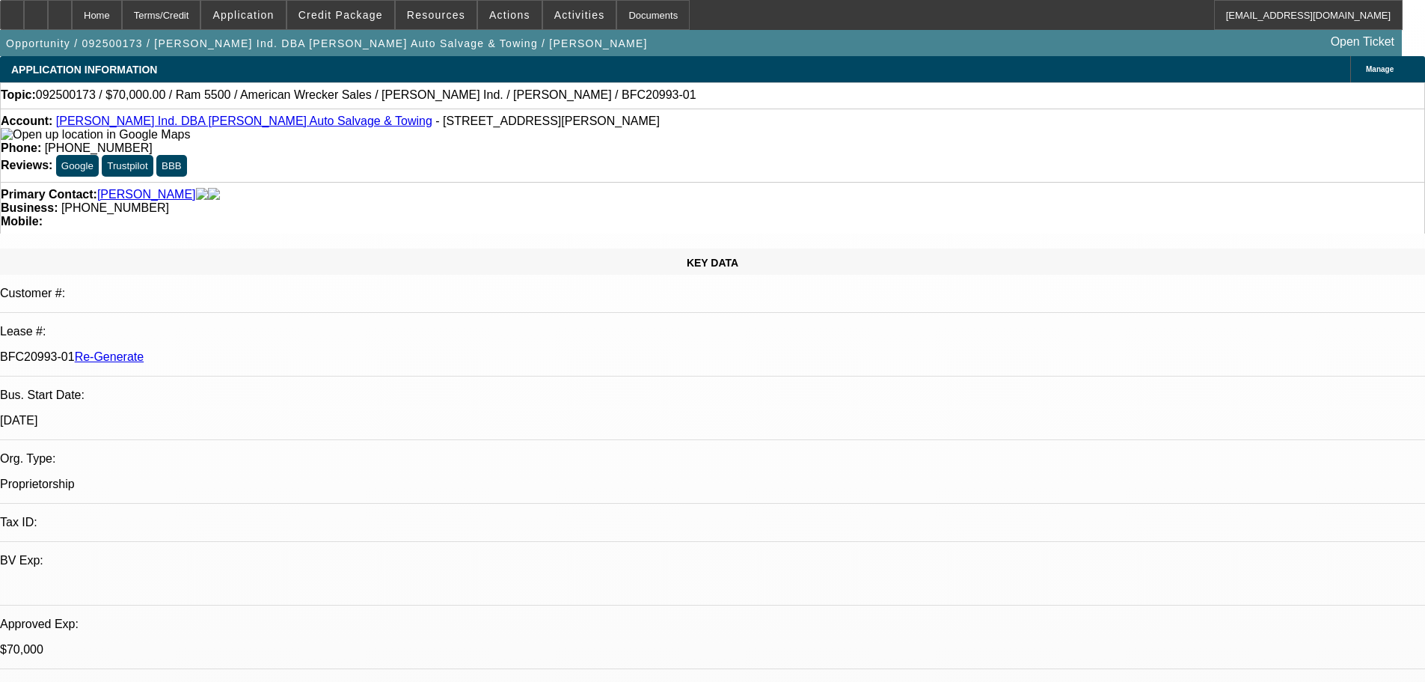
select select "2"
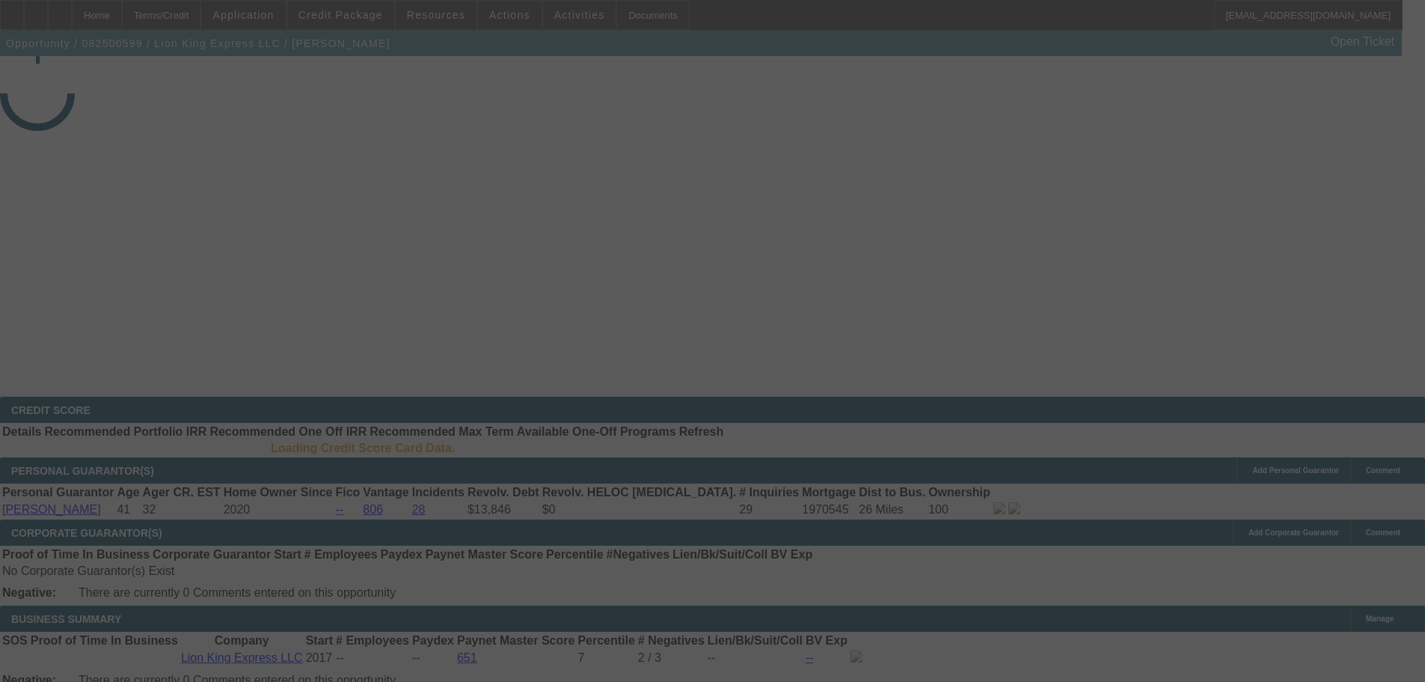
select select "4"
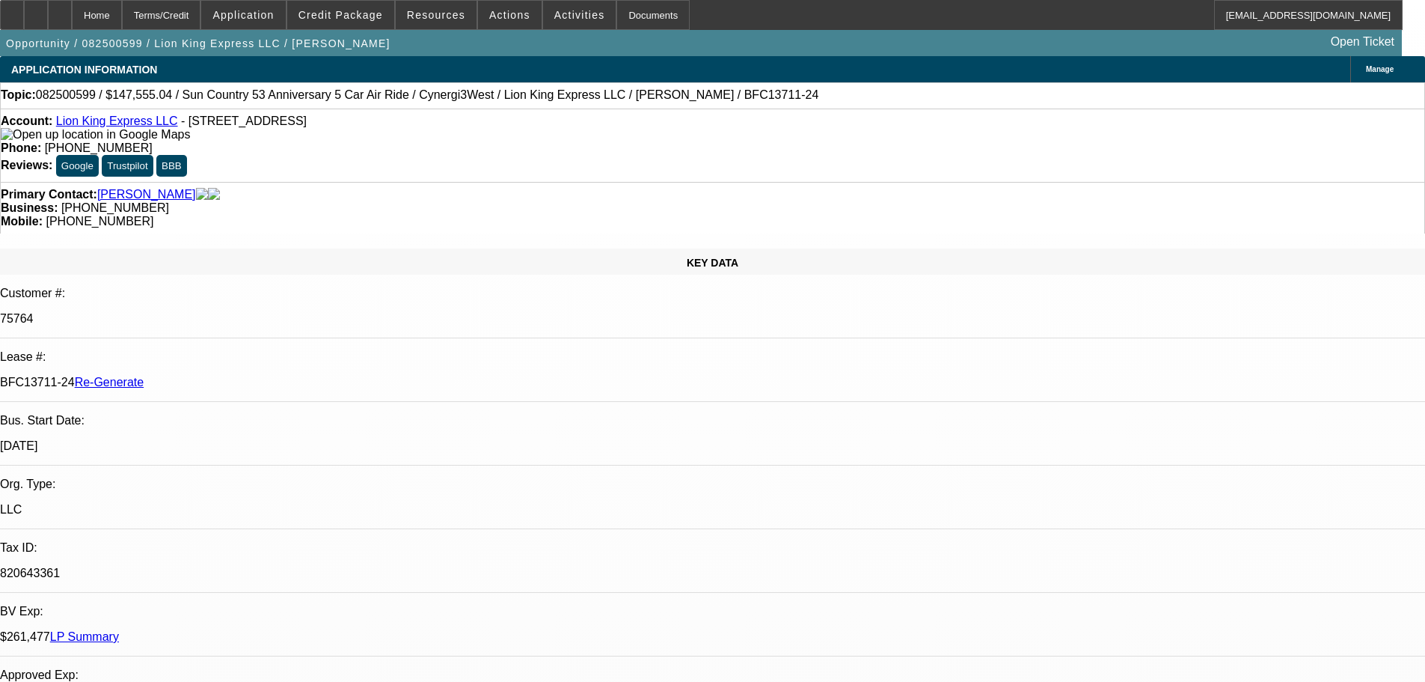
select select "0"
select select "6"
click at [632, 13] on div "Documents" at bounding box center [652, 15] width 73 height 30
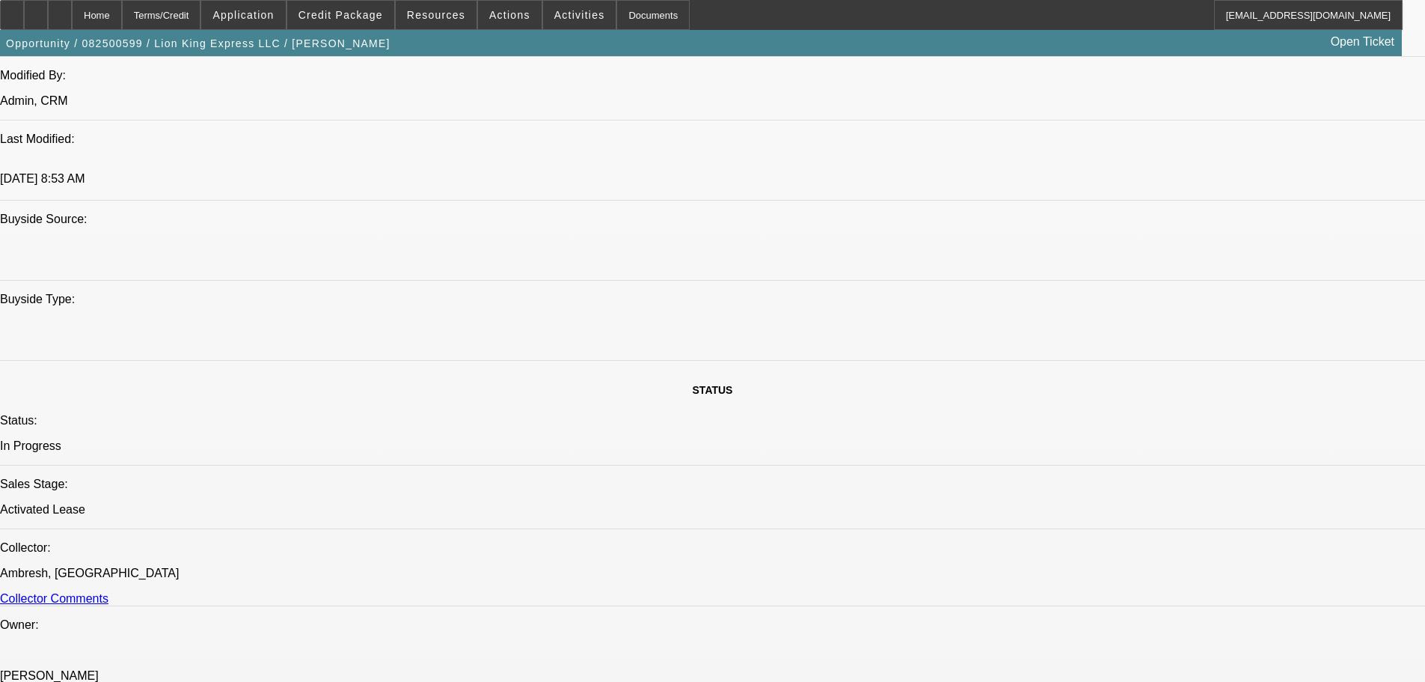
scroll to position [1496, 0]
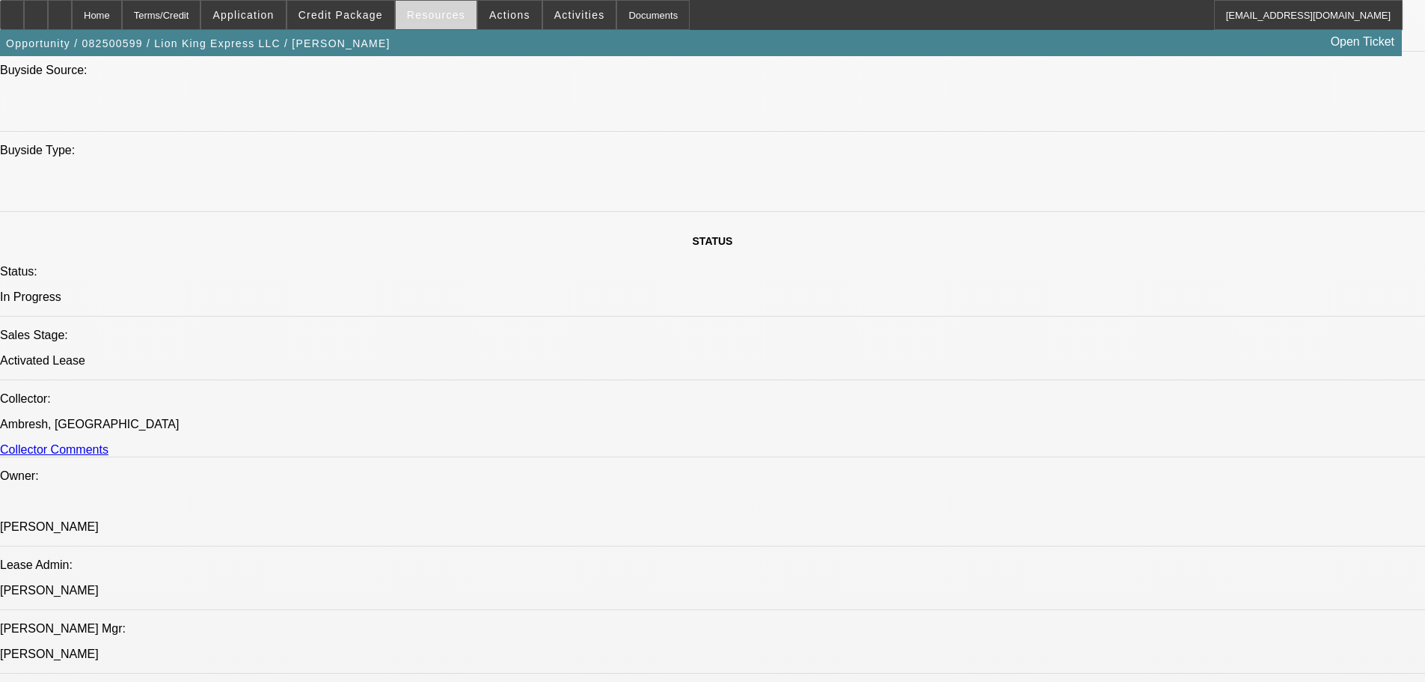
click at [414, 16] on span "Resources" at bounding box center [436, 15] width 58 height 12
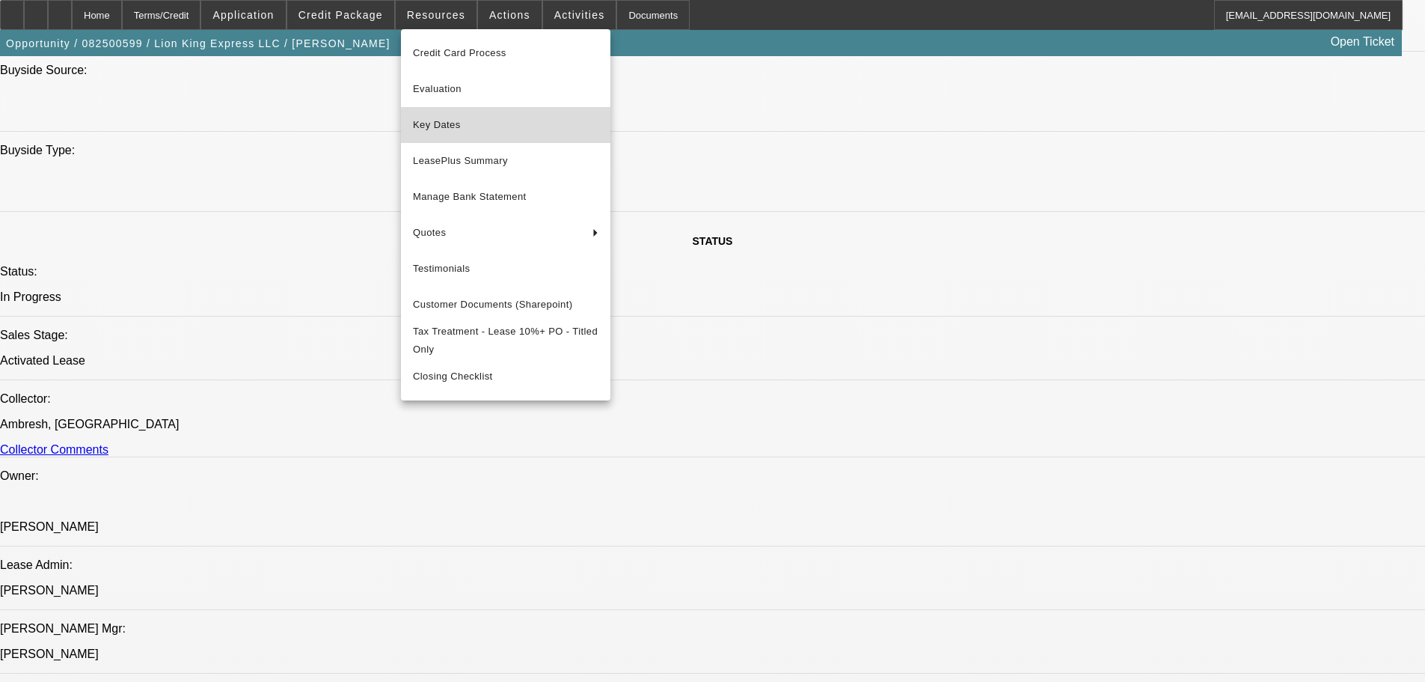
click at [462, 128] on span "Key Dates" at bounding box center [506, 125] width 186 height 18
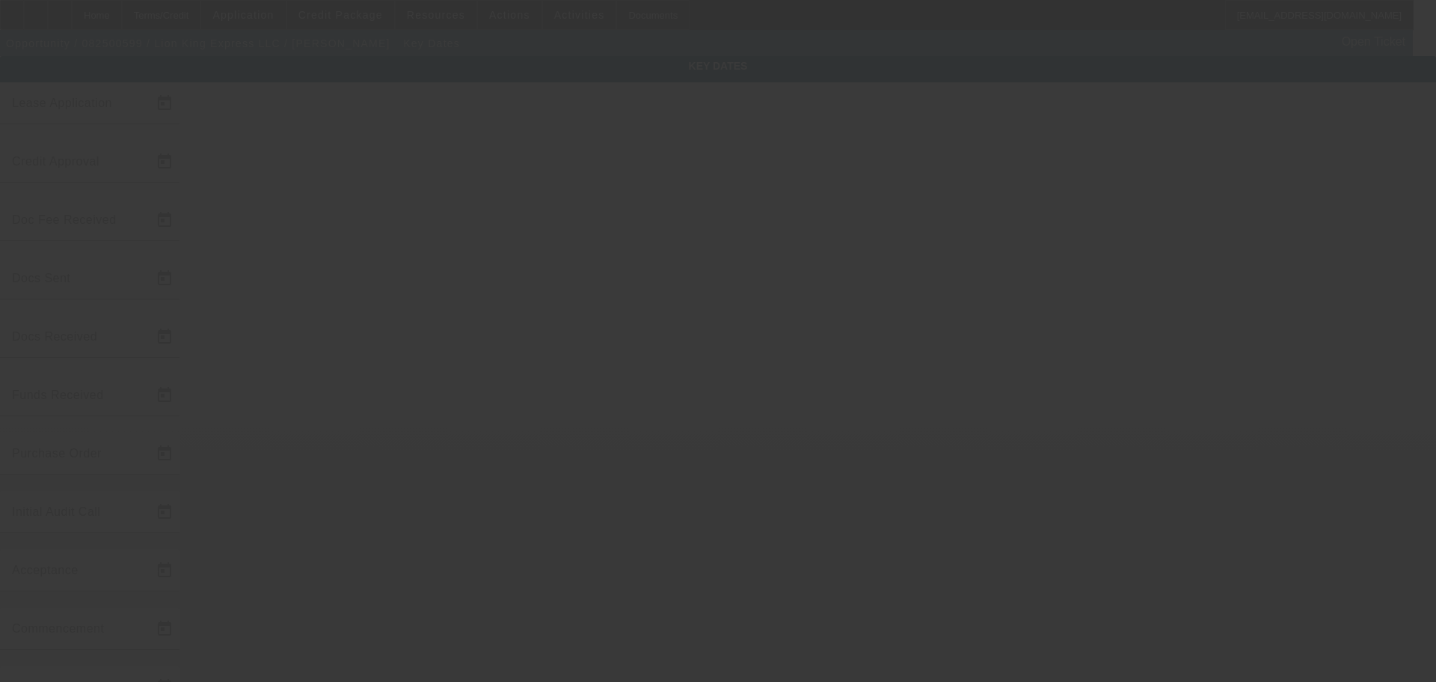
type input "[DATE]"
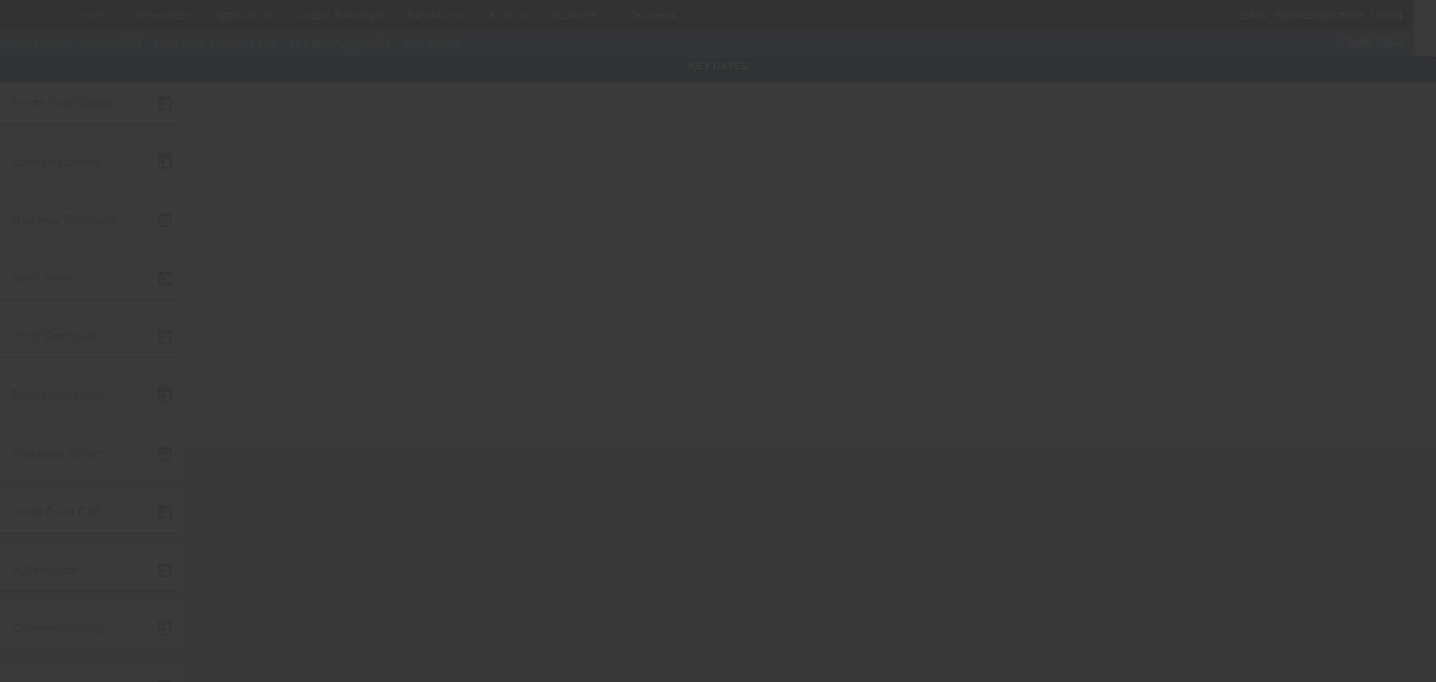
type input "[DATE]"
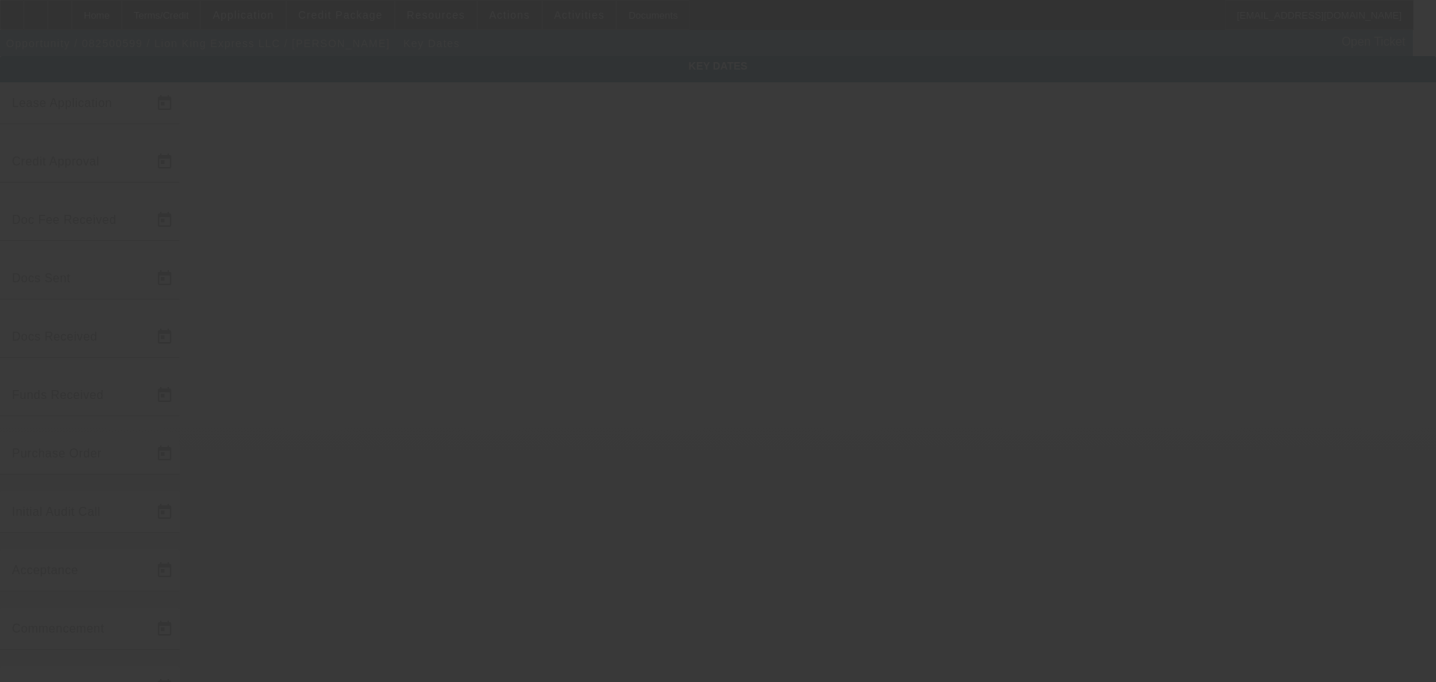
type input "[DATE]"
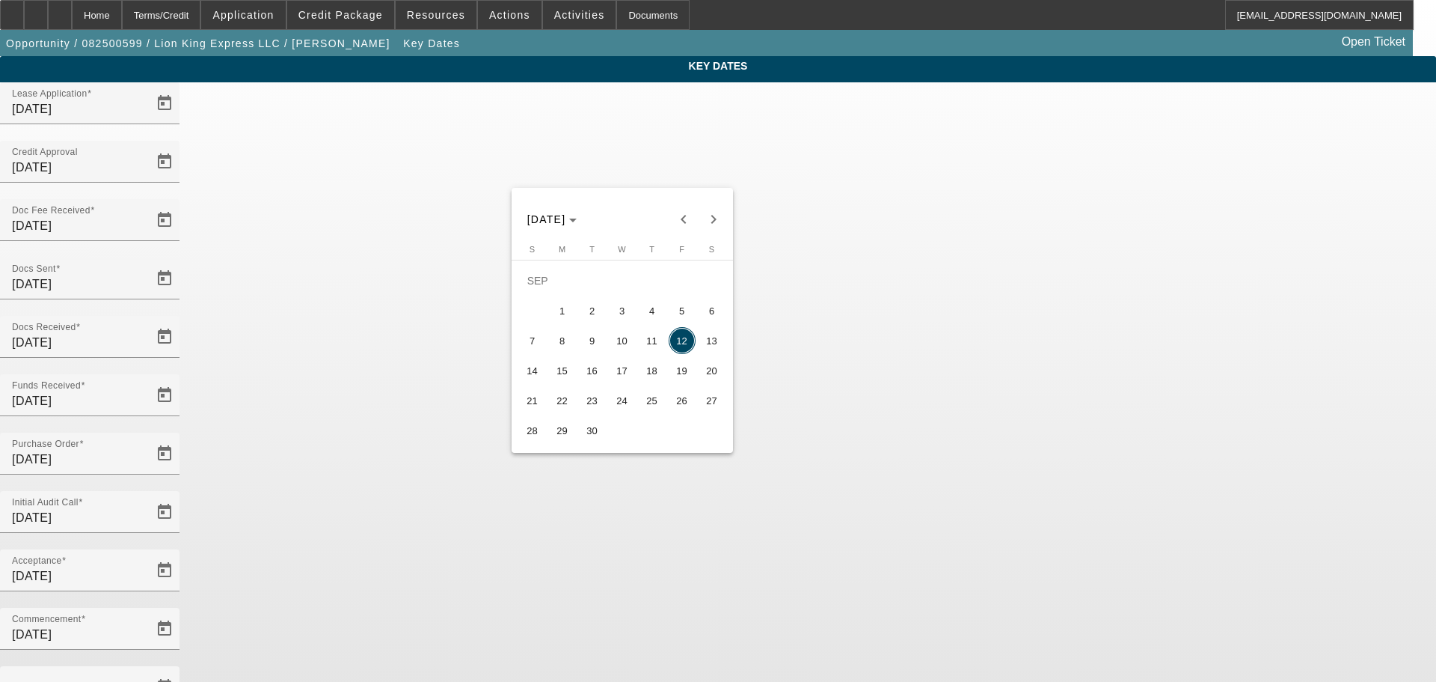
click at [571, 381] on span "15" at bounding box center [562, 370] width 27 height 27
type input "9/15/2025"
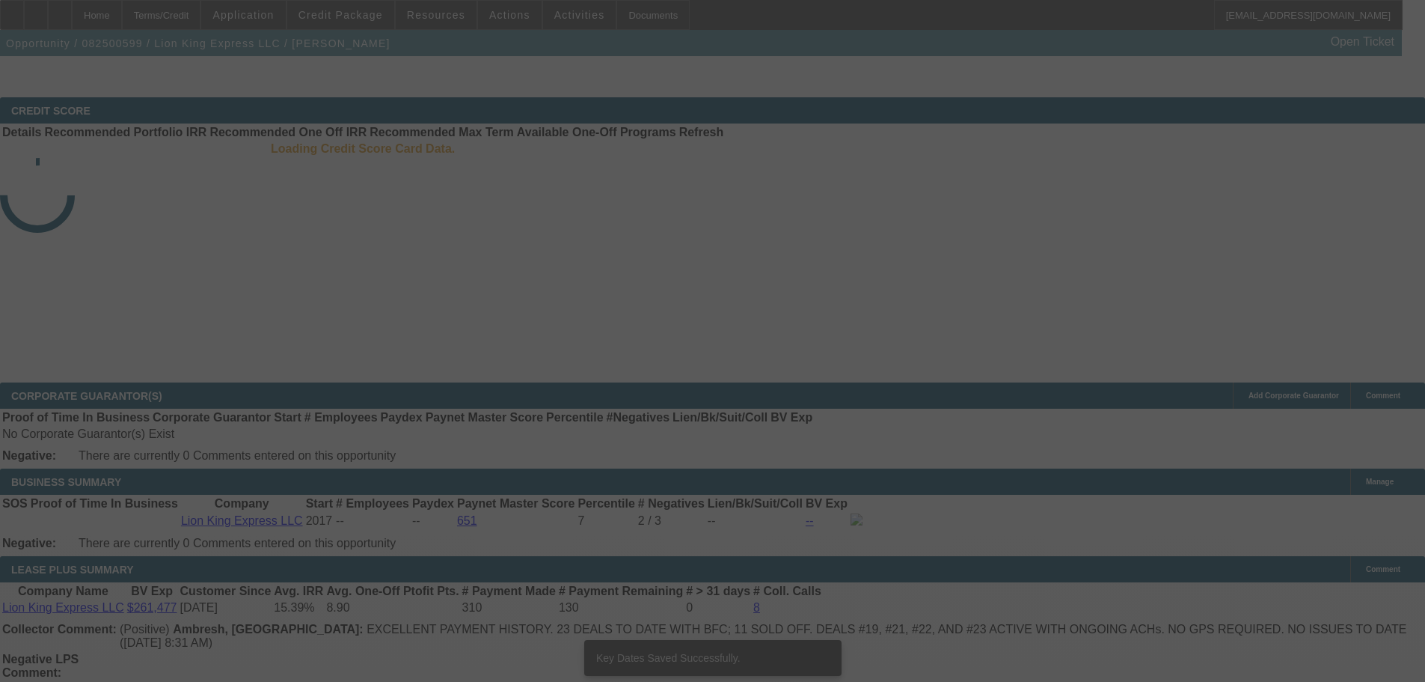
select select "4"
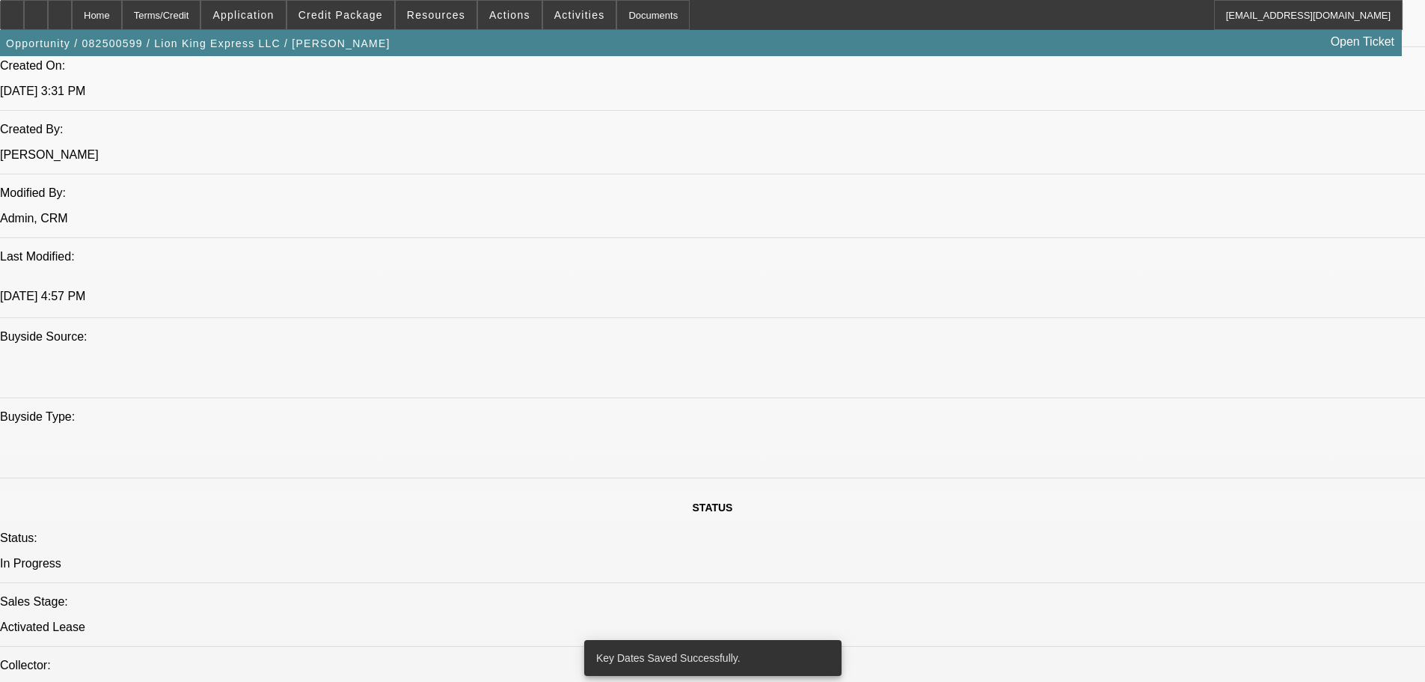
select select "0"
select select "6"
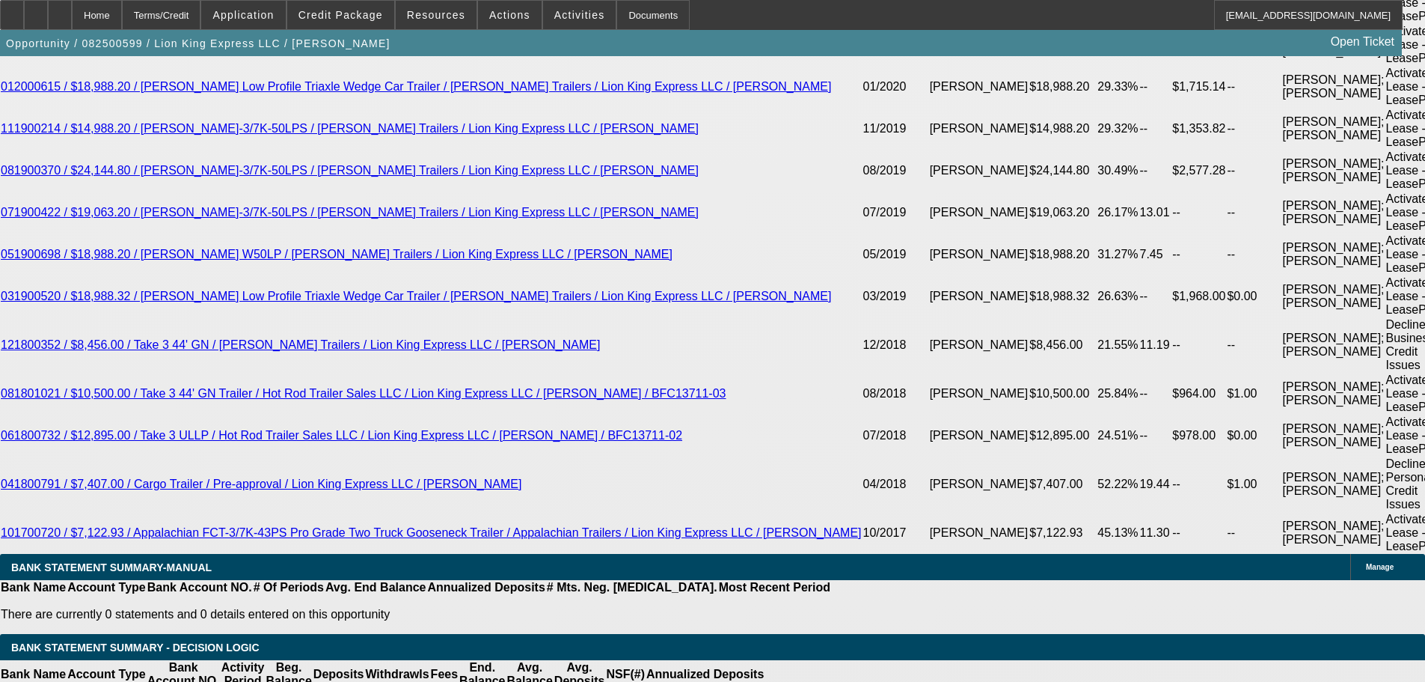
scroll to position [3630, 0]
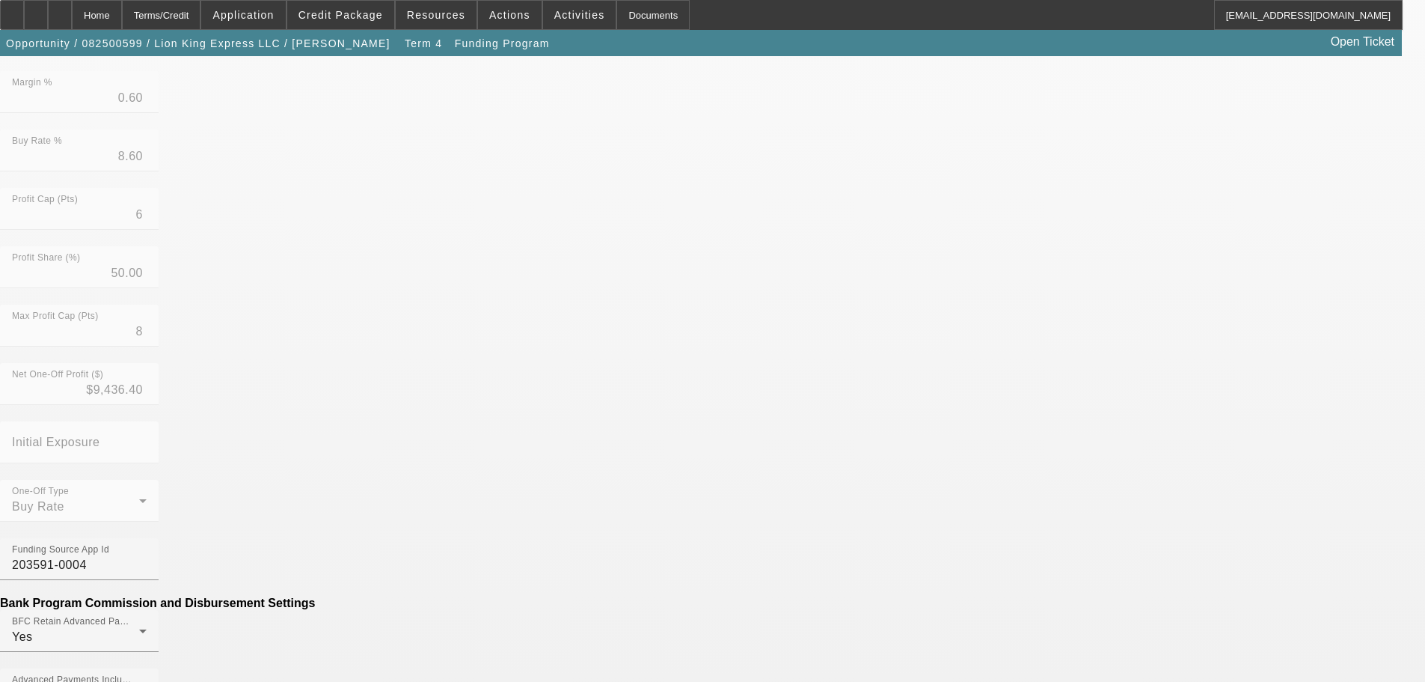
scroll to position [563, 0]
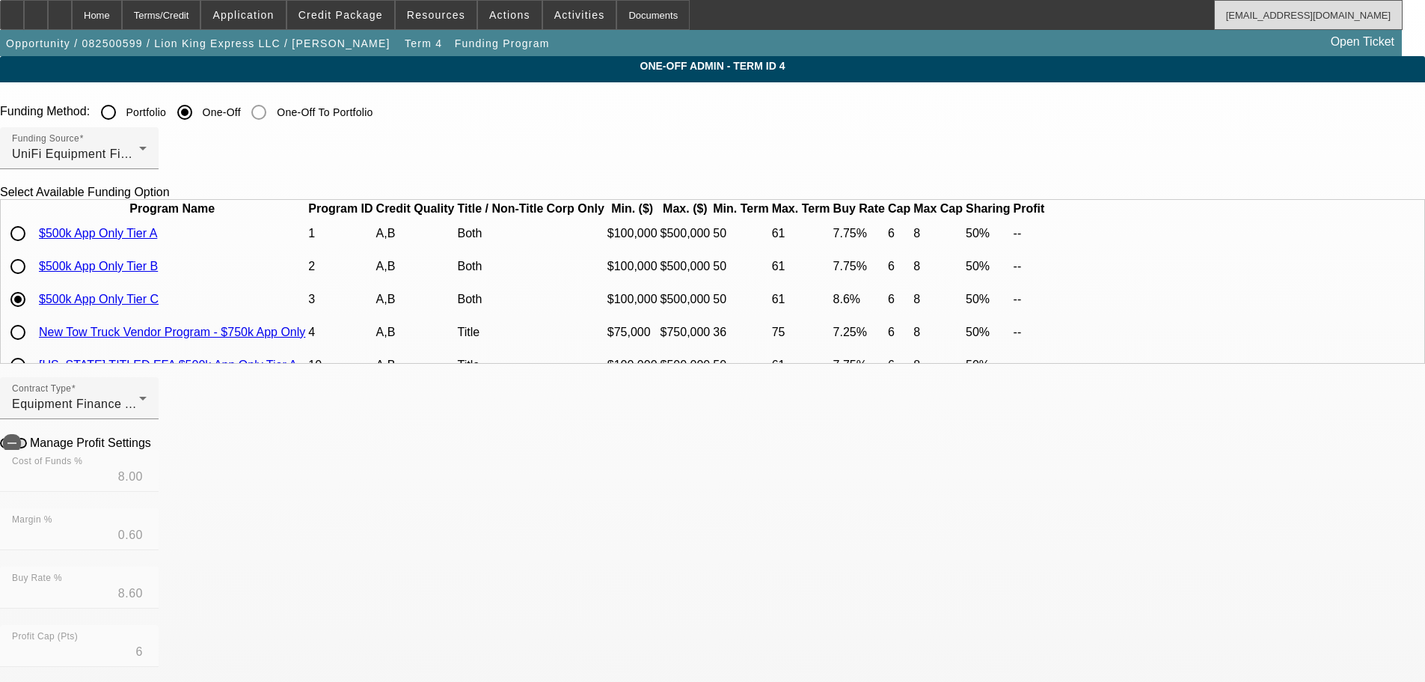
drag, startPoint x: 1347, startPoint y: 85, endPoint x: 1271, endPoint y: 13, distance: 105.3
